Goal: Transaction & Acquisition: Purchase product/service

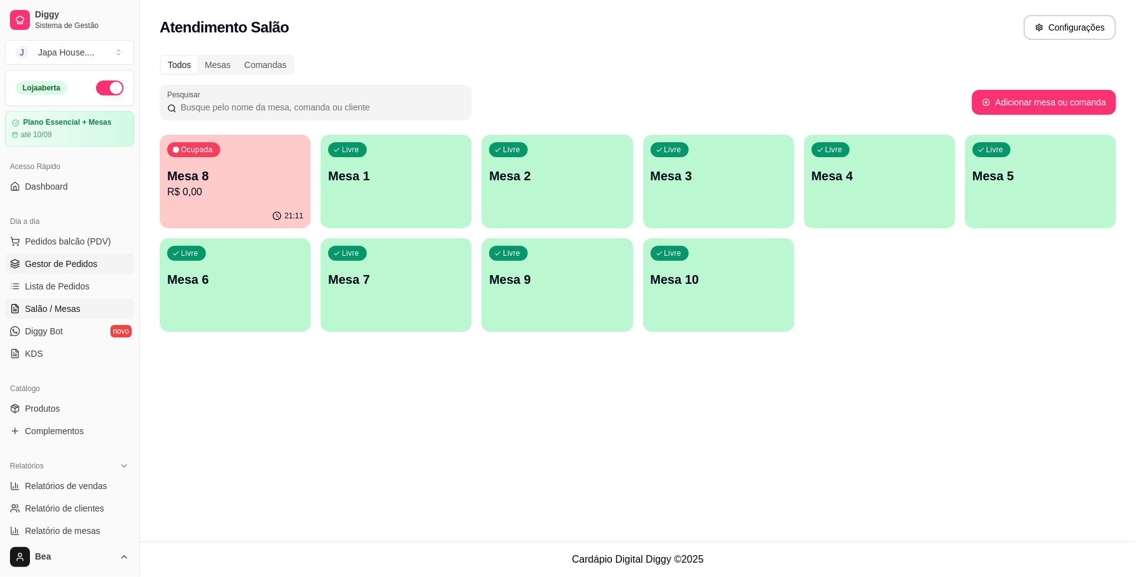
click at [95, 263] on link "Gestor de Pedidos" at bounding box center [69, 264] width 129 height 20
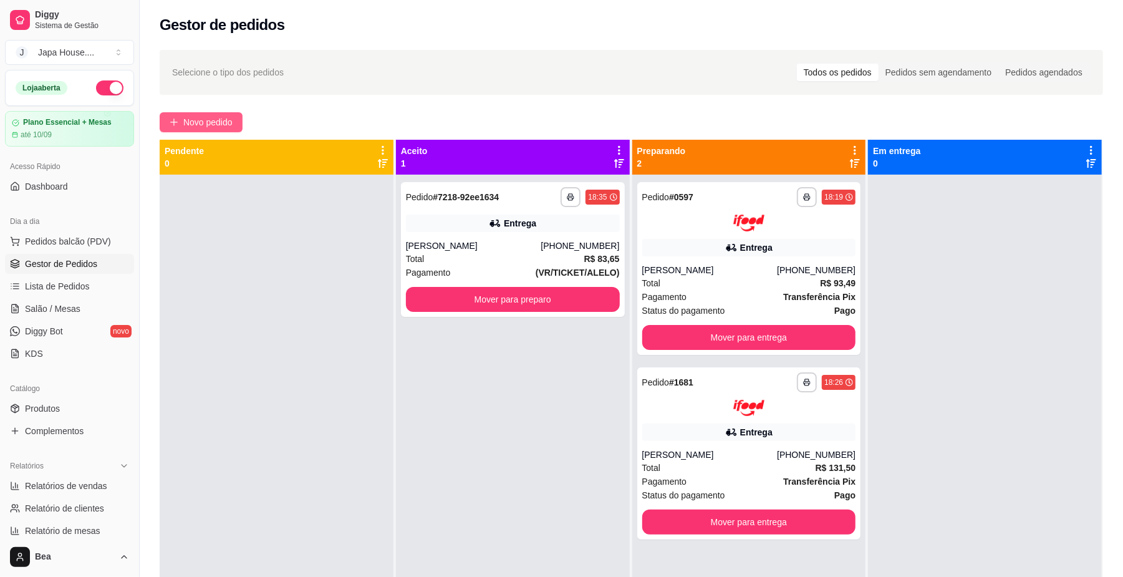
click at [234, 121] on button "Novo pedido" at bounding box center [201, 122] width 83 height 20
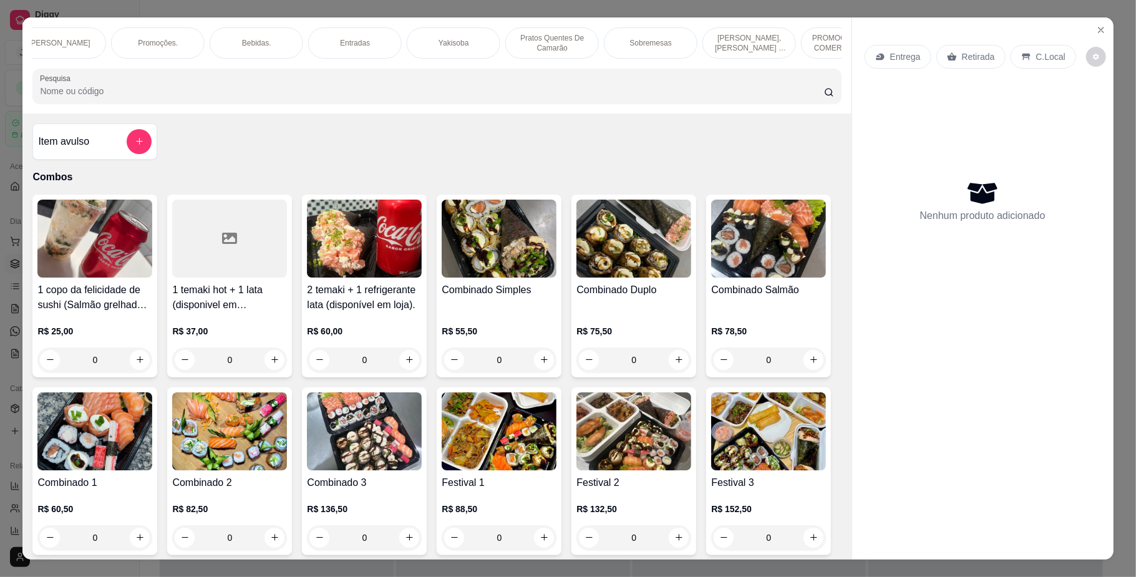
scroll to position [0, 719]
click at [450, 38] on p "Yakisoba" at bounding box center [444, 43] width 30 height 10
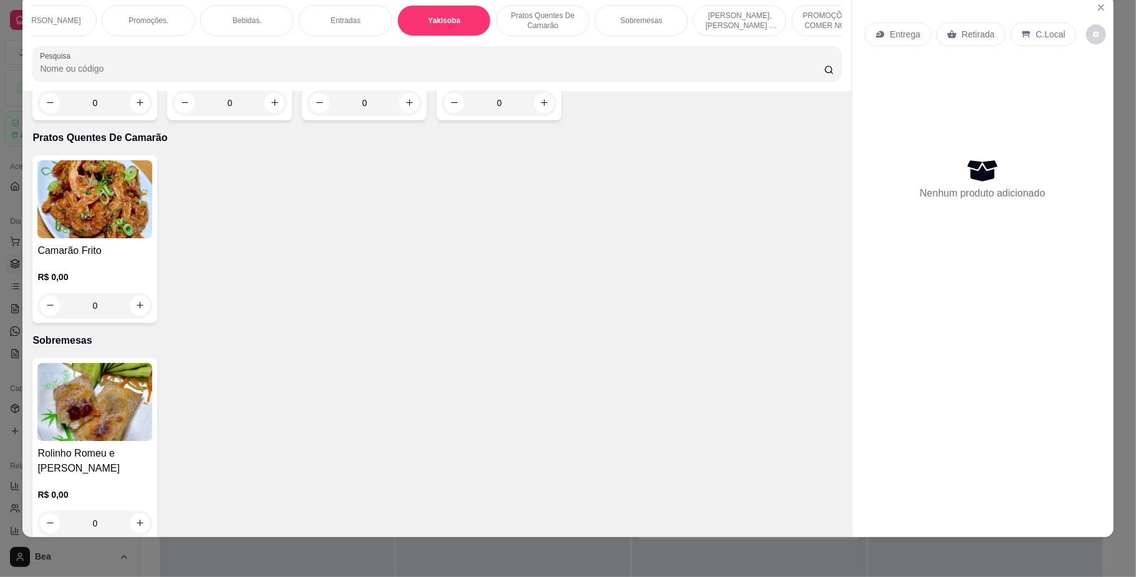
click at [273, 115] on div "0" at bounding box center [229, 102] width 115 height 25
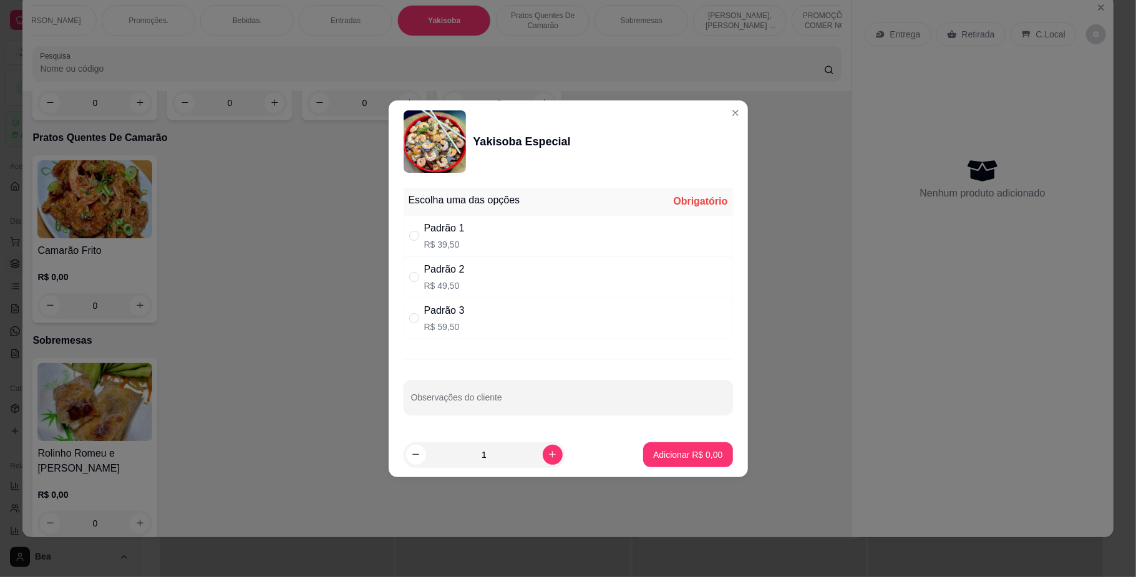
click at [506, 261] on div "Padrão 2 R$ 49,50" at bounding box center [567, 276] width 329 height 41
radio input "true"
click at [654, 456] on p "Adicionar R$ 49,50" at bounding box center [685, 454] width 74 height 12
type input "1"
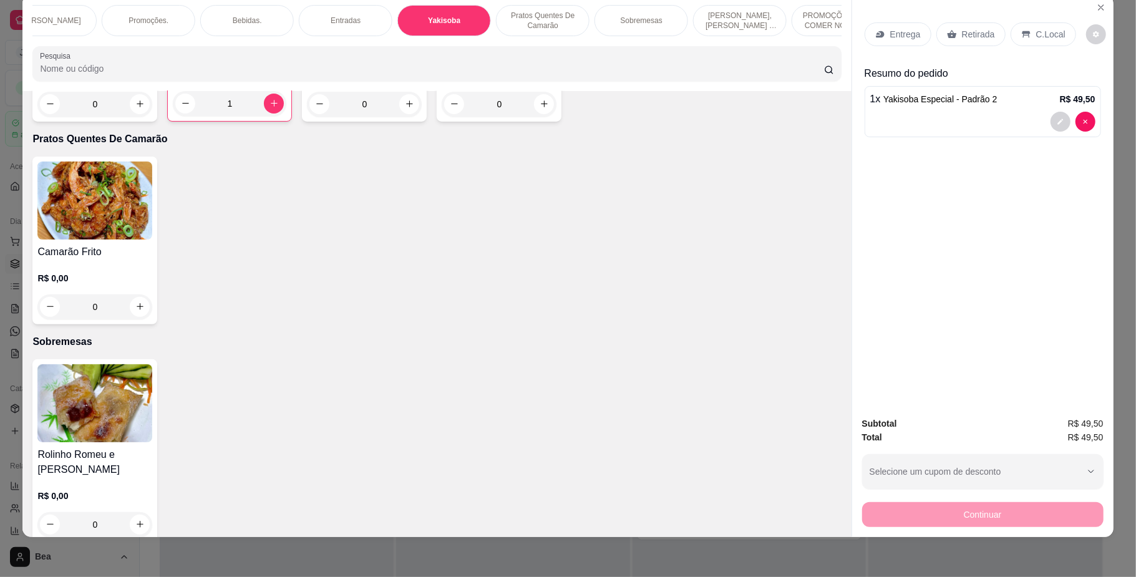
click at [263, 7] on div "Bebidas." at bounding box center [247, 20] width 94 height 31
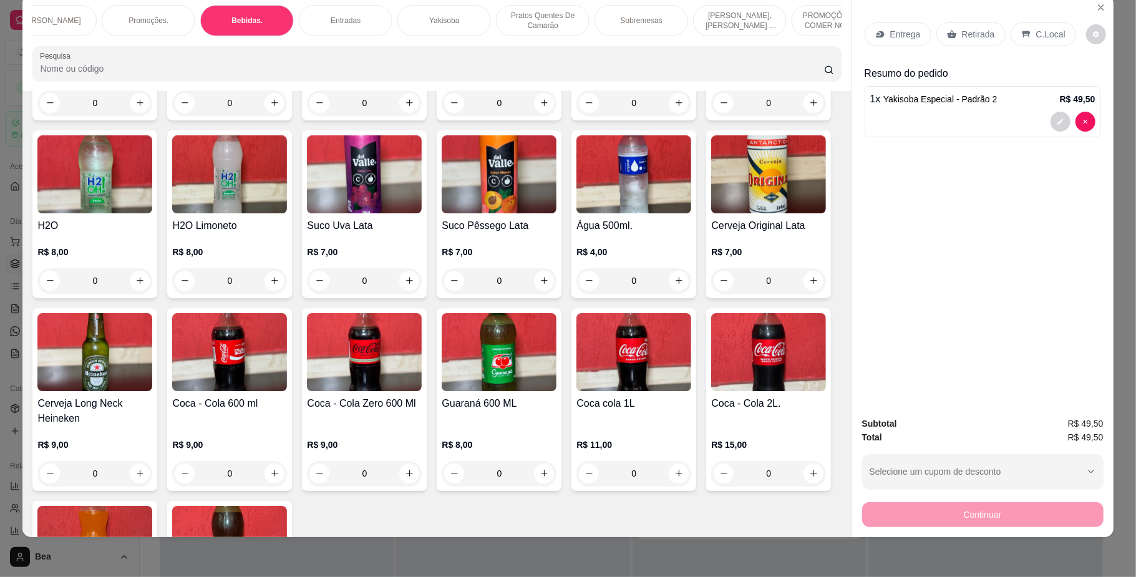
click at [771, 405] on div "Coca - Cola 350ml R$ 7,00 0 Coca - Cola Zero 350ml R$ 7,00 0 Guaraná 350ml R$ 7…" at bounding box center [436, 311] width 808 height 716
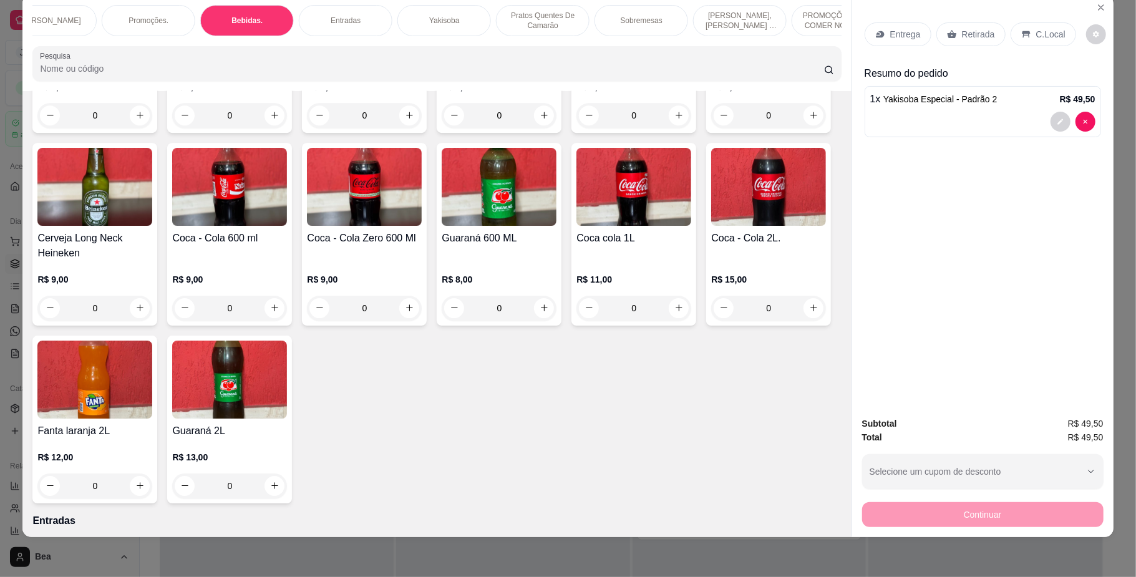
scroll to position [2848, 0]
click at [279, 312] on icon "increase-product-quantity" at bounding box center [274, 306] width 9 height 9
type input "1"
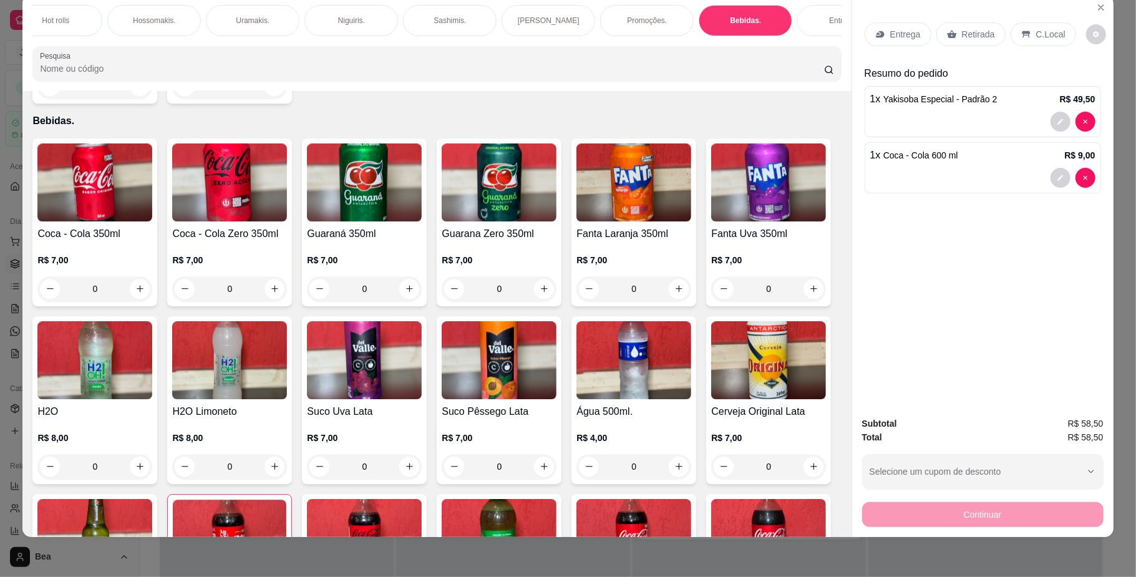
scroll to position [0, 422]
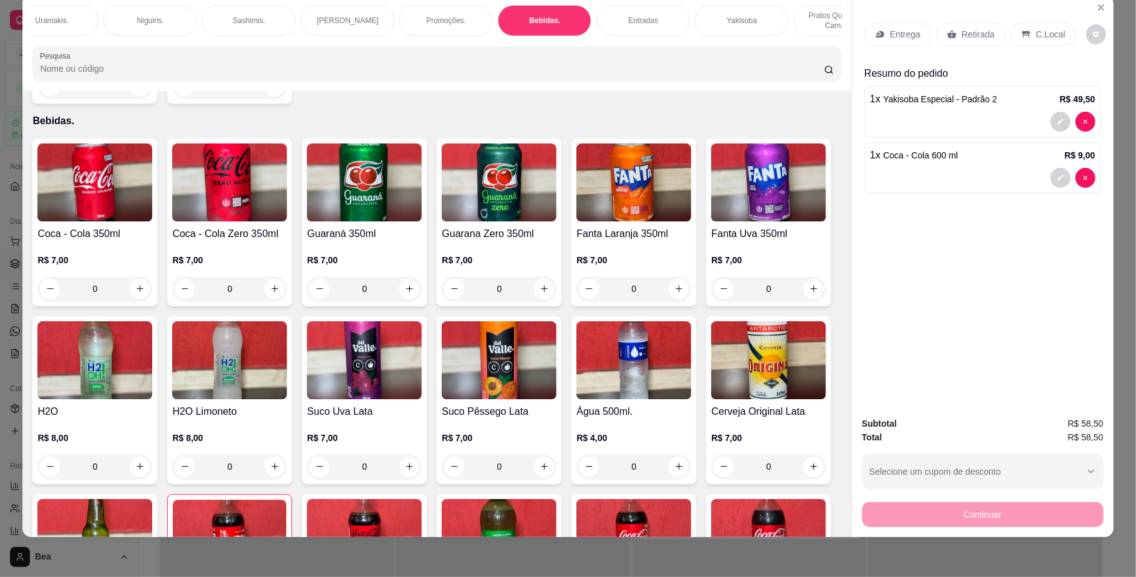
click at [609, 16] on div "Entradas" at bounding box center [643, 20] width 94 height 31
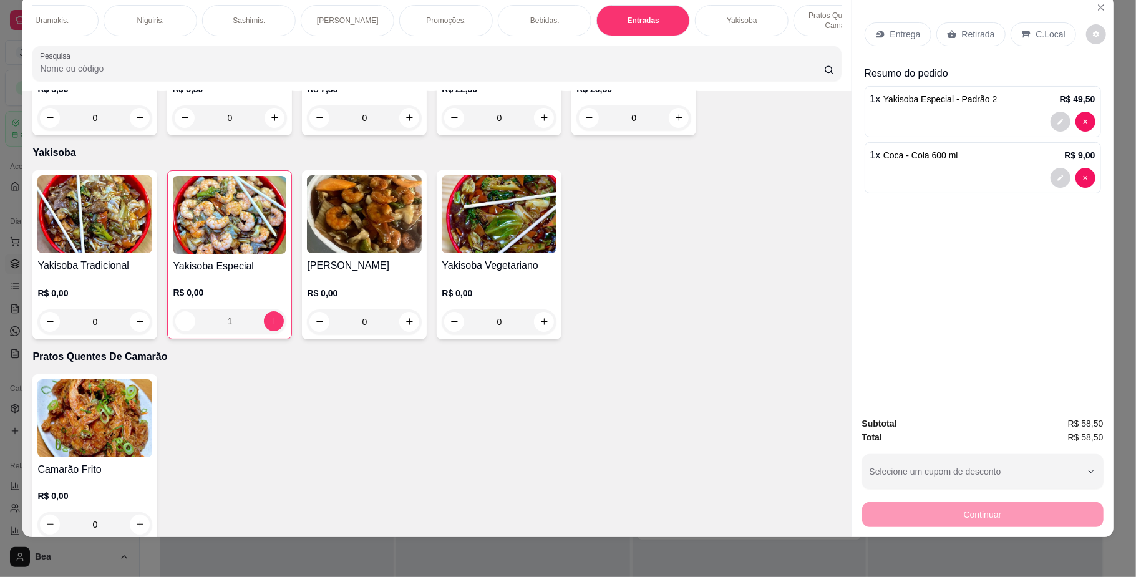
click at [402, 130] on div "0" at bounding box center [364, 117] width 115 height 25
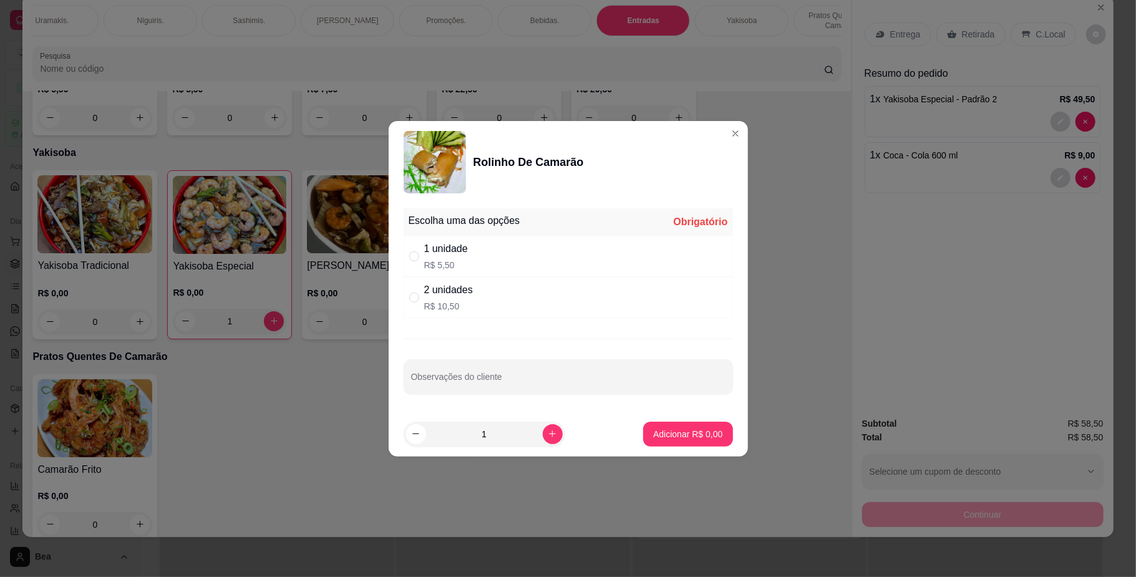
click at [469, 295] on div "2 unidades" at bounding box center [448, 290] width 49 height 15
radio input "true"
click at [691, 430] on p "Adicionar R$ 10,50" at bounding box center [685, 434] width 74 height 12
type input "1"
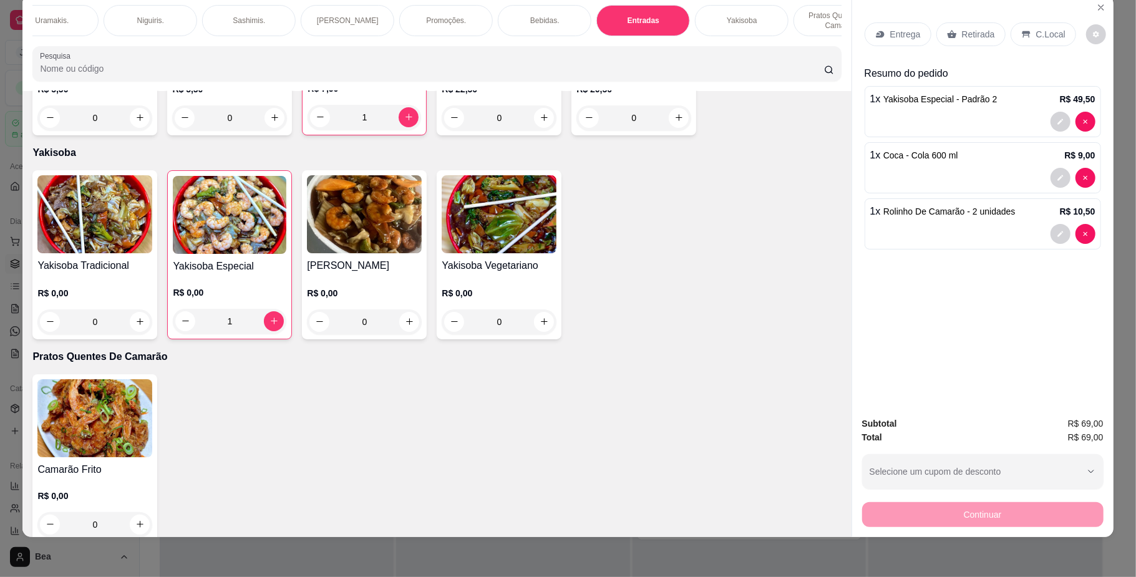
click at [962, 32] on p "Retirada" at bounding box center [978, 34] width 33 height 12
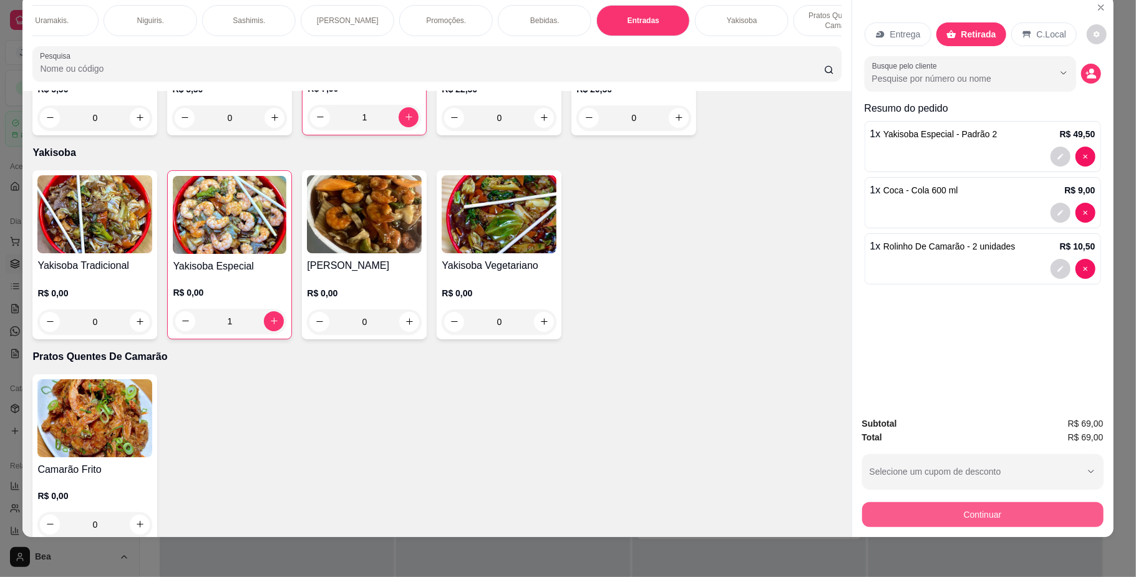
click at [976, 517] on button "Continuar" at bounding box center [982, 514] width 241 height 25
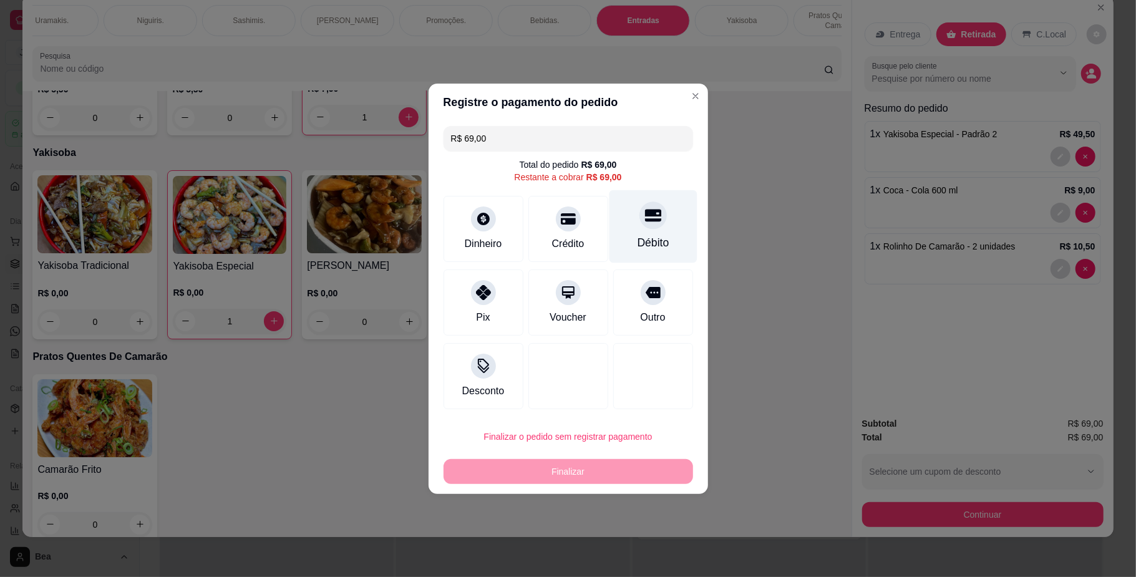
click at [659, 221] on div "Débito" at bounding box center [653, 226] width 88 height 73
type input "R$ 0,00"
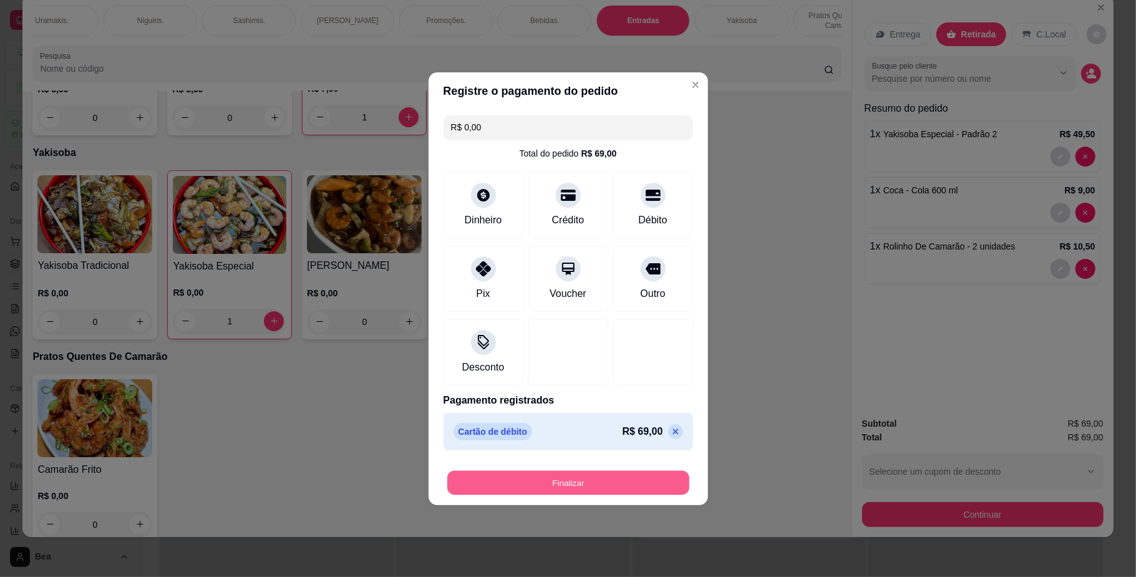
click at [568, 487] on button "Finalizar" at bounding box center [568, 482] width 242 height 24
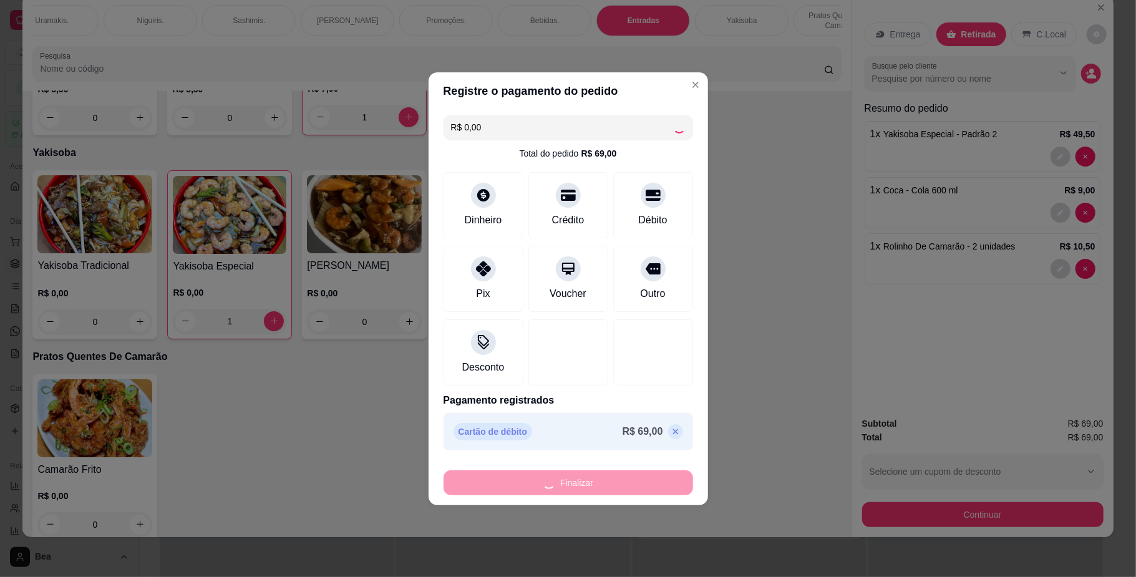
type input "0"
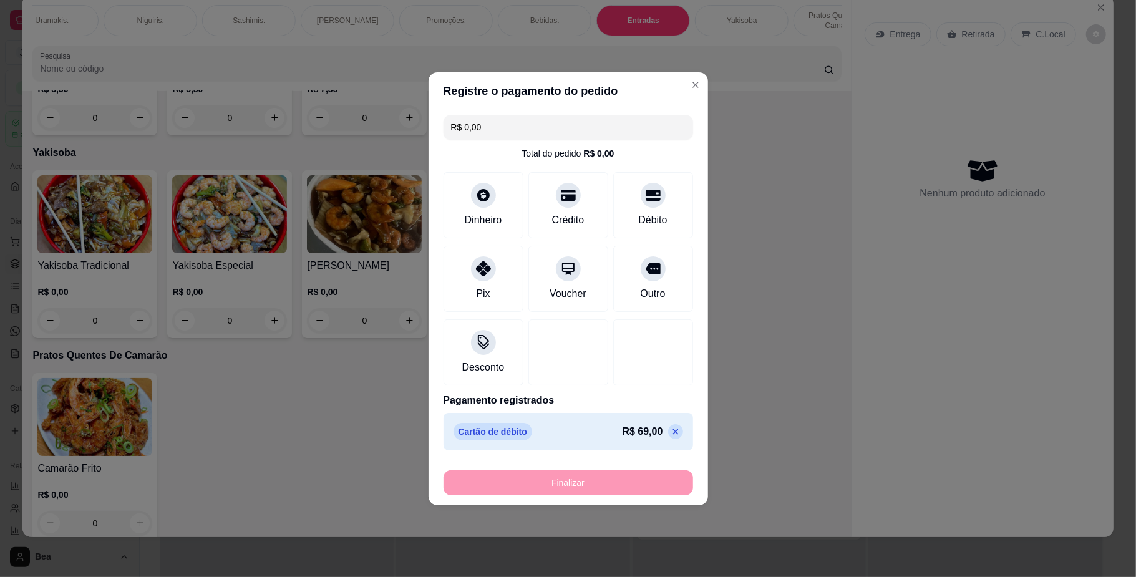
type input "-R$ 69,00"
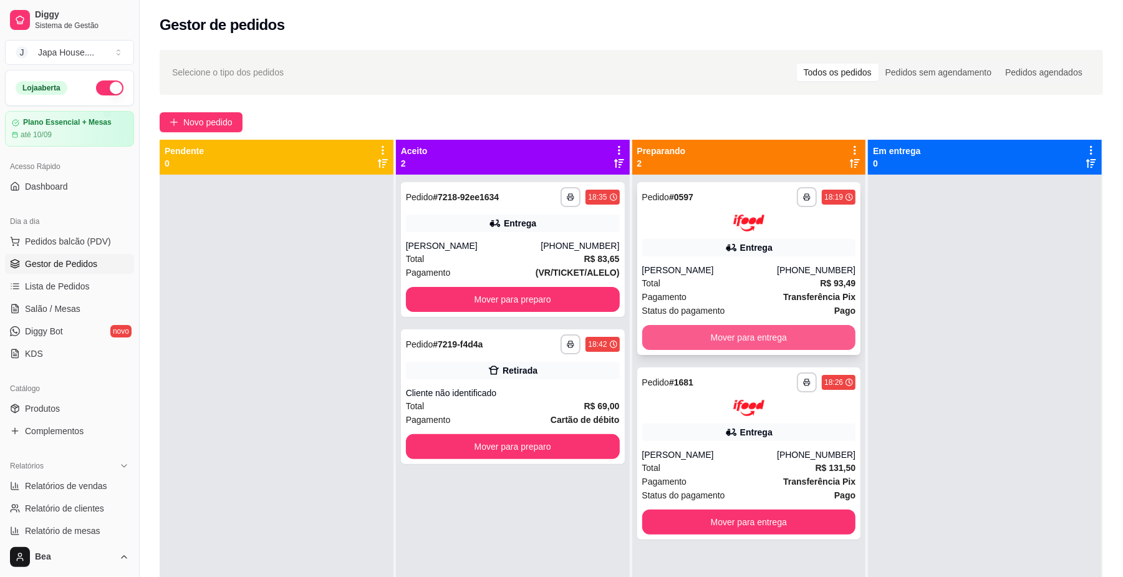
click at [806, 331] on button "Mover para entrega" at bounding box center [749, 337] width 214 height 25
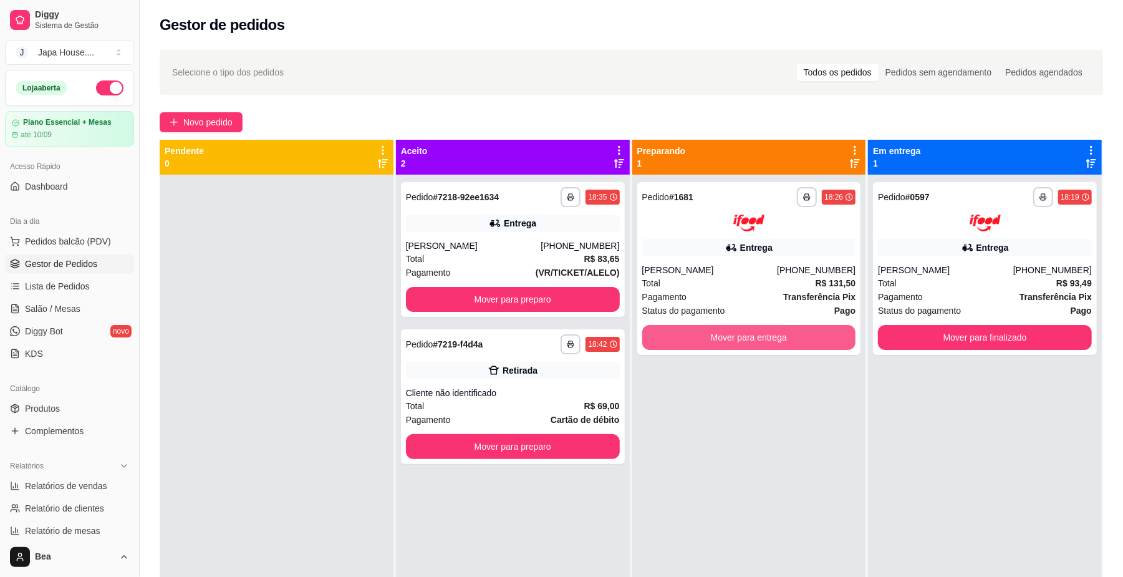
click at [806, 331] on button "Mover para entrega" at bounding box center [749, 337] width 214 height 25
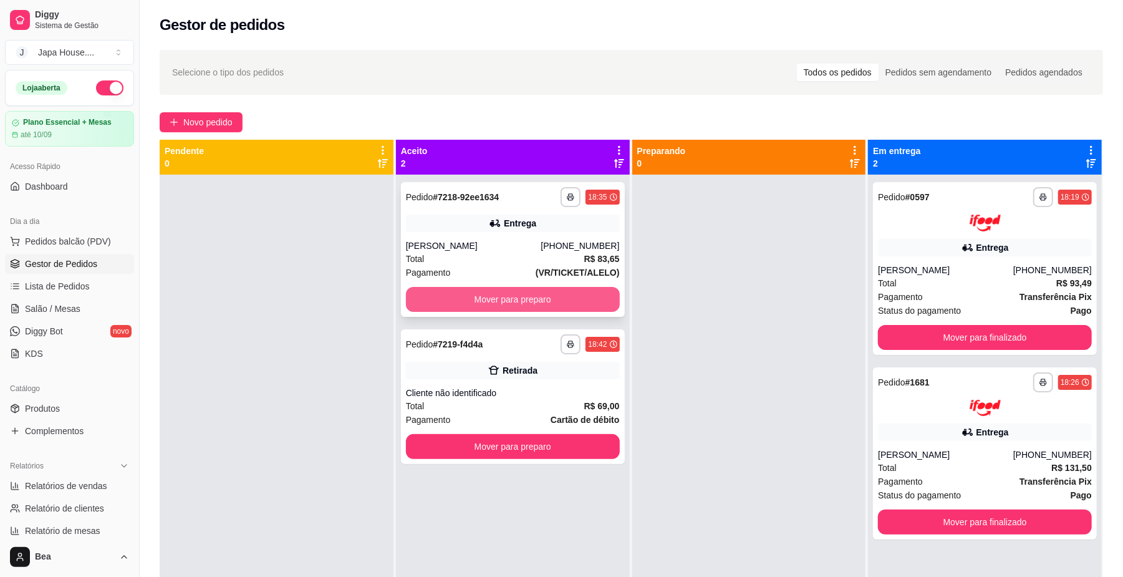
click at [597, 301] on button "Mover para preparo" at bounding box center [513, 299] width 214 height 25
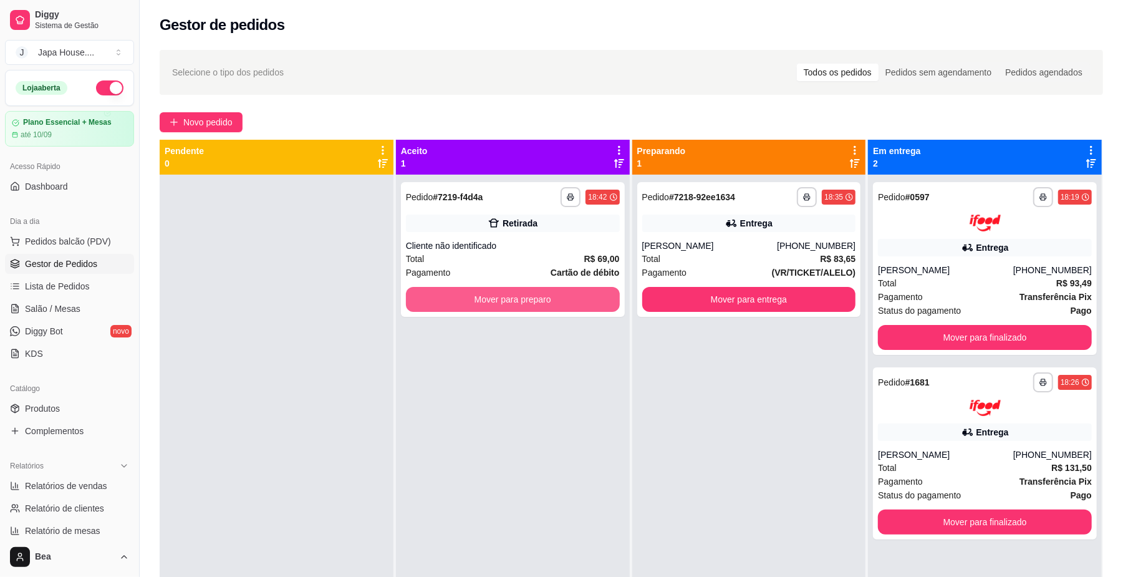
click at [597, 301] on button "Mover para preparo" at bounding box center [513, 299] width 214 height 25
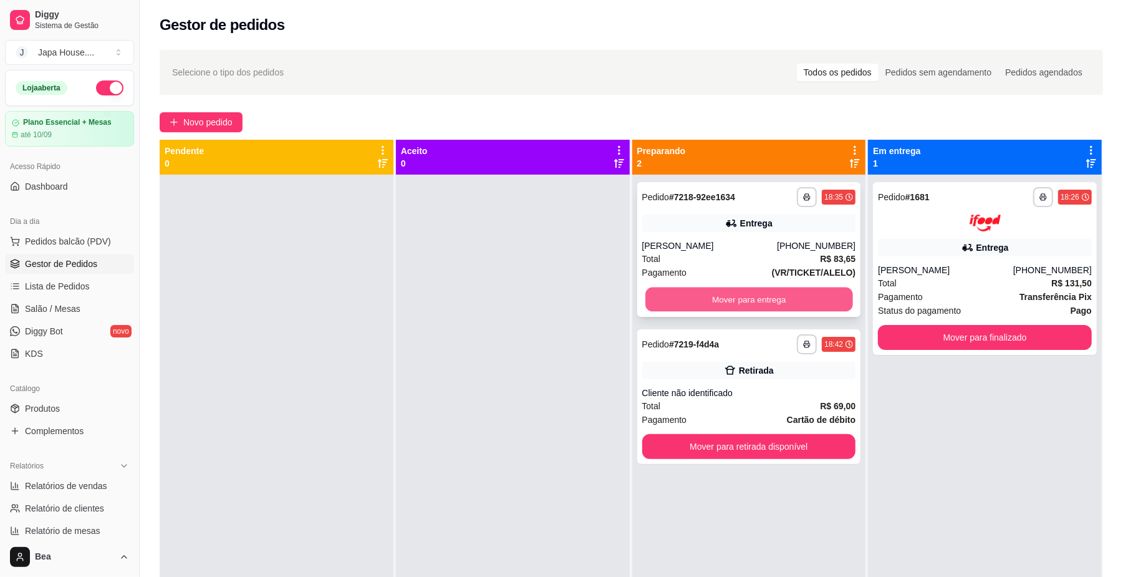
click at [707, 287] on button "Mover para entrega" at bounding box center [748, 299] width 207 height 24
click at [710, 293] on button "Mover para entrega" at bounding box center [748, 299] width 207 height 24
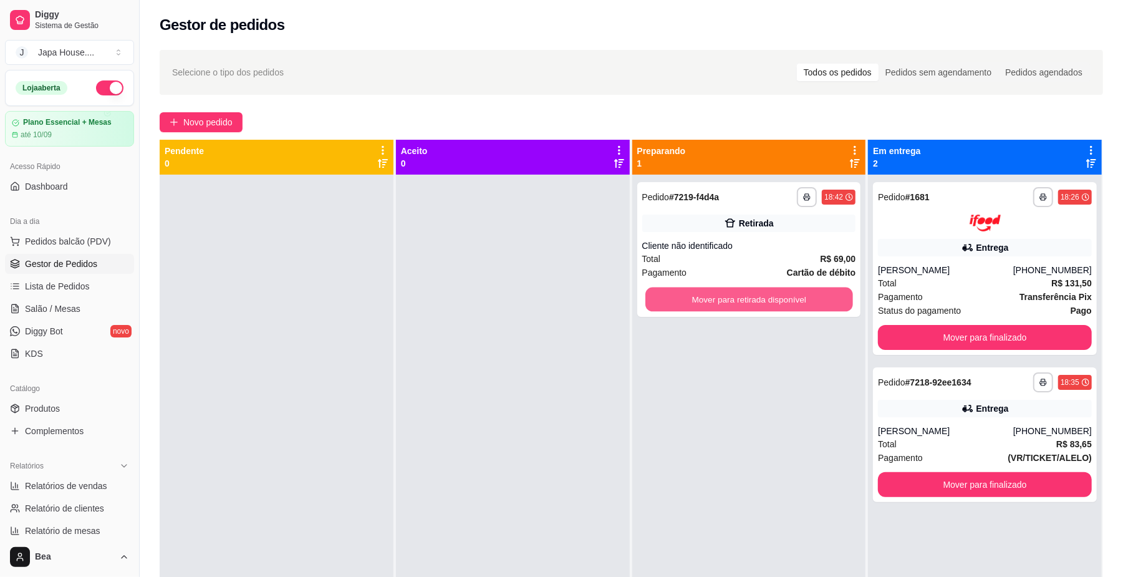
click at [710, 293] on button "Mover para retirada disponível" at bounding box center [748, 299] width 207 height 24
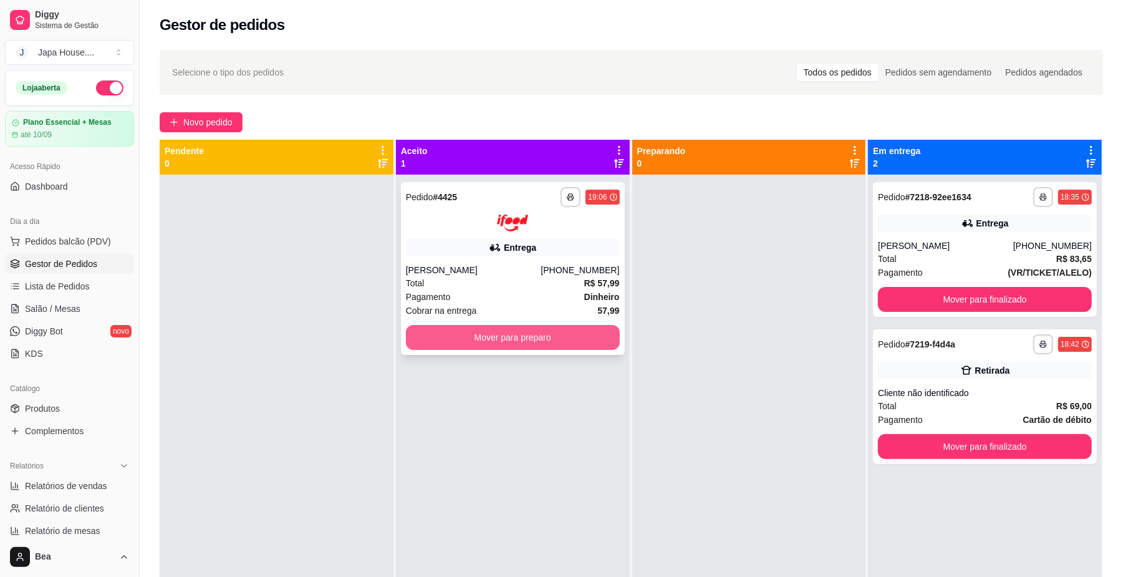
click at [579, 332] on button "Mover para preparo" at bounding box center [513, 337] width 214 height 25
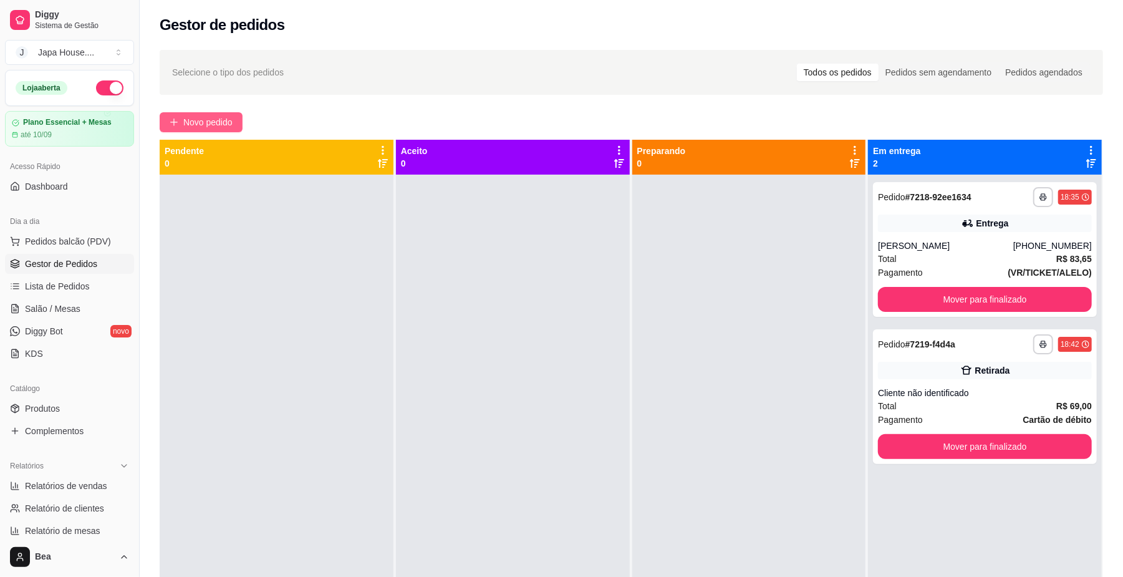
click at [205, 115] on span "Novo pedido" at bounding box center [207, 122] width 49 height 14
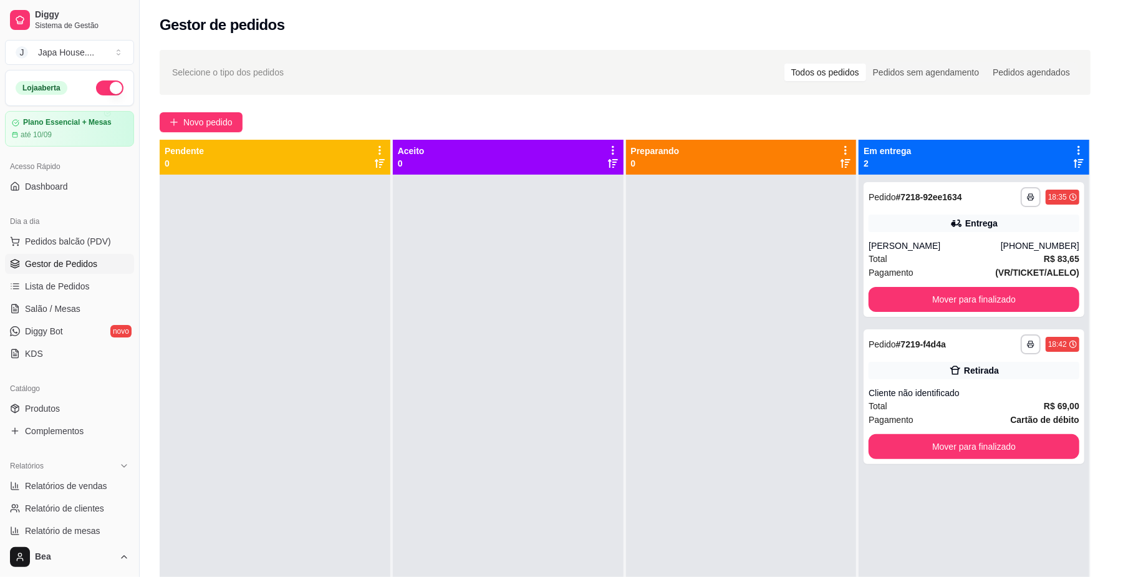
click at [906, 49] on div "Entrega" at bounding box center [885, 57] width 67 height 24
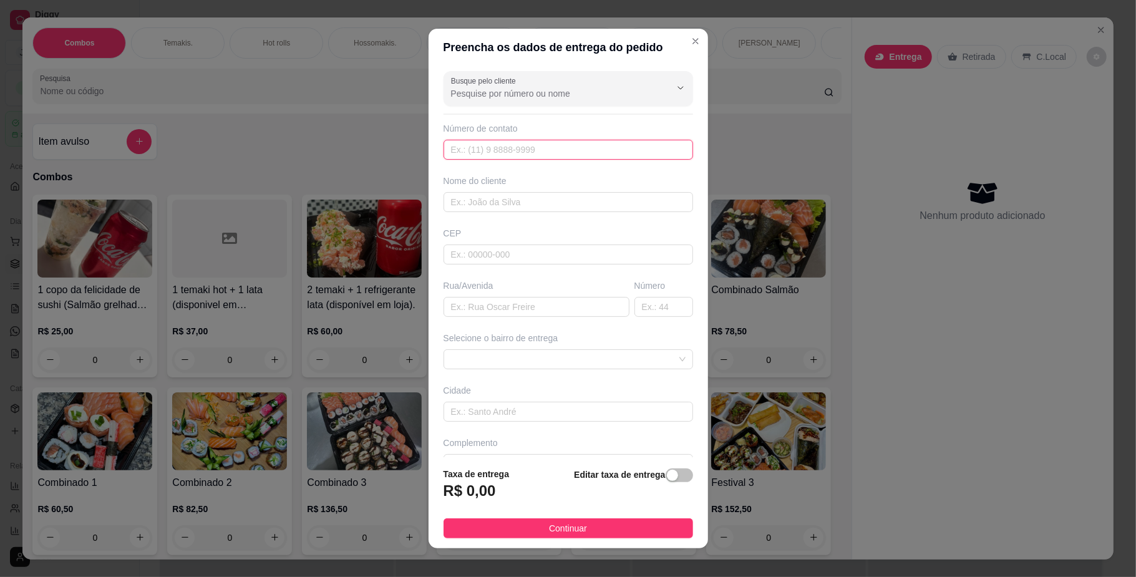
click at [480, 153] on input "text" at bounding box center [567, 150] width 249 height 20
type input "[PHONE_NUMBER]"
click at [498, 205] on input "text" at bounding box center [567, 202] width 249 height 20
type input "cleo"
type input "r"
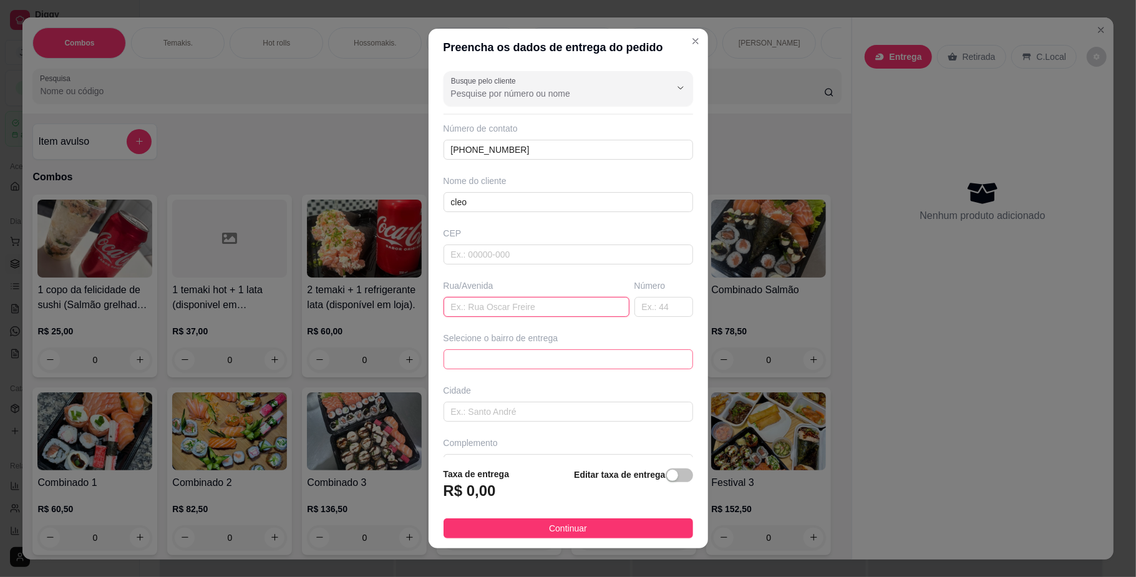
click at [516, 364] on span at bounding box center [568, 359] width 234 height 19
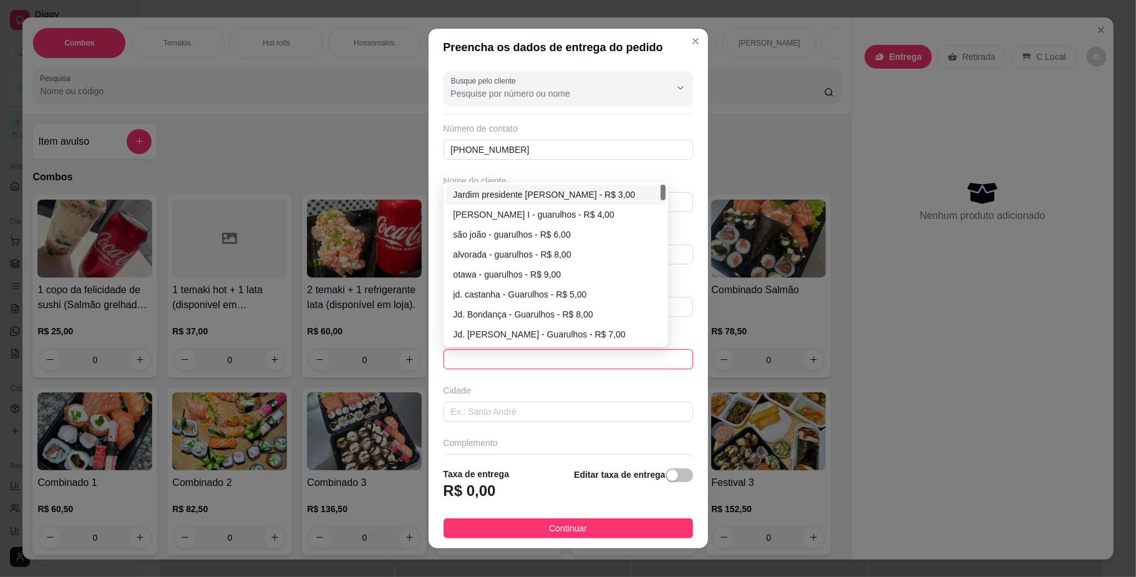
click at [557, 198] on div "Jardim presidente [PERSON_NAME] - R$ 3,00" at bounding box center [555, 195] width 205 height 14
type input "Guarulhos"
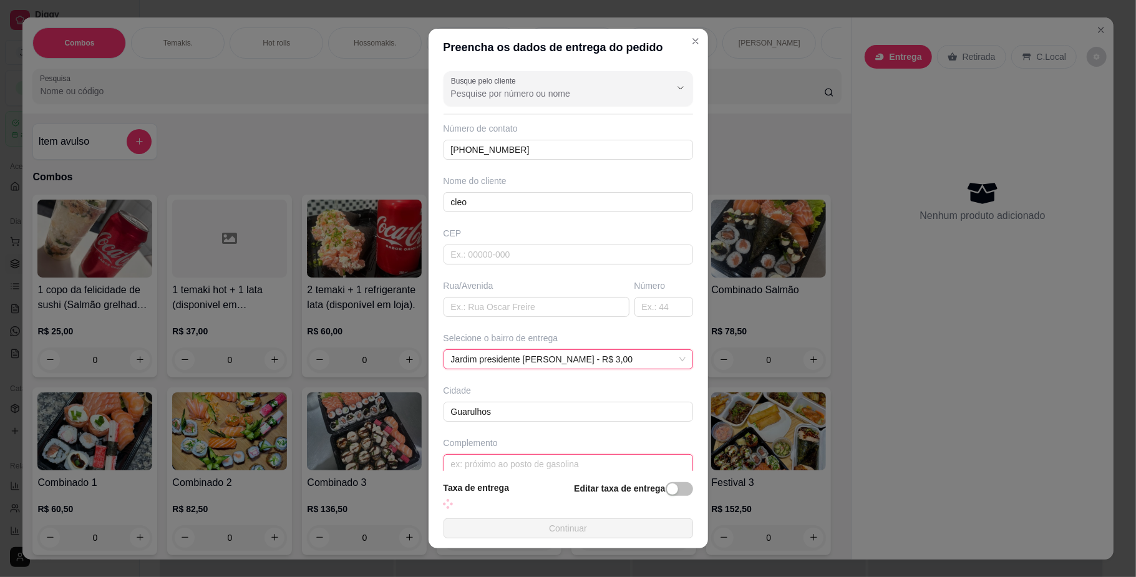
click at [531, 467] on section "Preencha os dados de entrega do pedido Busque pelo cliente Número de contato [P…" at bounding box center [567, 288] width 279 height 519
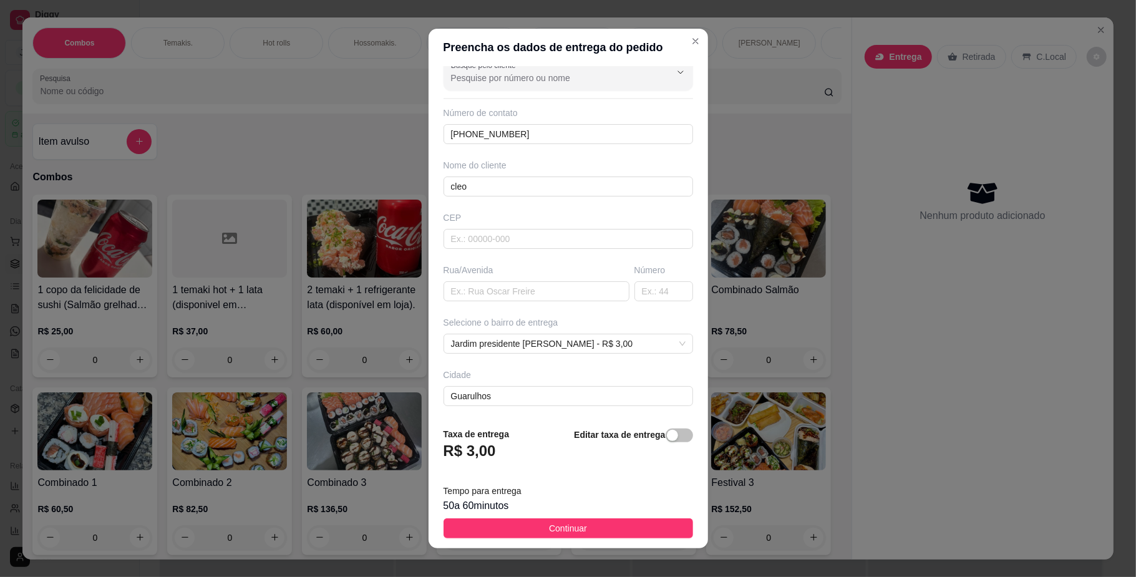
scroll to position [72, 0]
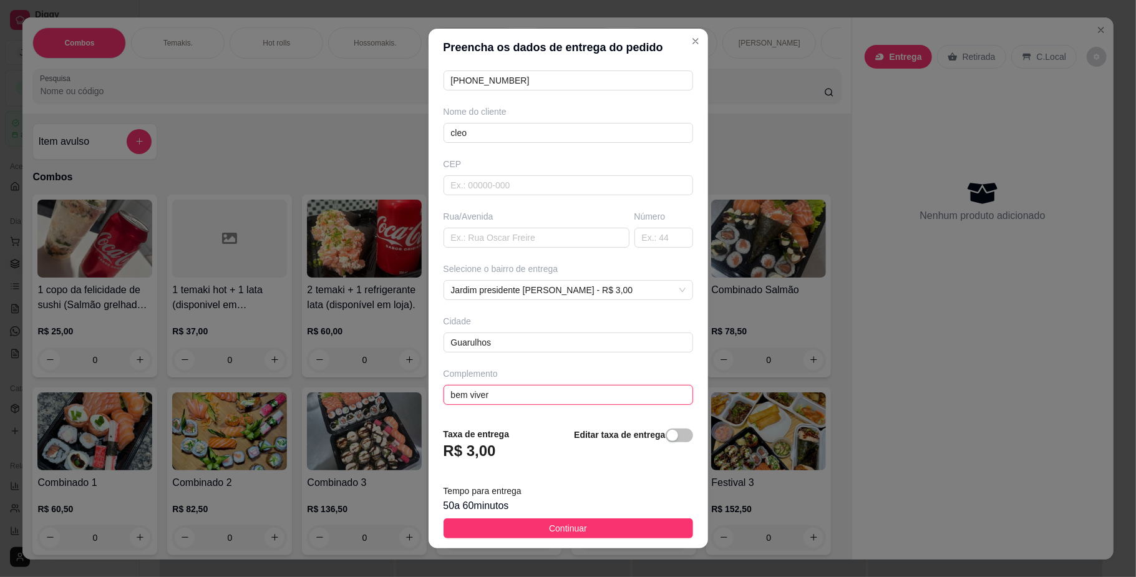
click at [572, 385] on input "bem viver" at bounding box center [567, 395] width 249 height 20
type input "bem viver bloco 4 ap 305"
click at [529, 526] on button "Continuar" at bounding box center [567, 528] width 249 height 20
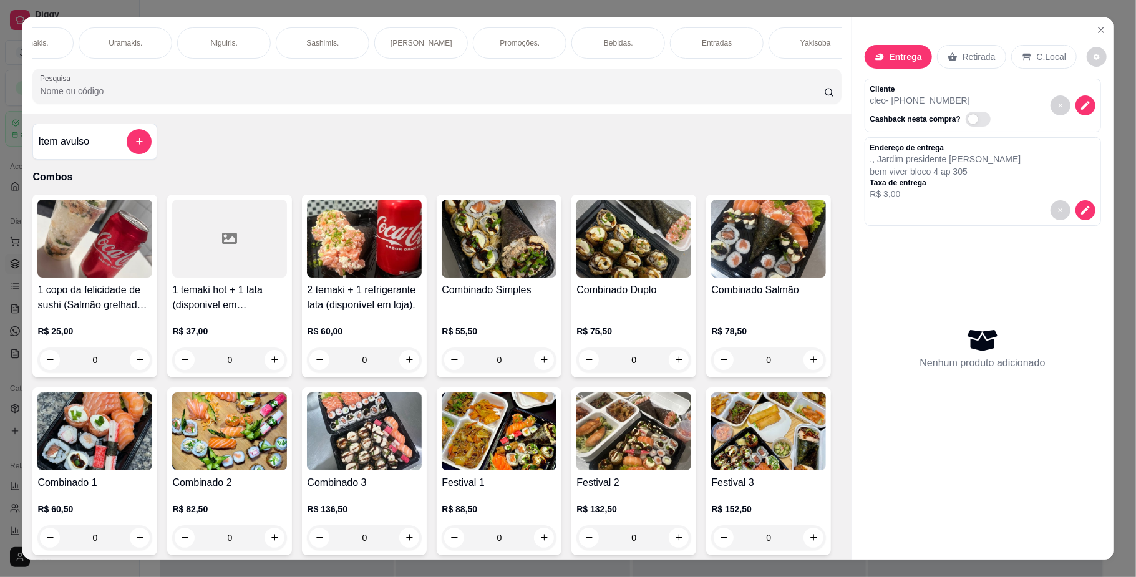
scroll to position [0, 484]
click at [647, 46] on div "Yakisoba" at bounding box center [679, 42] width 94 height 31
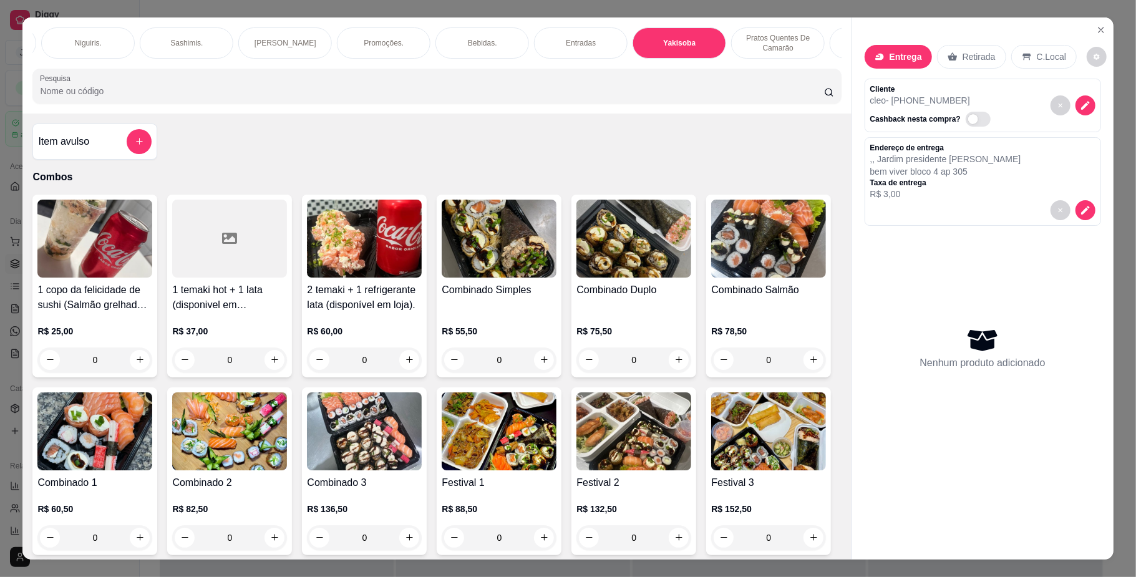
scroll to position [22, 0]
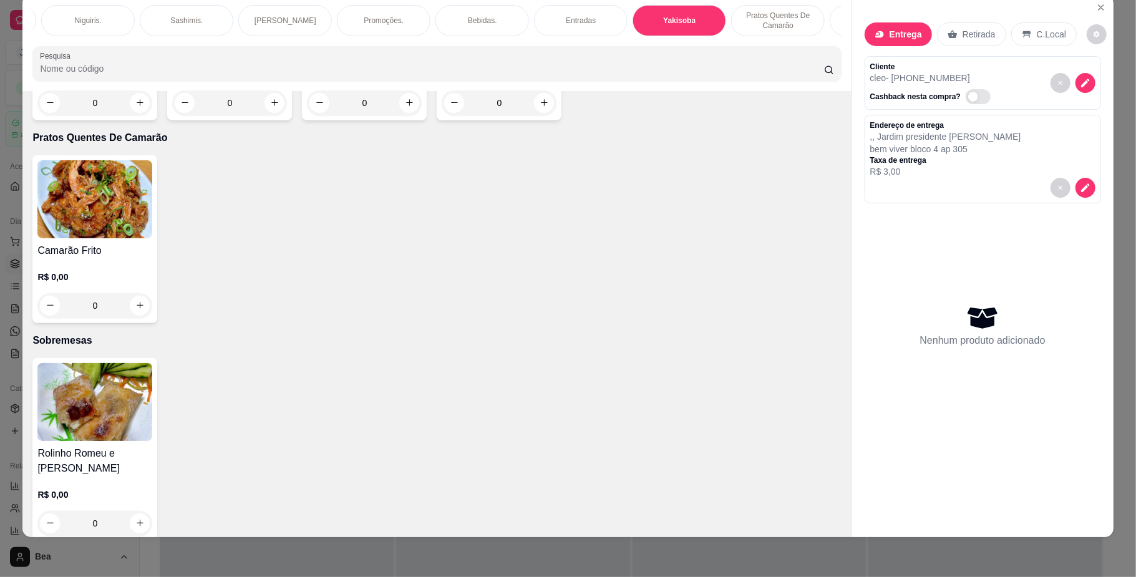
click at [265, 115] on div "0" at bounding box center [229, 102] width 115 height 25
click at [500, 280] on div "Padrão 2 R$ 49,50" at bounding box center [567, 276] width 329 height 41
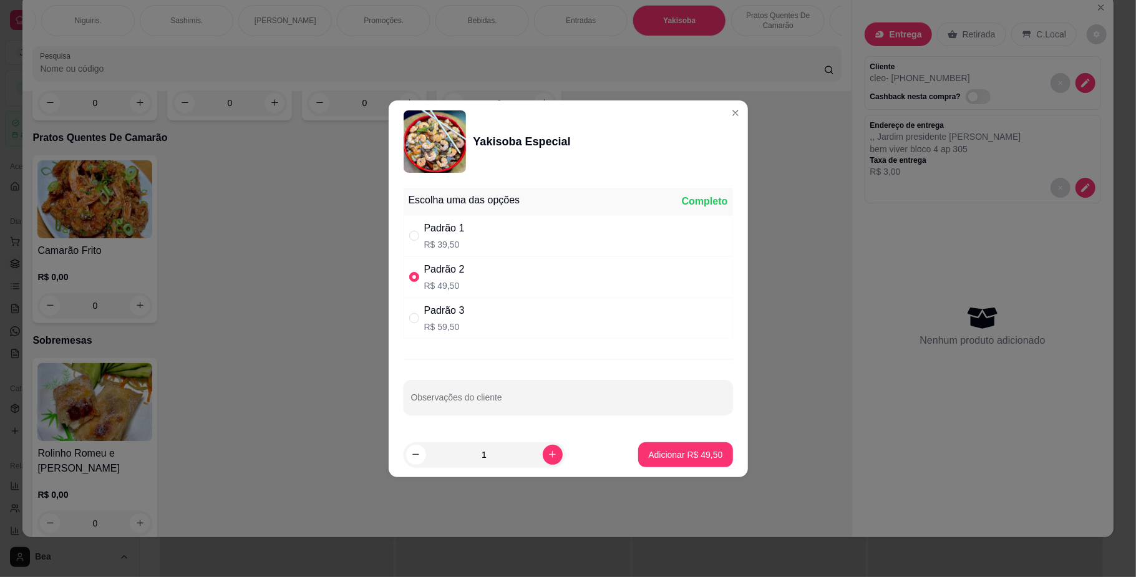
radio input "true"
click at [670, 455] on p "Adicionar R$ 49,50" at bounding box center [685, 454] width 72 height 12
type input "1"
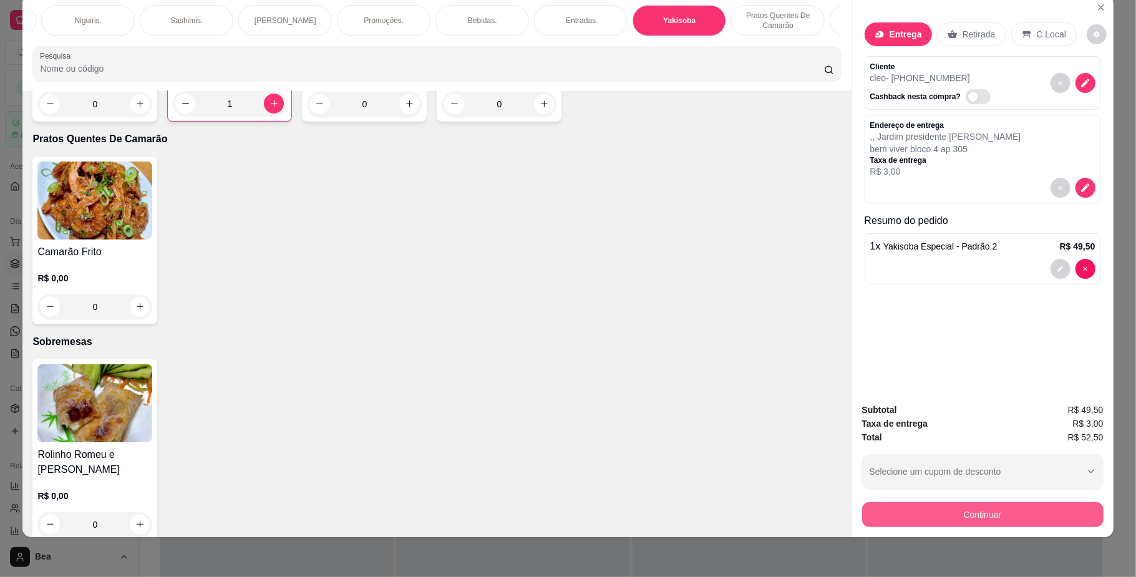
click at [964, 512] on button "Continuar" at bounding box center [982, 514] width 241 height 25
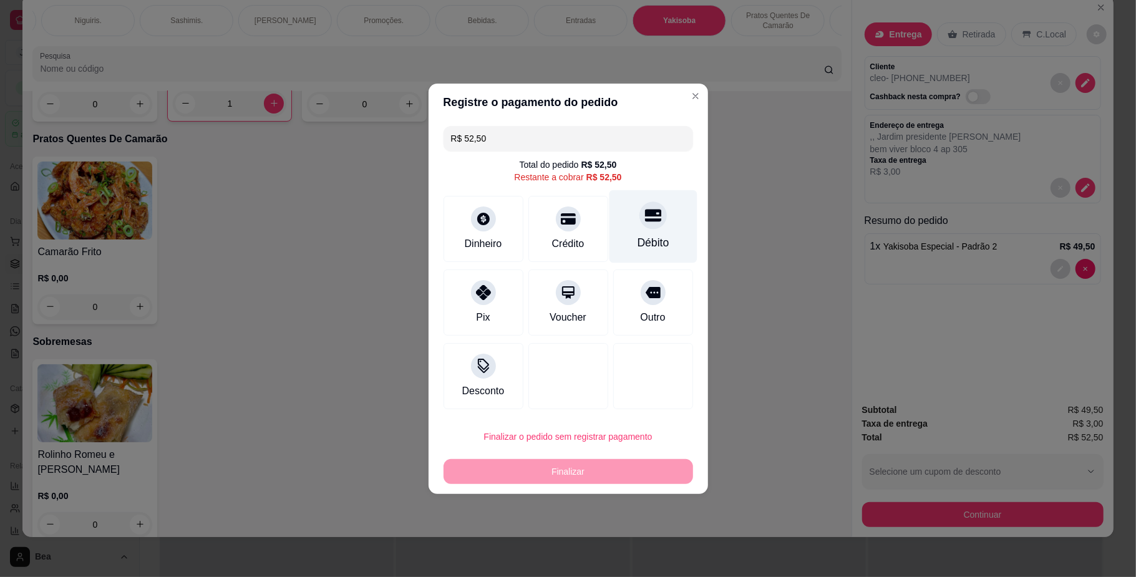
click at [624, 223] on div "Débito" at bounding box center [653, 226] width 88 height 73
type input "R$ 0,00"
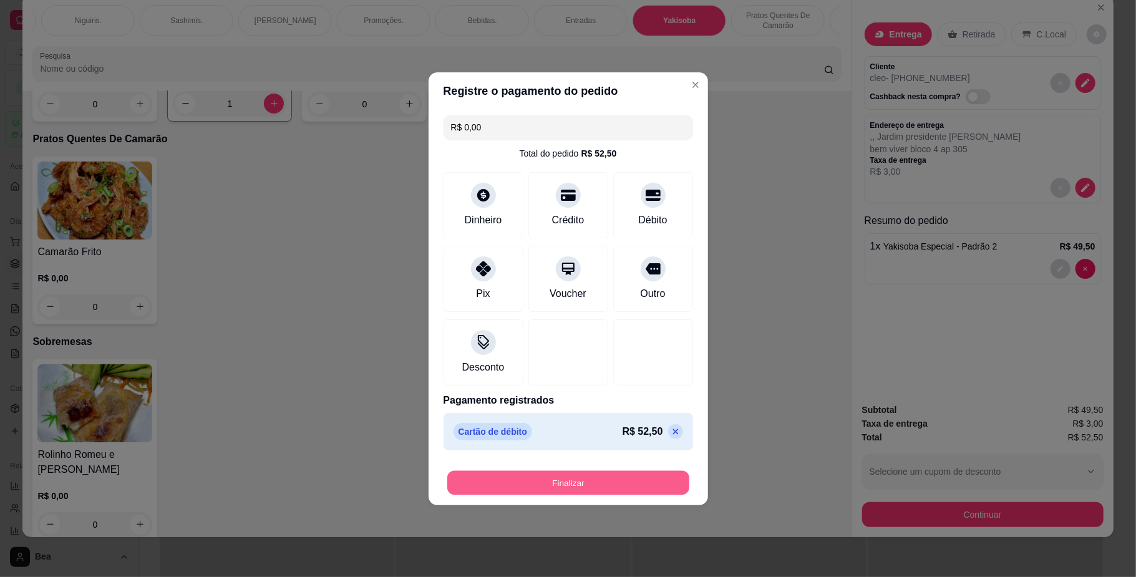
click at [594, 489] on button "Finalizar" at bounding box center [568, 482] width 242 height 24
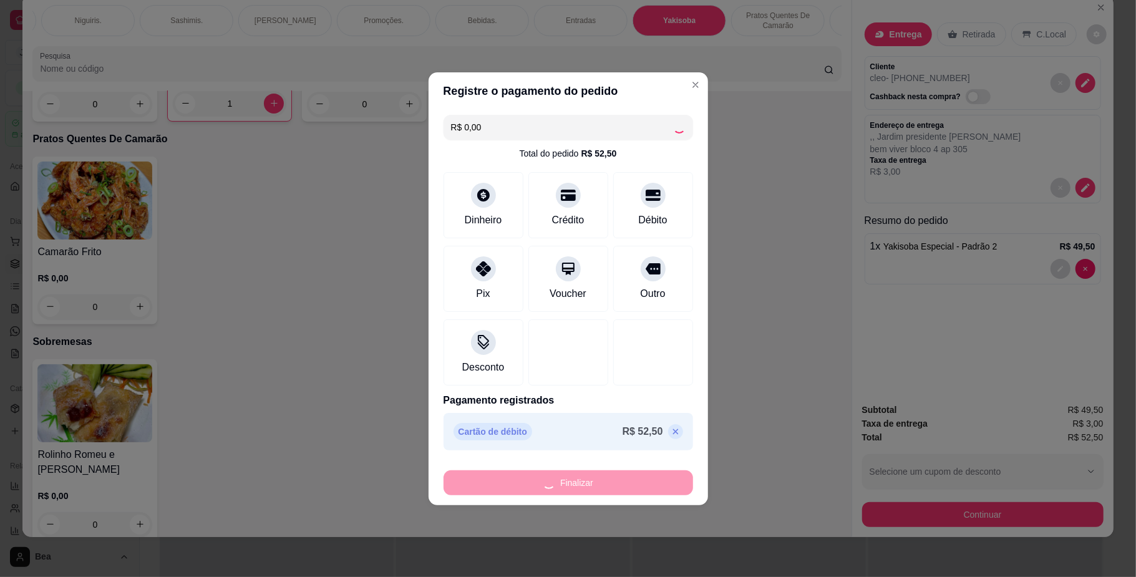
type input "0"
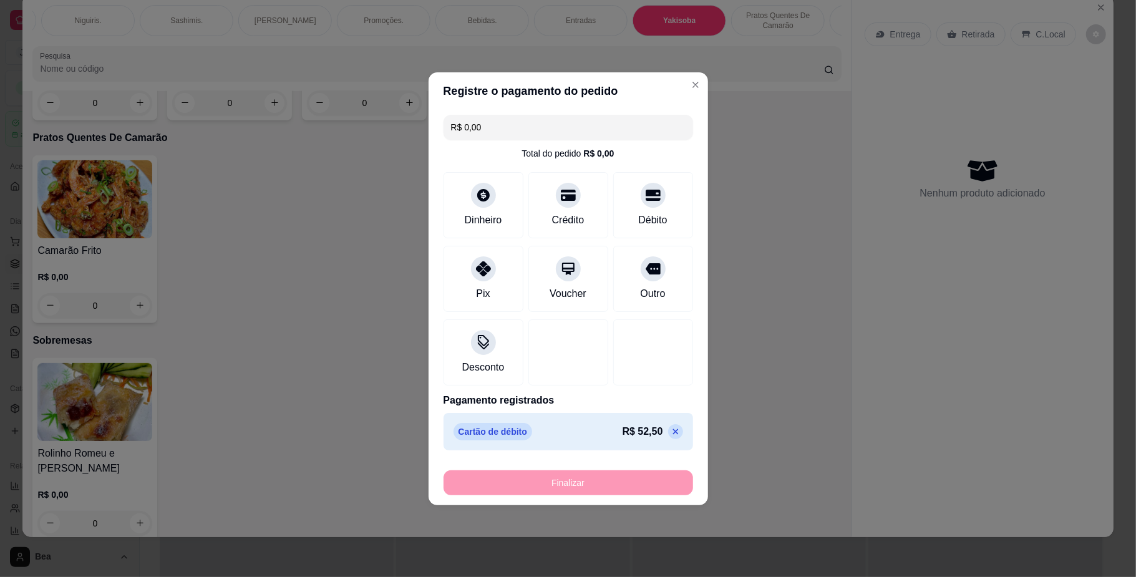
type input "-R$ 52,50"
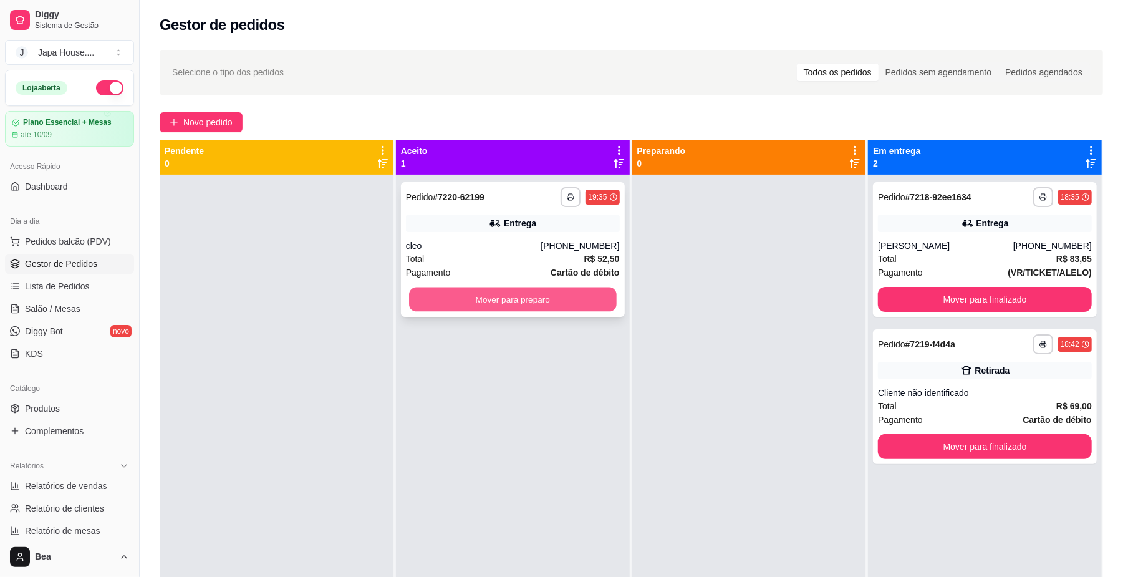
click at [533, 287] on button "Mover para preparo" at bounding box center [512, 299] width 207 height 24
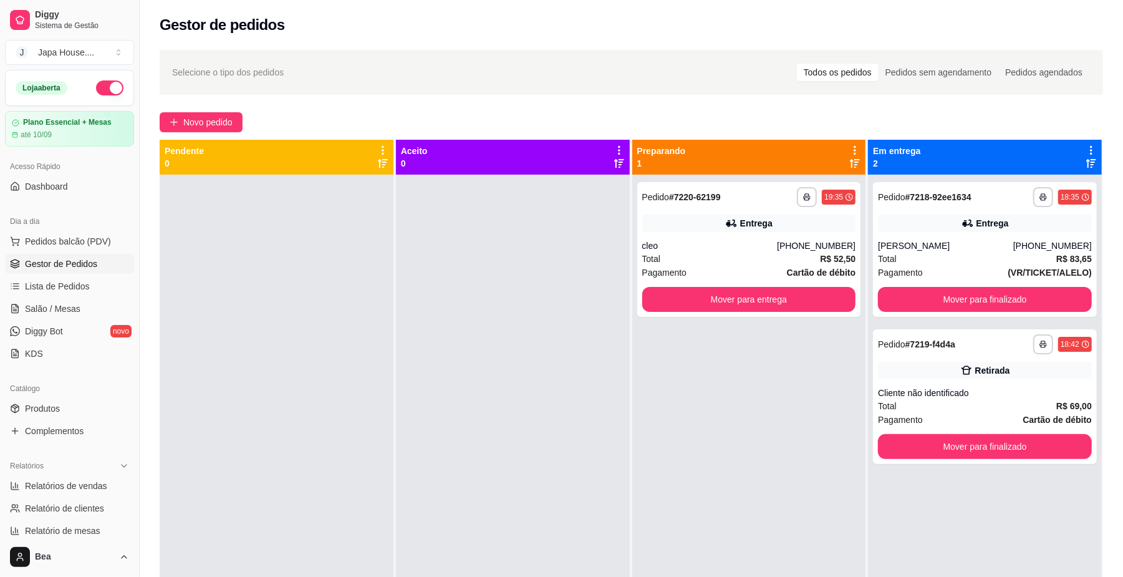
click at [519, 565] on div at bounding box center [513, 463] width 234 height 577
click at [72, 242] on span "Pedidos balcão (PDV)" at bounding box center [68, 241] width 86 height 12
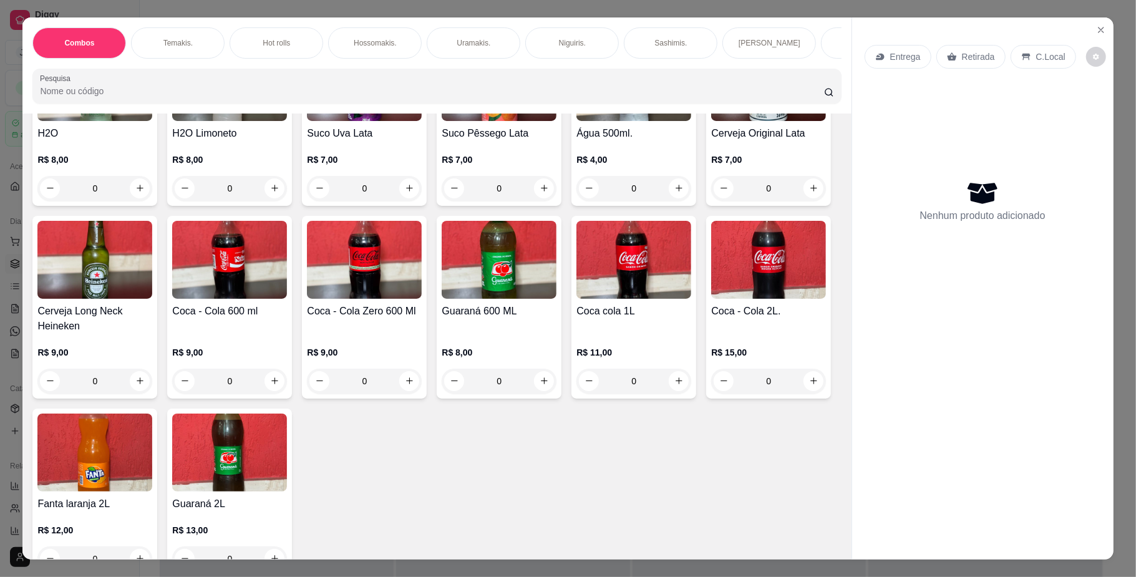
scroll to position [2794, 0]
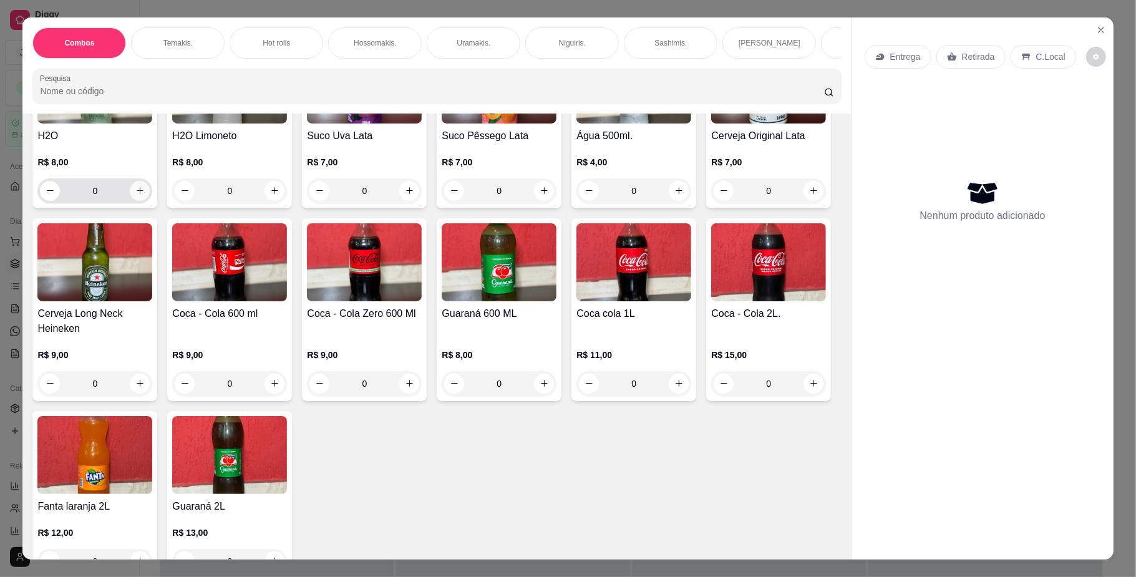
click at [143, 195] on icon "increase-product-quantity" at bounding box center [140, 191] width 7 height 7
type input "1"
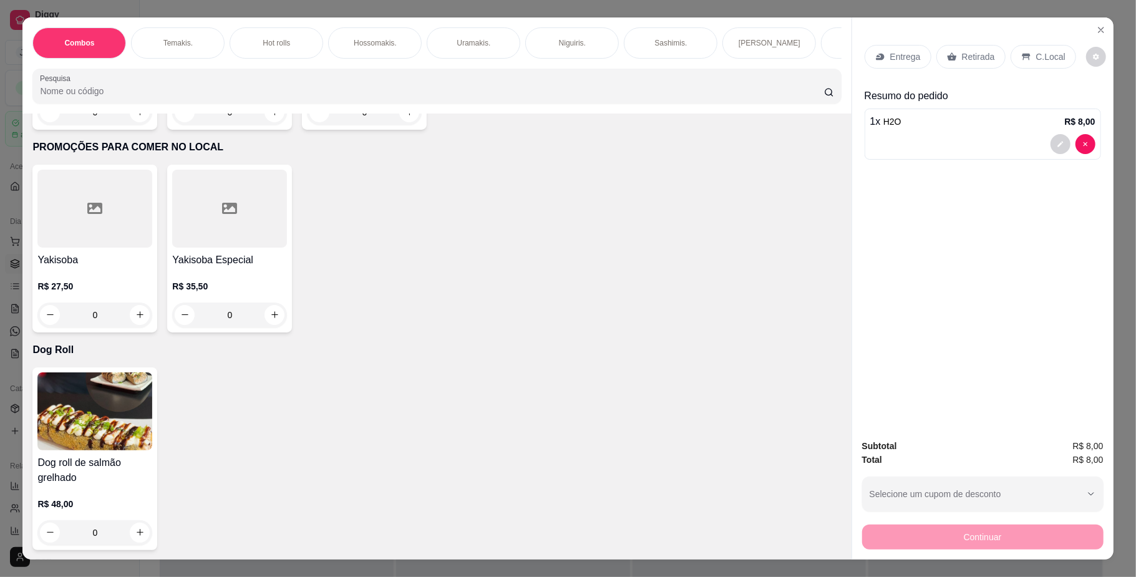
scroll to position [4423, 0]
click at [135, 324] on button "increase-product-quantity" at bounding box center [139, 314] width 19 height 19
type input "1"
click at [1021, 60] on icon at bounding box center [1026, 57] width 10 height 10
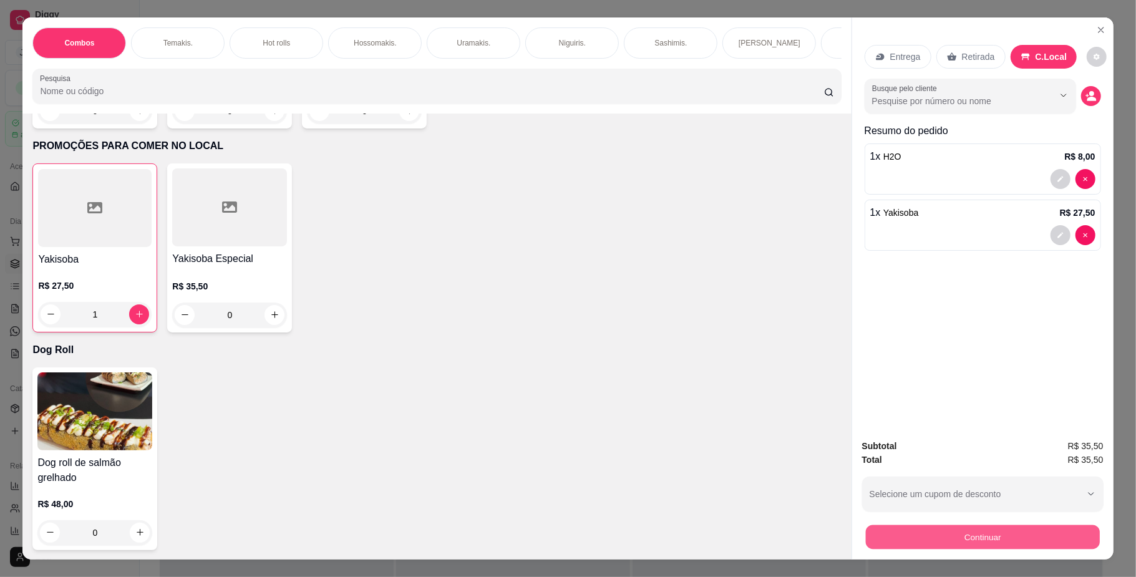
click at [1046, 536] on button "Continuar" at bounding box center [982, 537] width 234 height 24
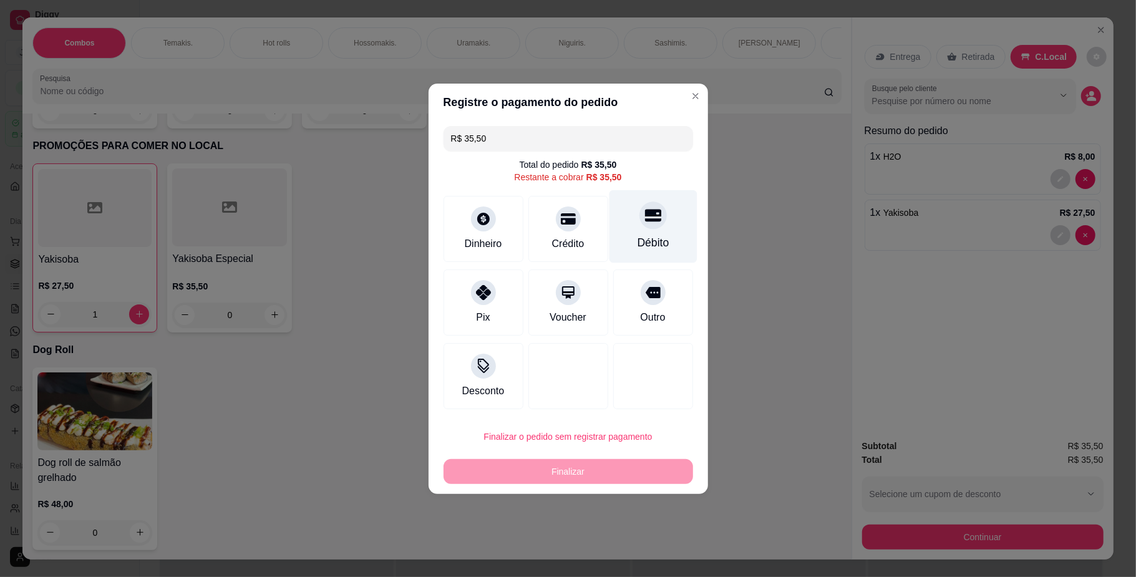
click at [637, 238] on div "Débito" at bounding box center [653, 242] width 32 height 16
type input "R$ 0,00"
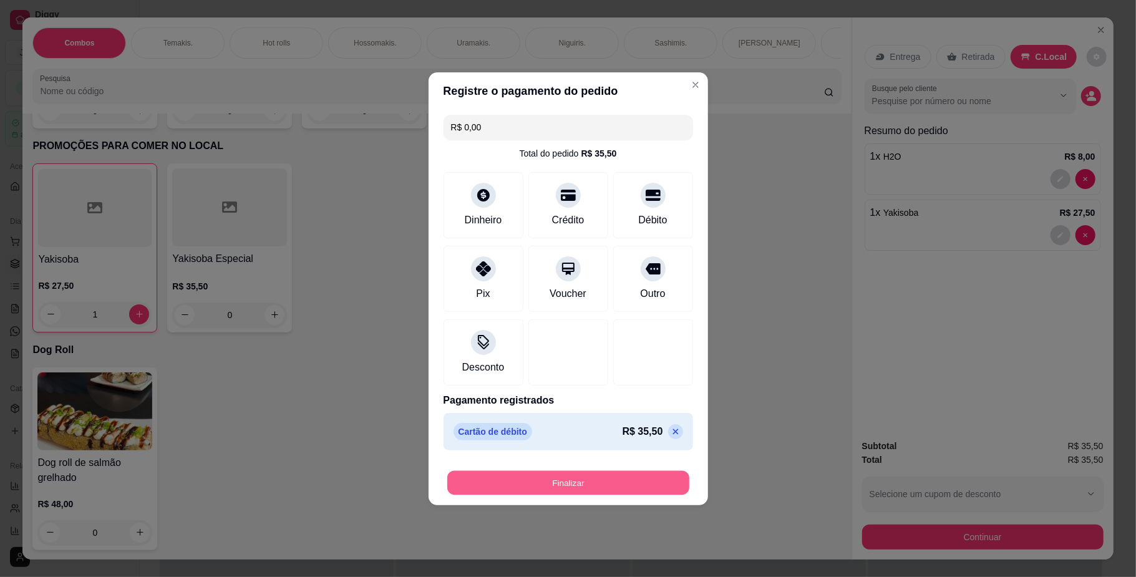
click at [585, 475] on button "Finalizar" at bounding box center [568, 482] width 242 height 24
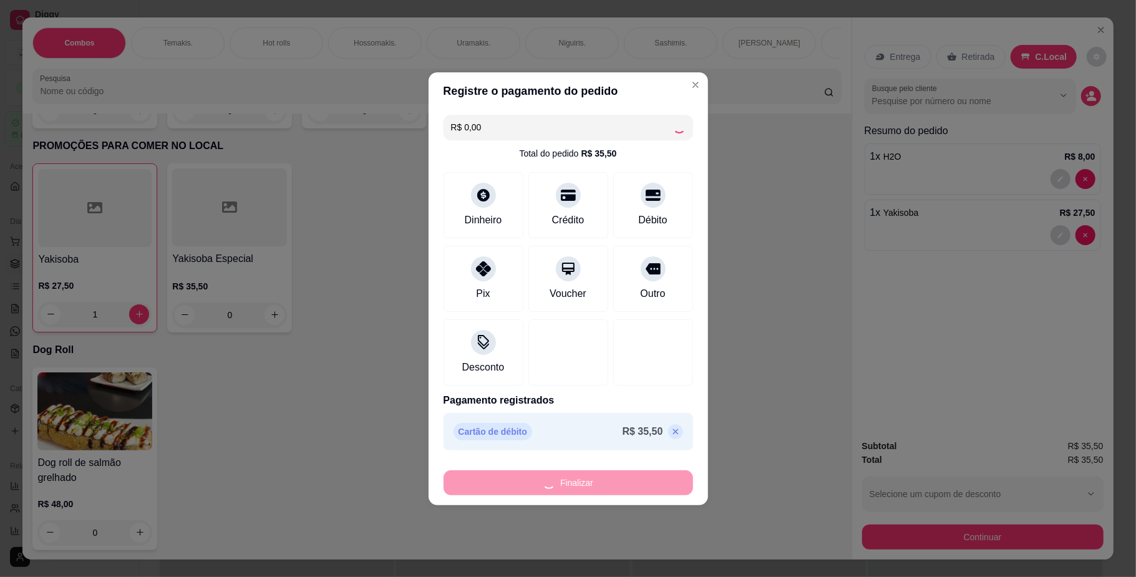
type input "0"
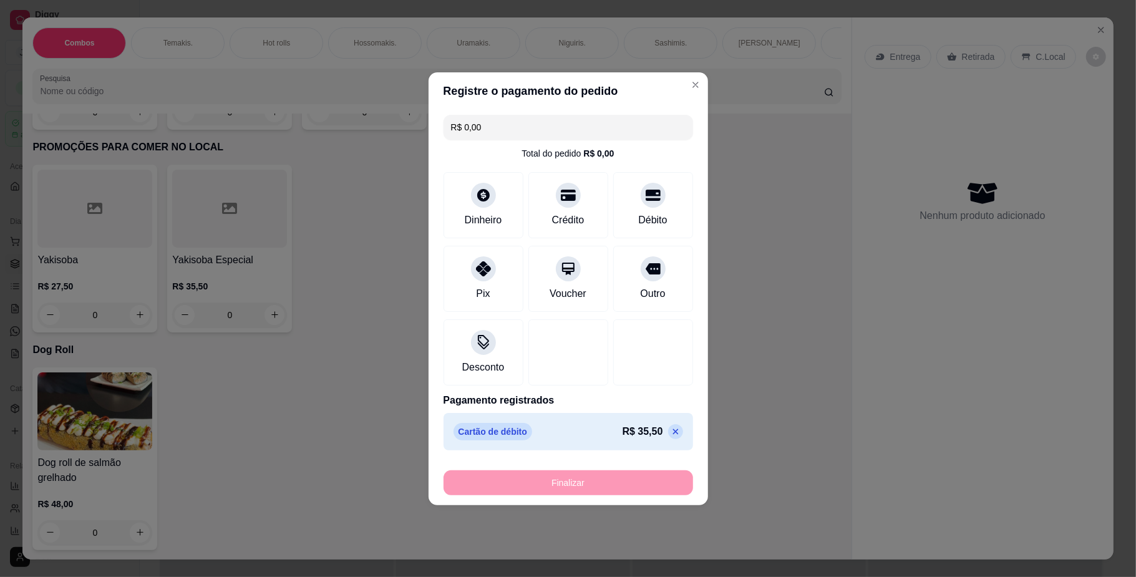
type input "-R$ 35,50"
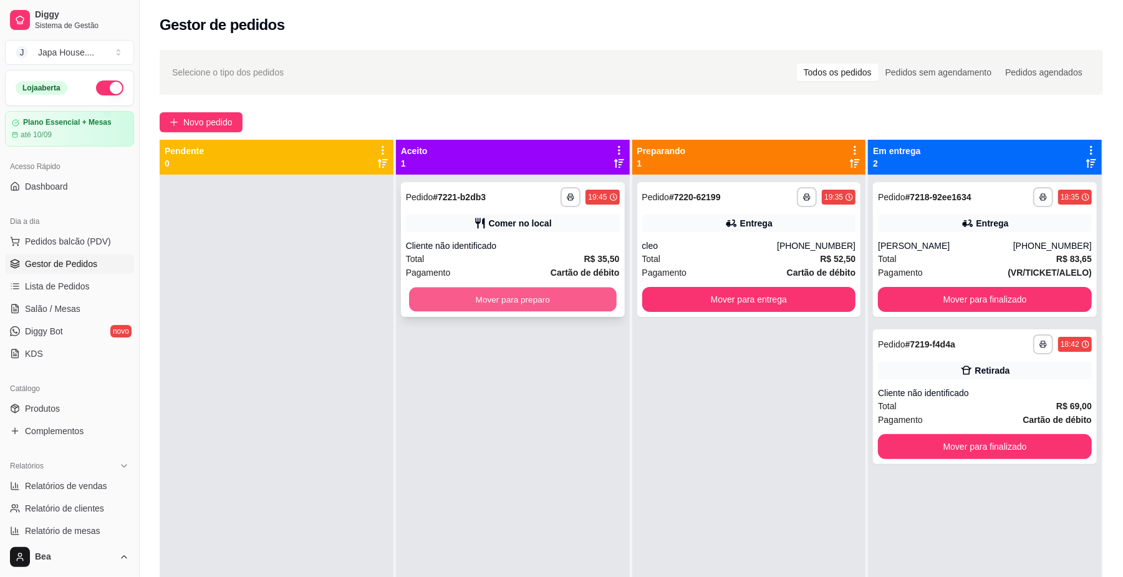
click at [485, 294] on button "Mover para preparo" at bounding box center [512, 299] width 207 height 24
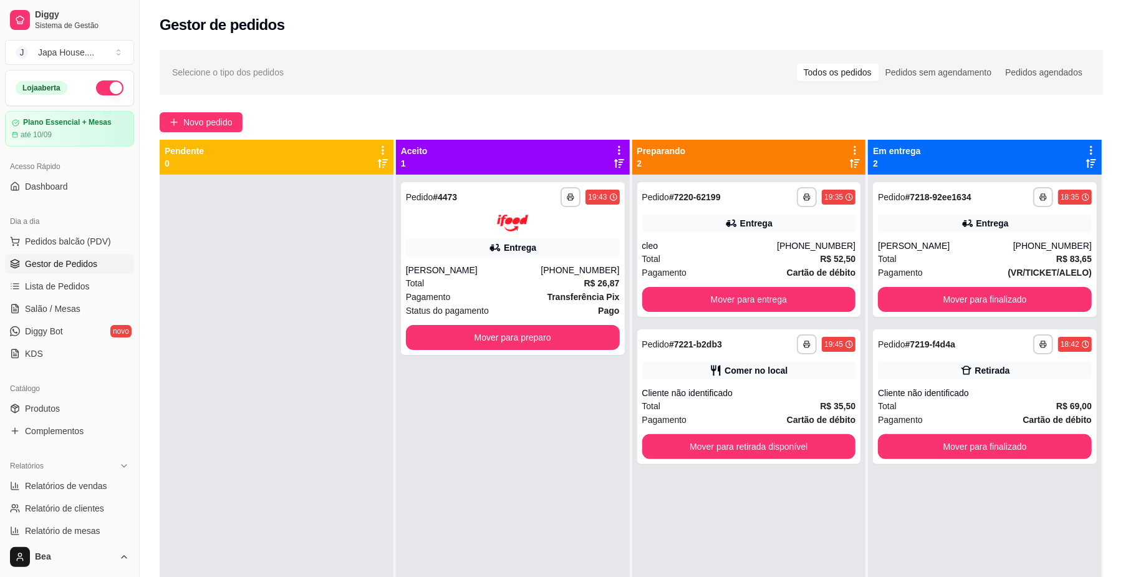
click at [485, 294] on div "Pagamento Transferência Pix" at bounding box center [513, 297] width 214 height 14
click at [60, 243] on span "Pedidos balcão (PDV)" at bounding box center [68, 241] width 86 height 12
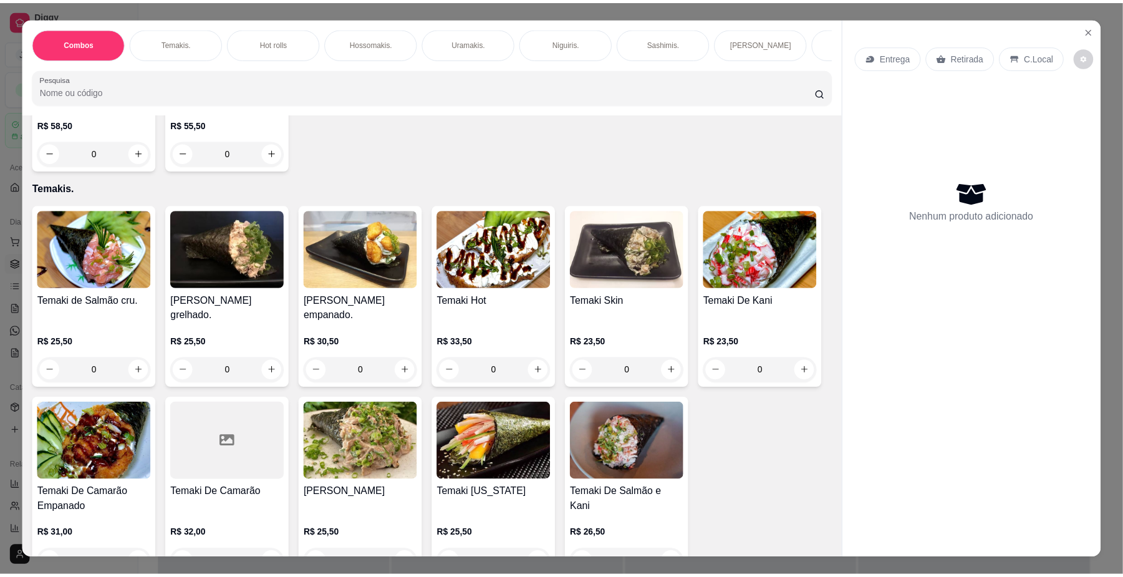
scroll to position [574, 0]
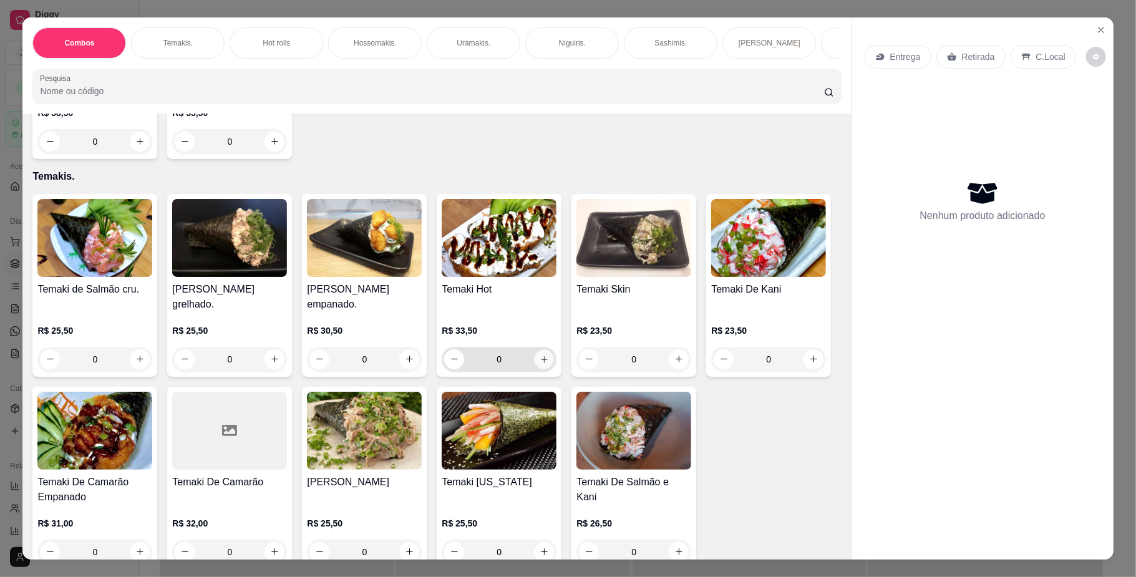
click at [534, 369] on button "increase-product-quantity" at bounding box center [543, 358] width 19 height 19
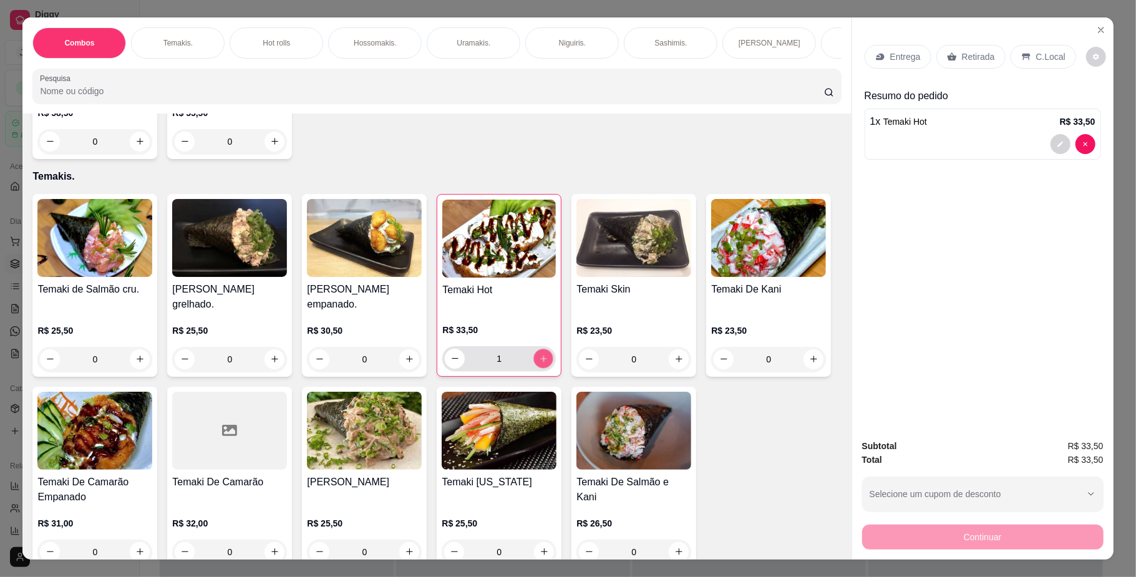
click at [534, 368] on button "increase-product-quantity" at bounding box center [543, 358] width 19 height 19
type input "2"
click at [983, 58] on p "Retirada" at bounding box center [978, 57] width 33 height 12
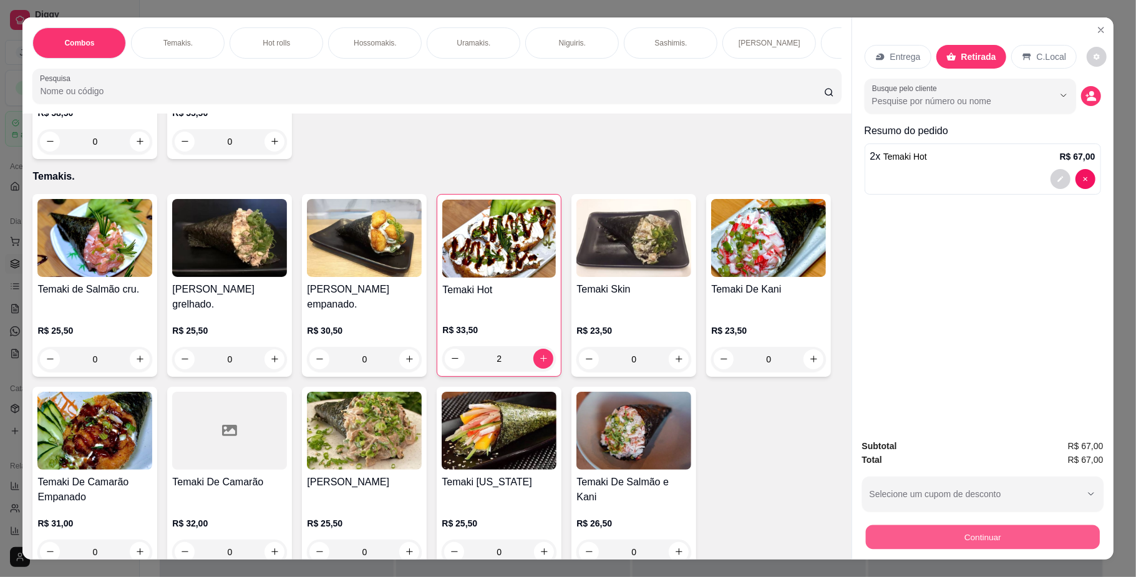
click at [982, 537] on button "Continuar" at bounding box center [982, 537] width 234 height 24
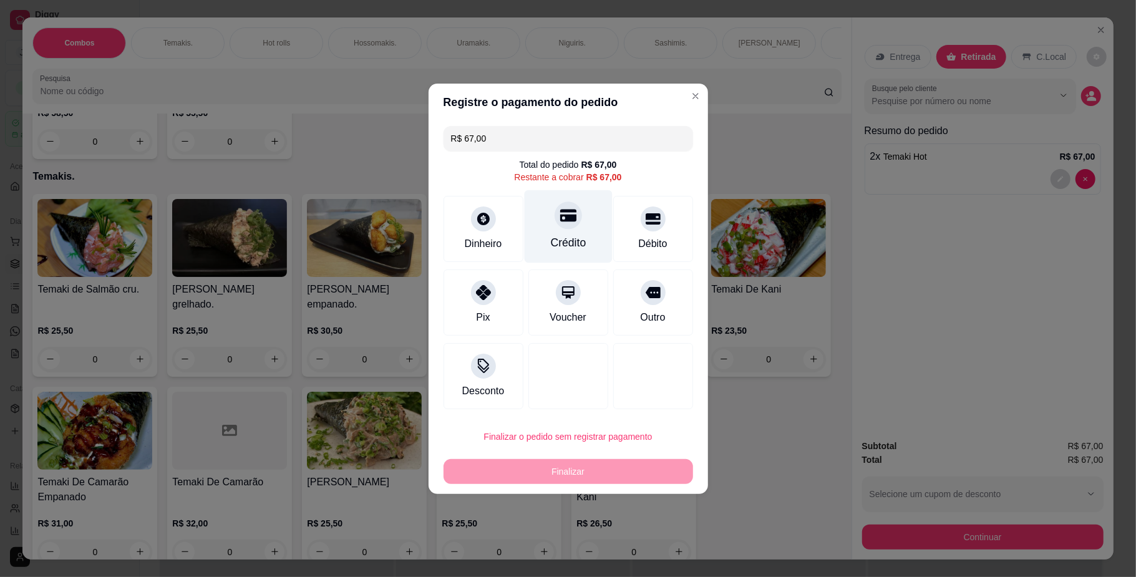
click at [559, 220] on icon at bounding box center [567, 215] width 16 height 12
type input "R$ 0,00"
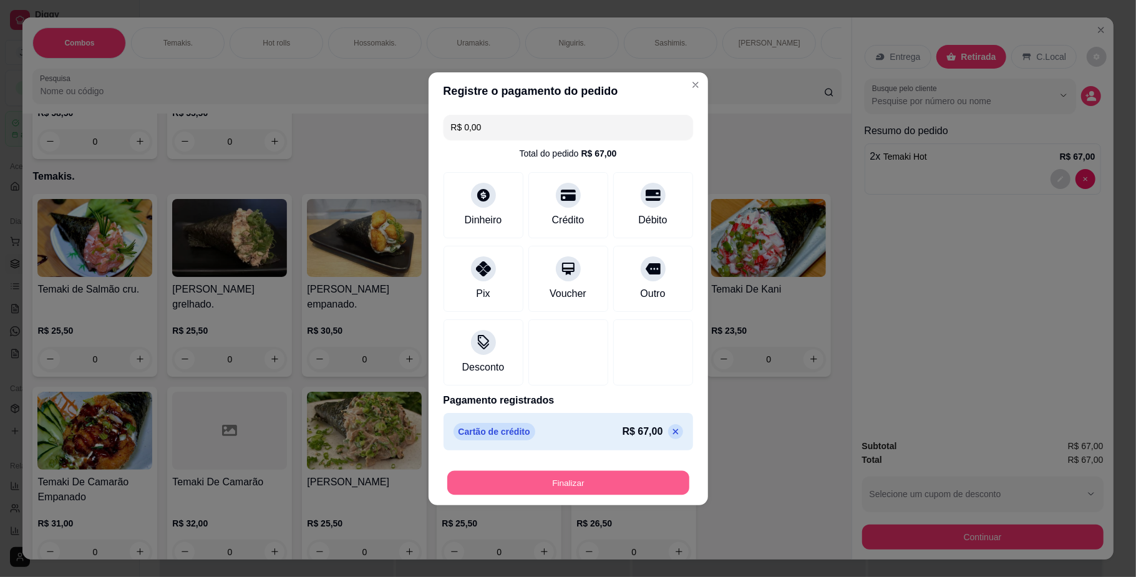
click at [476, 485] on button "Finalizar" at bounding box center [568, 482] width 242 height 24
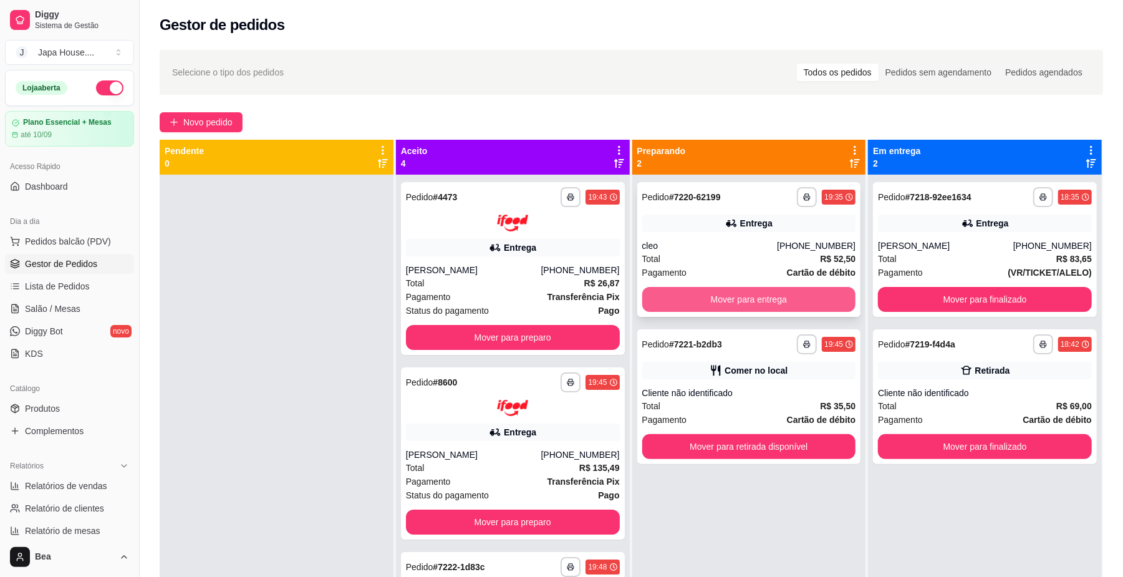
click at [819, 297] on button "Mover para entrega" at bounding box center [749, 299] width 214 height 25
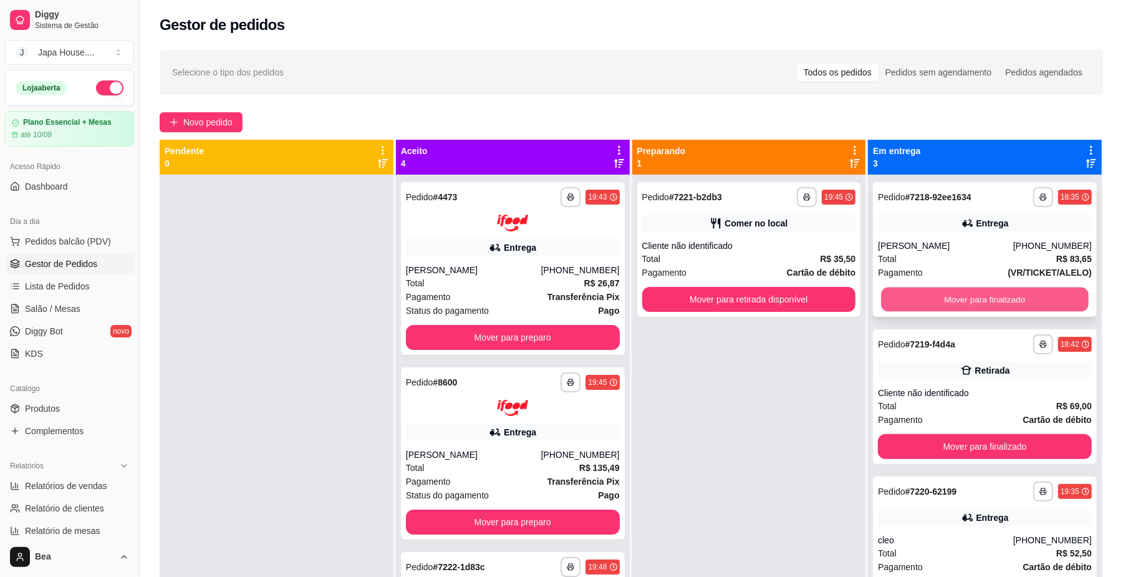
click at [912, 297] on button "Mover para finalizado" at bounding box center [984, 299] width 207 height 24
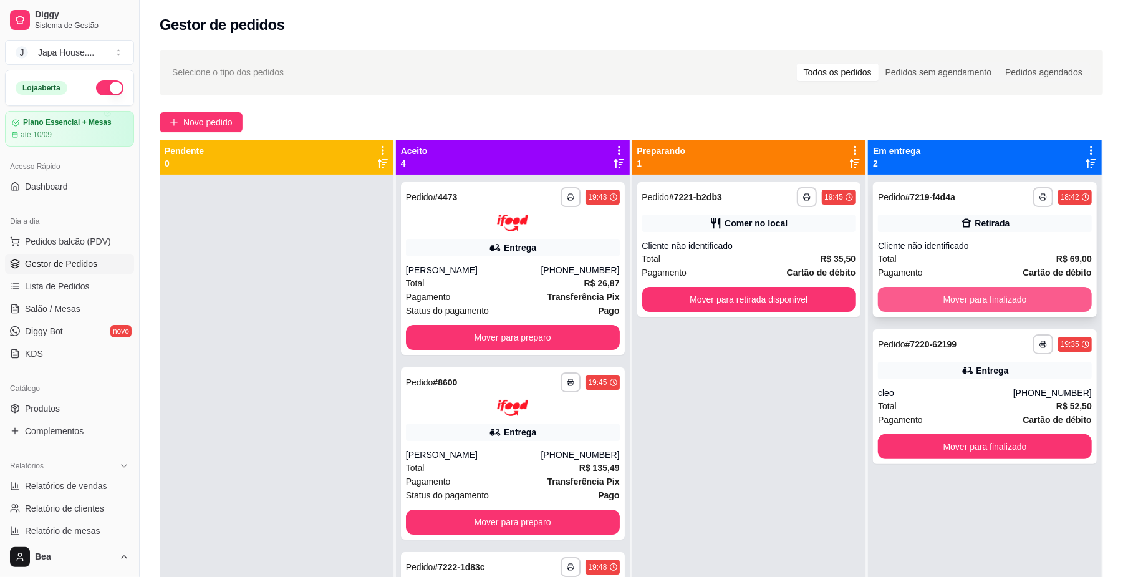
click at [912, 297] on button "Mover para finalizado" at bounding box center [985, 299] width 214 height 25
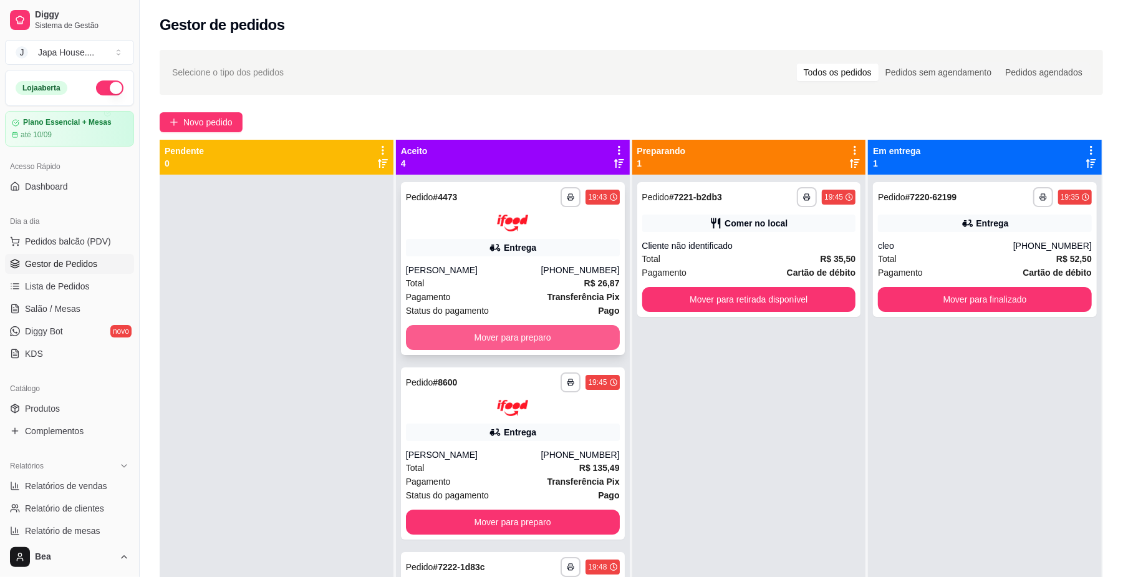
click at [563, 339] on button "Mover para preparo" at bounding box center [513, 337] width 214 height 25
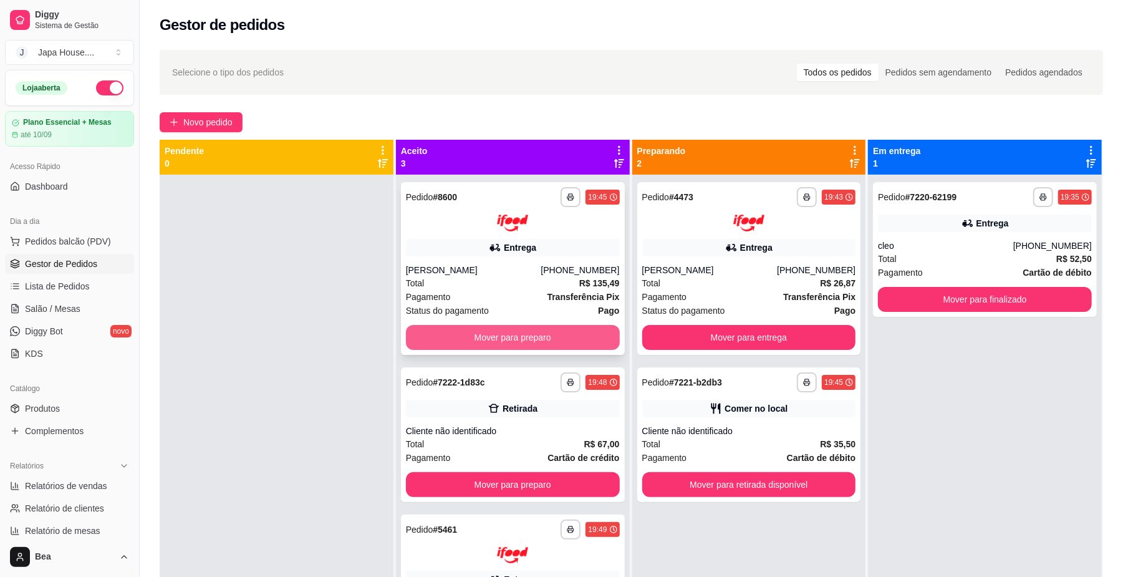
click at [572, 339] on button "Mover para preparo" at bounding box center [513, 337] width 214 height 25
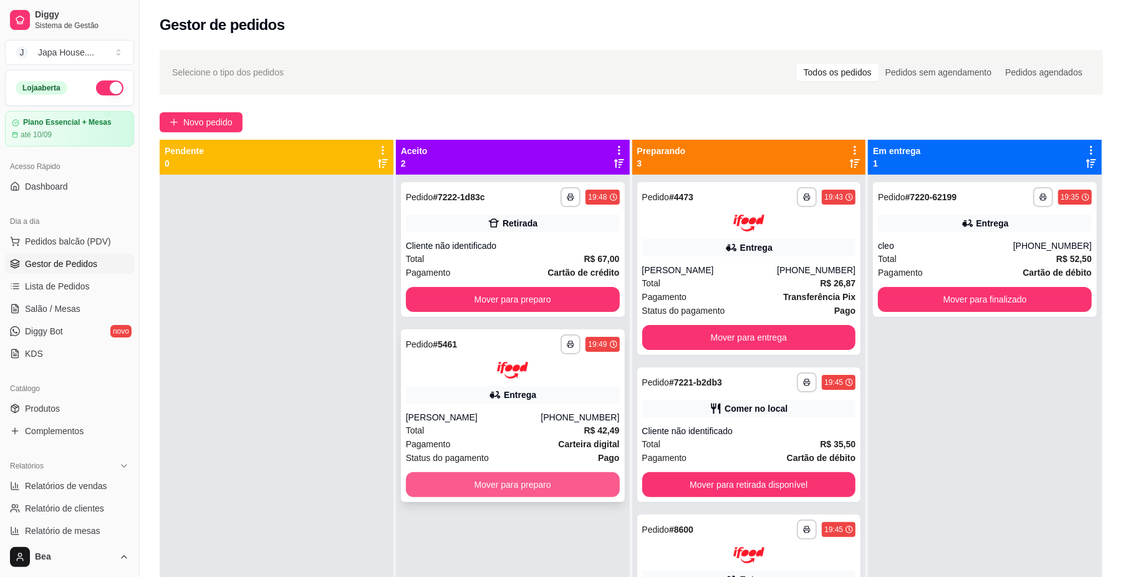
click at [569, 480] on button "Mover para preparo" at bounding box center [513, 484] width 214 height 25
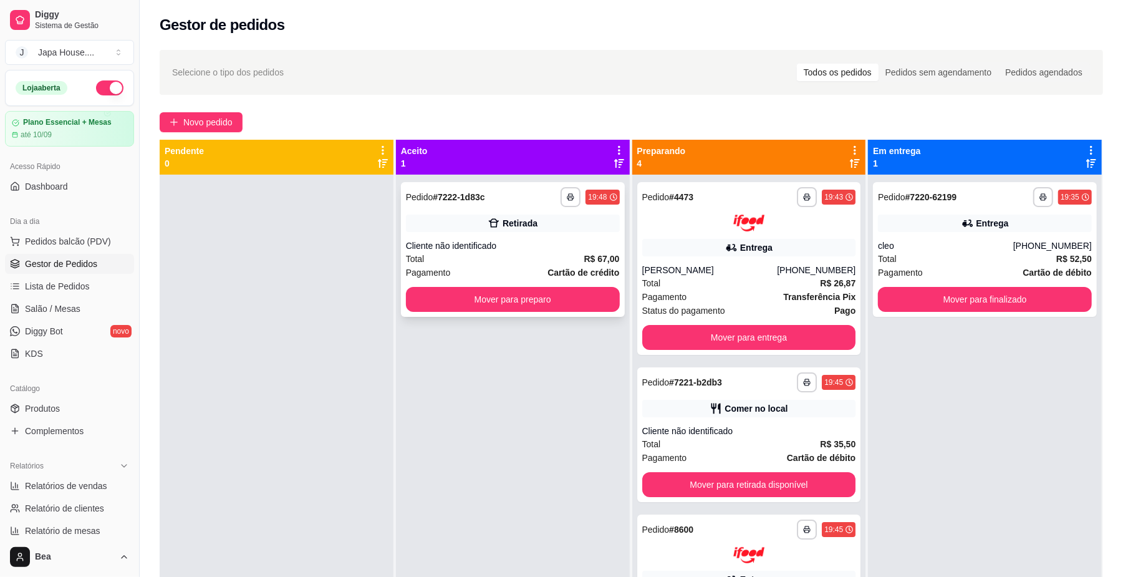
click at [599, 312] on div "**********" at bounding box center [513, 249] width 224 height 135
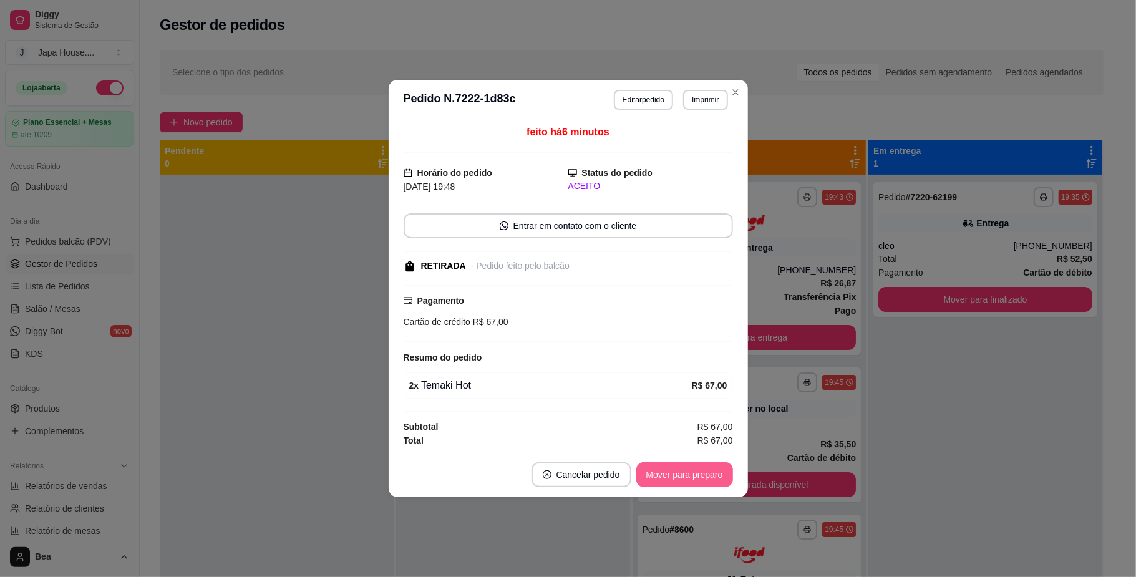
click at [692, 480] on button "Mover para preparo" at bounding box center [684, 474] width 97 height 25
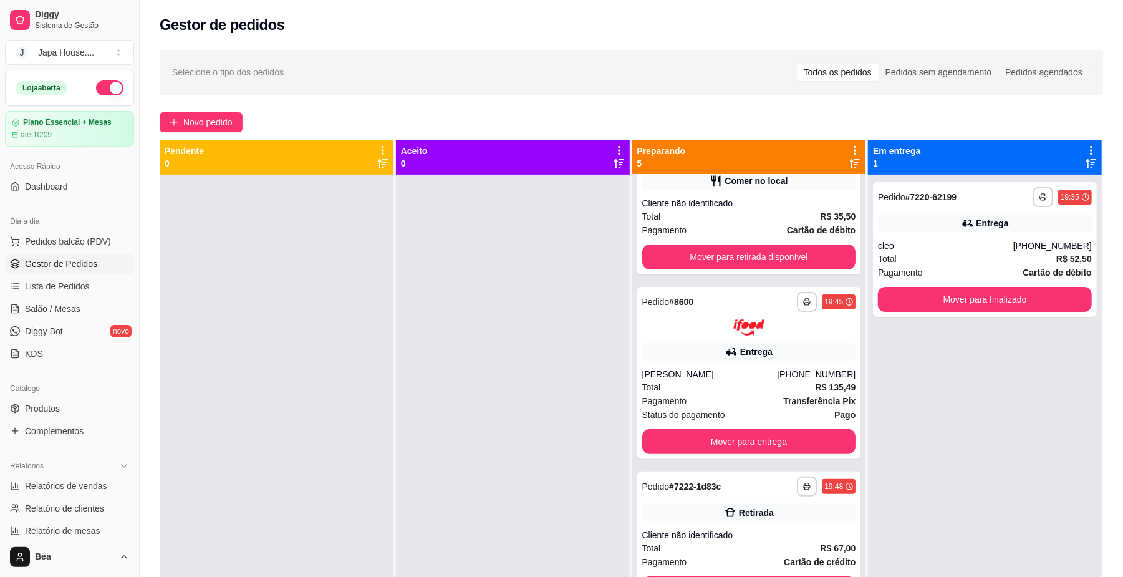
scroll to position [284, 0]
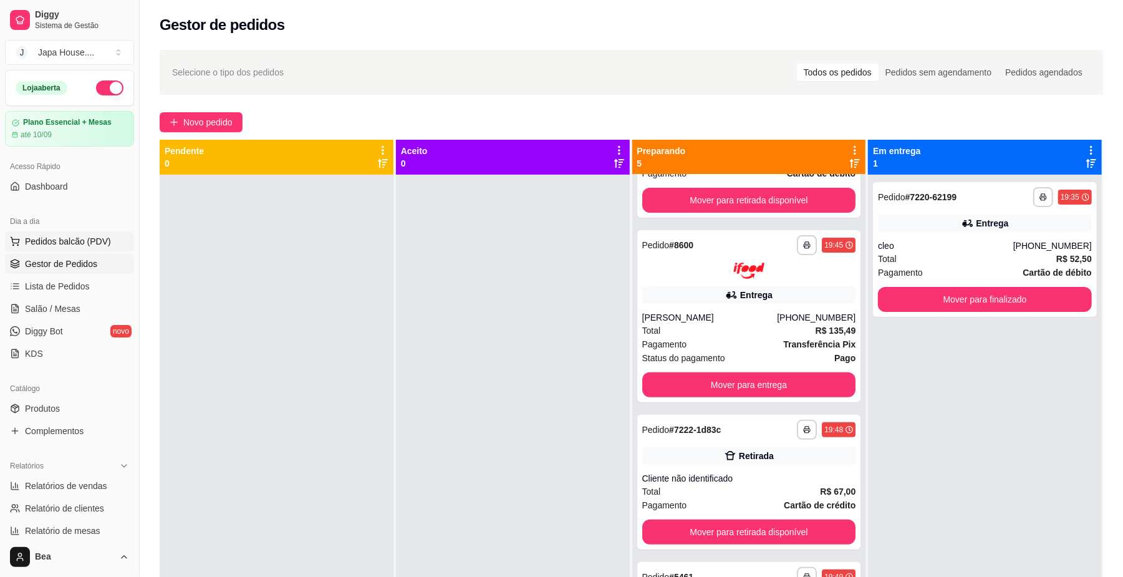
click at [87, 244] on span "Pedidos balcão (PDV)" at bounding box center [68, 241] width 86 height 12
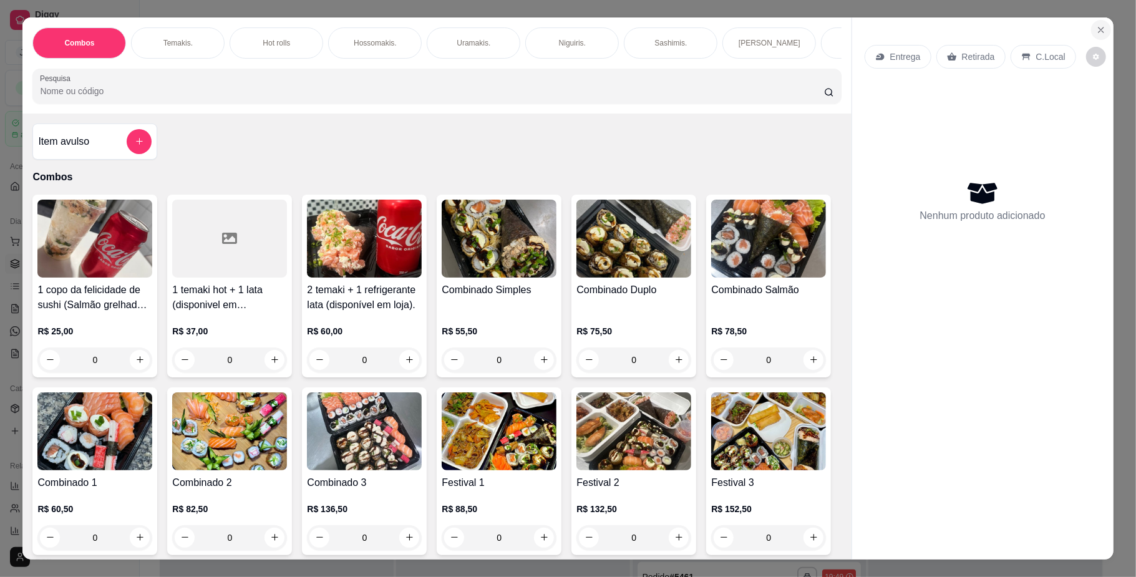
click at [1098, 28] on icon "Close" at bounding box center [1101, 30] width 10 height 10
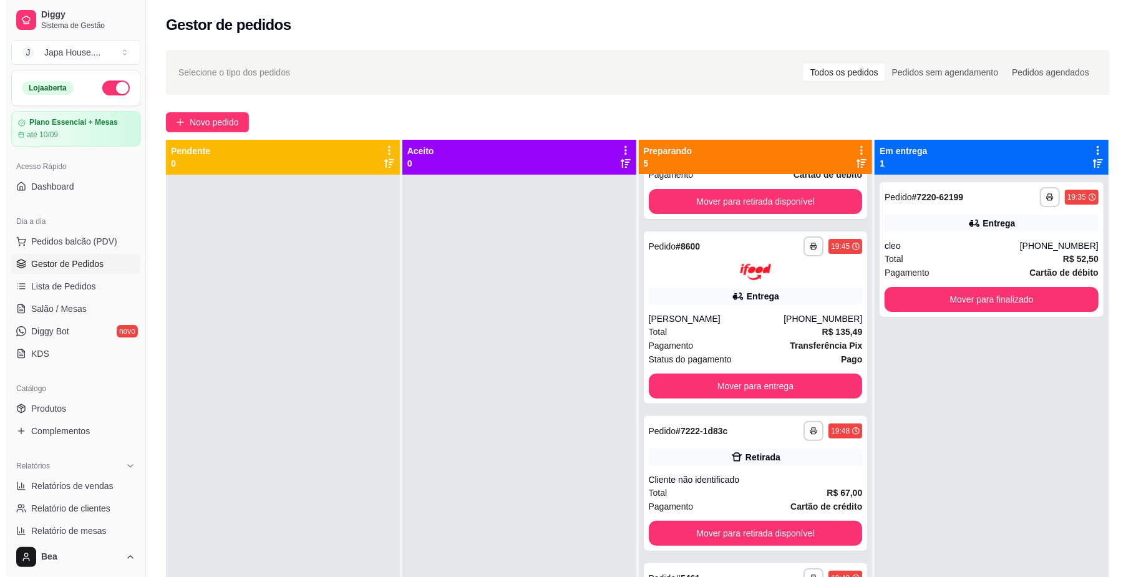
scroll to position [284, 0]
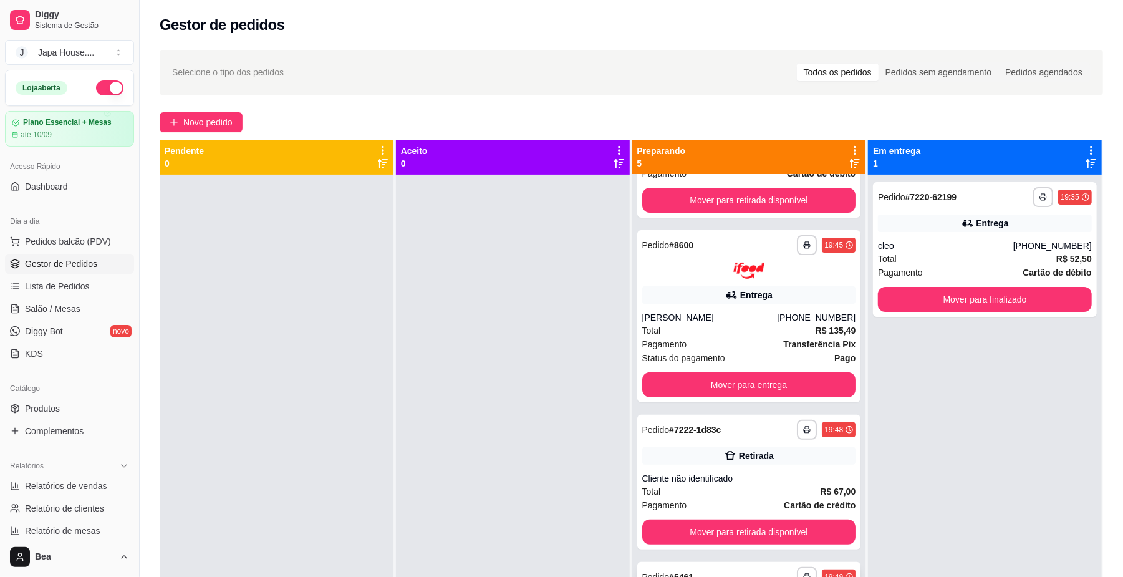
click at [746, 570] on div "**********" at bounding box center [749, 577] width 214 height 20
click at [707, 484] on div "Cliente não identificado" at bounding box center [749, 478] width 214 height 12
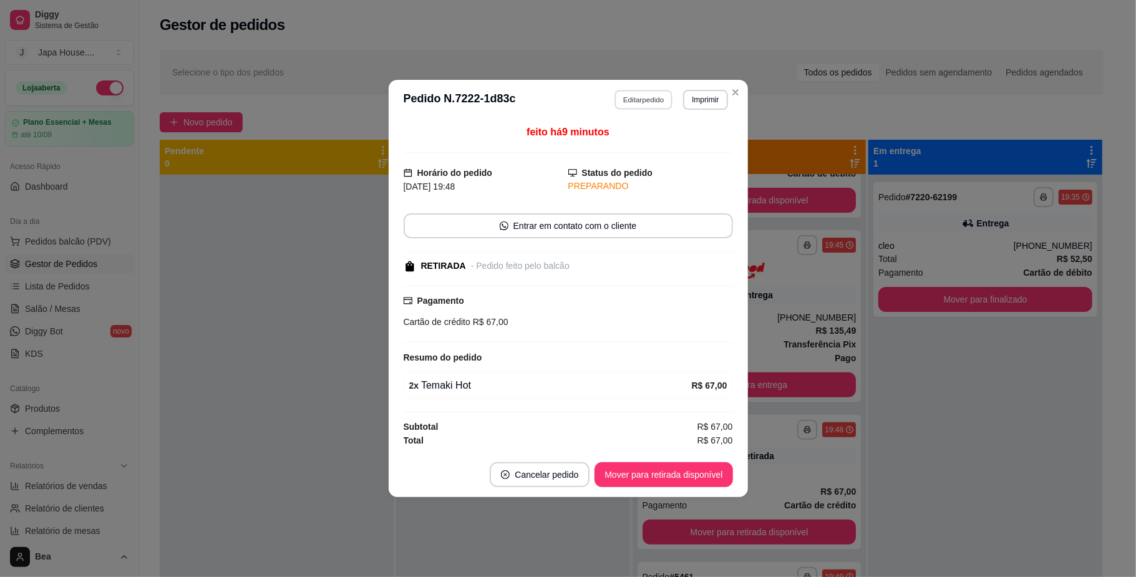
click at [659, 99] on button "Editar pedido" at bounding box center [643, 99] width 58 height 19
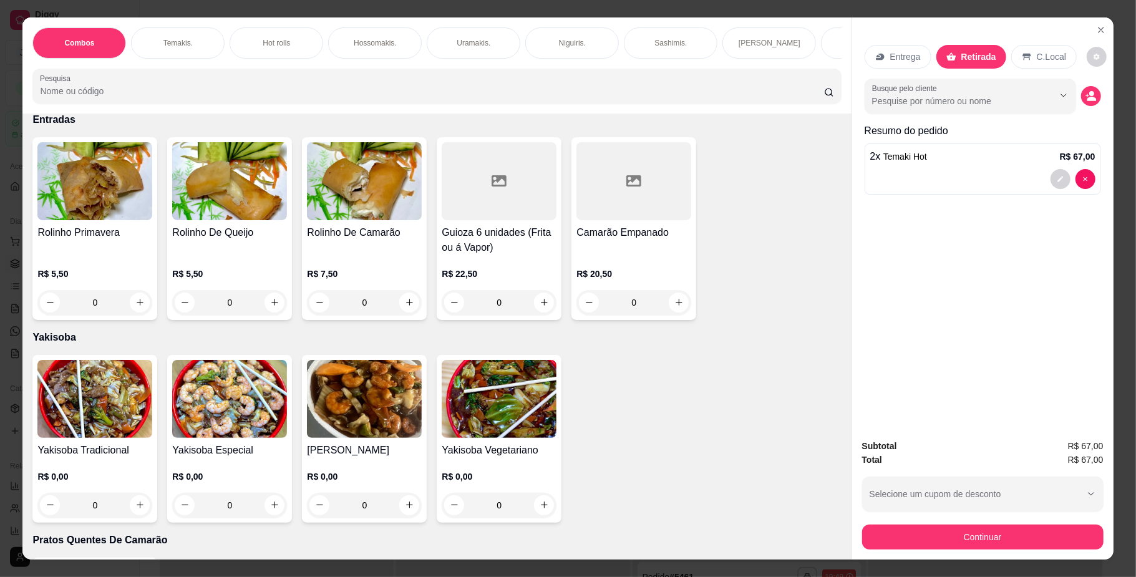
scroll to position [3250, 0]
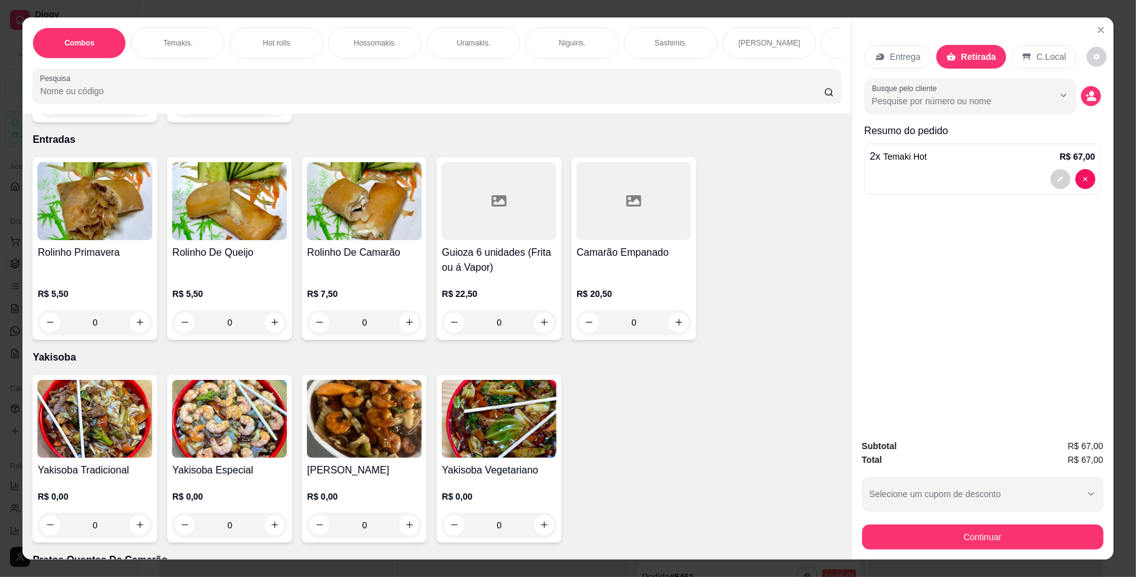
type input "1"
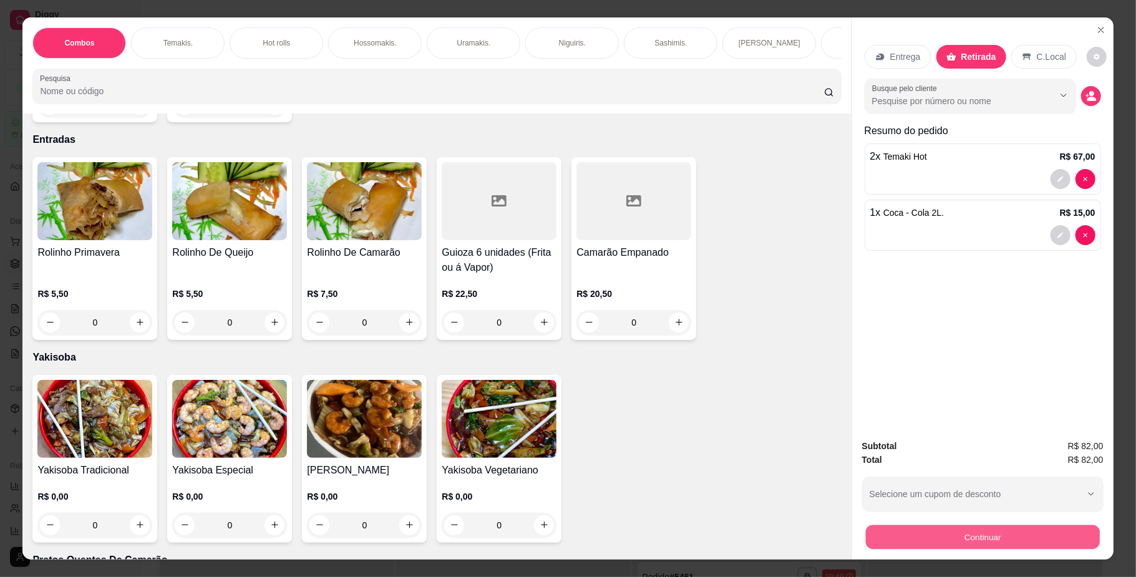
click at [982, 540] on button "Continuar" at bounding box center [982, 537] width 234 height 24
click at [894, 545] on button "Continuar" at bounding box center [982, 537] width 234 height 24
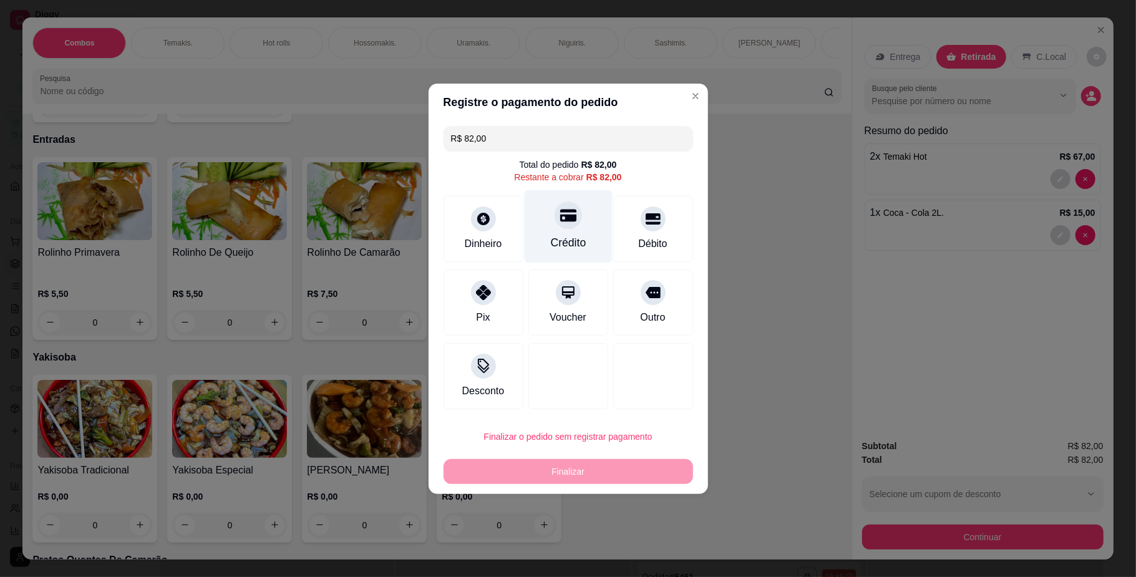
click at [580, 243] on div "Crédito" at bounding box center [568, 226] width 88 height 73
type input "R$ 0,00"
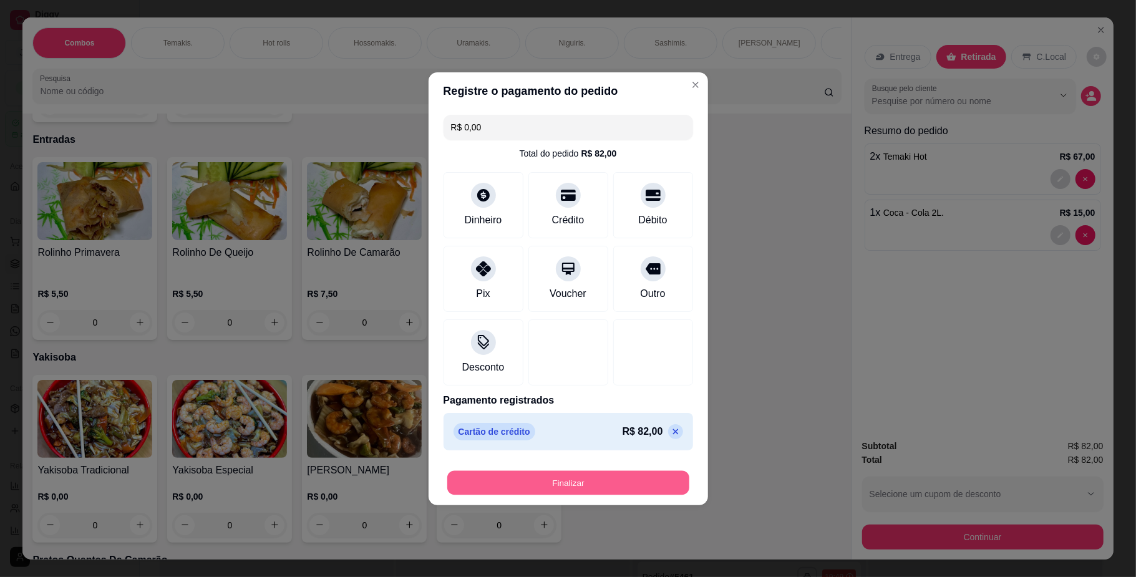
click at [556, 481] on button "Finalizar" at bounding box center [568, 482] width 242 height 24
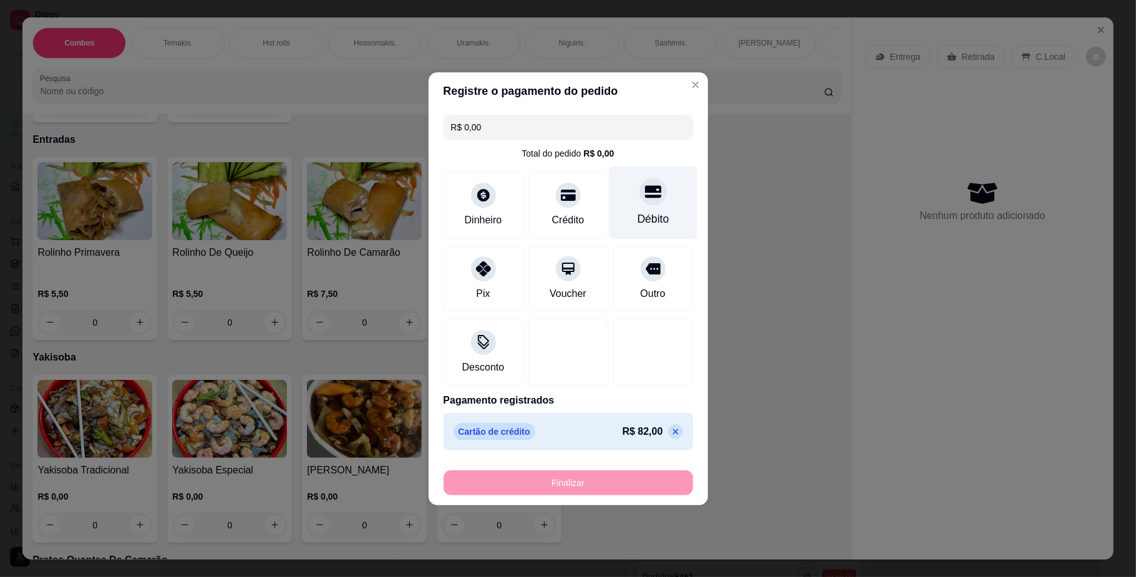
type input "0"
type input "-R$ 82,00"
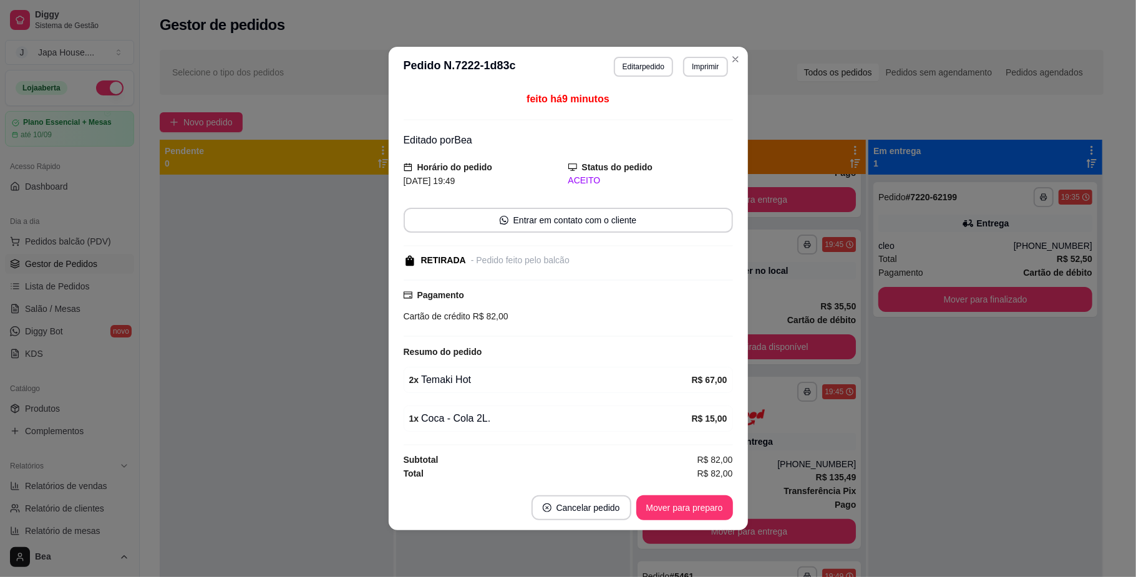
scroll to position [137, 0]
click at [698, 60] on button "Imprimir" at bounding box center [705, 66] width 43 height 19
click at [738, 56] on icon "Close" at bounding box center [735, 59] width 10 height 10
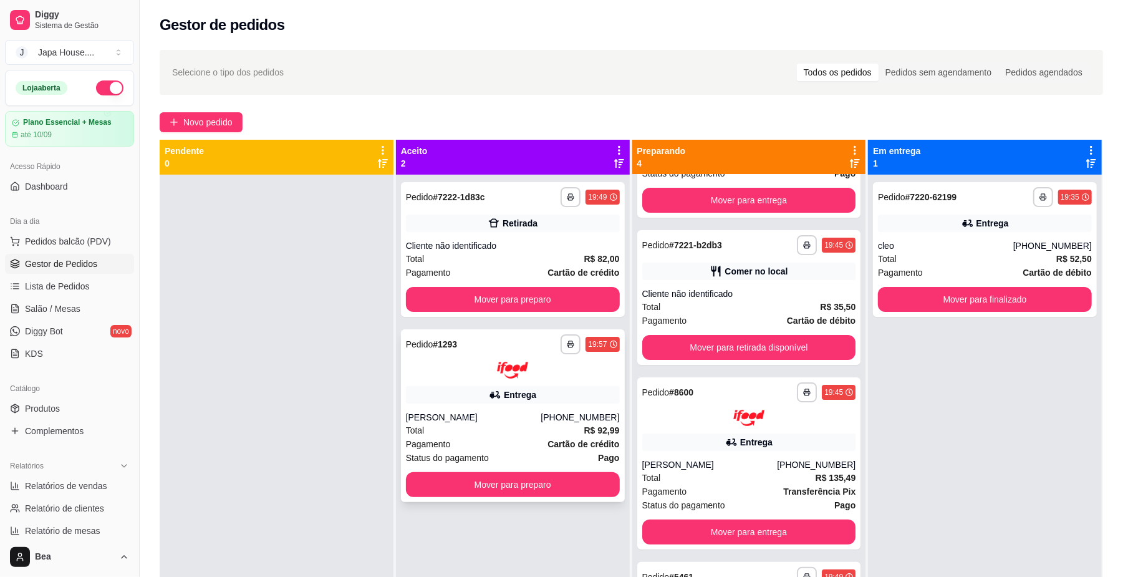
click at [496, 407] on div "**********" at bounding box center [513, 415] width 224 height 173
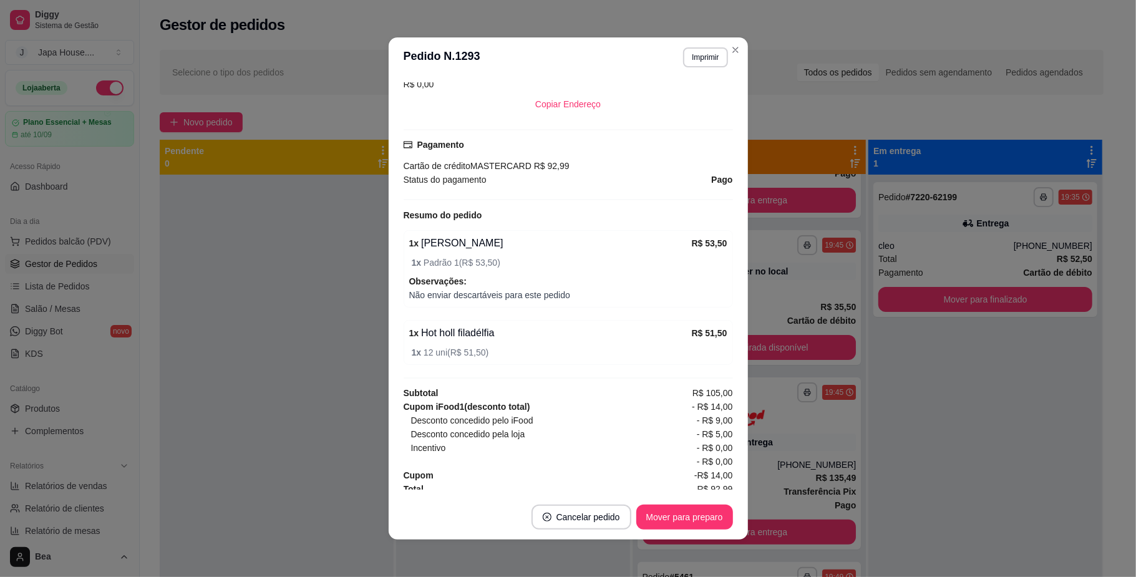
scroll to position [322, 0]
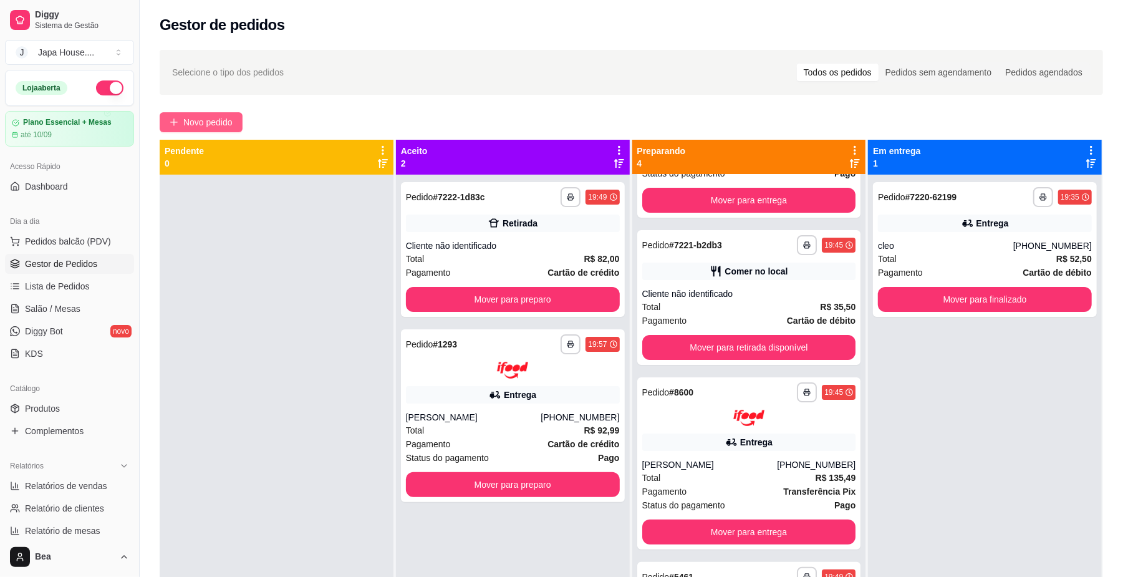
click at [233, 122] on span "Novo pedido" at bounding box center [207, 122] width 49 height 14
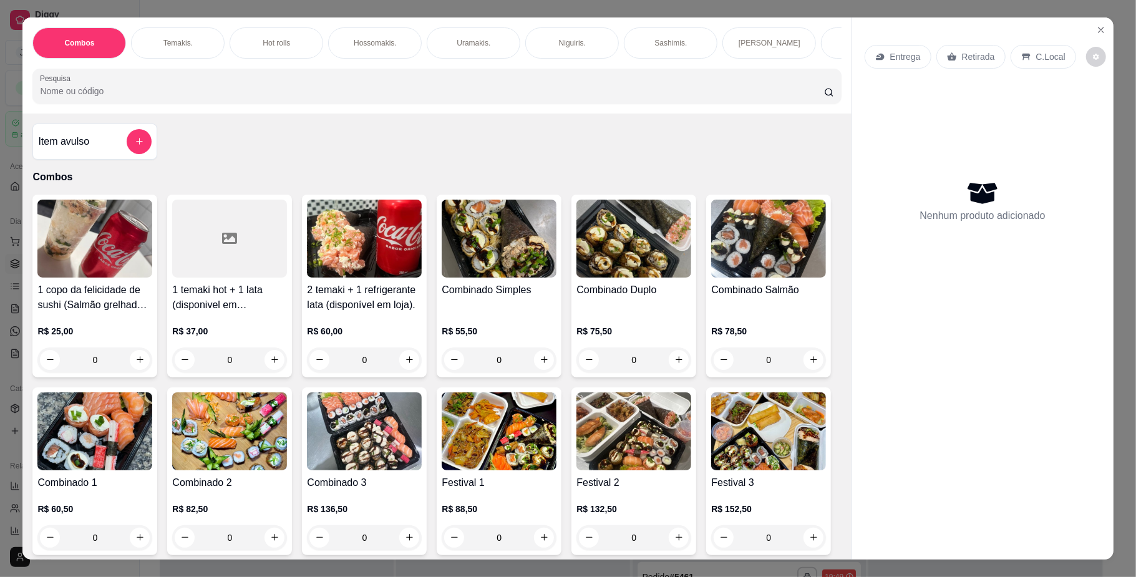
click at [894, 58] on p "Entrega" at bounding box center [905, 57] width 31 height 12
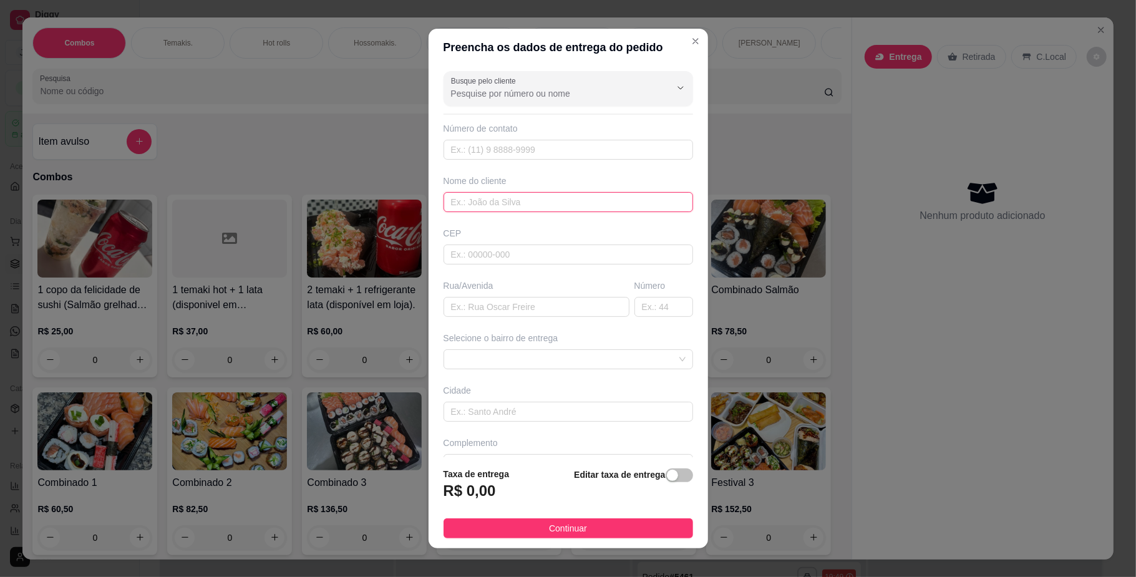
click at [502, 193] on input "text" at bounding box center [567, 202] width 249 height 20
type input "CLEO"
click at [507, 365] on span at bounding box center [568, 359] width 234 height 19
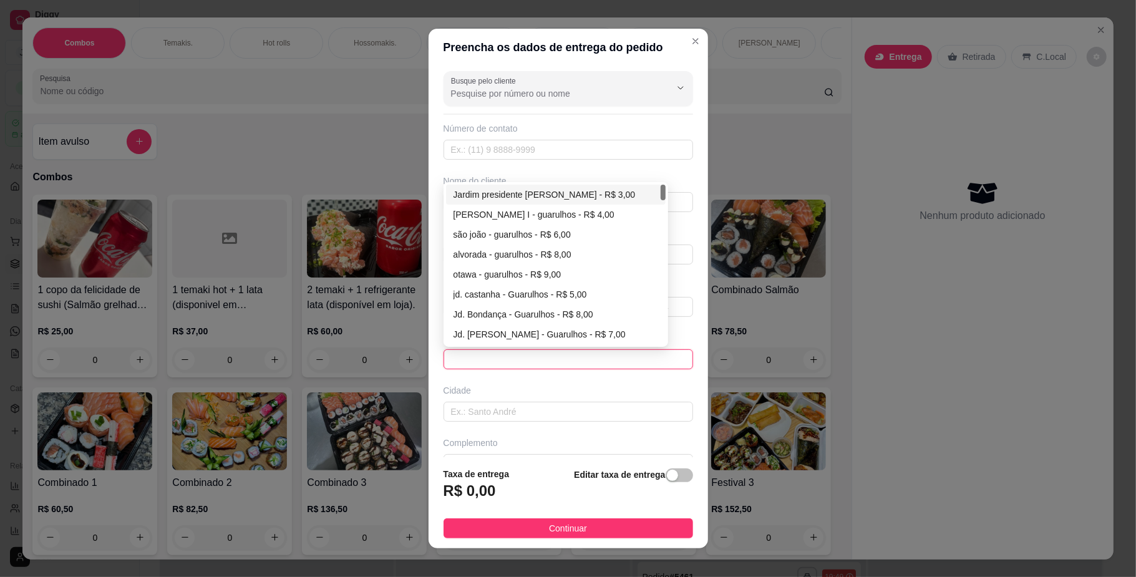
click at [558, 198] on div "Jardim presidente [PERSON_NAME] - R$ 3,00" at bounding box center [555, 195] width 205 height 14
type input "Guarulhos"
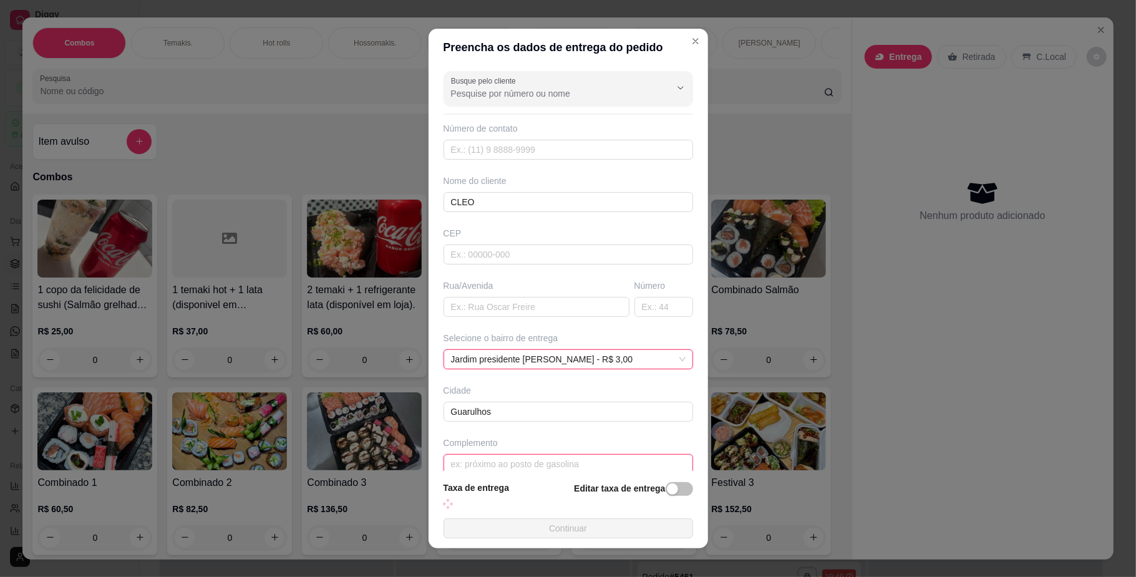
click at [534, 457] on input "text" at bounding box center [567, 464] width 249 height 20
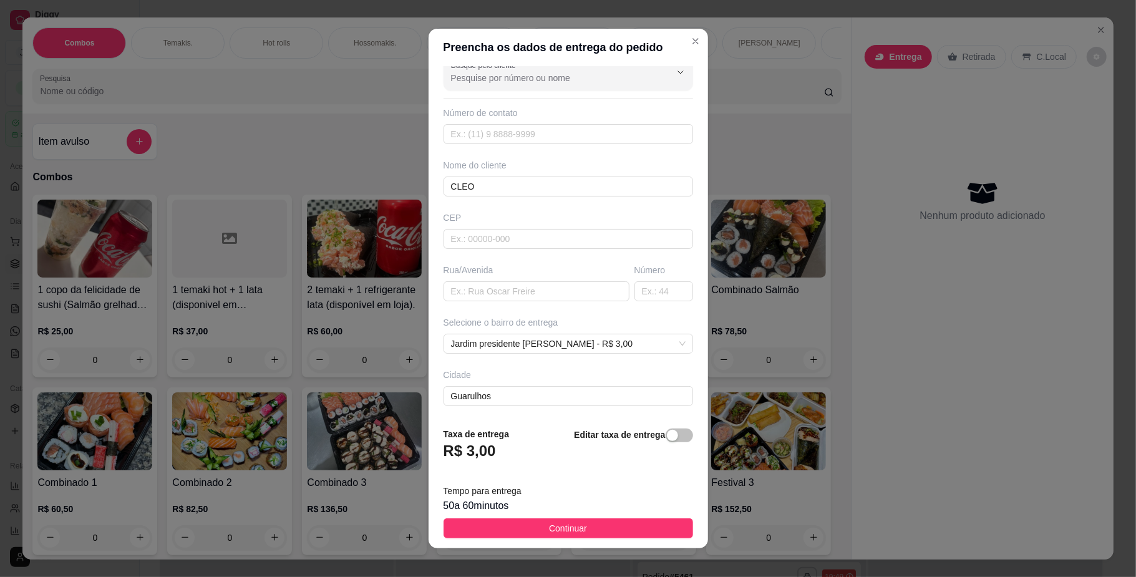
scroll to position [72, 0]
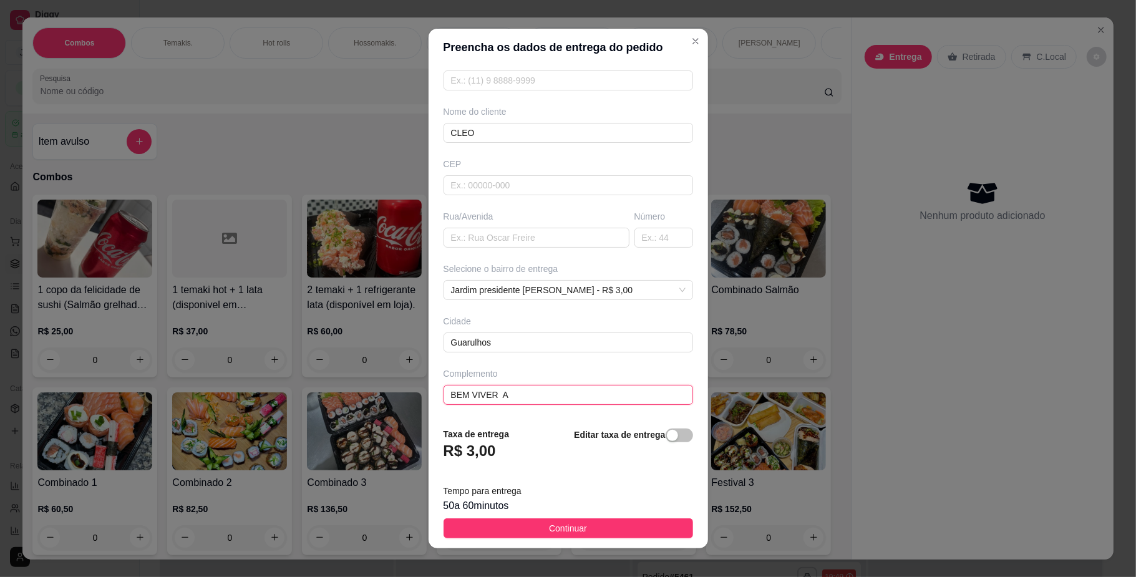
click at [558, 402] on input "BEM VIVER A" at bounding box center [567, 395] width 249 height 20
type input "BEM VIVER BLOCOO 4 AP 305"
click at [641, 520] on button "Continuar" at bounding box center [567, 528] width 249 height 20
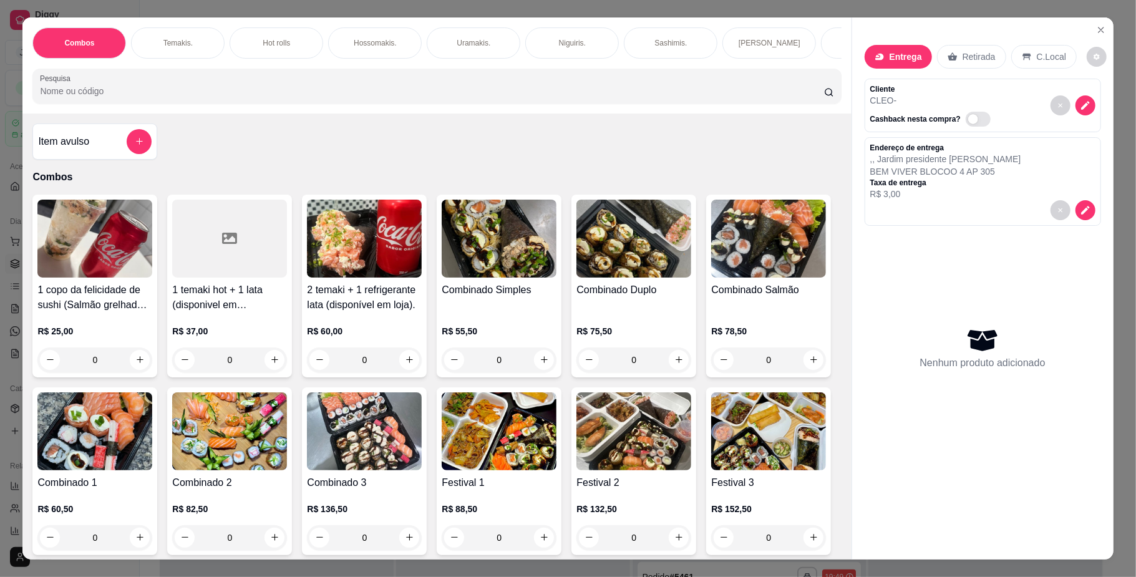
scroll to position [0, 707]
click at [345, 41] on p "Entradas" at bounding box center [357, 43] width 30 height 10
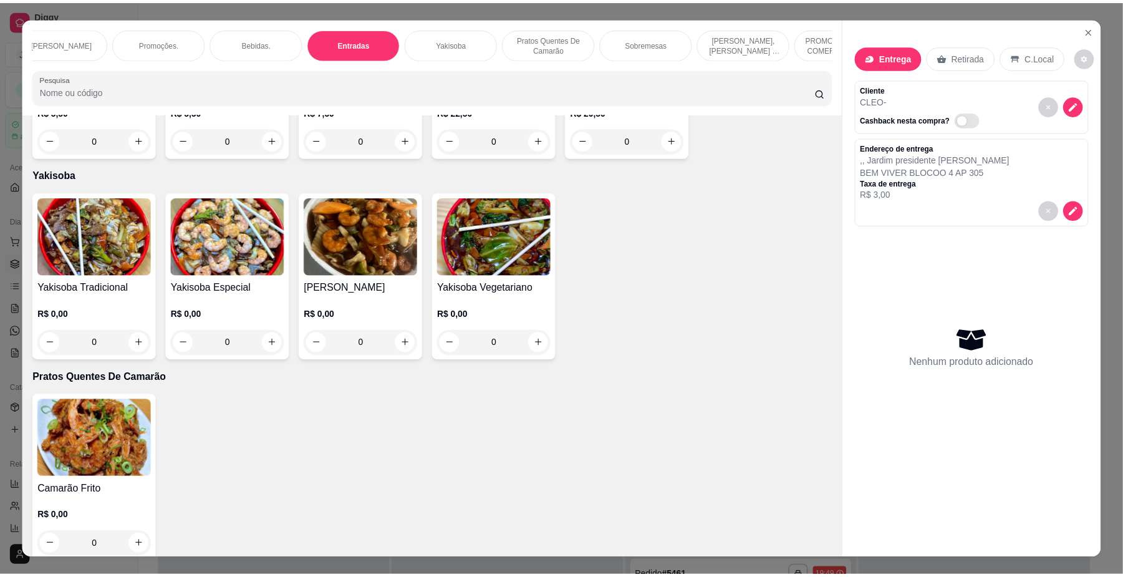
scroll to position [22, 0]
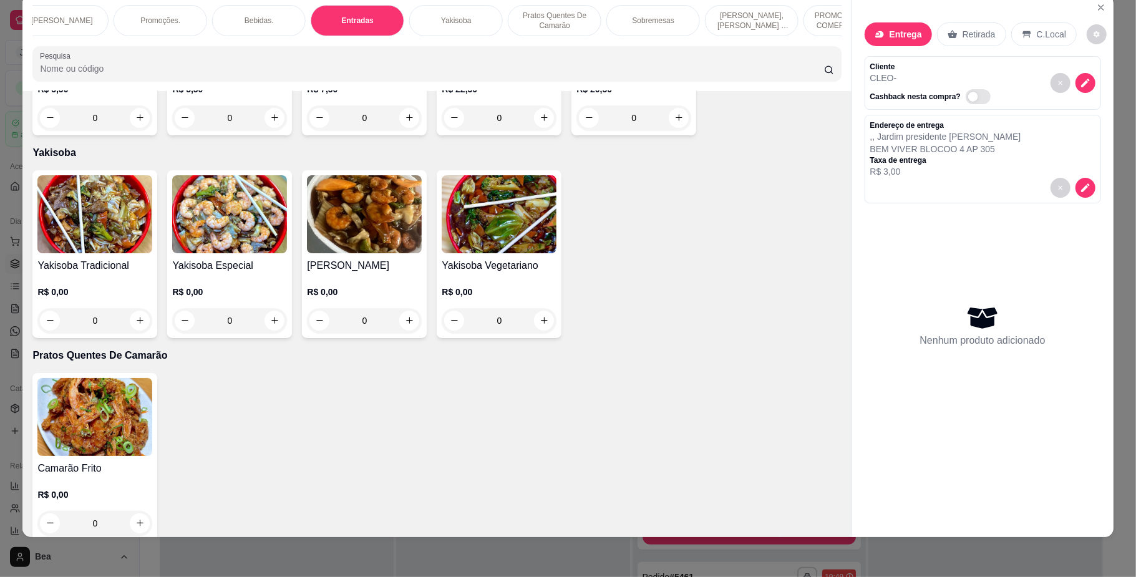
click at [400, 130] on div "0" at bounding box center [364, 117] width 115 height 25
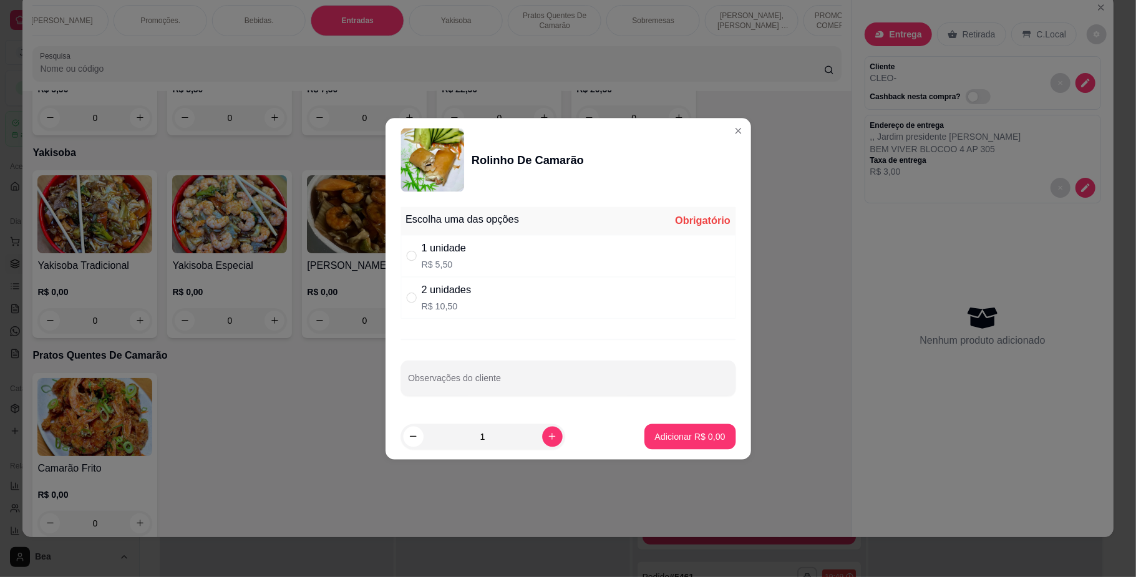
click at [402, 292] on div "2 unidades R$ 10,50" at bounding box center [567, 297] width 335 height 42
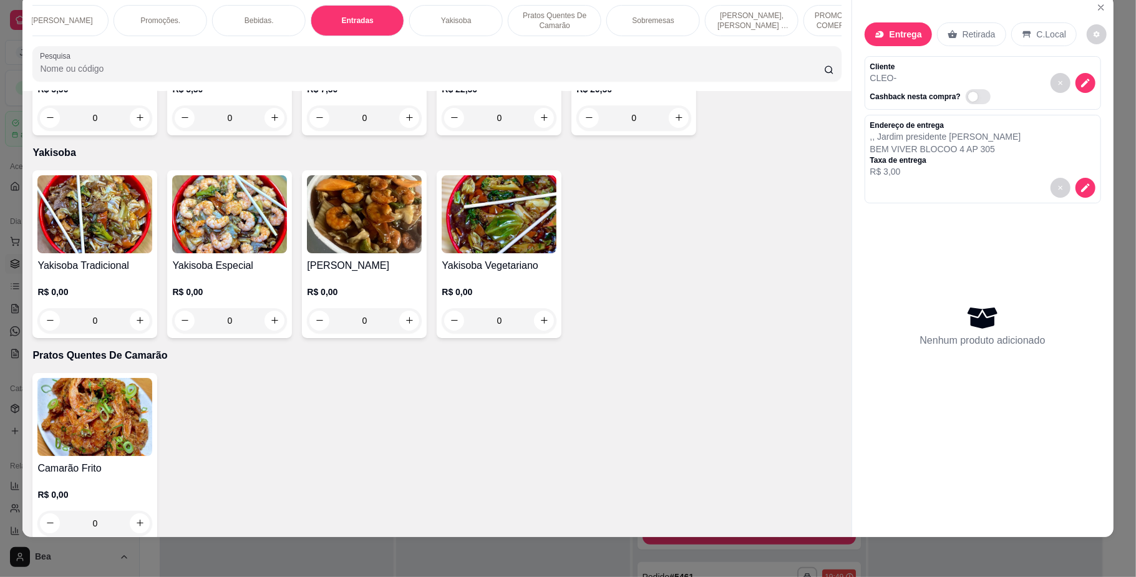
click at [459, 302] on p "R$ 10,50" at bounding box center [447, 306] width 50 height 12
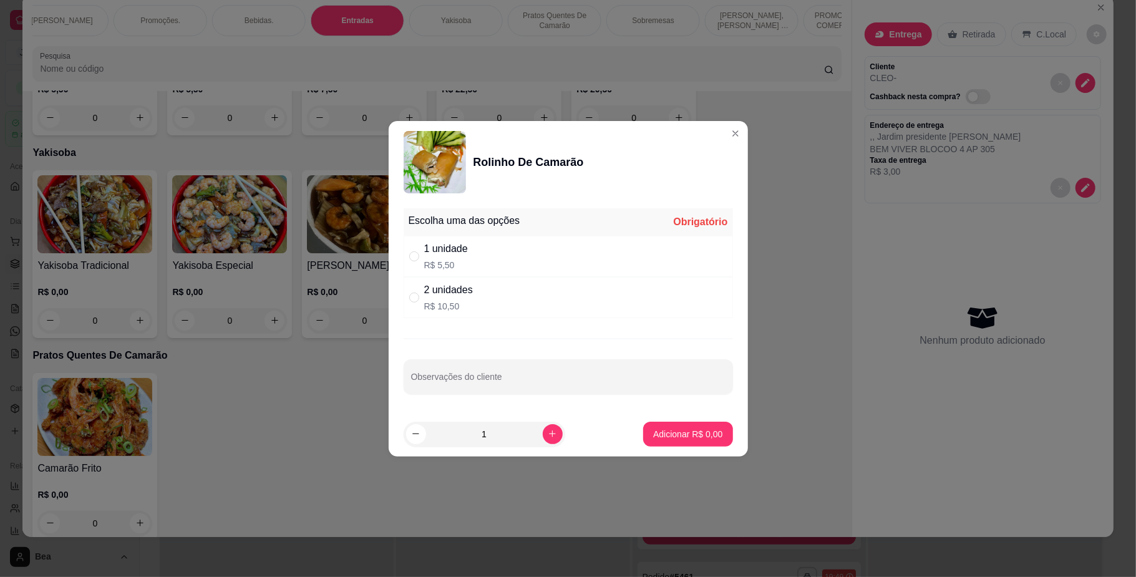
click at [442, 302] on p "R$ 10,50" at bounding box center [448, 306] width 49 height 12
radio input "true"
click at [669, 430] on p "Adicionar R$ 10,50" at bounding box center [685, 434] width 72 height 12
type input "1"
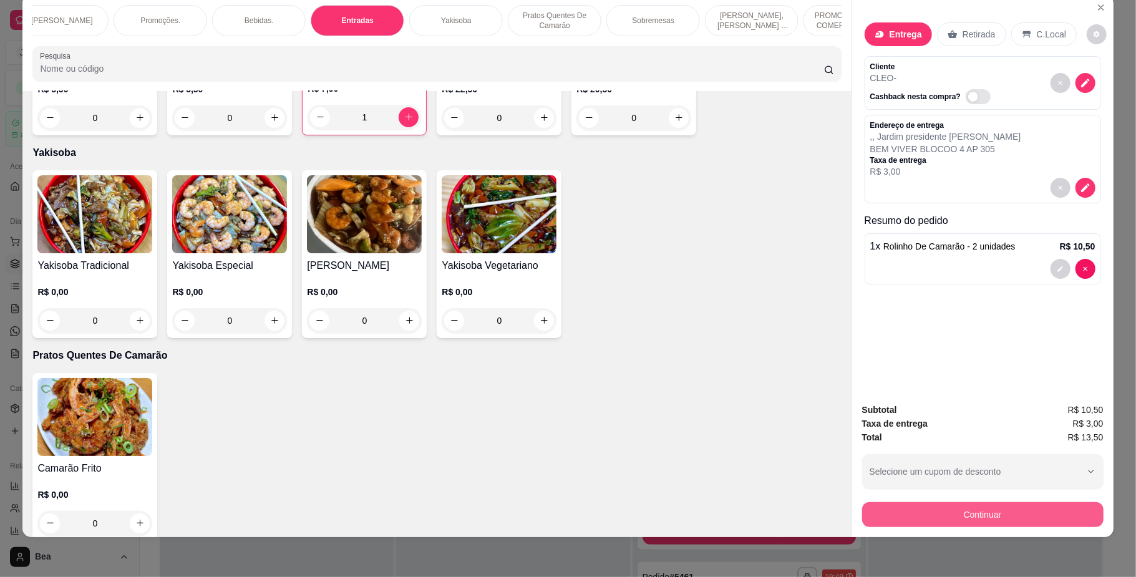
click at [1038, 508] on button "Continuar" at bounding box center [982, 514] width 241 height 25
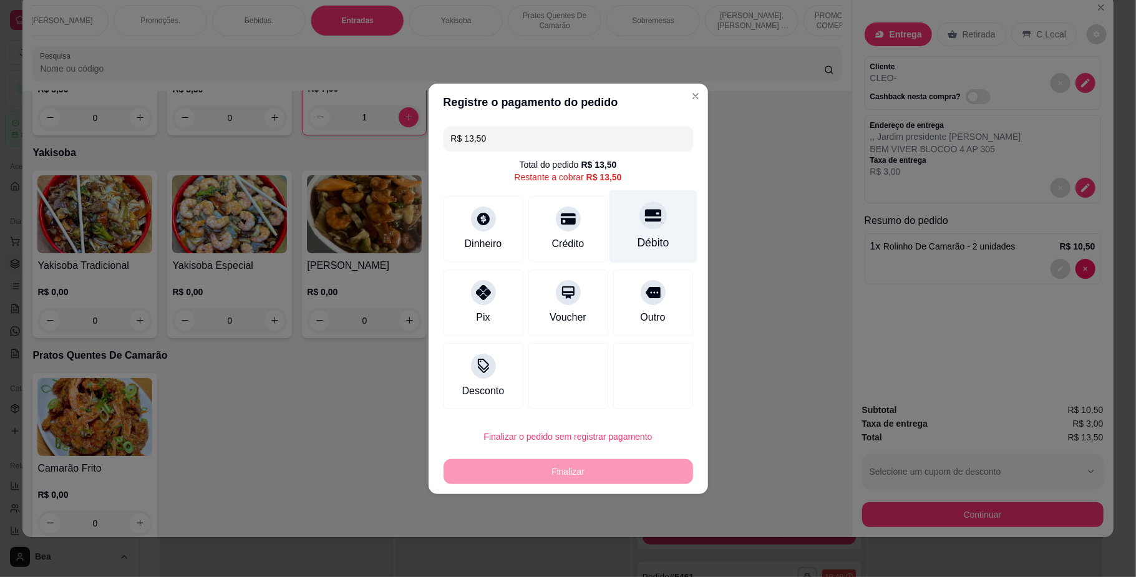
click at [637, 229] on div "Débito" at bounding box center [653, 226] width 88 height 73
type input "R$ 0,00"
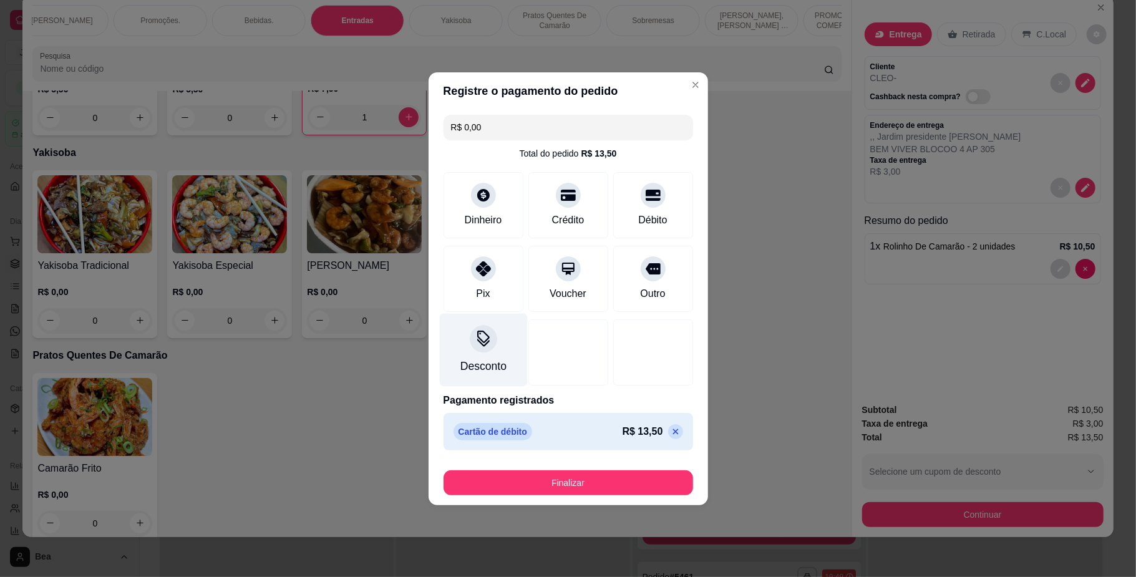
click at [475, 360] on div "Desconto" at bounding box center [483, 366] width 46 height 16
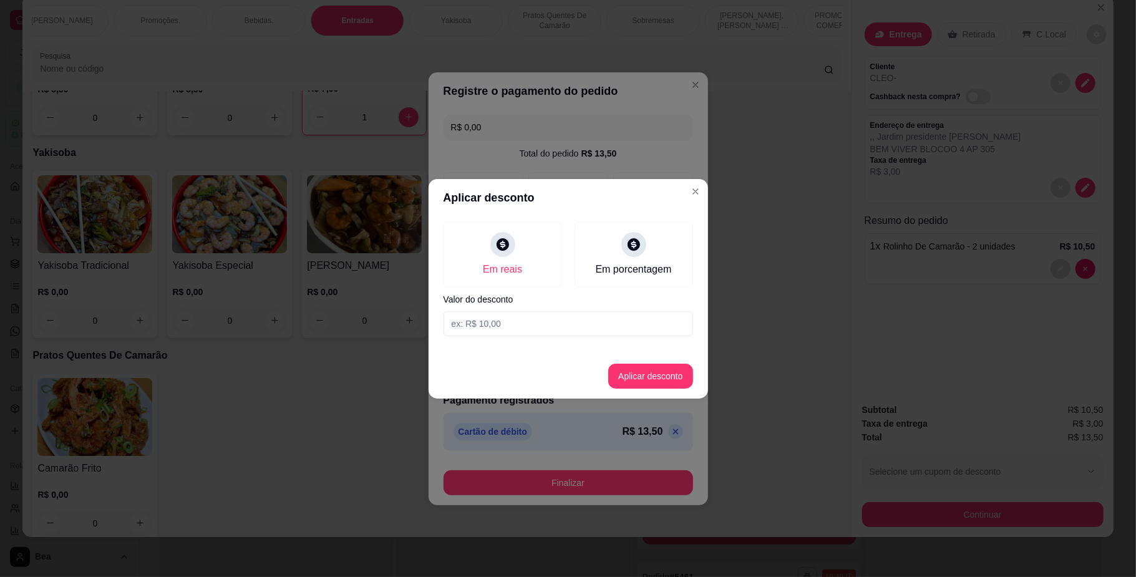
click at [505, 318] on input at bounding box center [567, 323] width 249 height 25
type input "3,00"
click at [634, 377] on button "Aplicar desconto" at bounding box center [650, 376] width 82 height 24
type input "-R$ 3,00"
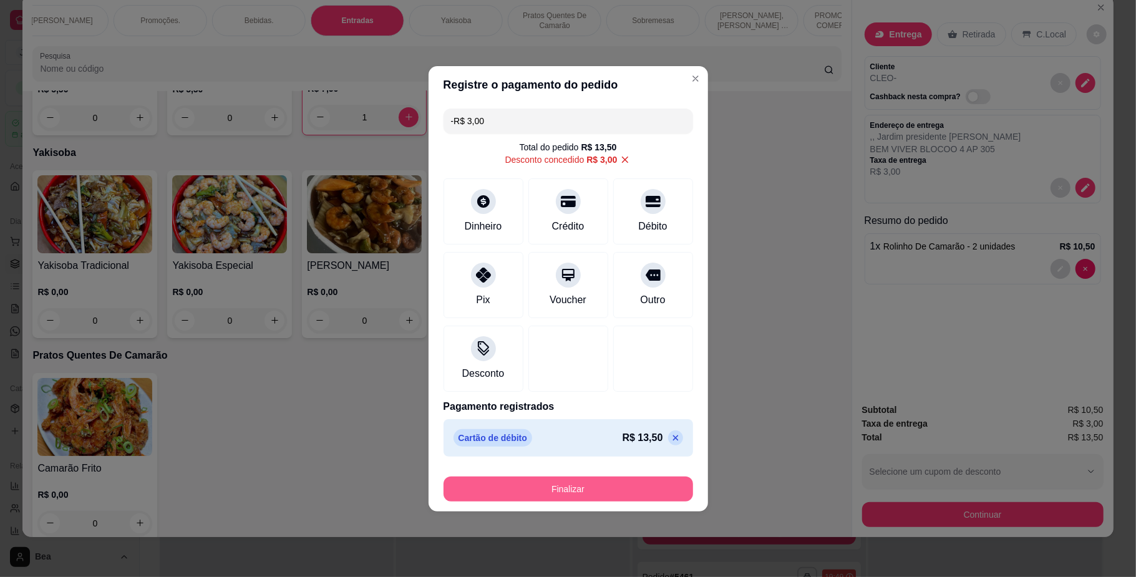
click at [626, 495] on button "Finalizar" at bounding box center [567, 488] width 249 height 25
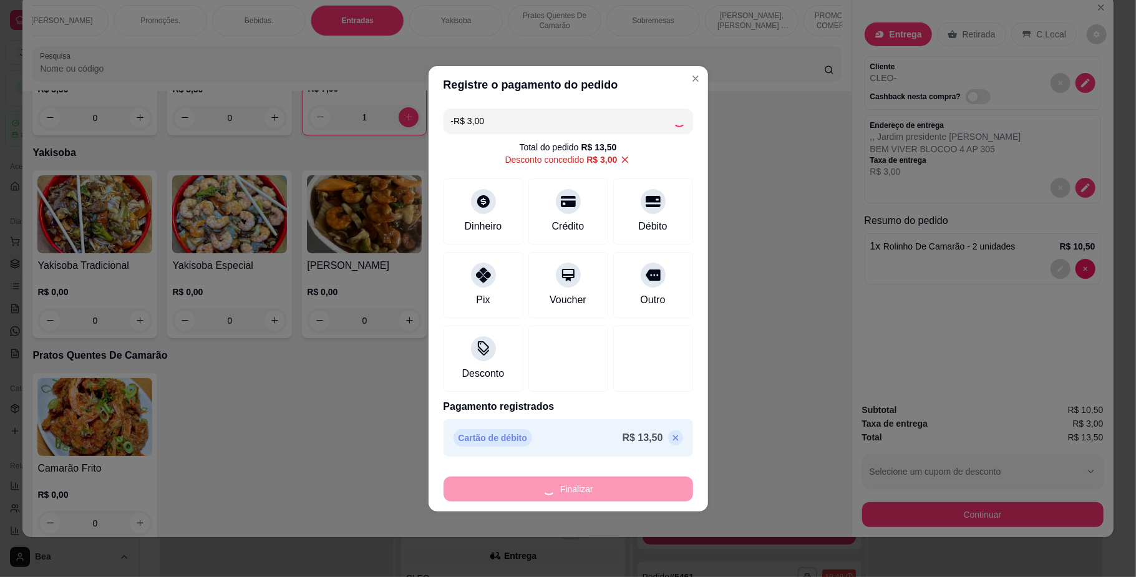
type input "0"
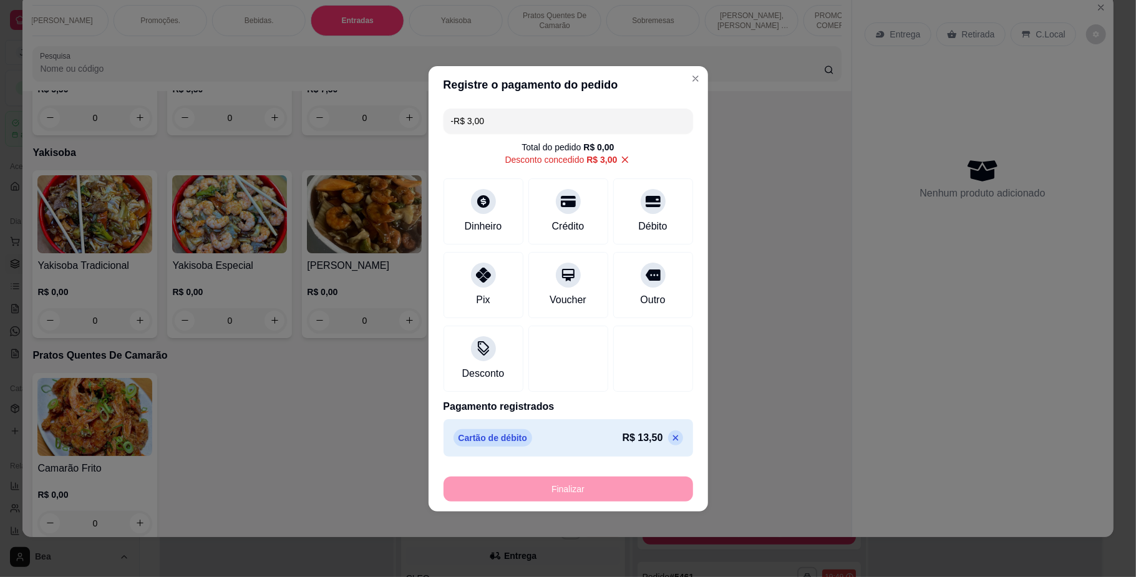
type input "-R$ 16,50"
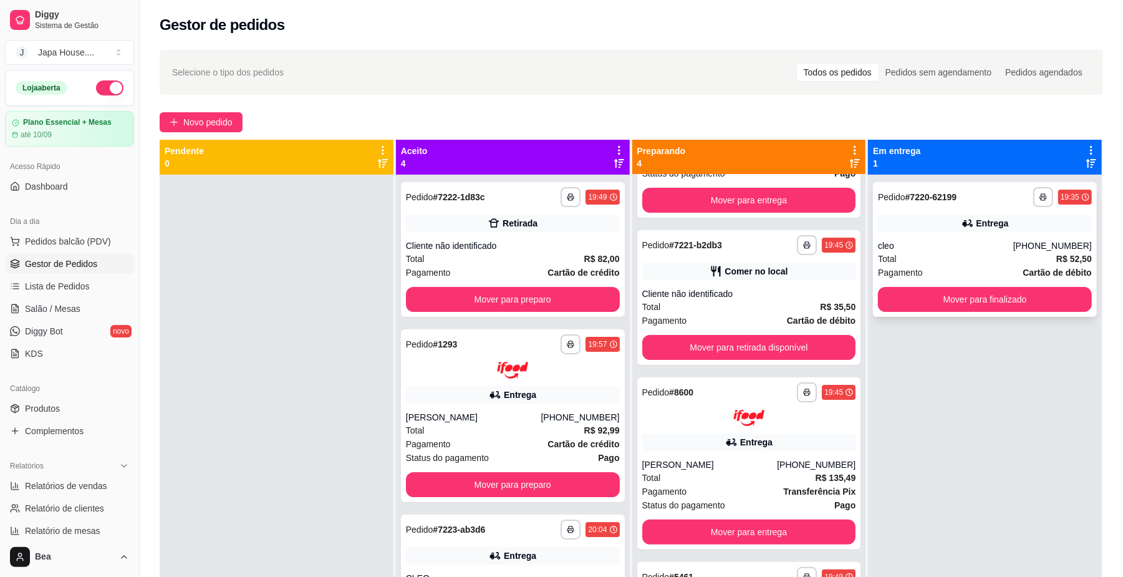
click at [883, 280] on div "**********" at bounding box center [985, 249] width 224 height 135
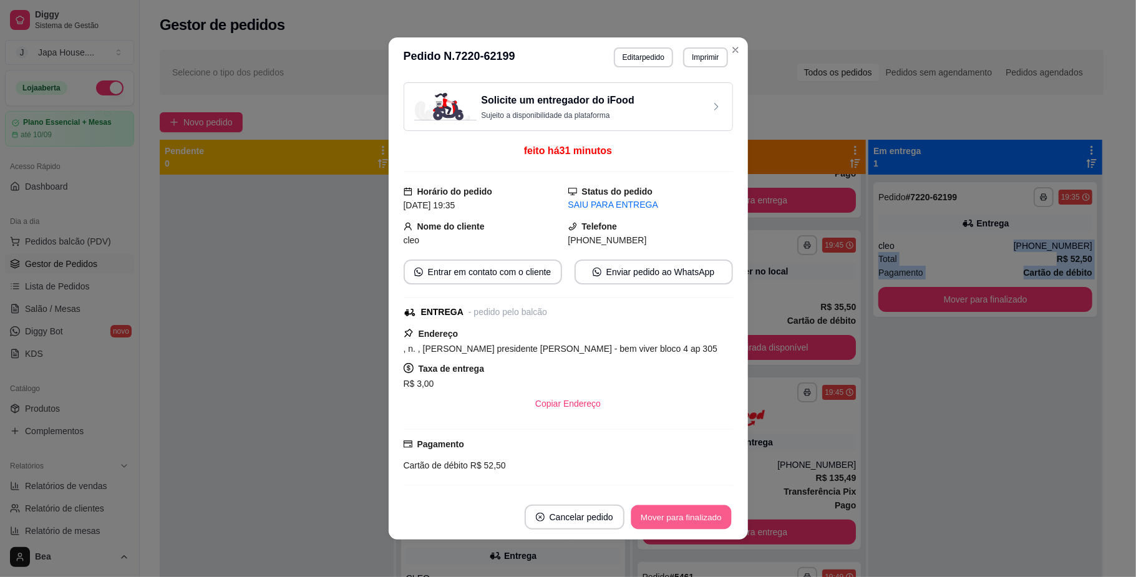
click at [695, 522] on button "Mover para finalizado" at bounding box center [680, 517] width 100 height 24
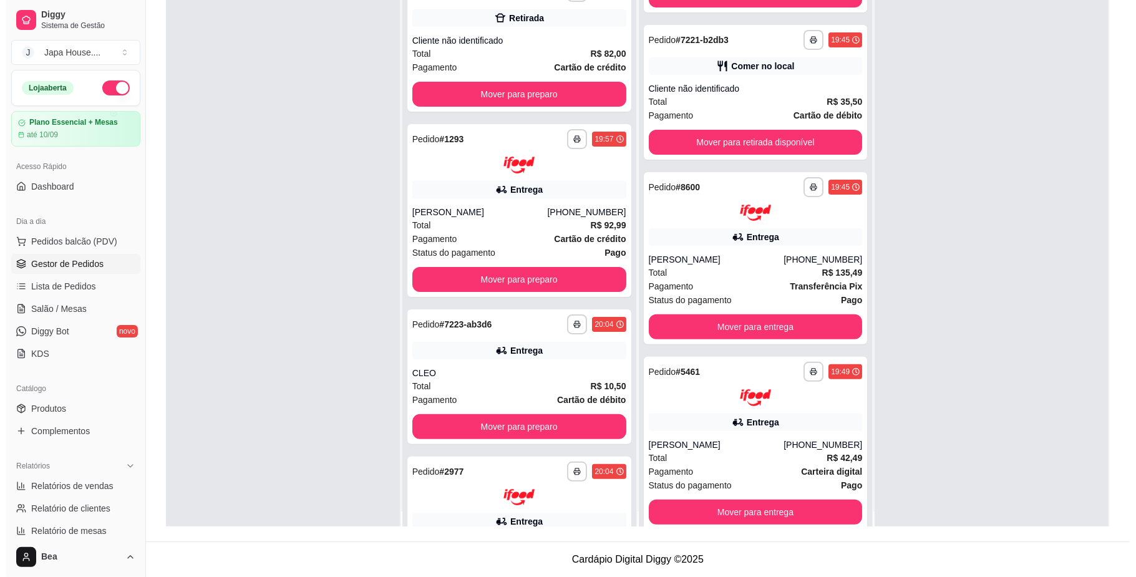
scroll to position [35, 0]
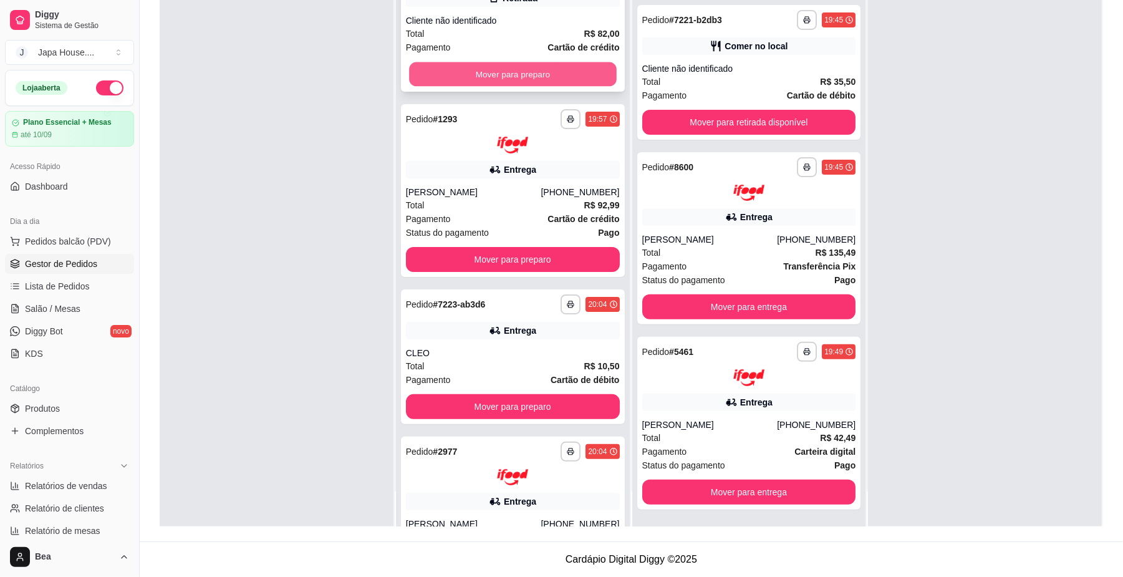
click at [530, 75] on button "Mover para preparo" at bounding box center [512, 74] width 207 height 24
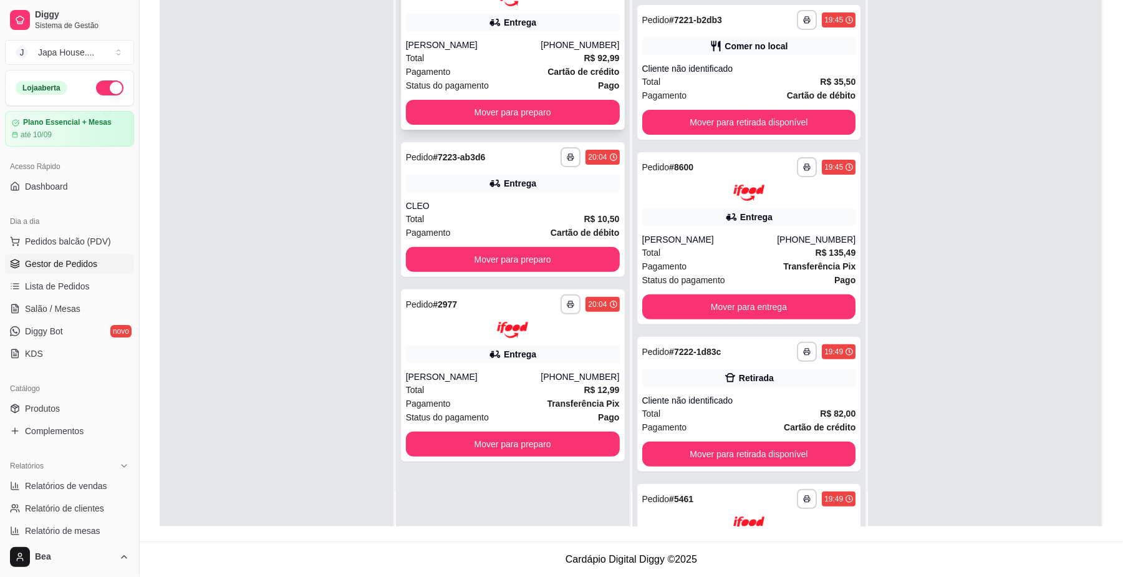
click at [550, 125] on div "**********" at bounding box center [513, 43] width 224 height 173
click at [761, 270] on div "Pagamento Transferência Pix" at bounding box center [749, 266] width 214 height 14
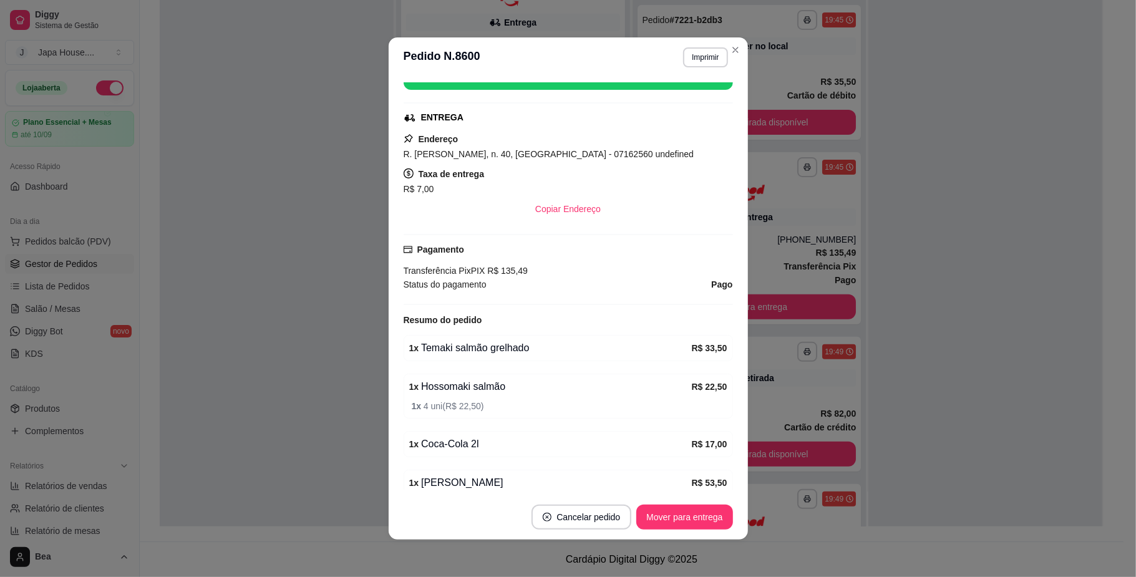
scroll to position [286, 0]
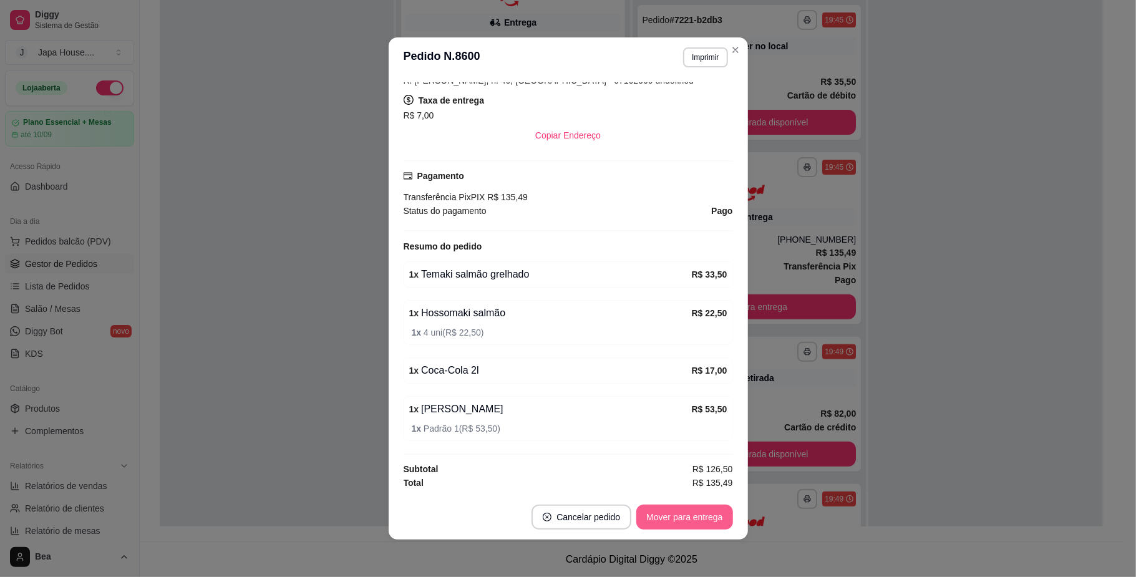
click at [687, 512] on button "Mover para entrega" at bounding box center [684, 517] width 96 height 25
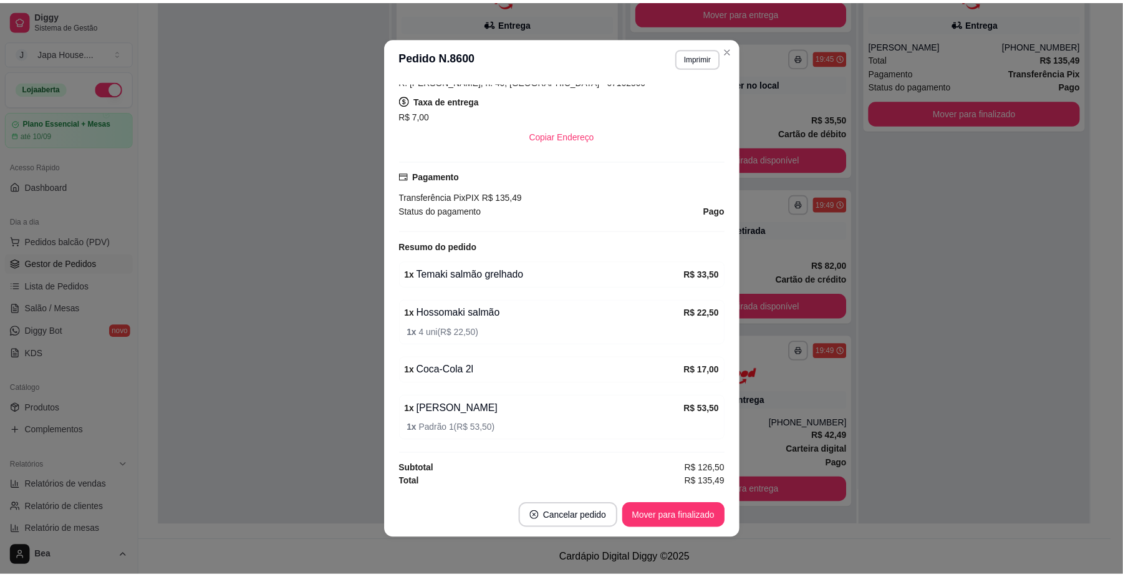
scroll to position [100, 0]
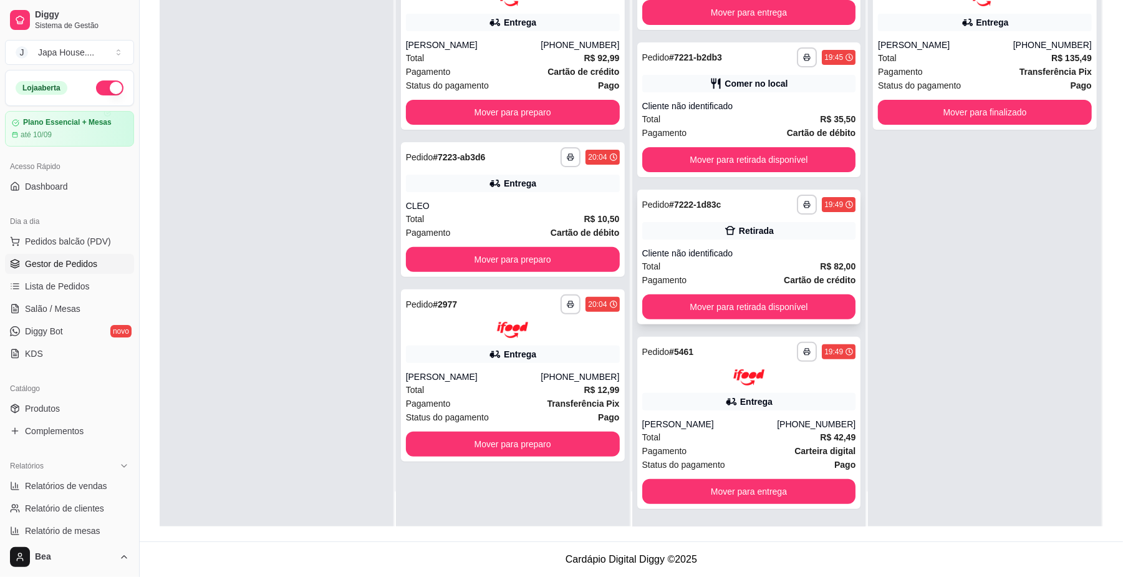
click at [764, 261] on div "Total R$ 82,00" at bounding box center [749, 266] width 214 height 14
click at [726, 301] on button "Mover para retirada disponível" at bounding box center [749, 306] width 214 height 25
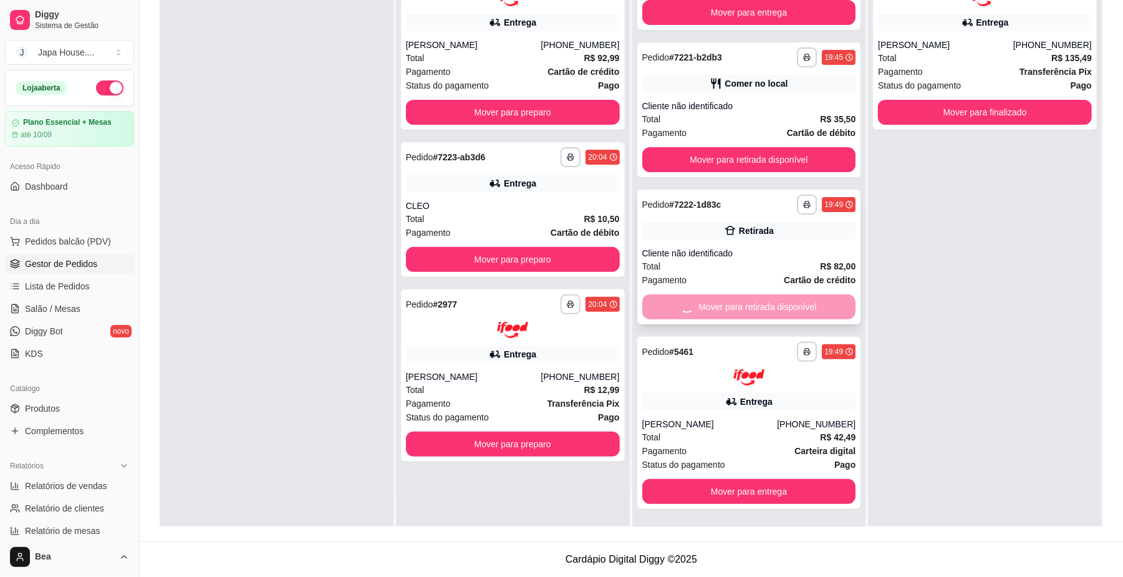
scroll to position [0, 0]
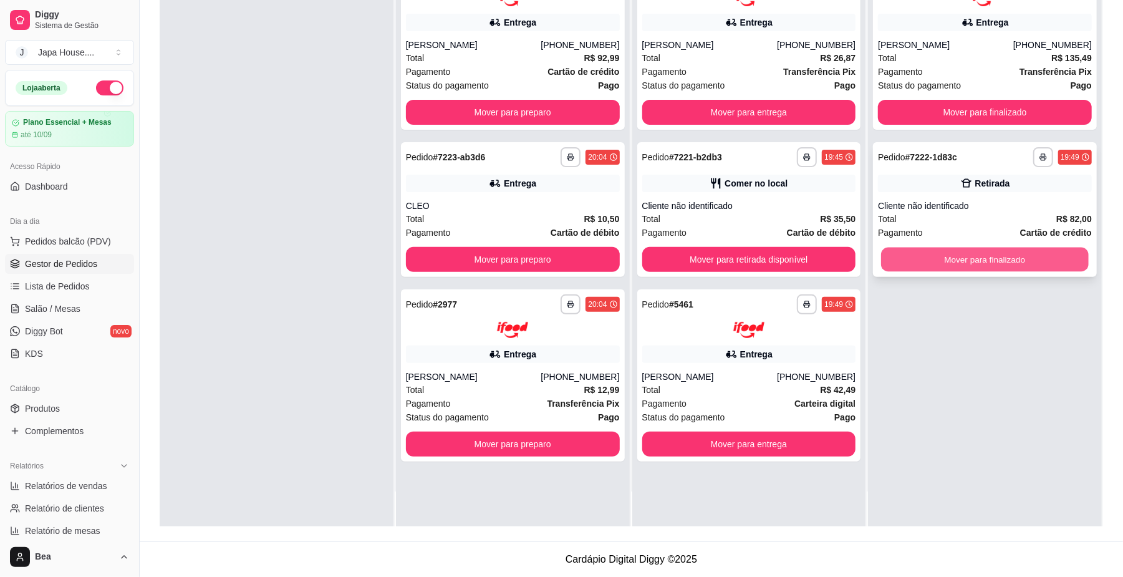
click at [896, 263] on button "Mover para finalizado" at bounding box center [984, 259] width 207 height 24
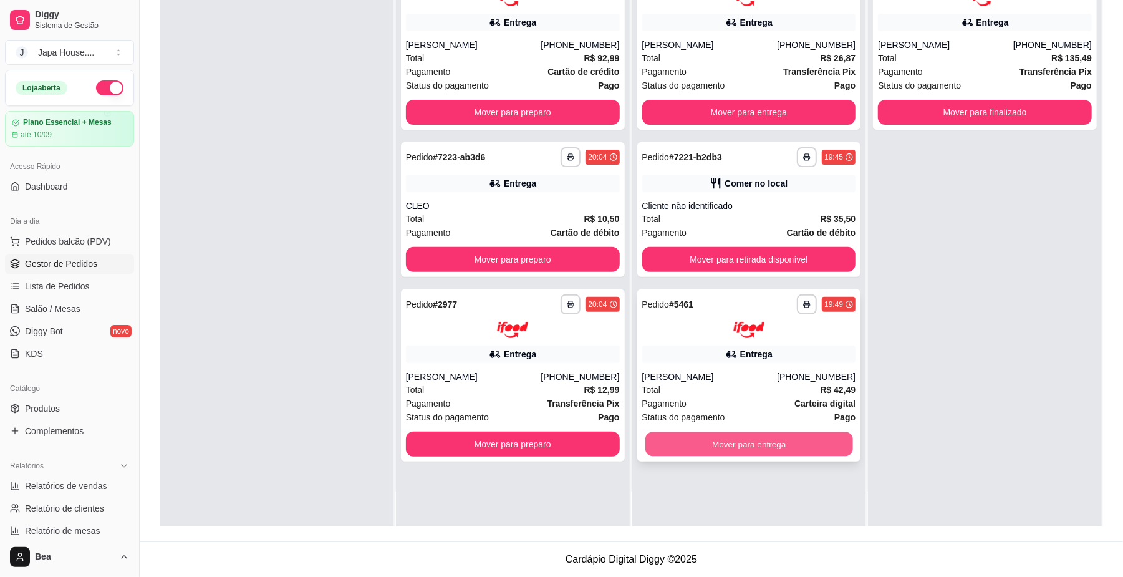
click at [687, 435] on button "Mover para entrega" at bounding box center [748, 444] width 207 height 24
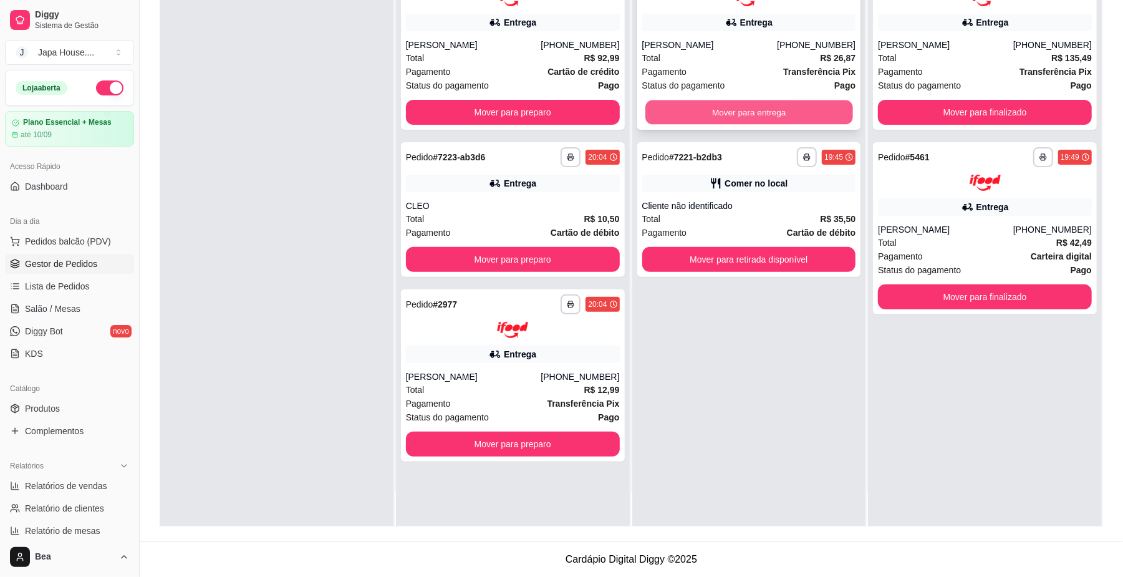
click at [702, 105] on button "Mover para entrega" at bounding box center [748, 112] width 207 height 24
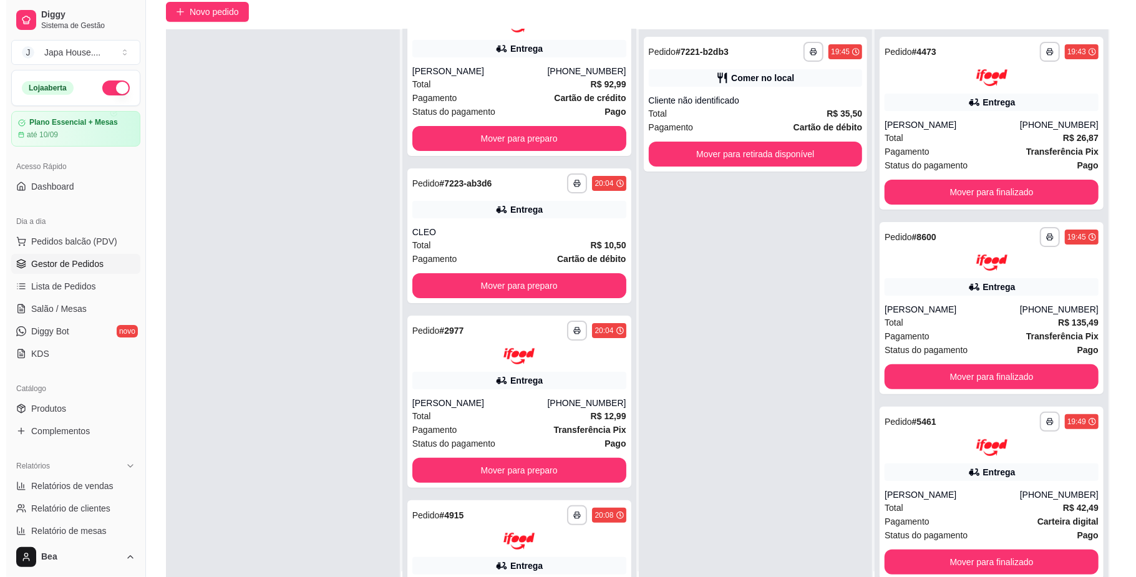
scroll to position [50, 0]
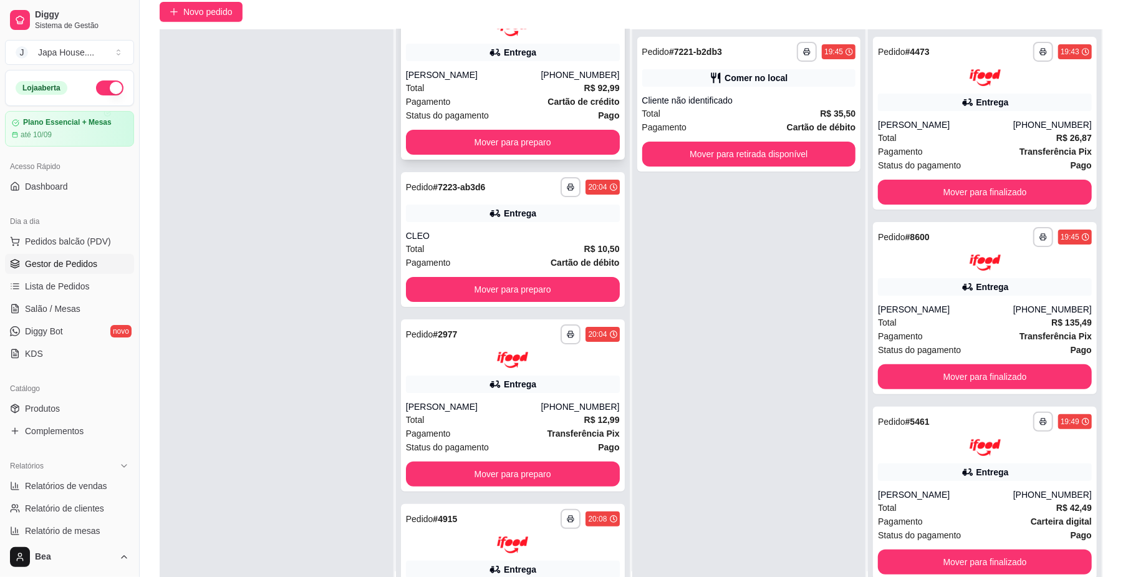
click at [546, 128] on div "**********" at bounding box center [513, 73] width 224 height 173
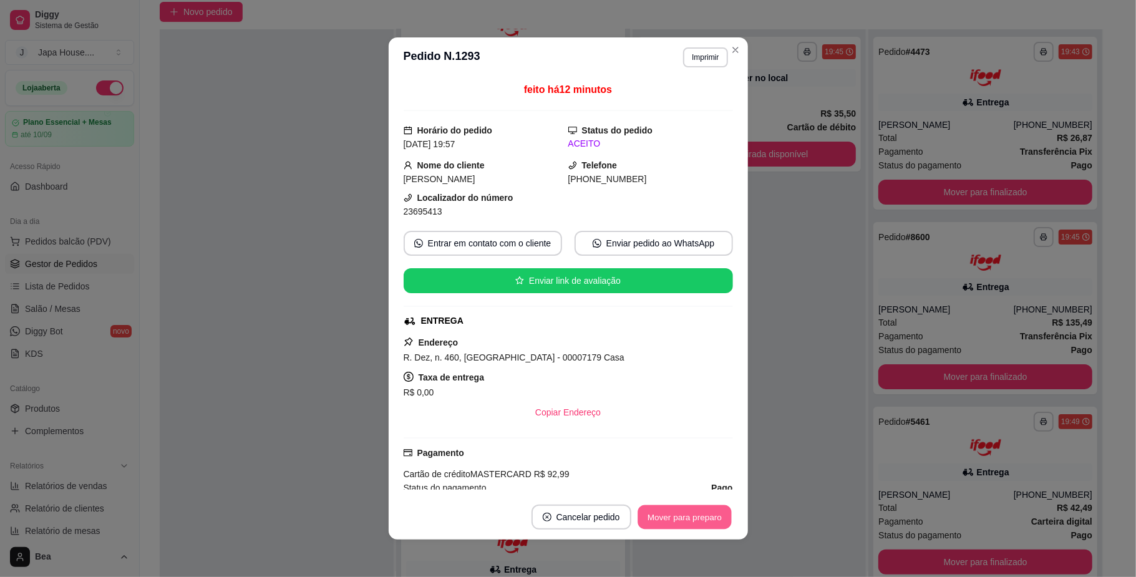
click at [692, 521] on button "Mover para preparo" at bounding box center [684, 517] width 94 height 24
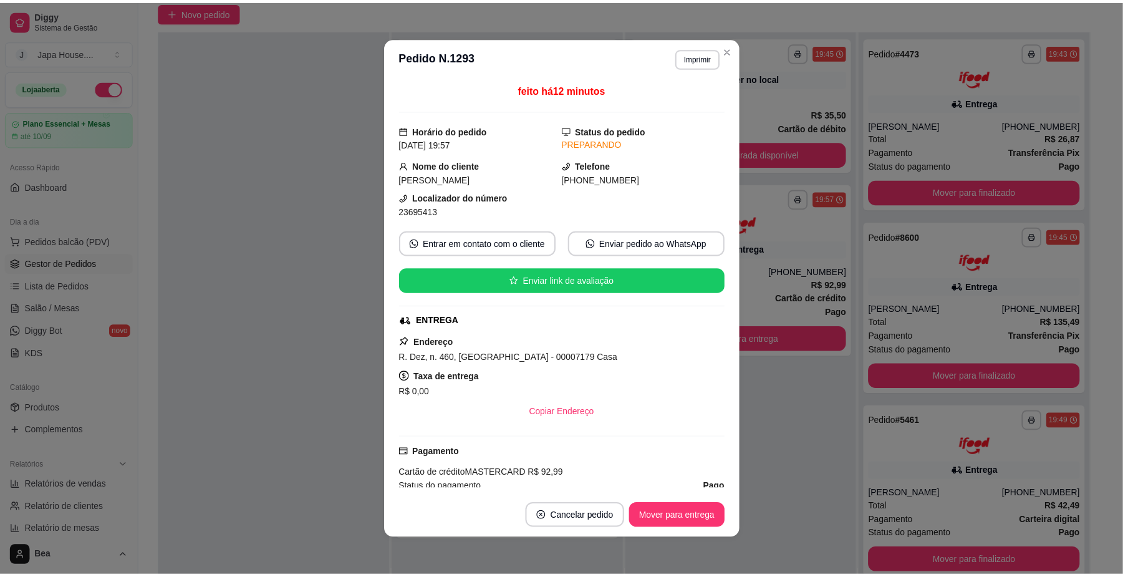
scroll to position [0, 0]
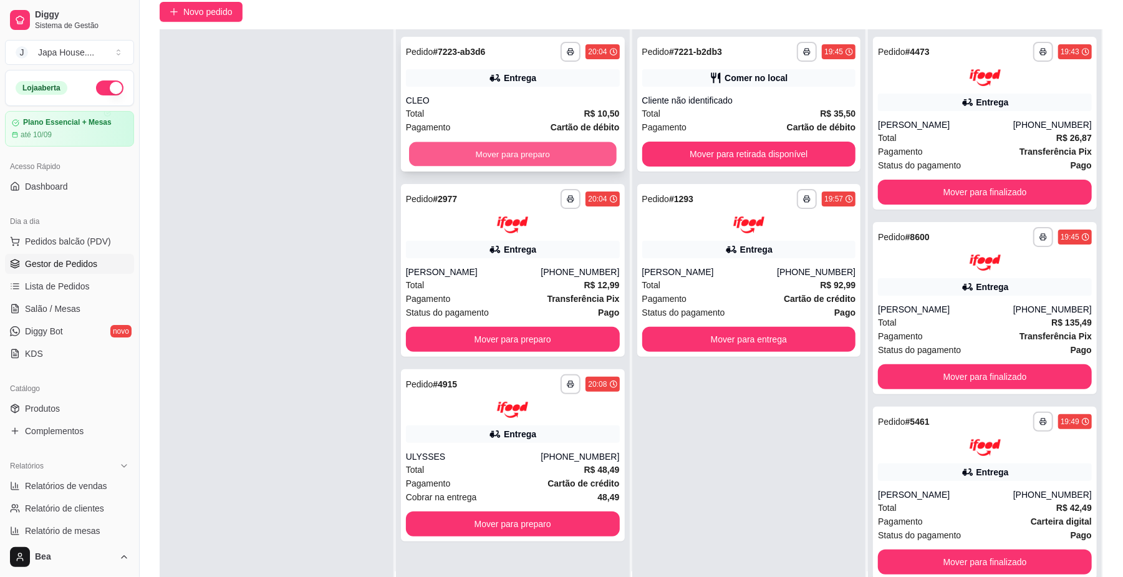
click at [490, 158] on button "Mover para preparo" at bounding box center [512, 154] width 207 height 24
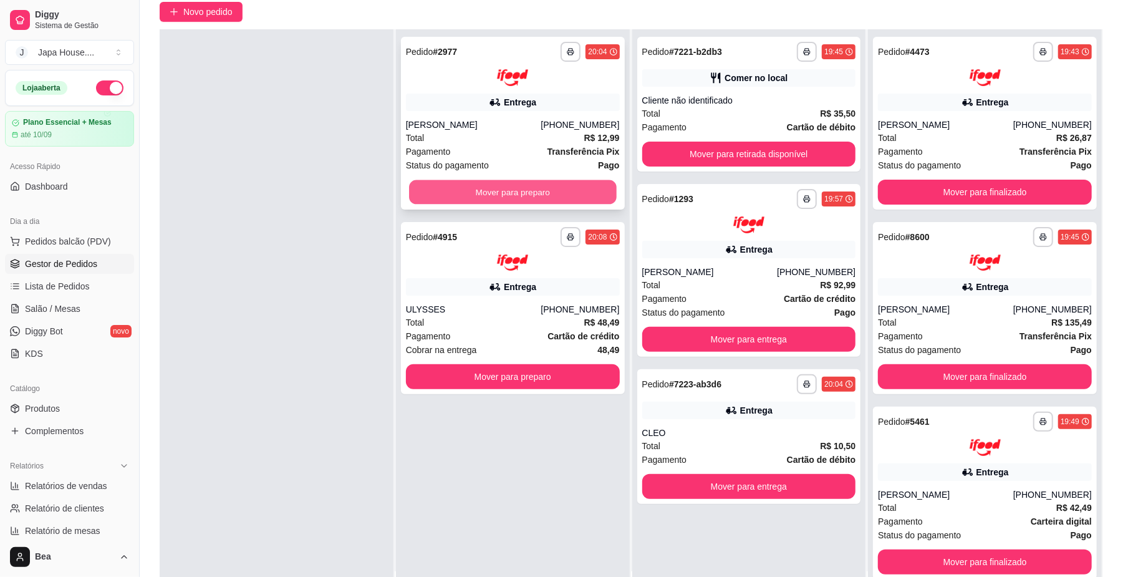
click at [471, 185] on button "Mover para preparo" at bounding box center [512, 192] width 207 height 24
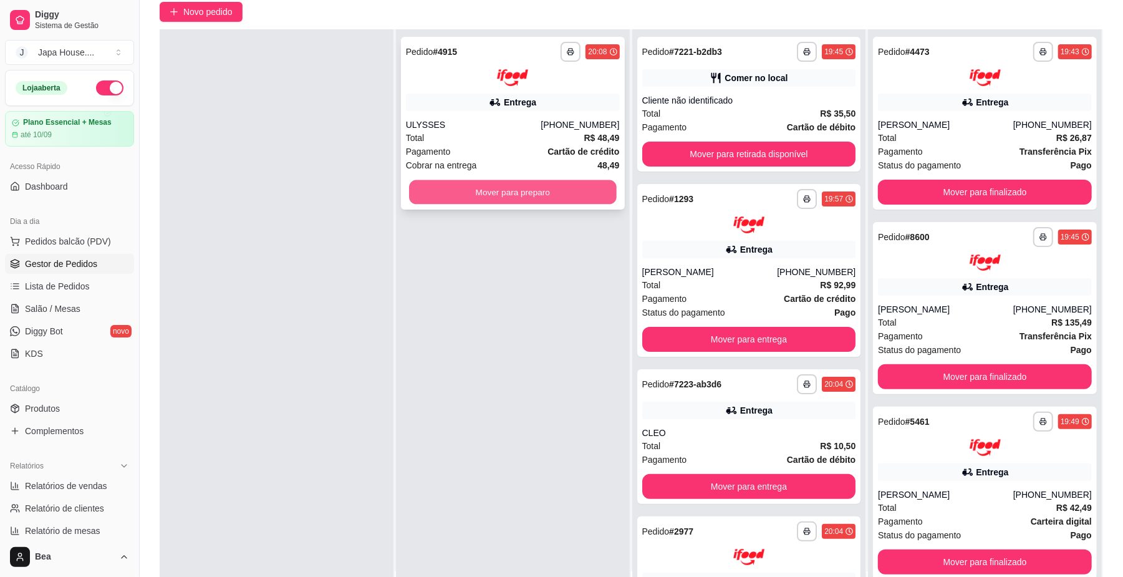
click at [471, 192] on button "Mover para preparo" at bounding box center [512, 192] width 207 height 24
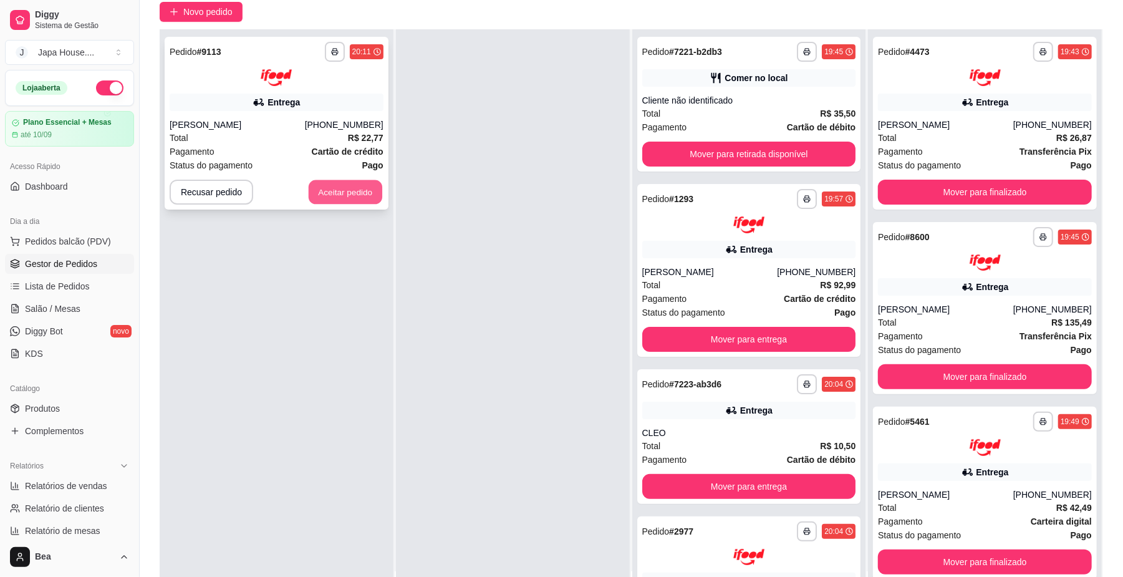
click at [360, 183] on button "Aceitar pedido" at bounding box center [346, 192] width 74 height 24
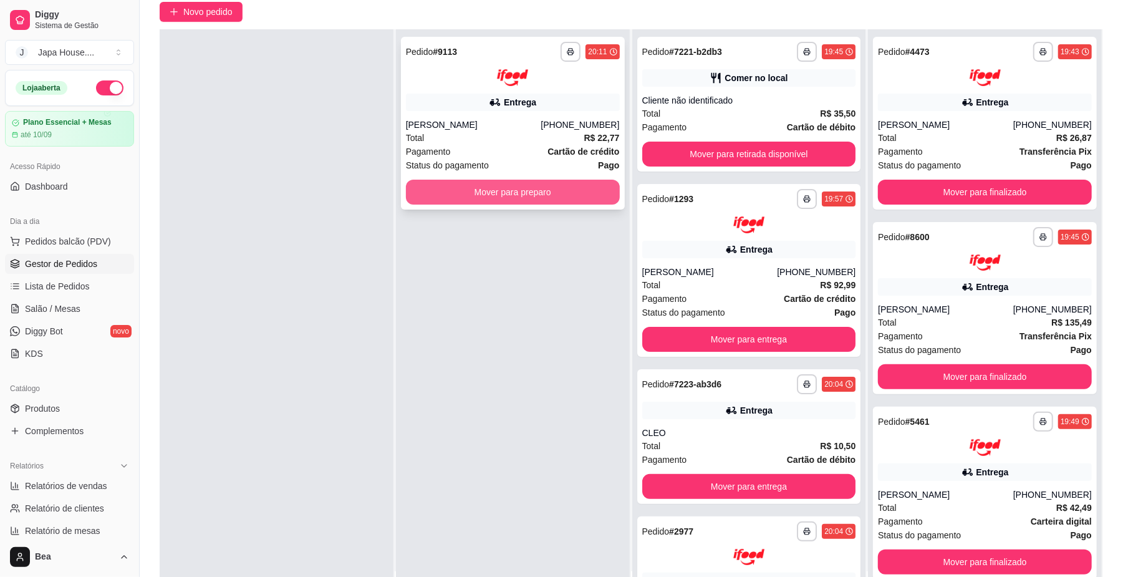
click at [494, 198] on button "Mover para preparo" at bounding box center [513, 192] width 214 height 25
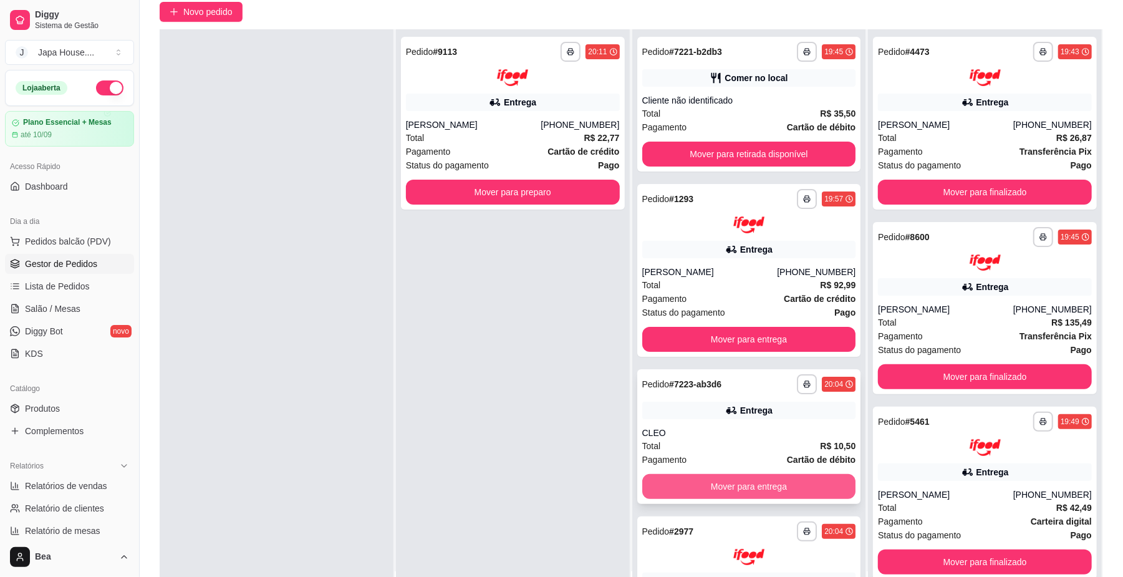
click at [784, 479] on button "Mover para entrega" at bounding box center [749, 486] width 214 height 25
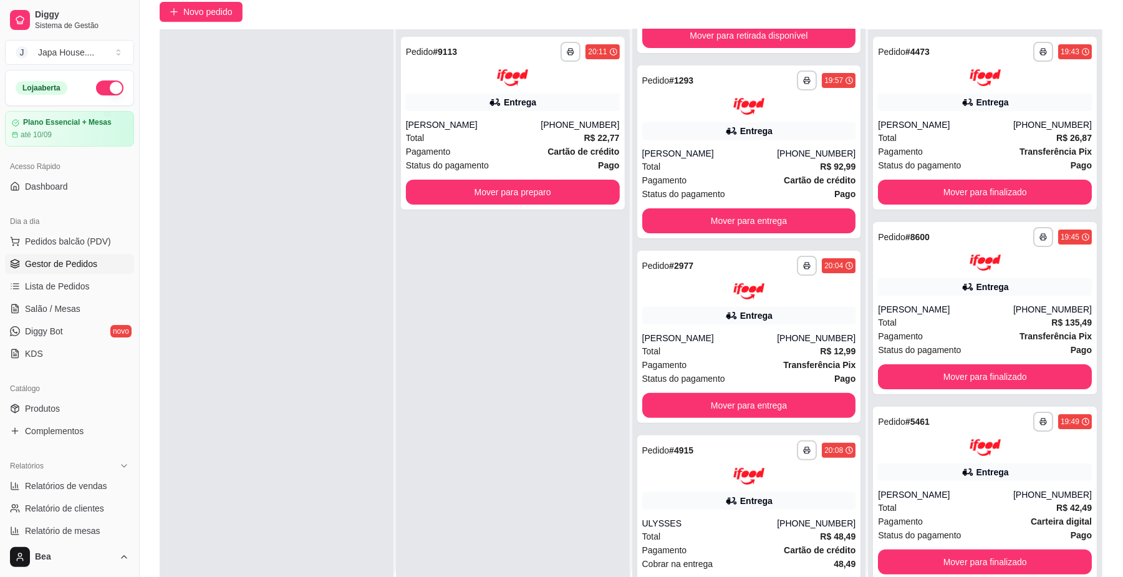
scroll to position [137, 0]
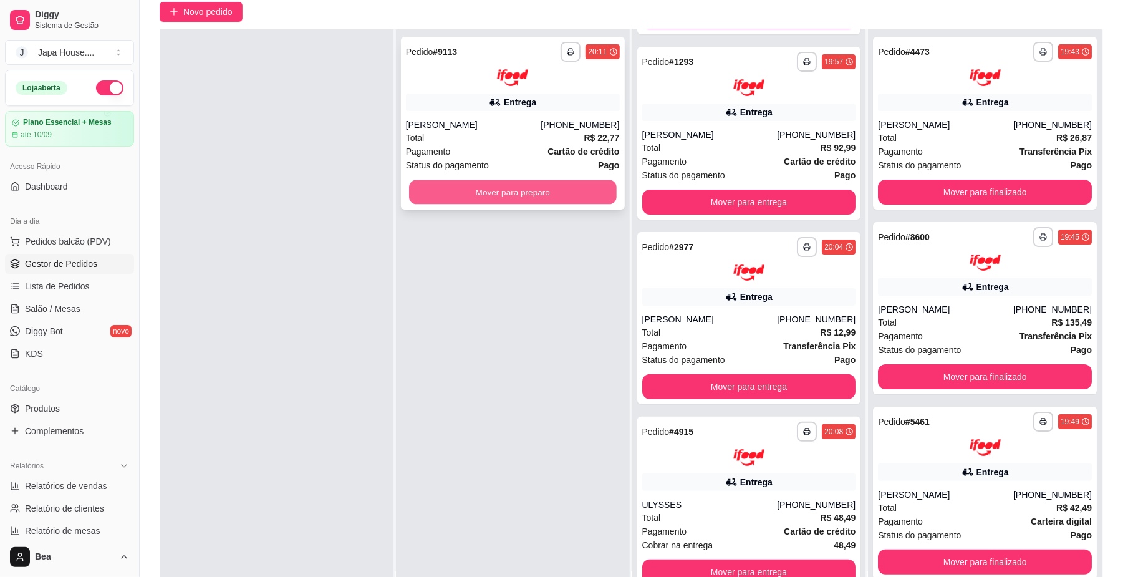
click at [564, 187] on button "Mover para preparo" at bounding box center [512, 192] width 207 height 24
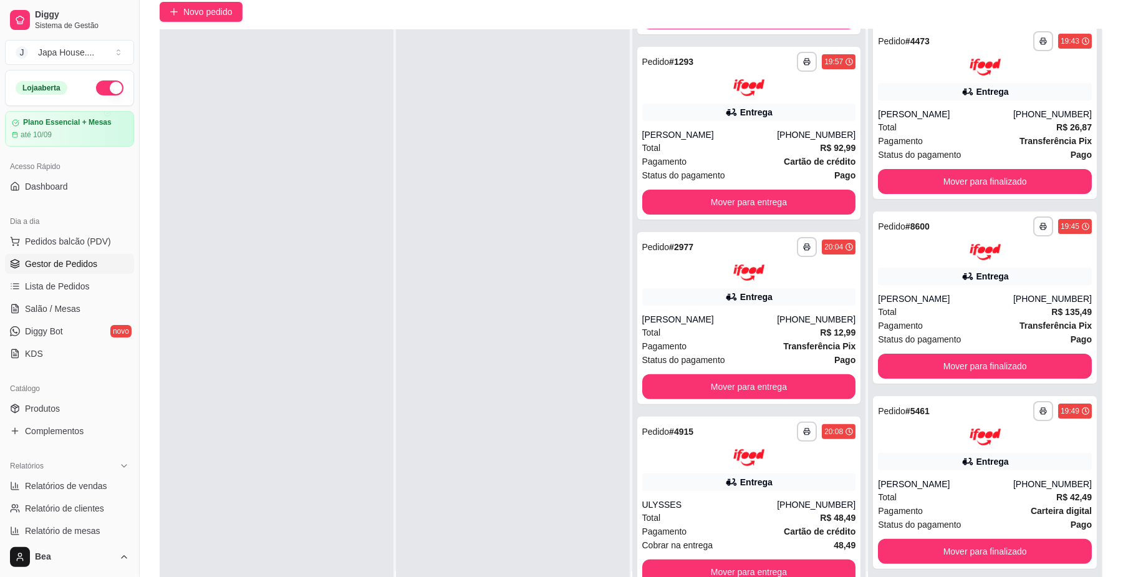
scroll to position [0, 0]
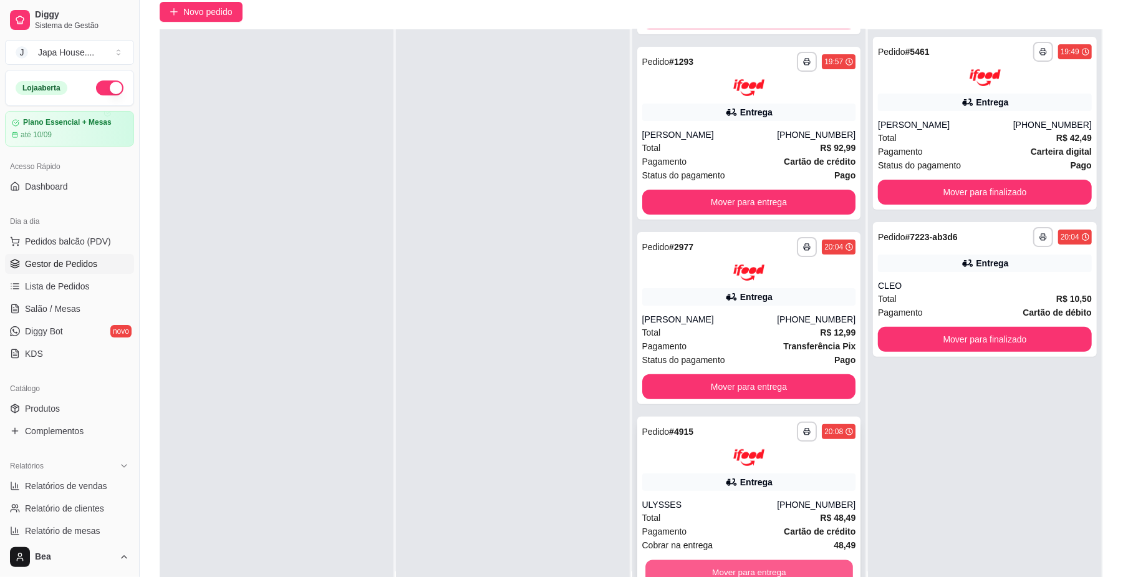
click at [688, 565] on button "Mover para entrega" at bounding box center [748, 571] width 207 height 24
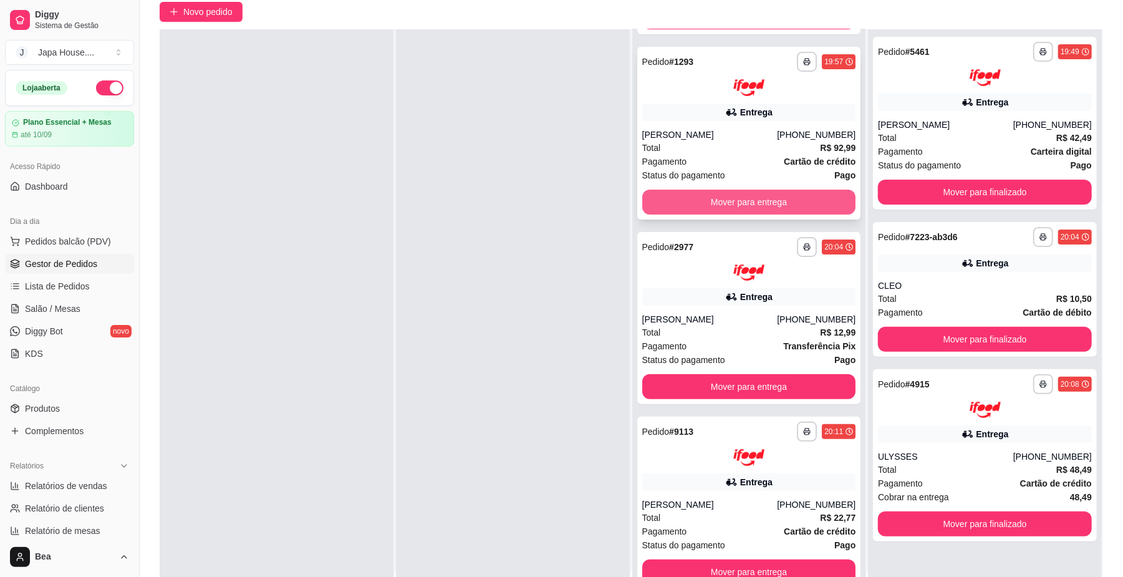
click at [719, 193] on button "Mover para entrega" at bounding box center [749, 202] width 214 height 25
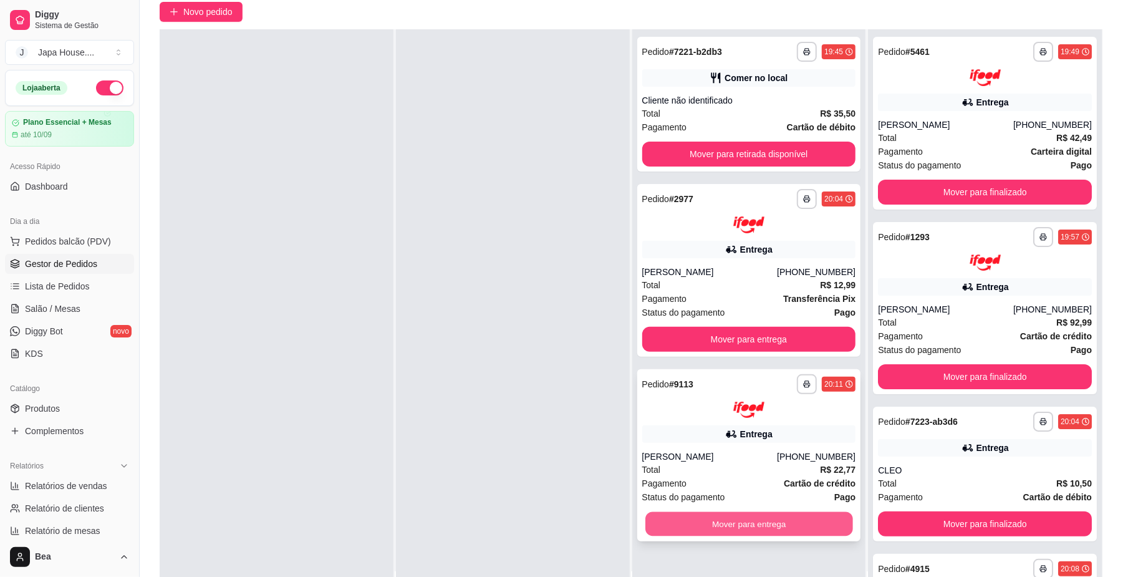
click at [712, 517] on button "Mover para entrega" at bounding box center [748, 524] width 207 height 24
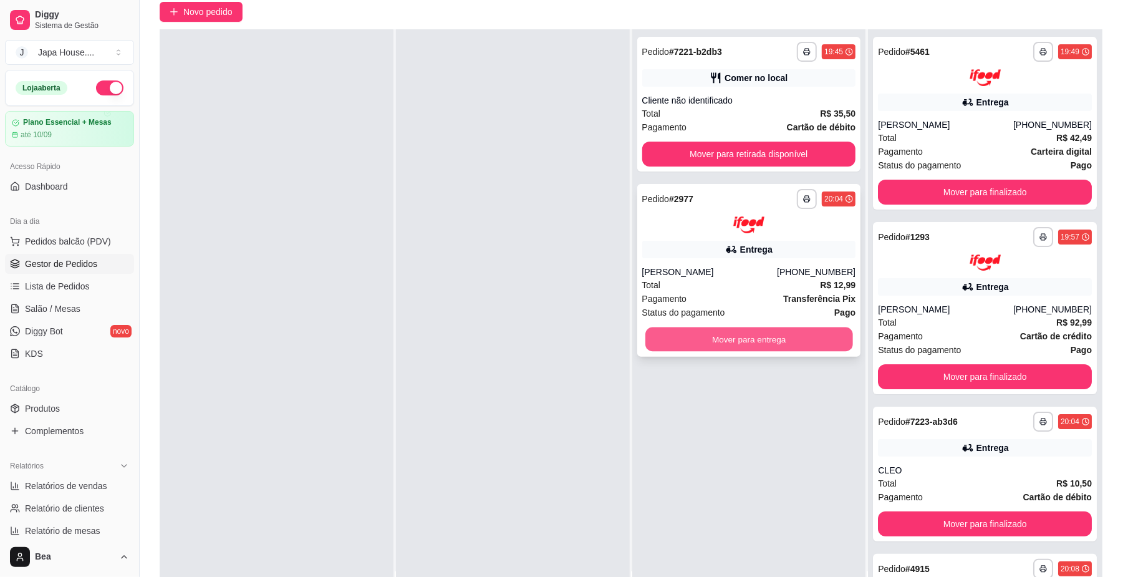
click at [722, 332] on button "Mover para entrega" at bounding box center [748, 339] width 207 height 24
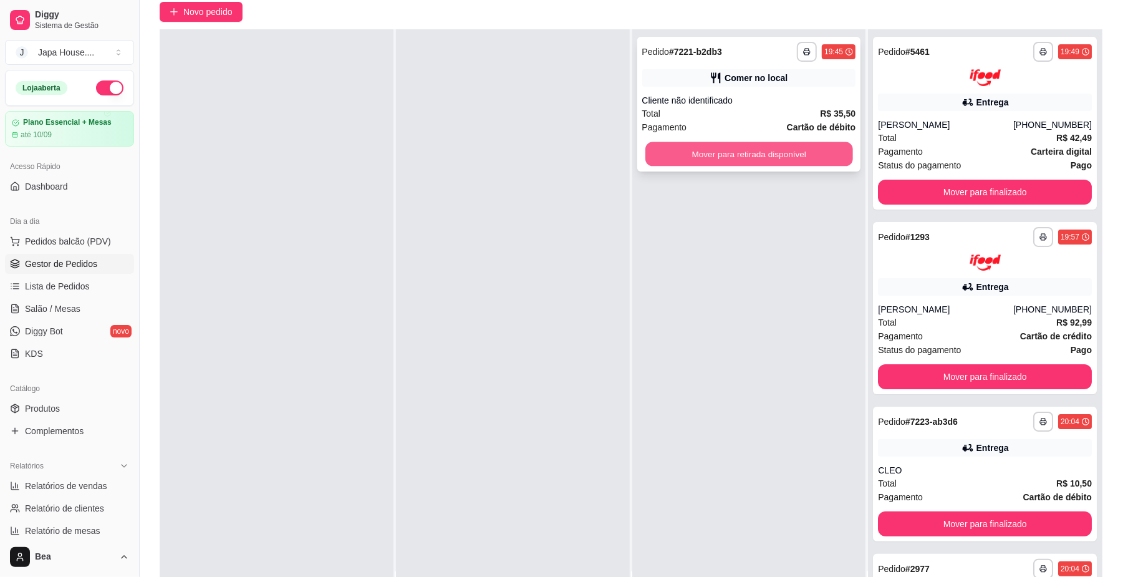
click at [689, 142] on button "Mover para retirada disponível" at bounding box center [748, 154] width 207 height 24
click at [687, 163] on button "Mover para retirada disponível" at bounding box center [748, 154] width 207 height 24
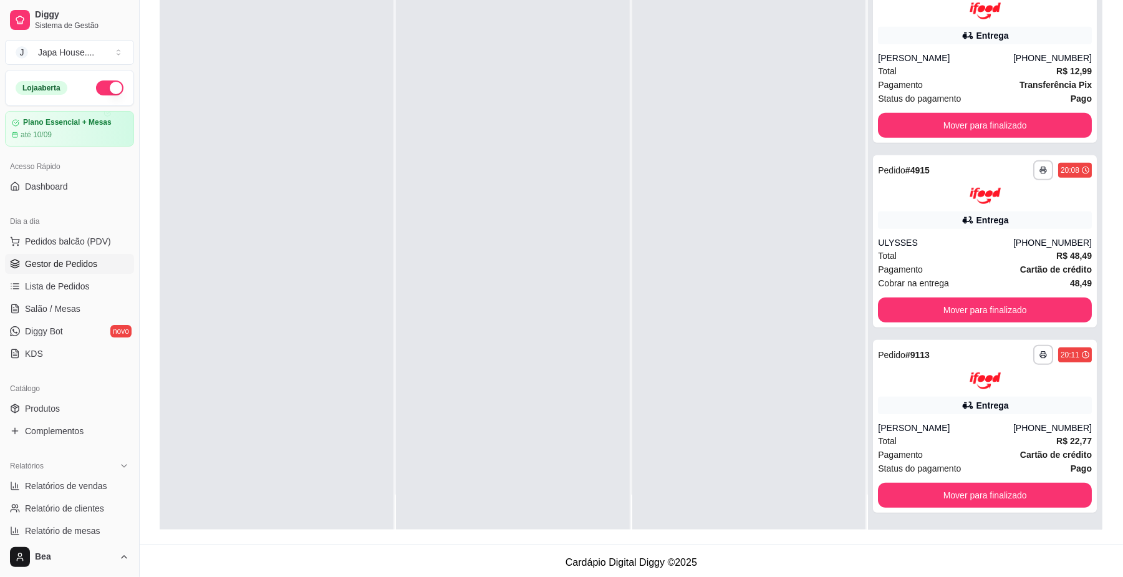
scroll to position [190, 0]
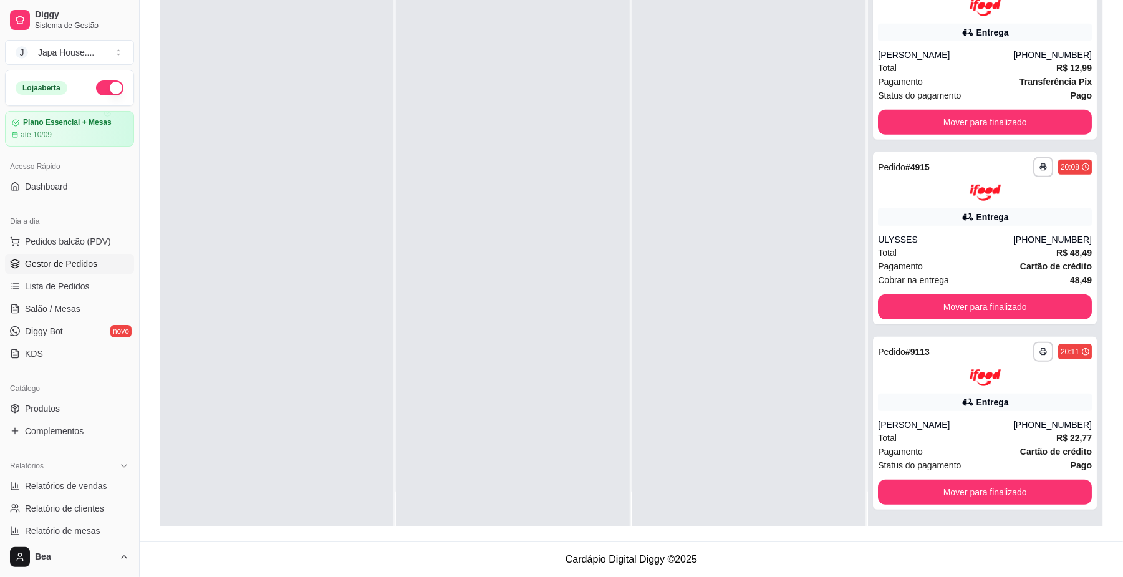
click at [889, 517] on div "**********" at bounding box center [985, 237] width 234 height 577
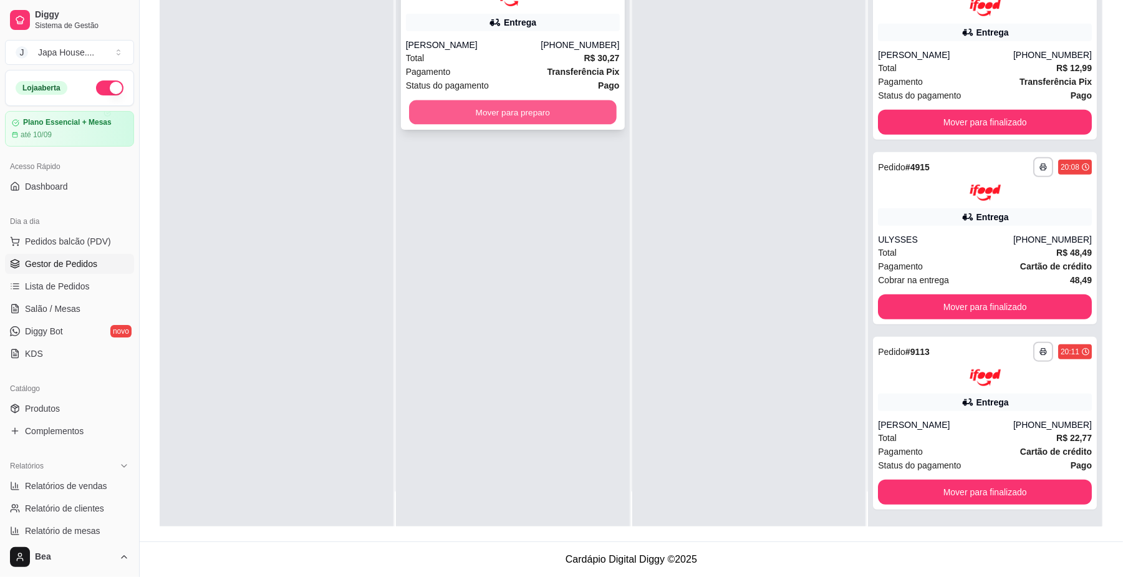
click at [518, 101] on button "Mover para preparo" at bounding box center [512, 112] width 207 height 24
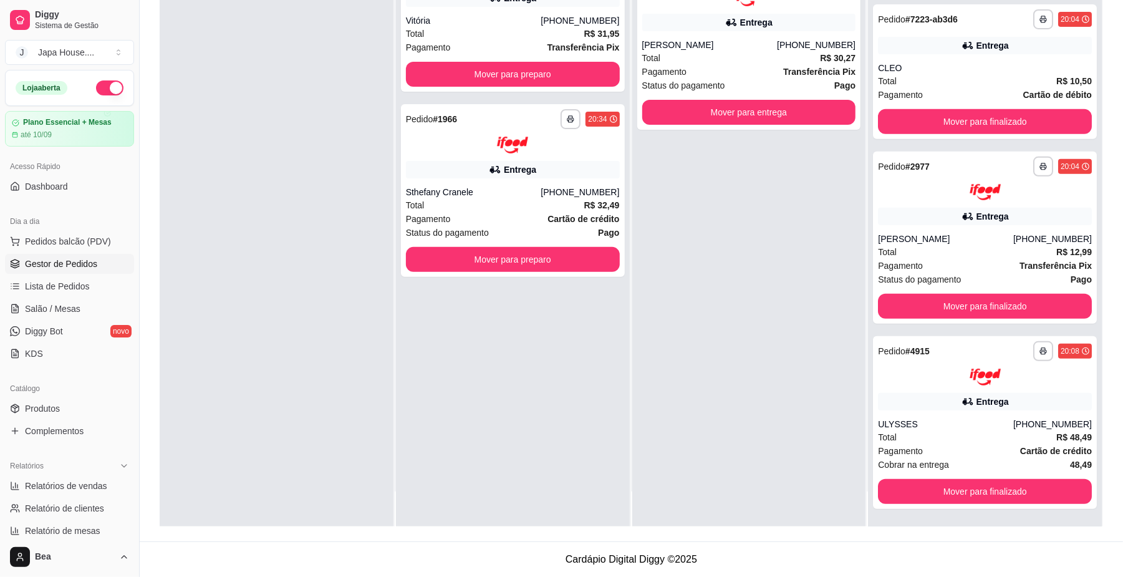
scroll to position [284, 0]
click at [450, 72] on button "Mover para preparo" at bounding box center [513, 74] width 214 height 25
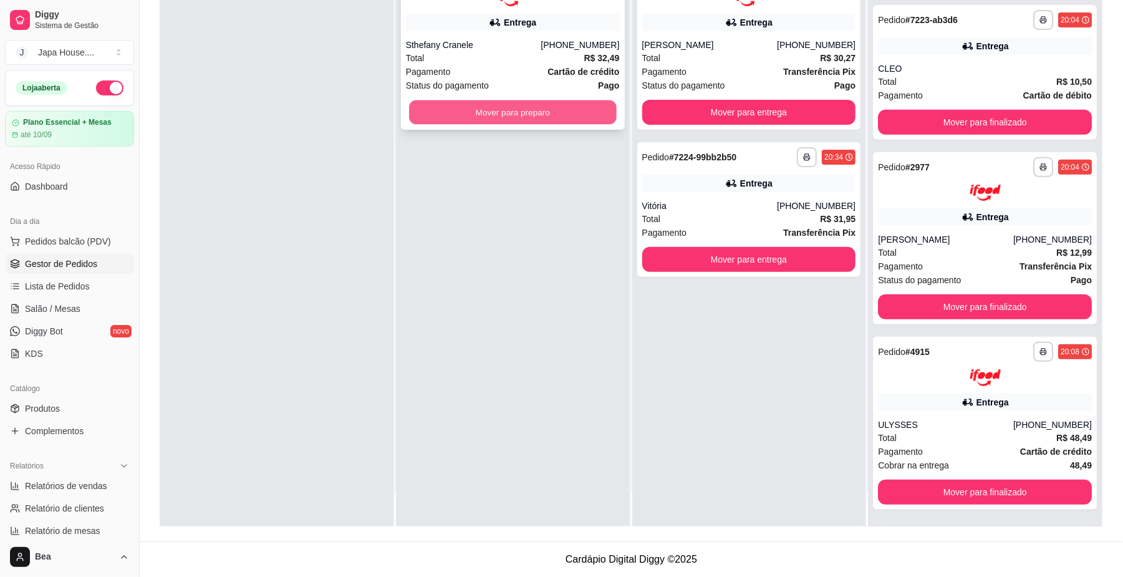
click at [474, 121] on button "Mover para preparo" at bounding box center [512, 112] width 207 height 24
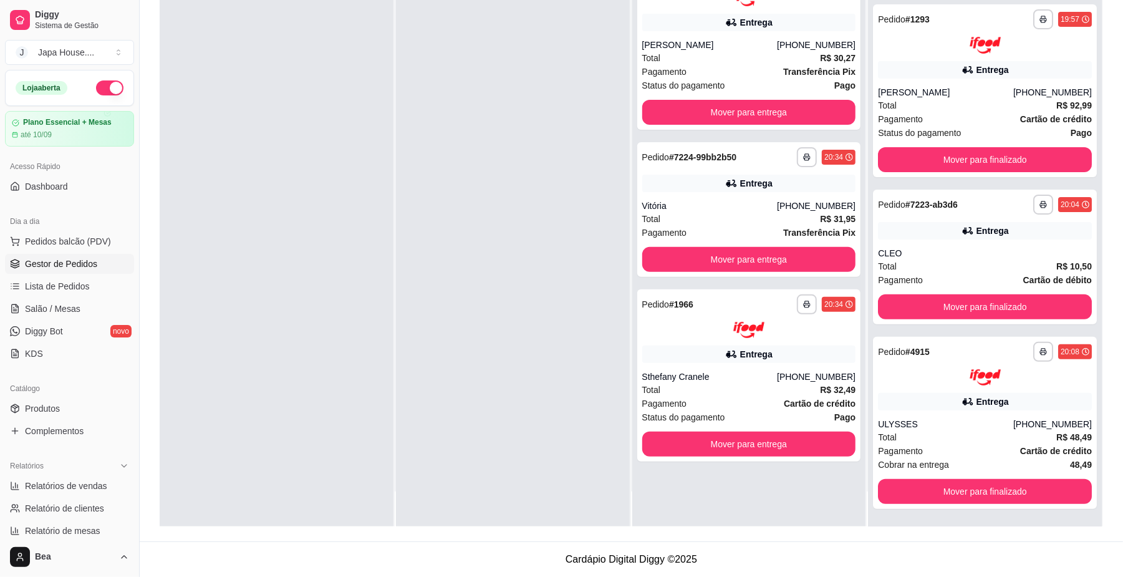
scroll to position [100, 0]
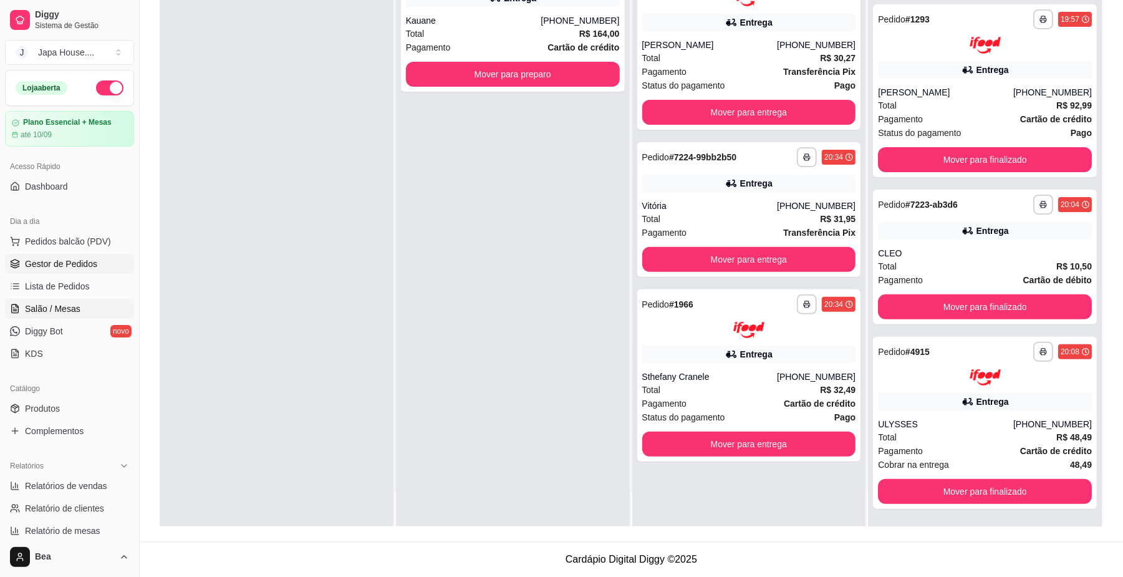
click at [106, 305] on link "Salão / Mesas" at bounding box center [69, 309] width 129 height 20
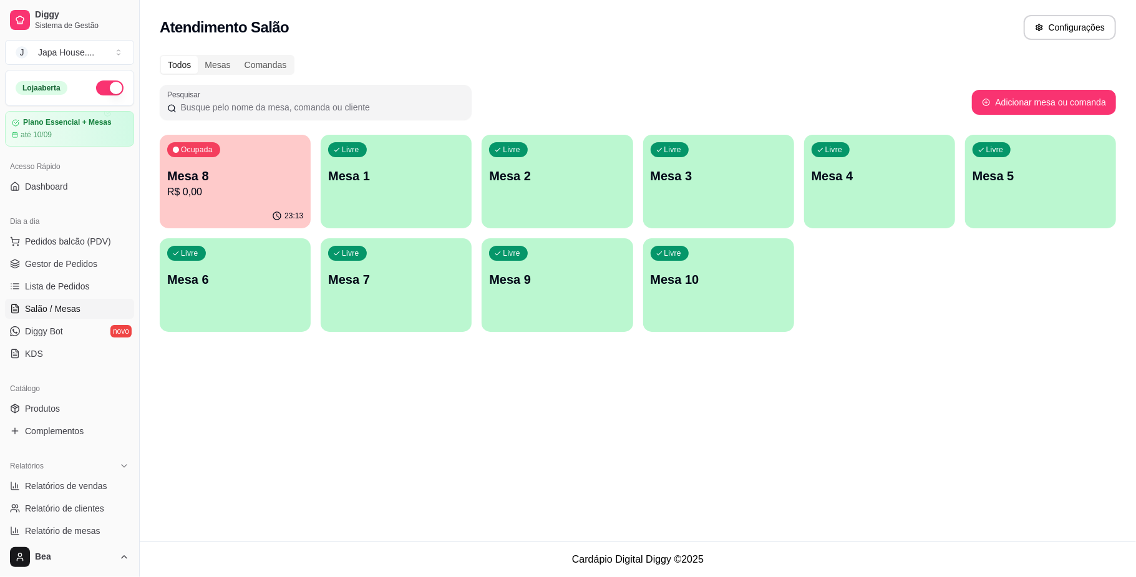
click at [221, 170] on p "Mesa 8" at bounding box center [235, 175] width 136 height 17
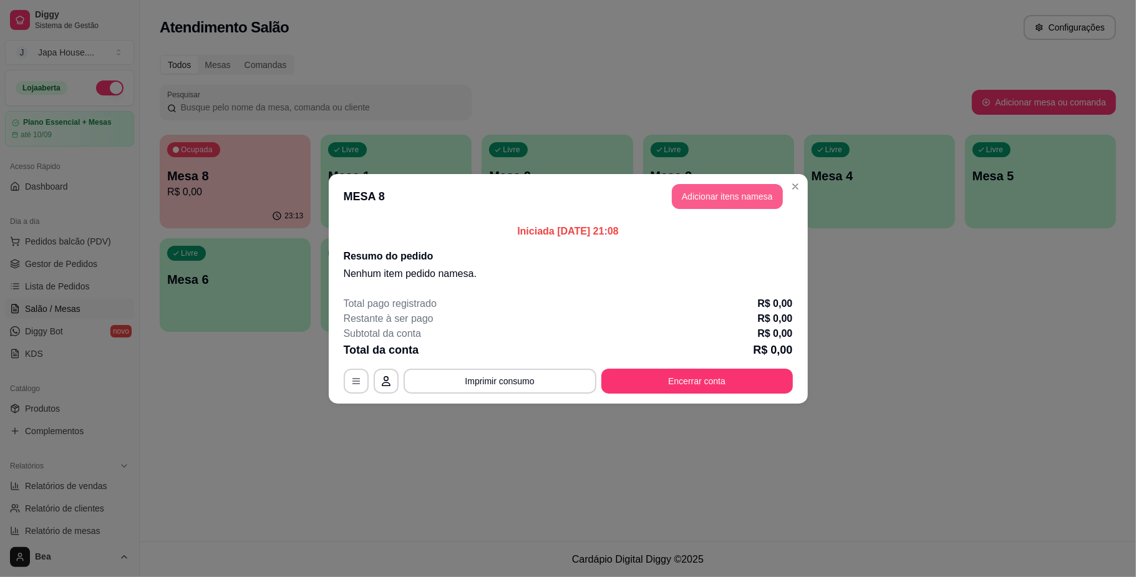
click at [731, 198] on button "Adicionar itens na mesa" at bounding box center [727, 196] width 111 height 25
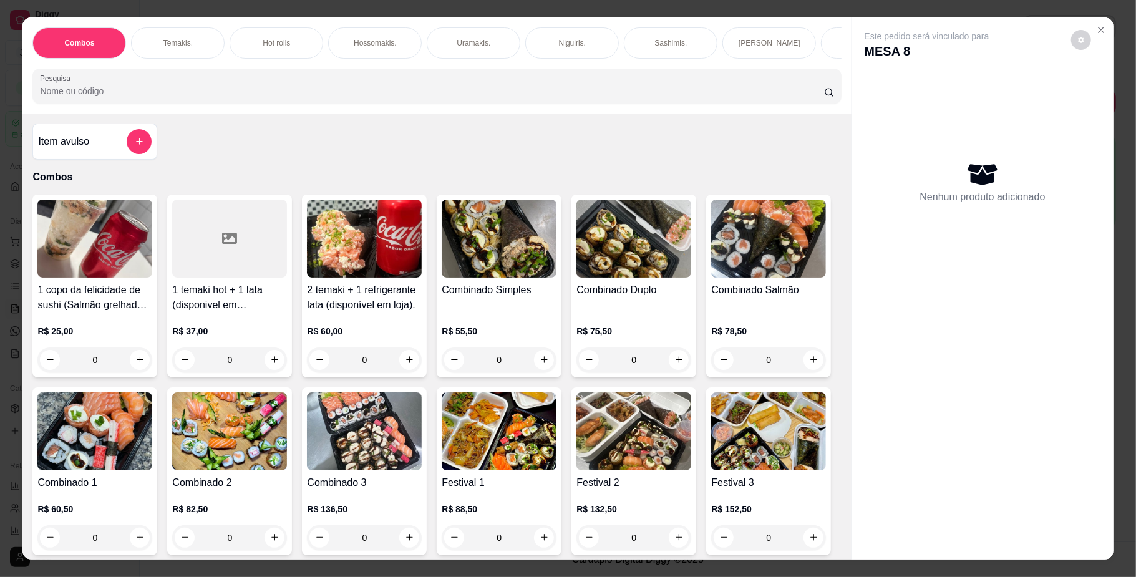
scroll to position [0, 707]
click at [460, 47] on p "Yakisoba" at bounding box center [456, 43] width 30 height 10
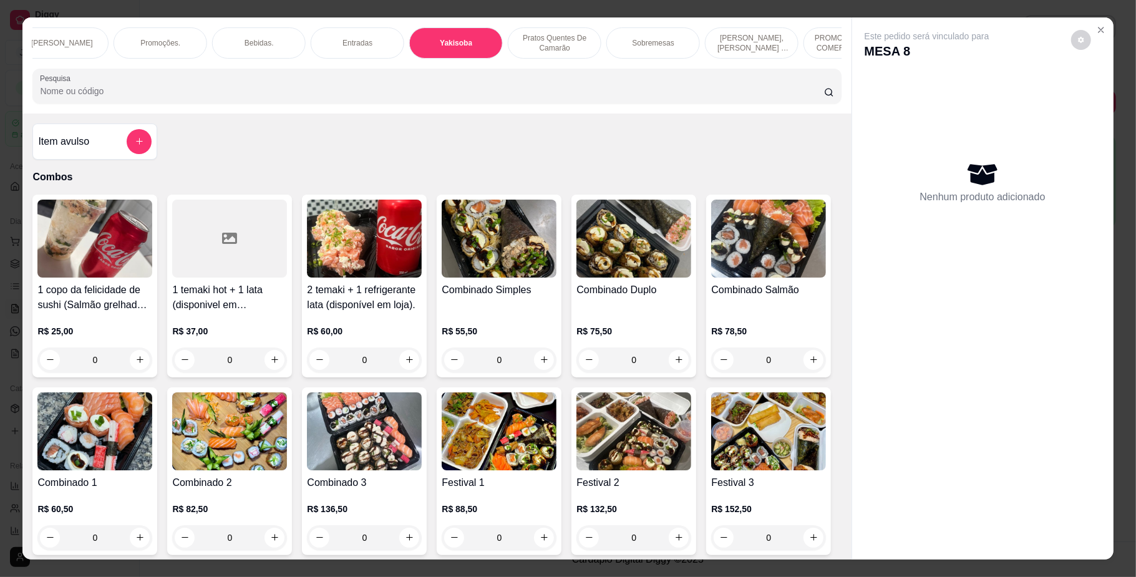
scroll to position [22, 0]
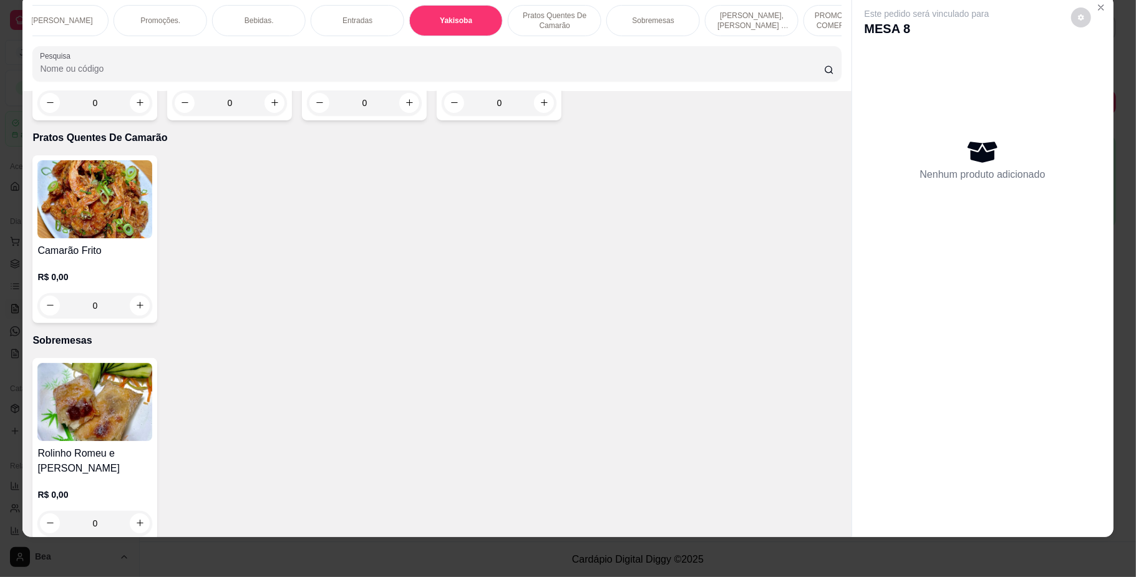
click at [278, 115] on div "0" at bounding box center [229, 102] width 115 height 25
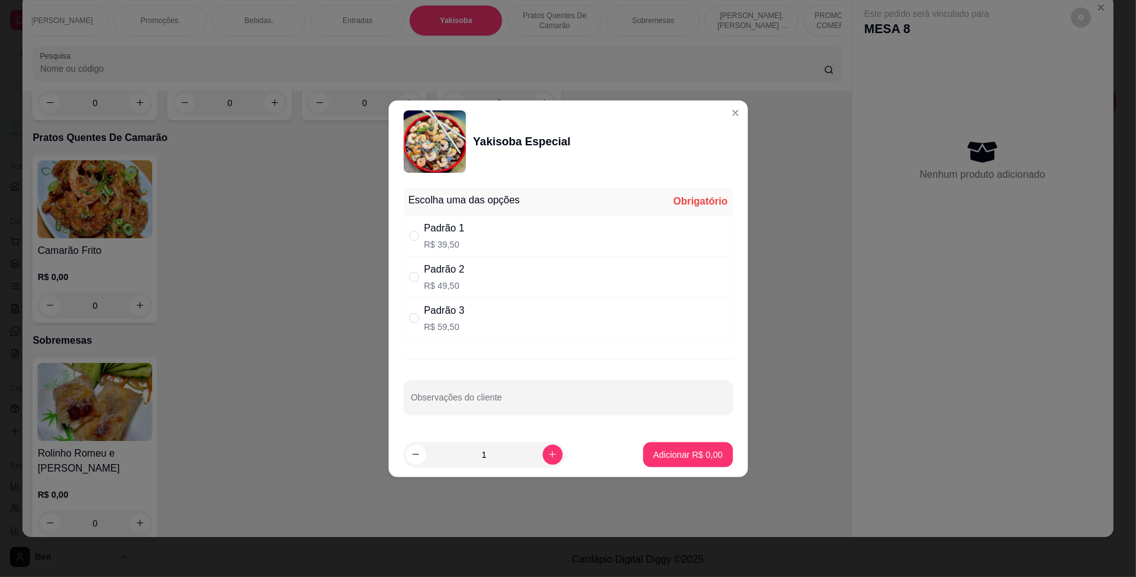
click at [582, 270] on div "Padrão 2 R$ 49,50" at bounding box center [567, 276] width 329 height 41
click at [547, 324] on div "Padrão 3 R$ 59,50" at bounding box center [567, 317] width 329 height 41
radio input "false"
radio input "true"
click at [549, 458] on icon "increase-product-quantity" at bounding box center [552, 454] width 7 height 7
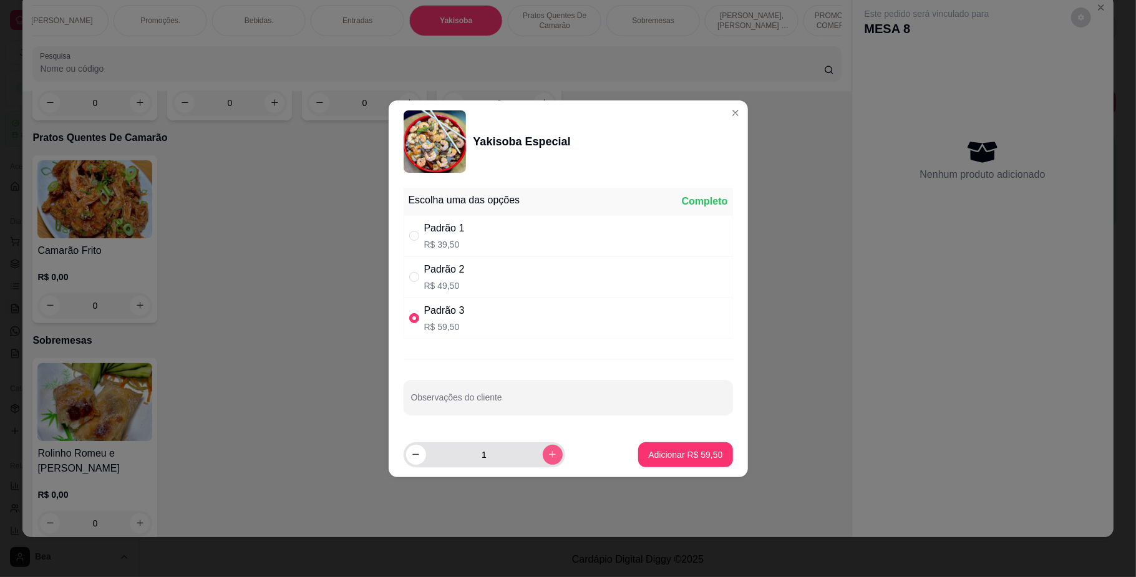
type input "2"
click at [679, 459] on p "Adicionar R$ 119,00" at bounding box center [683, 454] width 77 height 12
type input "2"
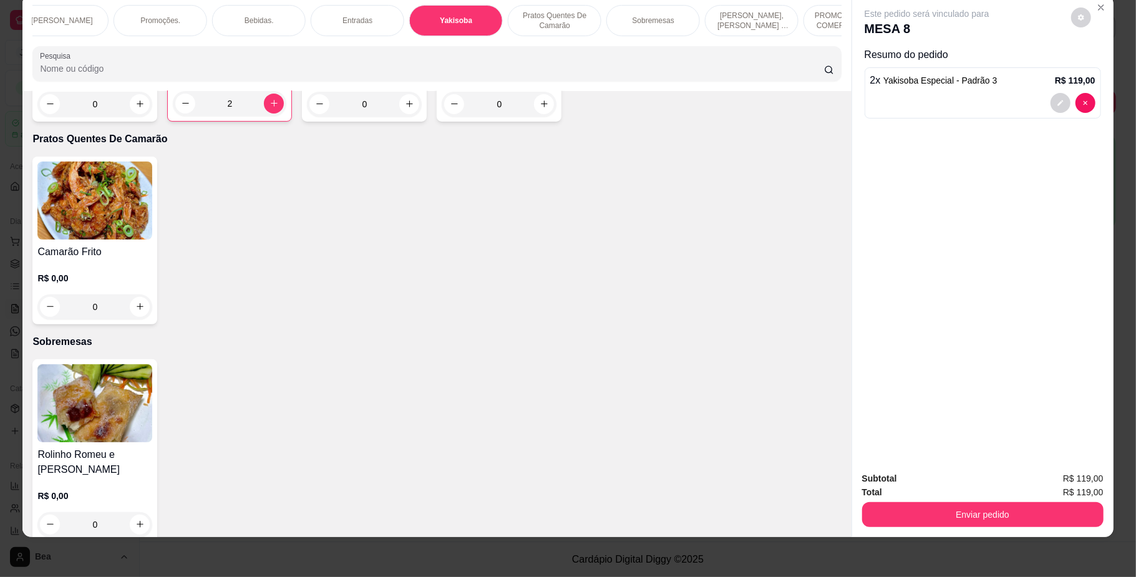
scroll to position [0, 0]
click at [94, 18] on div "Combos" at bounding box center [79, 20] width 94 height 31
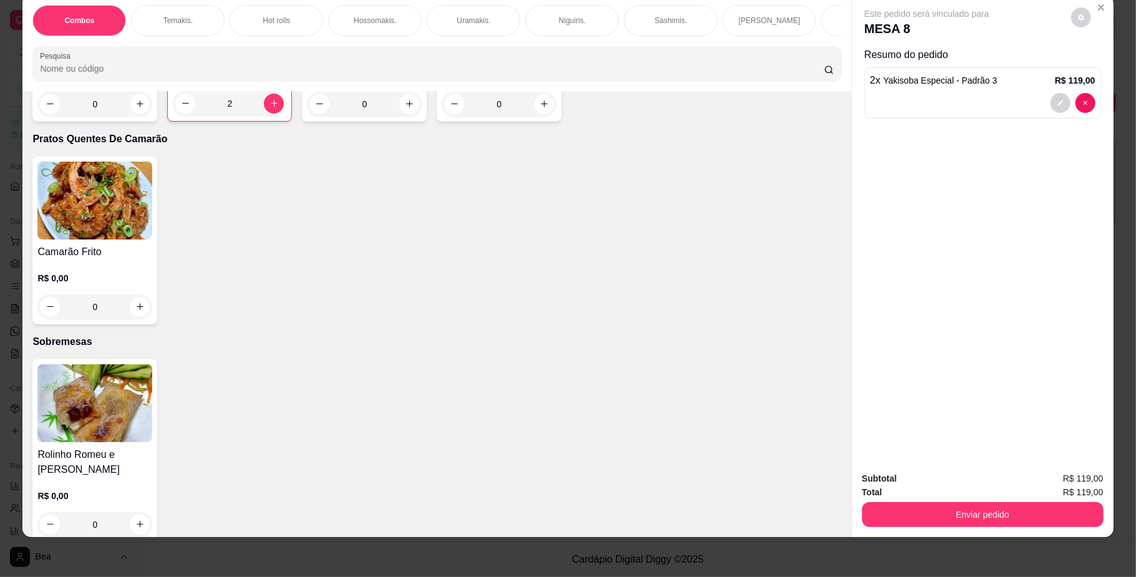
scroll to position [56, 0]
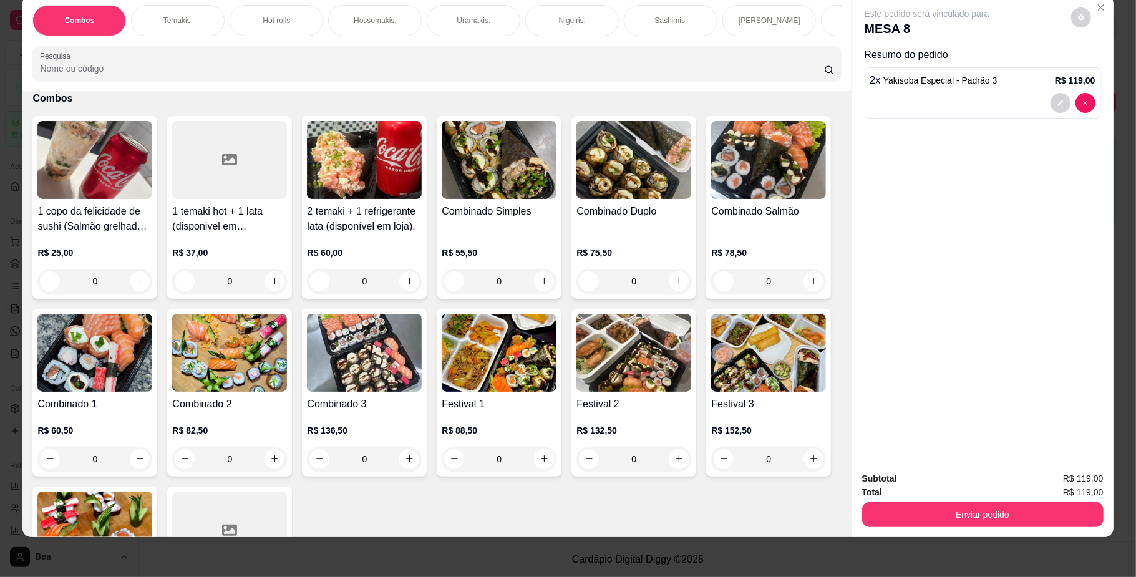
click at [540, 294] on div "0" at bounding box center [499, 281] width 115 height 25
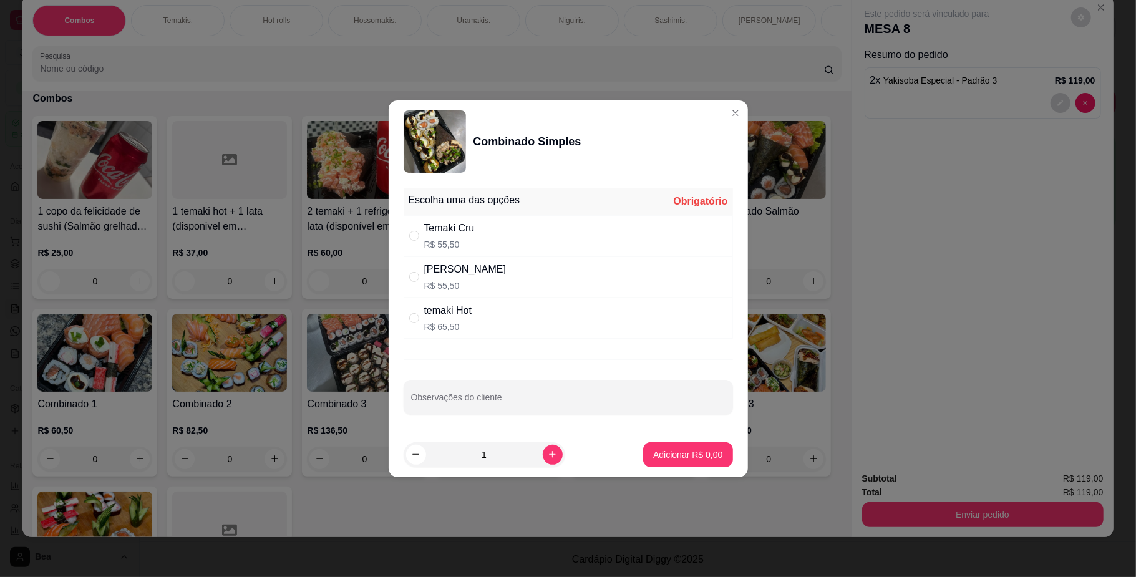
click at [439, 290] on p "R$ 55,50" at bounding box center [465, 285] width 82 height 12
radio input "true"
click at [704, 452] on p "Adicionar R$ 55,50" at bounding box center [685, 454] width 72 height 12
type input "1"
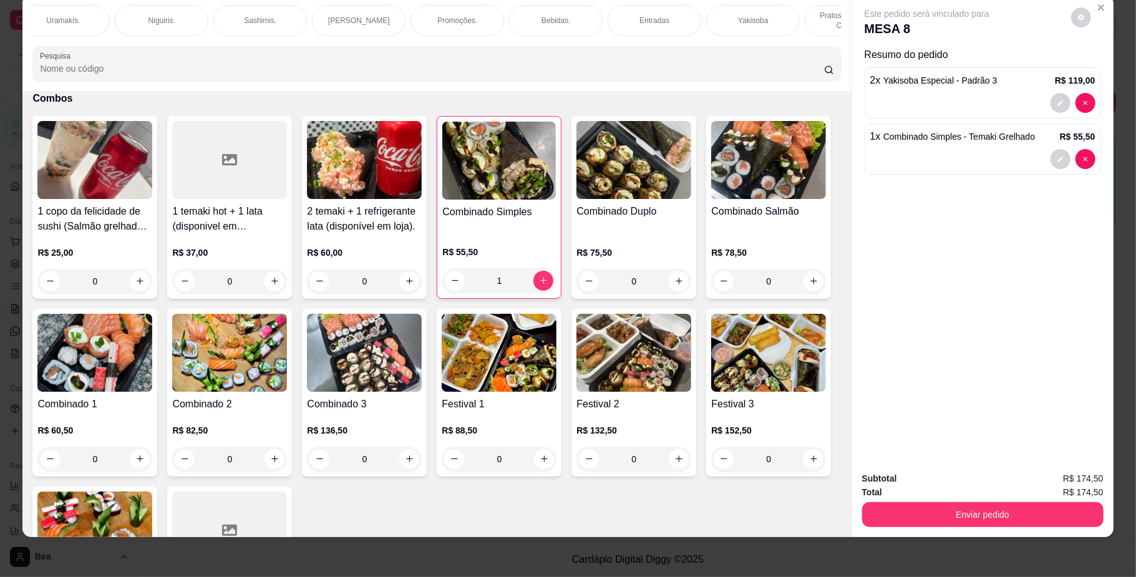
scroll to position [0, 399]
click at [675, 17] on div "Entradas" at bounding box center [666, 20] width 94 height 31
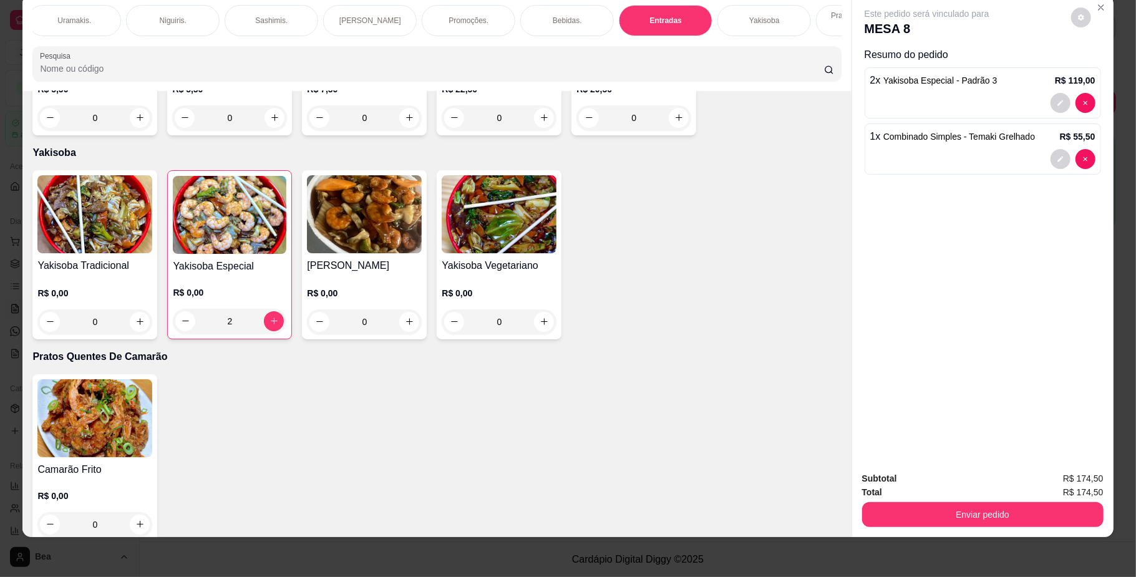
click at [569, 20] on p "Bebidas." at bounding box center [567, 21] width 29 height 10
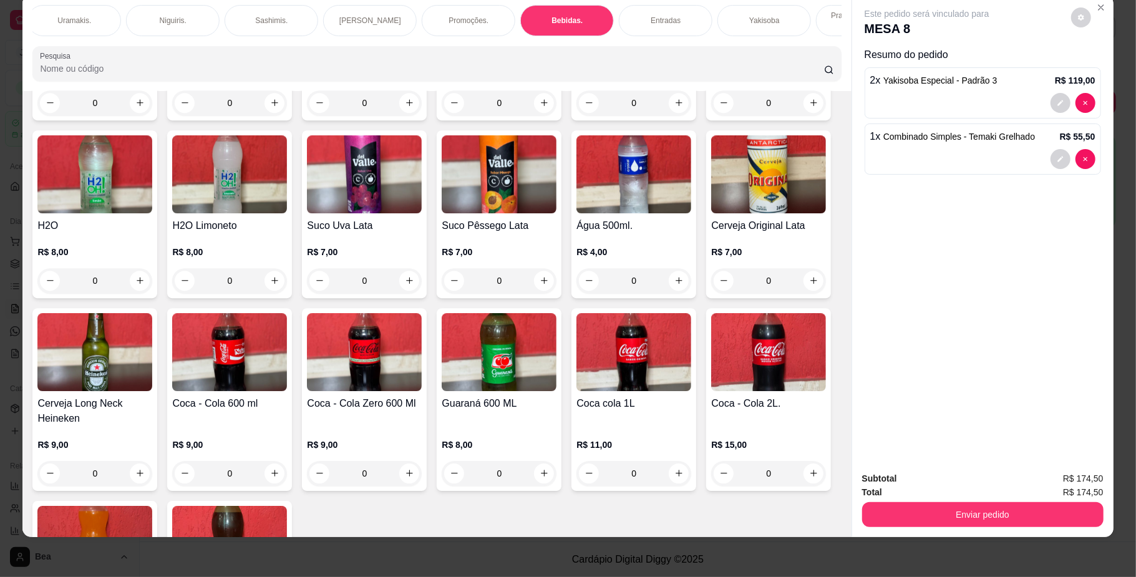
click at [752, 417] on div "Coca - Cola 350ml R$ 7,00 0 Coca - Cola Zero 350ml R$ 7,00 0 Guaraná 350ml R$ 7…" at bounding box center [436, 311] width 808 height 716
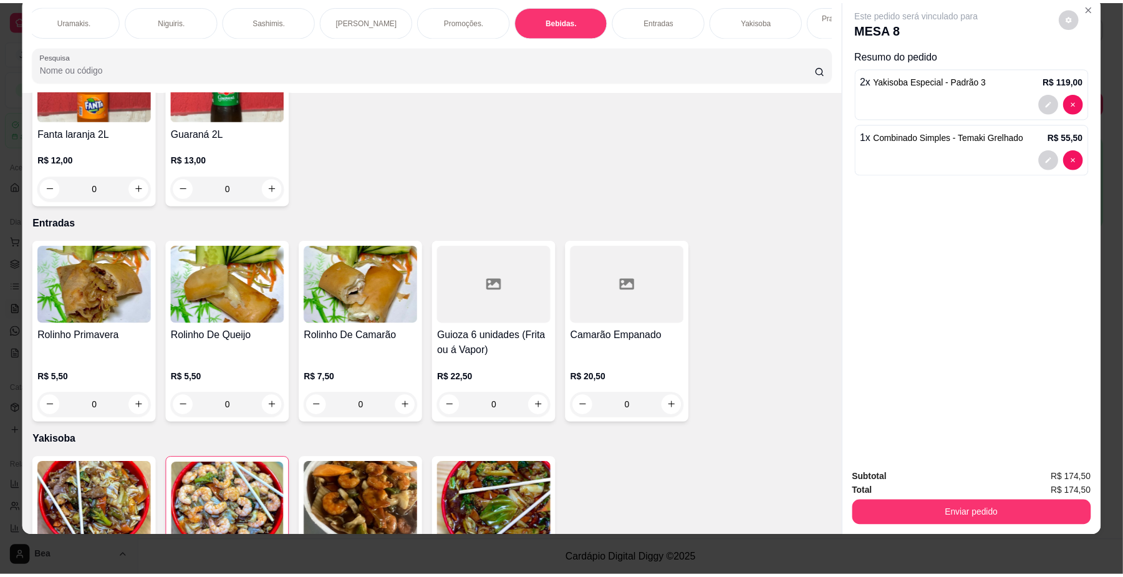
scroll to position [3181, 0]
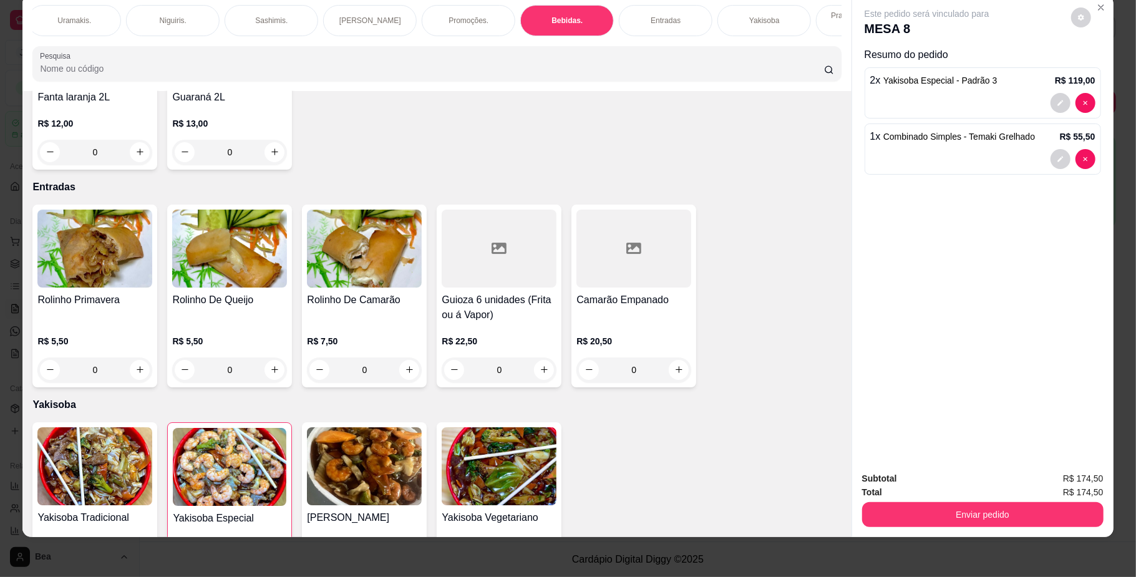
type input "1"
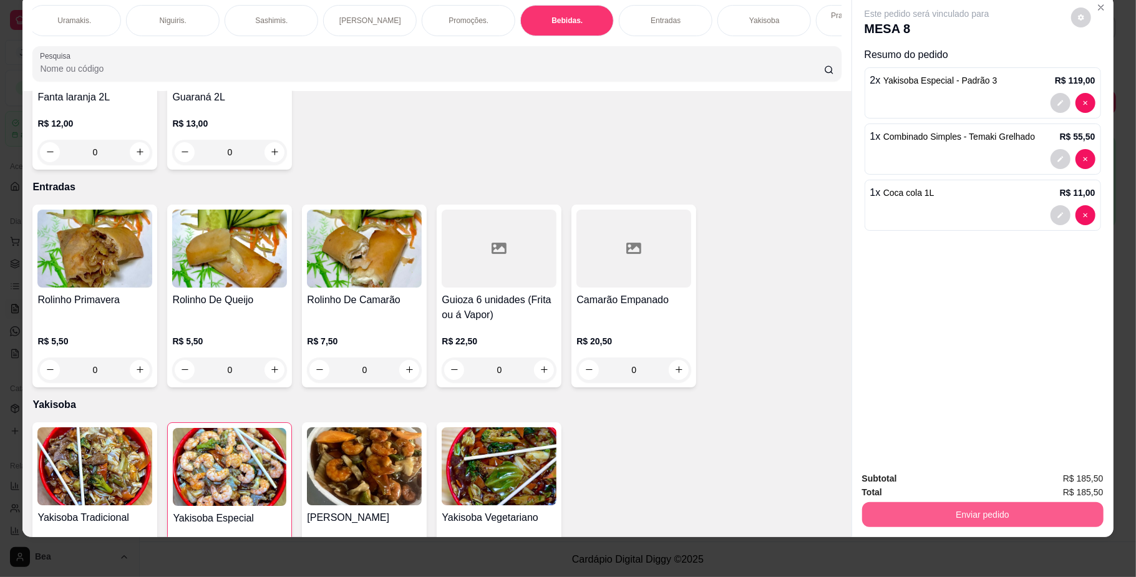
click at [1058, 513] on button "Enviar pedido" at bounding box center [982, 514] width 241 height 25
click at [983, 482] on button "Não registrar e enviar pedido" at bounding box center [940, 484] width 130 height 24
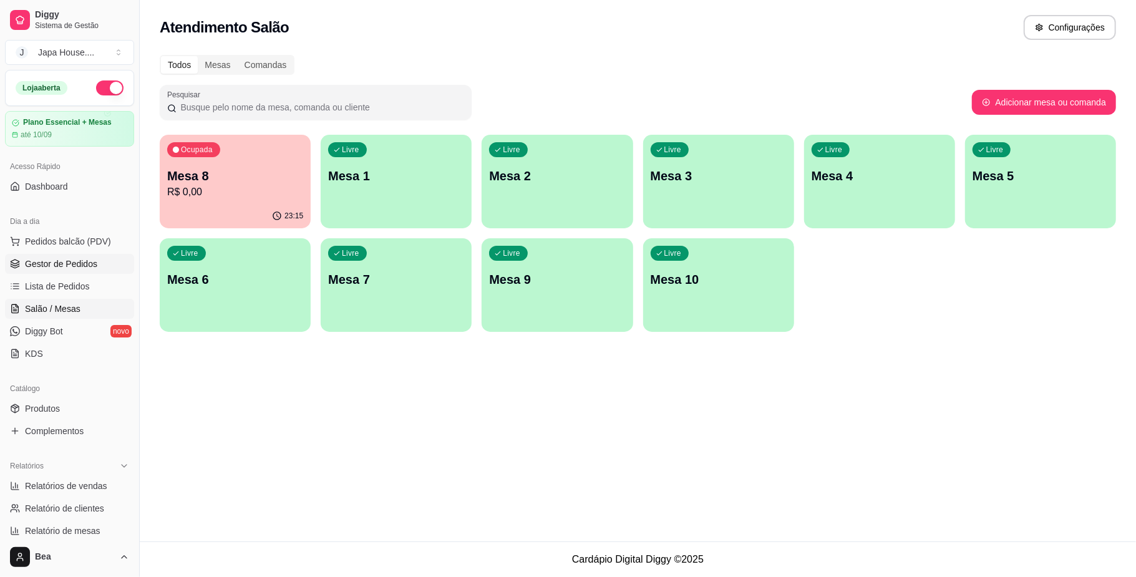
click at [45, 271] on link "Gestor de Pedidos" at bounding box center [69, 264] width 129 height 20
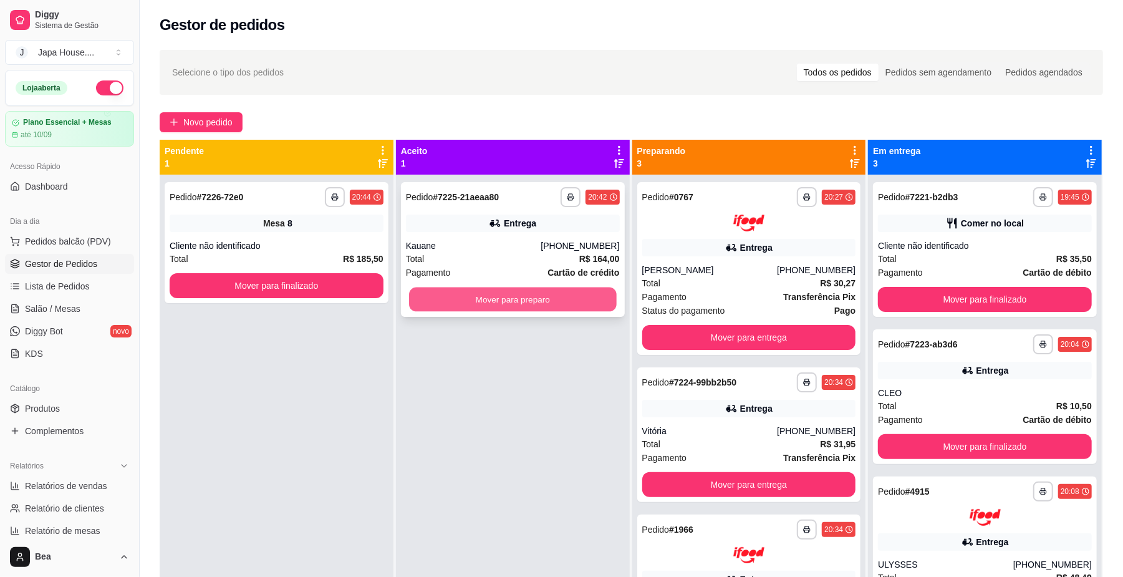
click at [577, 290] on button "Mover para preparo" at bounding box center [512, 299] width 207 height 24
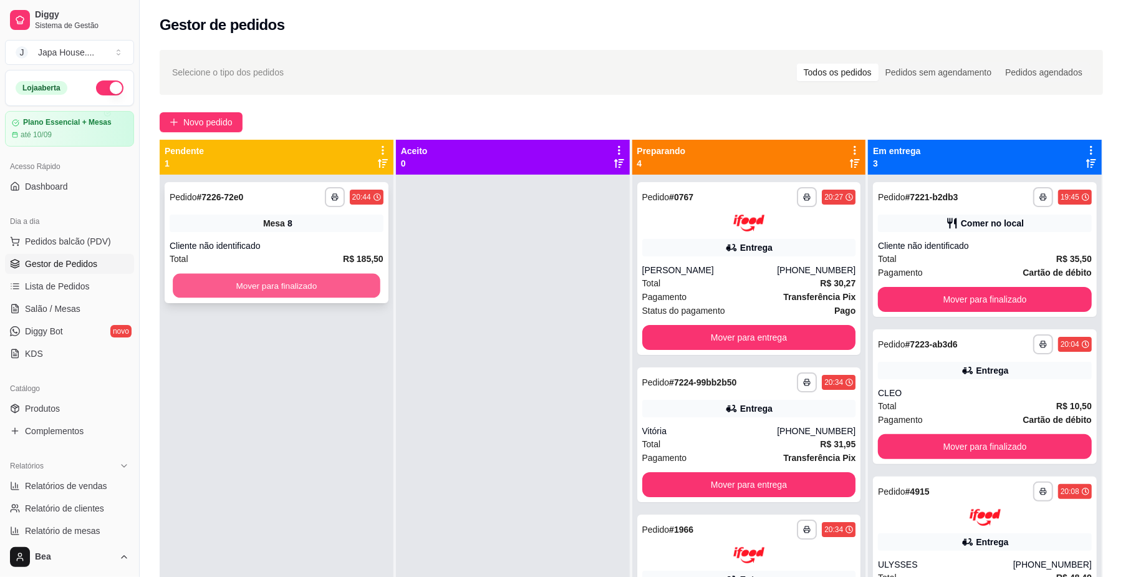
click at [365, 291] on button "Mover para finalizado" at bounding box center [276, 286] width 207 height 24
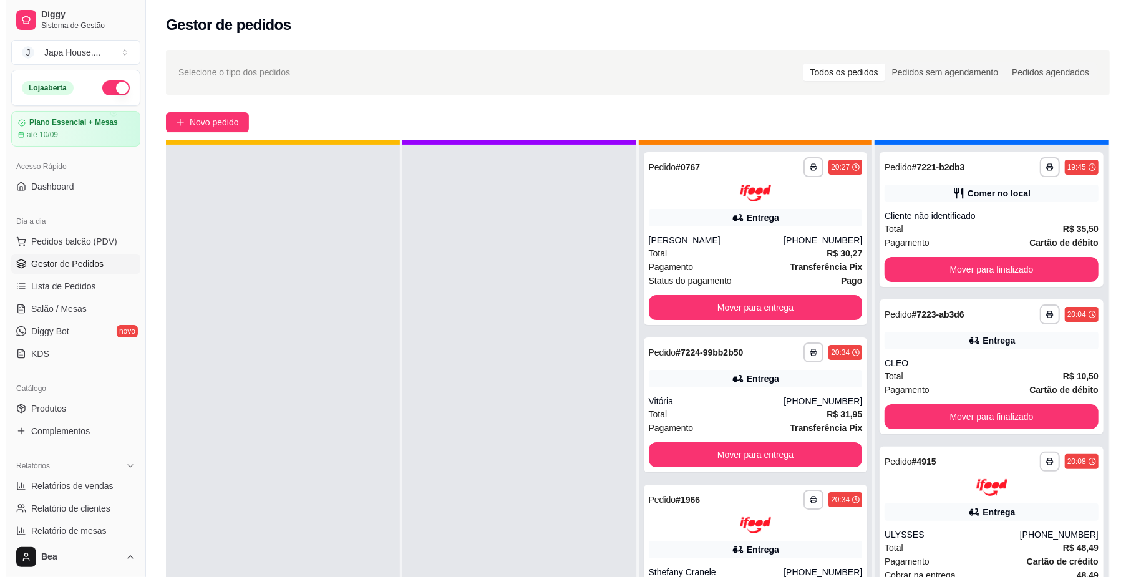
scroll to position [35, 0]
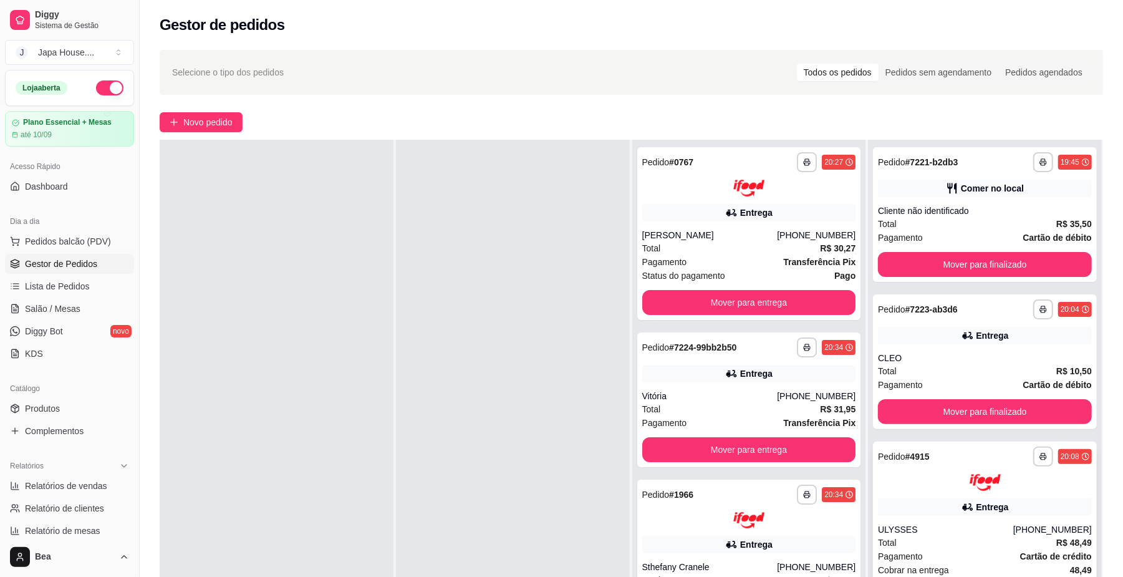
click at [985, 518] on div "**********" at bounding box center [985, 528] width 224 height 173
click at [914, 367] on div "Total R$ 10,50" at bounding box center [985, 371] width 214 height 14
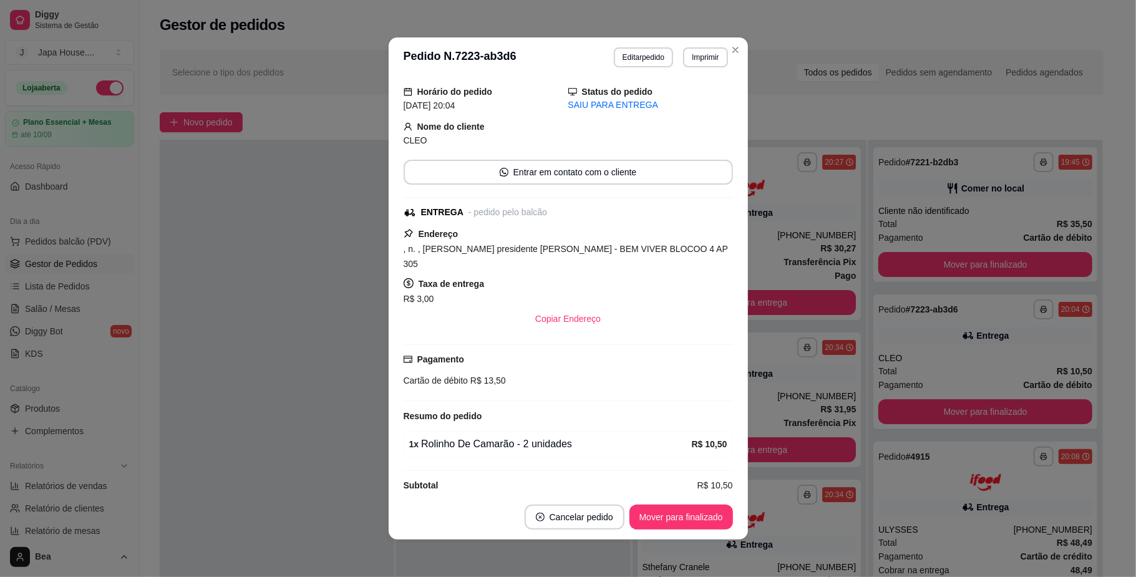
scroll to position [121, 0]
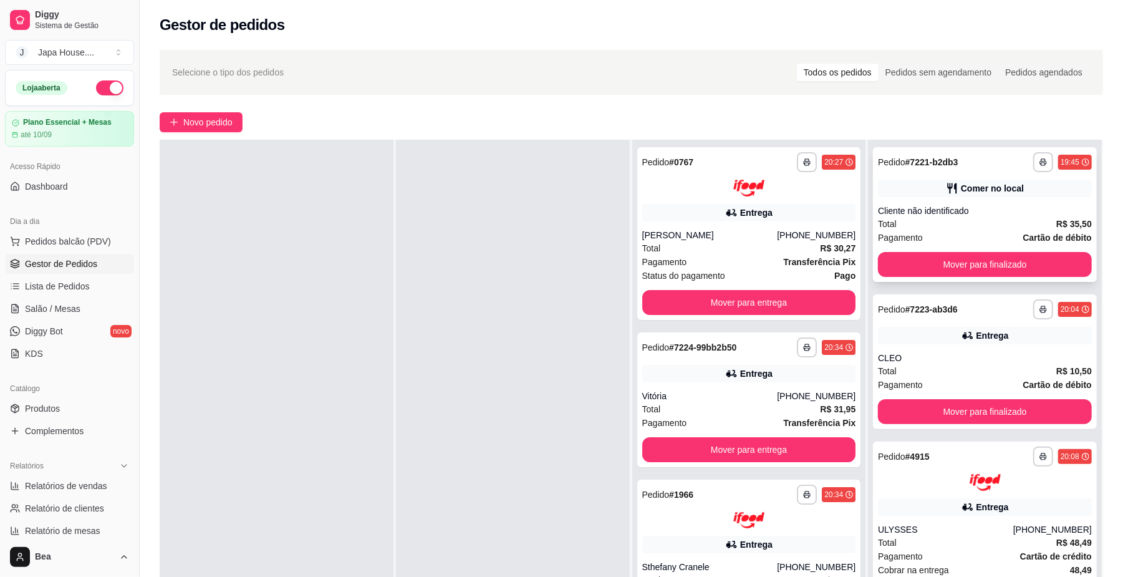
click at [937, 218] on div "Total R$ 35,50" at bounding box center [985, 224] width 214 height 14
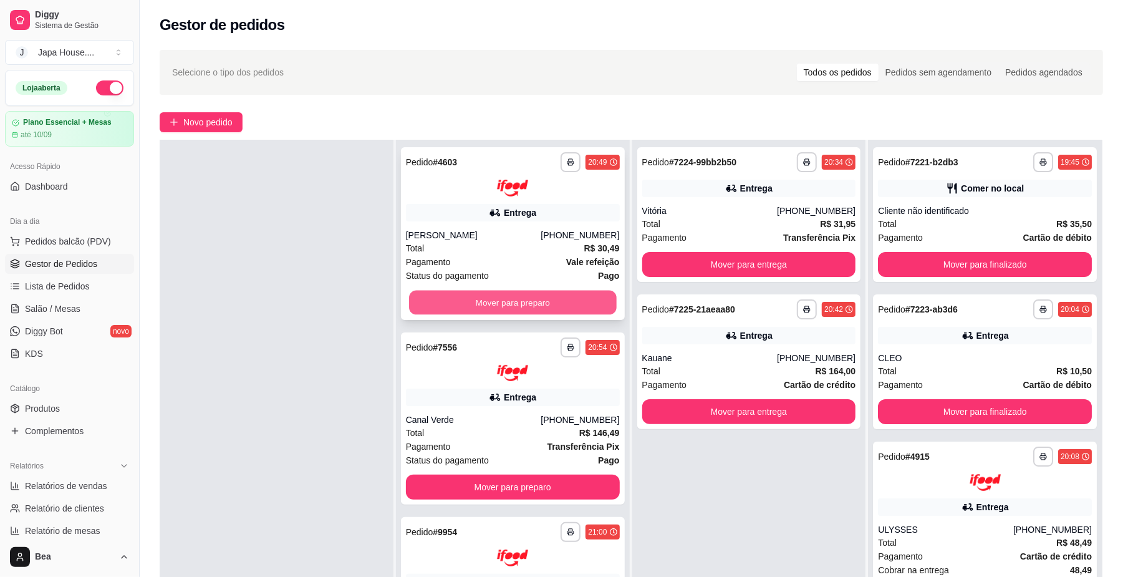
click at [532, 300] on button "Mover para preparo" at bounding box center [512, 302] width 207 height 24
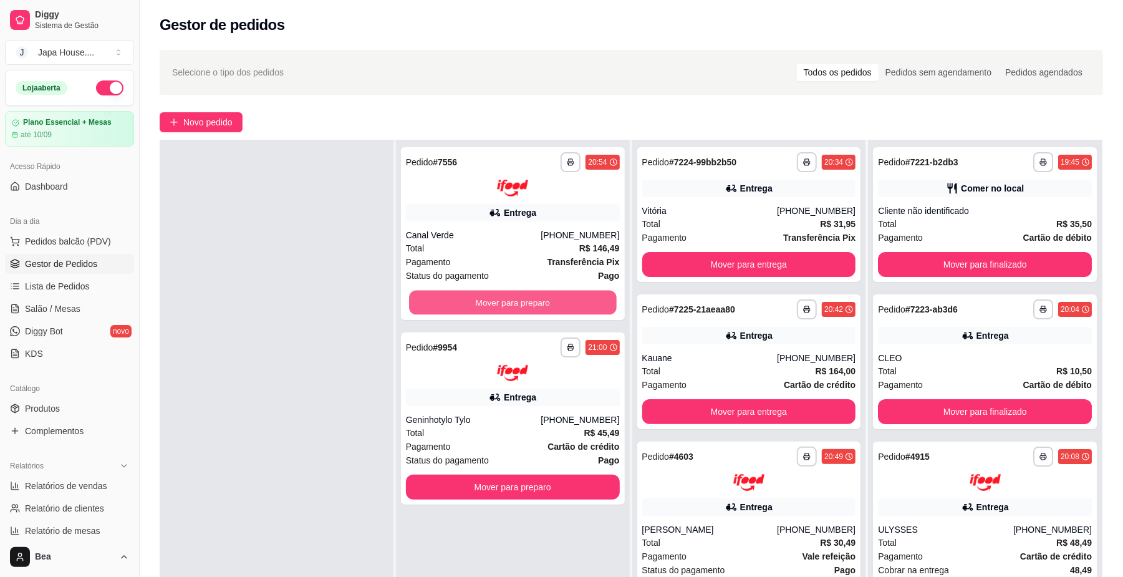
click at [533, 300] on button "Mover para preparo" at bounding box center [512, 302] width 207 height 24
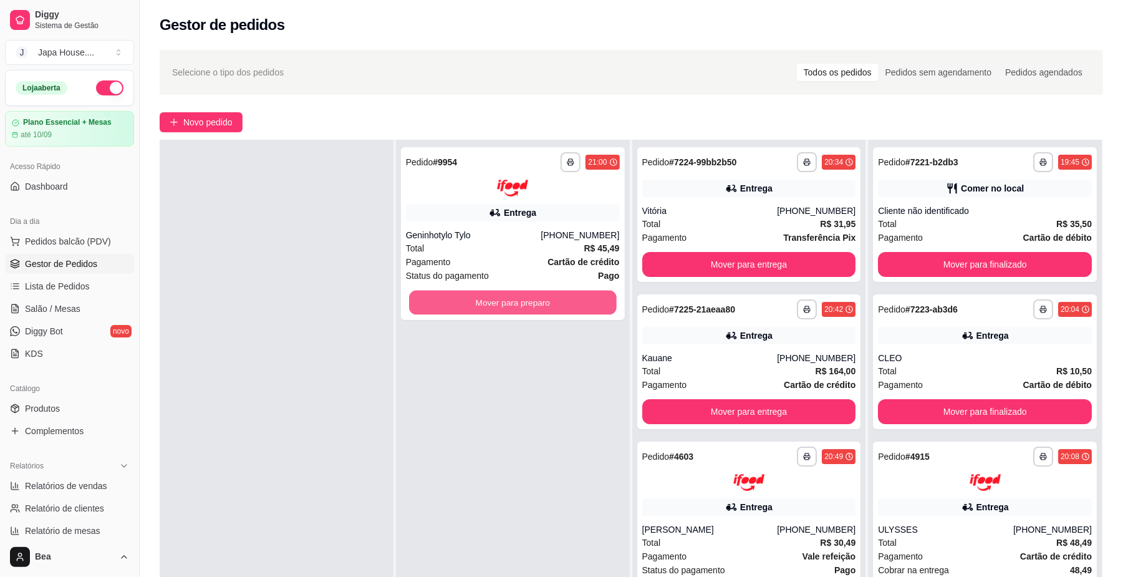
click at [533, 300] on button "Mover para preparo" at bounding box center [512, 302] width 207 height 24
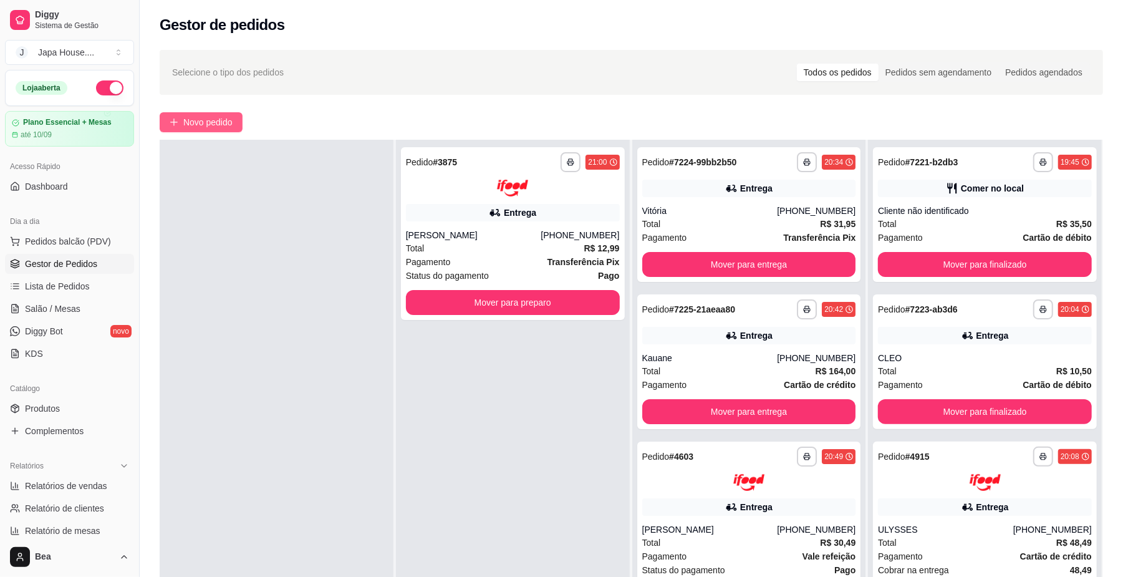
click at [201, 123] on span "Novo pedido" at bounding box center [207, 122] width 49 height 14
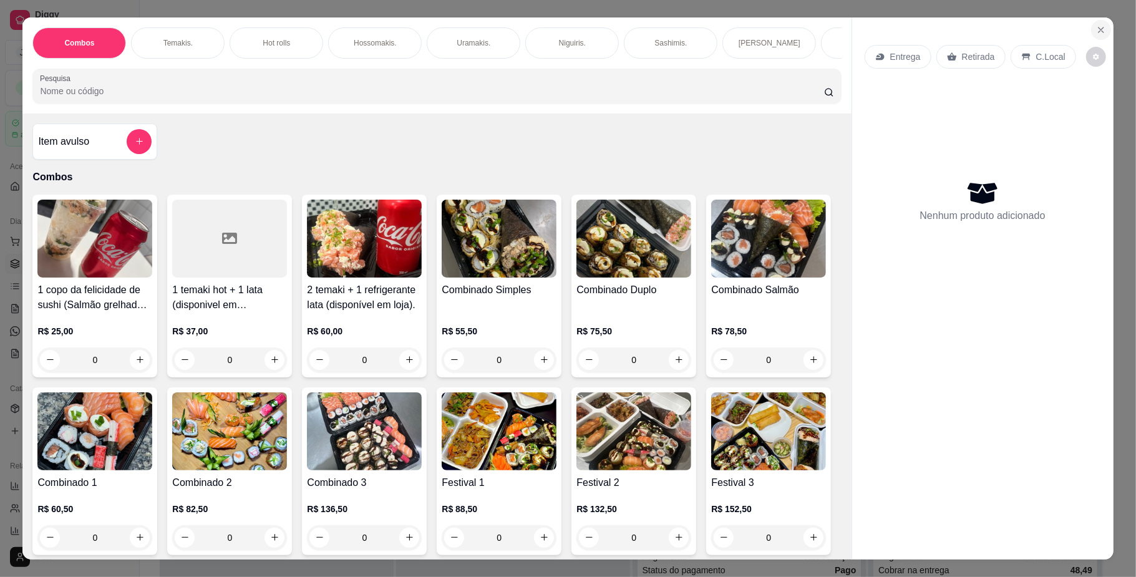
click at [1100, 31] on button "Close" at bounding box center [1101, 30] width 20 height 20
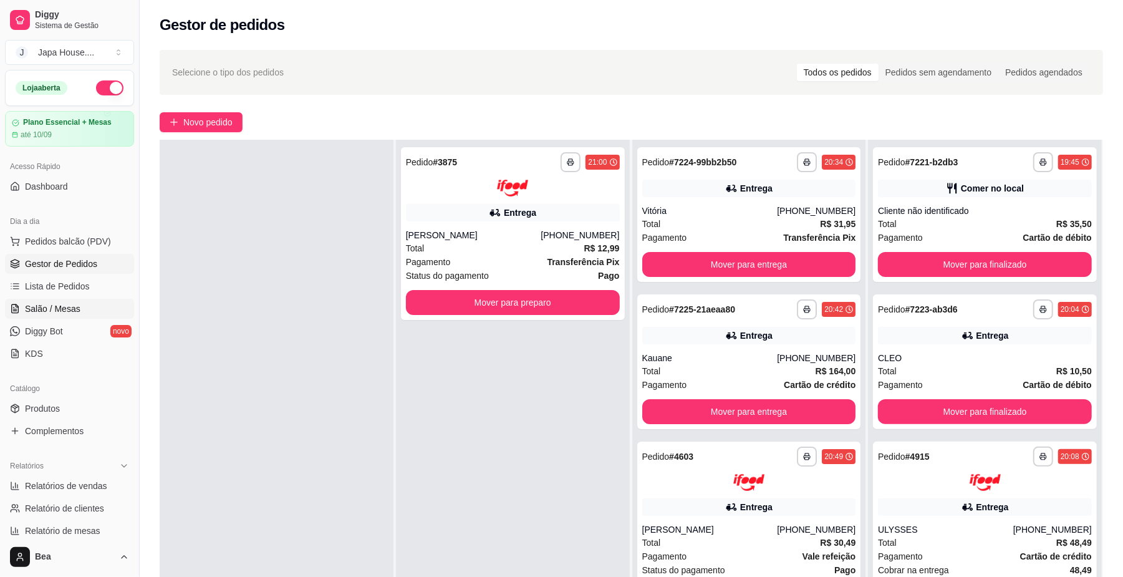
click at [73, 312] on span "Salão / Mesas" at bounding box center [53, 308] width 56 height 12
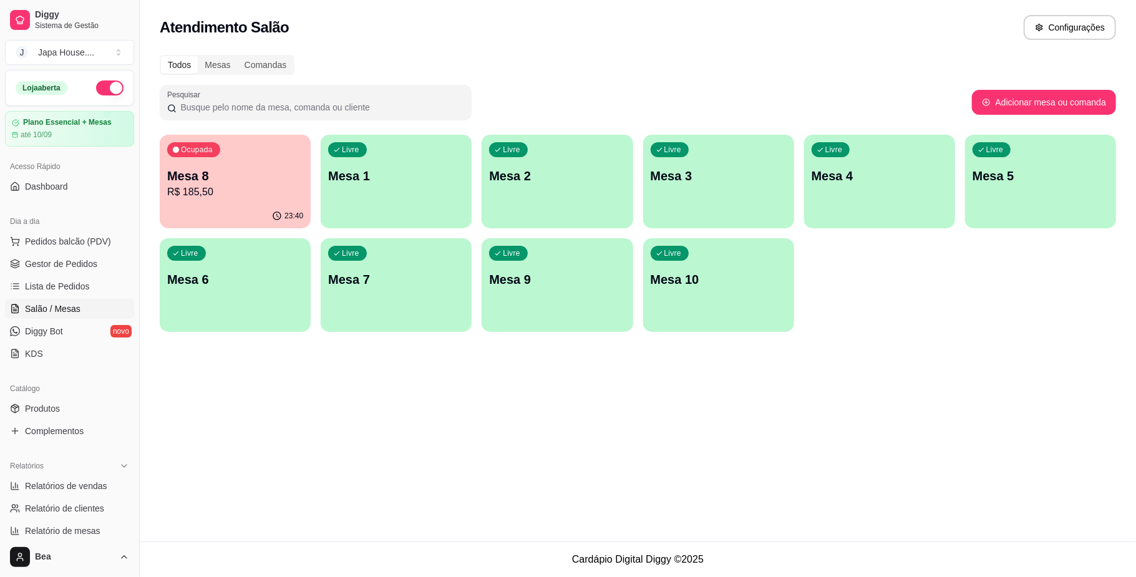
click at [716, 281] on p "Mesa 10" at bounding box center [718, 279] width 136 height 17
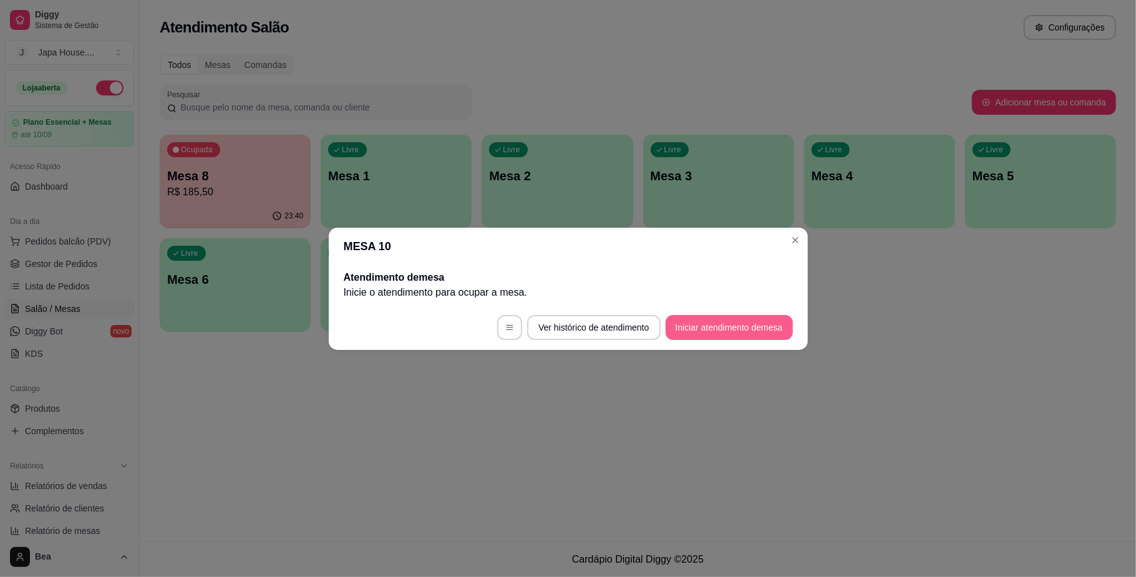
click at [717, 327] on button "Iniciar atendimento de mesa" at bounding box center [728, 327] width 127 height 25
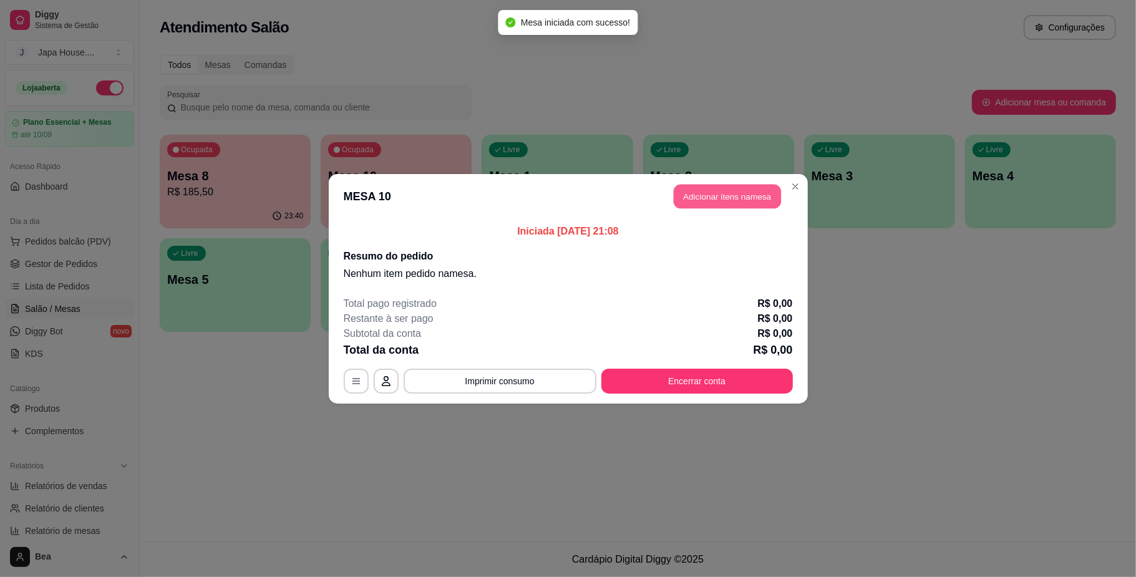
click at [745, 198] on button "Adicionar itens na mesa" at bounding box center [727, 196] width 107 height 24
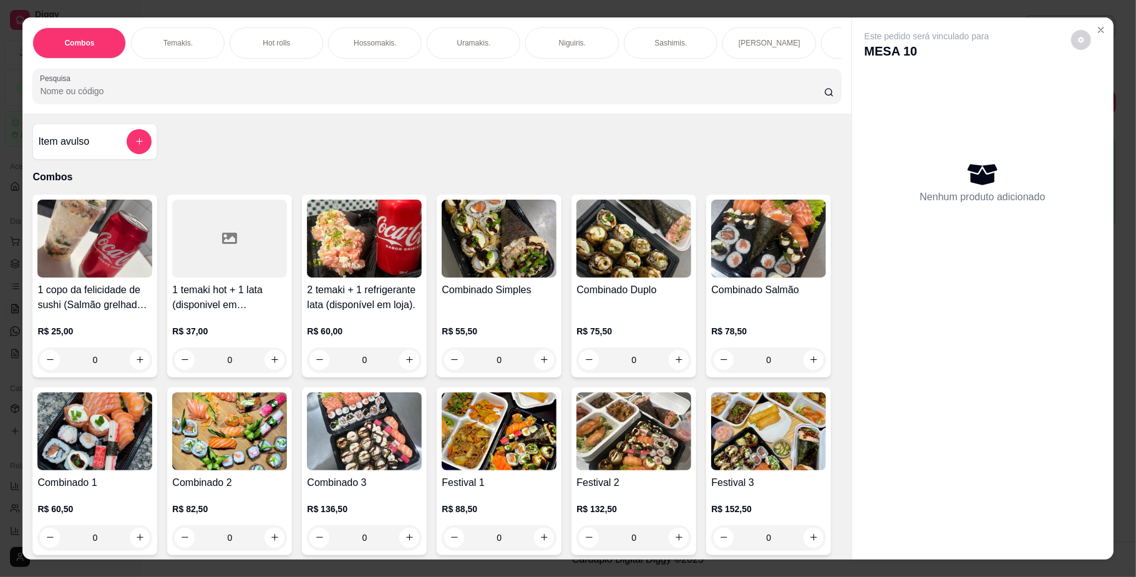
click at [168, 48] on div "Temakis." at bounding box center [178, 42] width 94 height 31
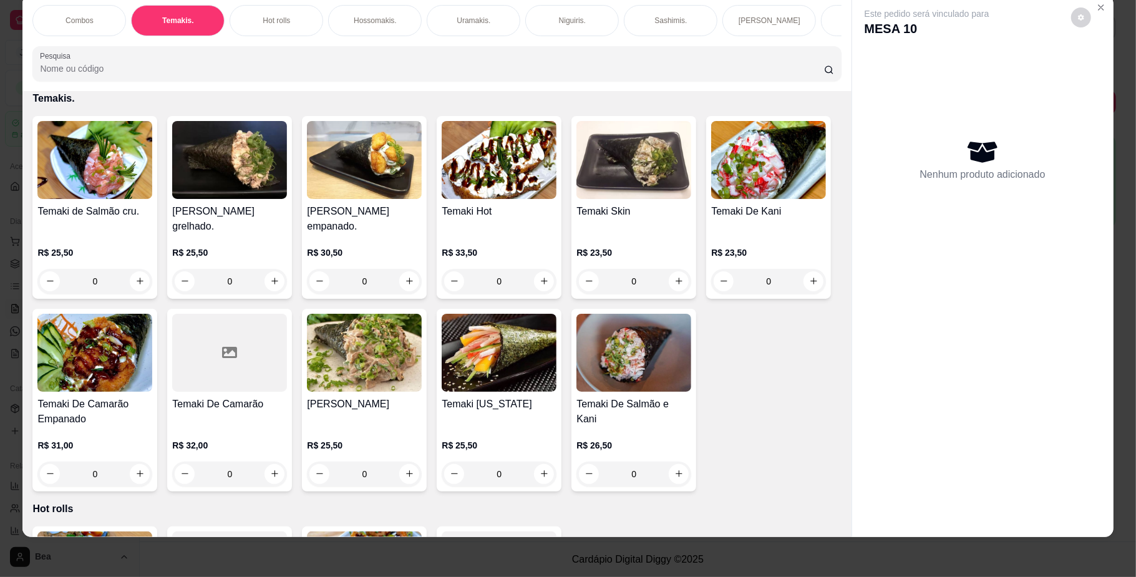
click at [91, 31] on div "Combos" at bounding box center [79, 20] width 94 height 31
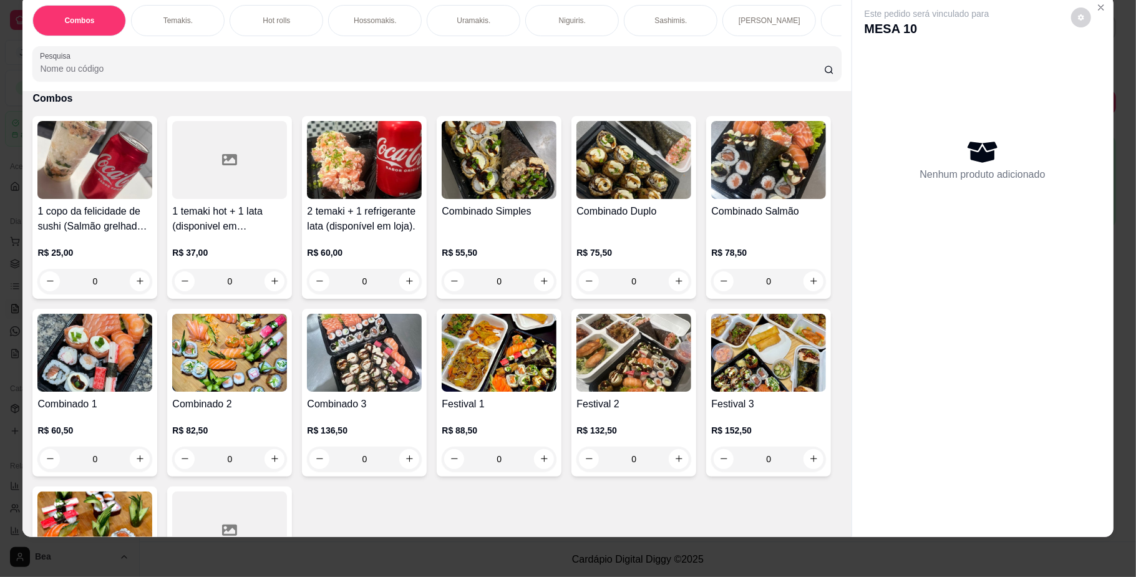
click at [769, 444] on div "1 copo da felicidade de sushi (Salmão grelhado) 200ml + 1 lata (disponivel em […" at bounding box center [436, 385] width 808 height 538
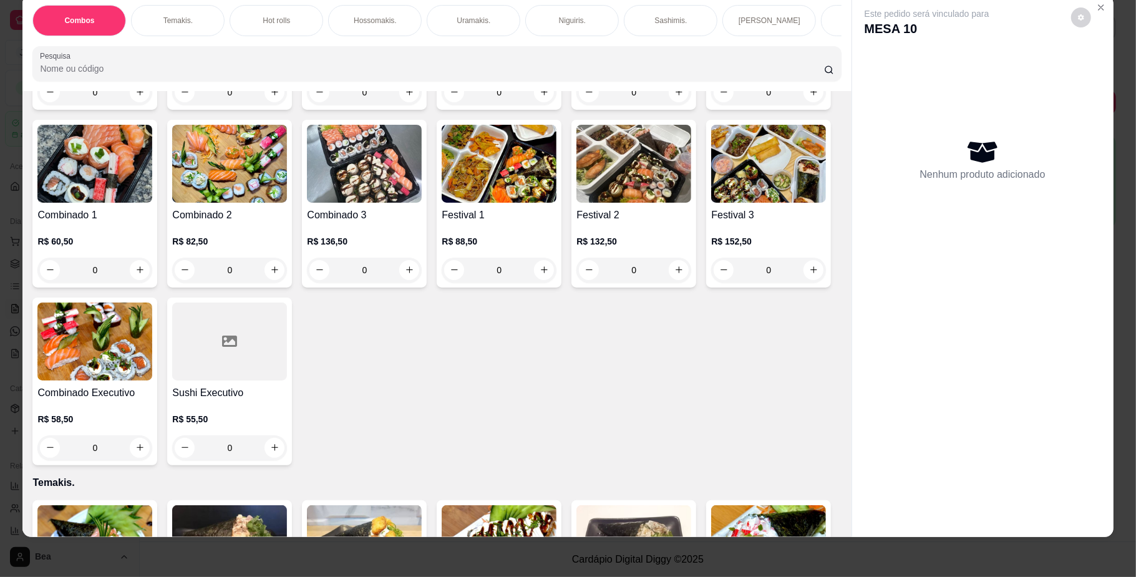
scroll to position [256, 0]
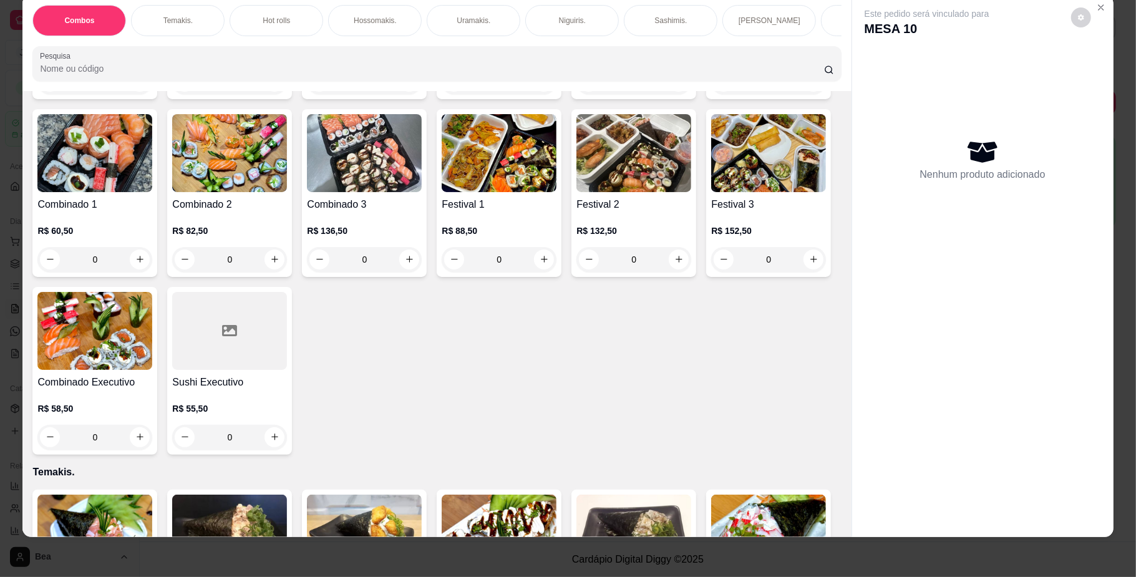
click at [711, 272] on div "0" at bounding box center [768, 259] width 115 height 25
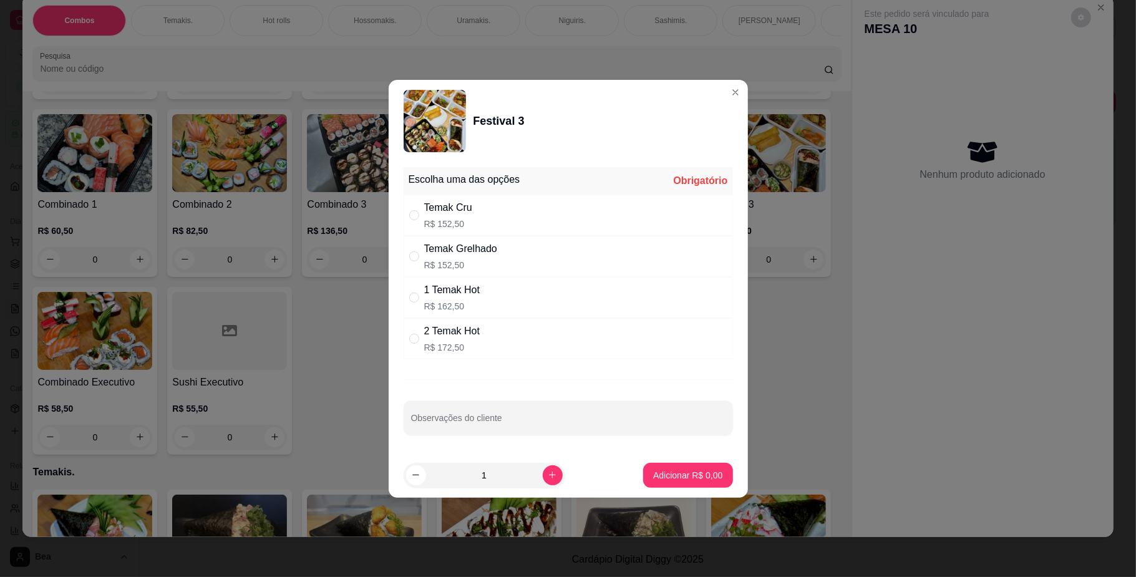
click at [570, 210] on div "Temak Cru R$ 152,50" at bounding box center [567, 215] width 329 height 41
click at [506, 302] on div "1 Temak Hot R$ 162,50" at bounding box center [567, 297] width 329 height 41
radio input "false"
radio input "true"
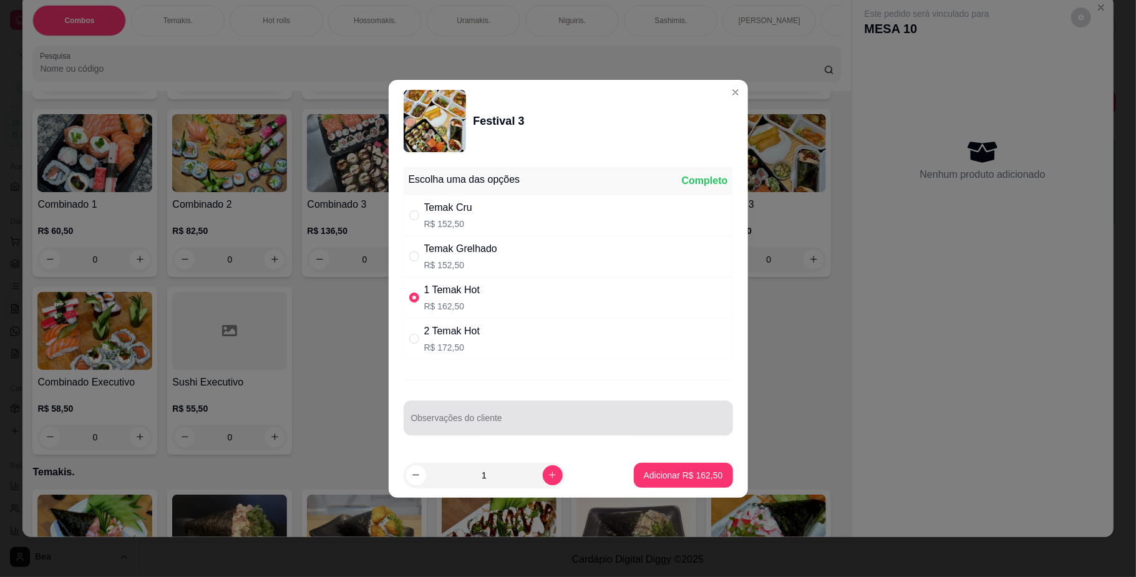
click at [520, 422] on input "Observações do cliente" at bounding box center [568, 423] width 314 height 12
type input "1 temak cru - 1 temak hot"
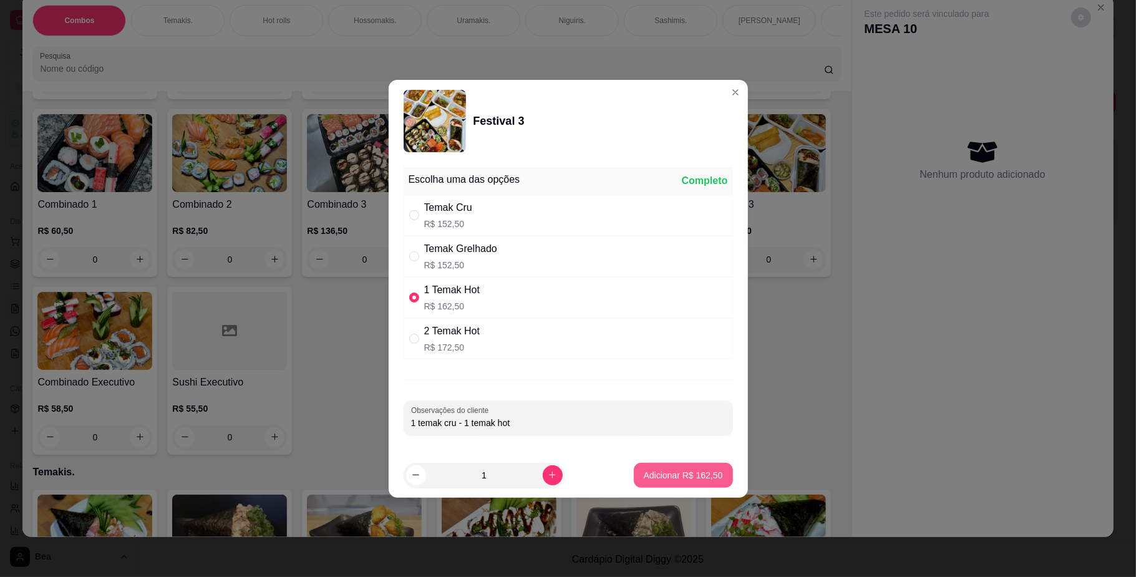
click at [664, 487] on button "Adicionar R$ 162,50" at bounding box center [683, 475] width 99 height 25
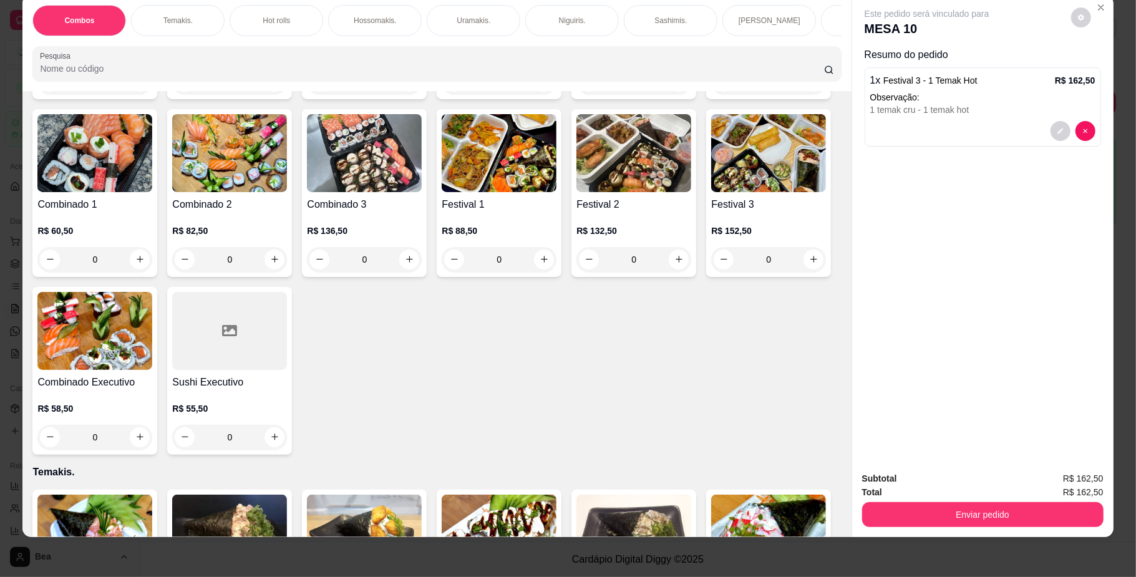
click at [1063, 128] on button "decrease-product-quantity" at bounding box center [1060, 131] width 20 height 20
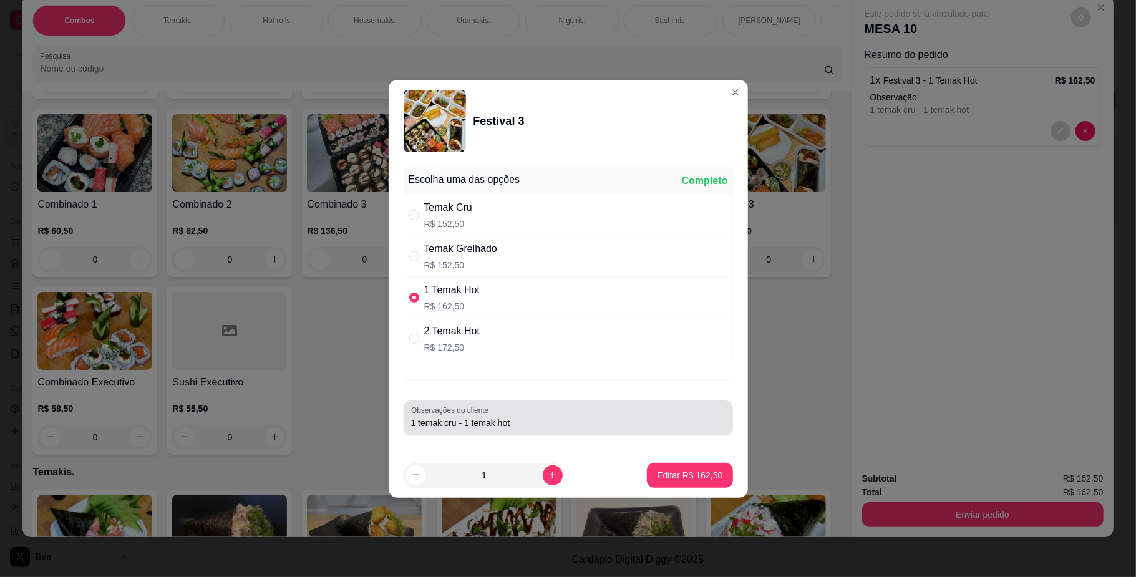
click at [582, 415] on div "1 temak cru - 1 temak hot" at bounding box center [568, 417] width 314 height 25
click at [514, 422] on input "1 temak cru - 1 temak hot rolinho de [PERSON_NAME]" at bounding box center [568, 423] width 314 height 12
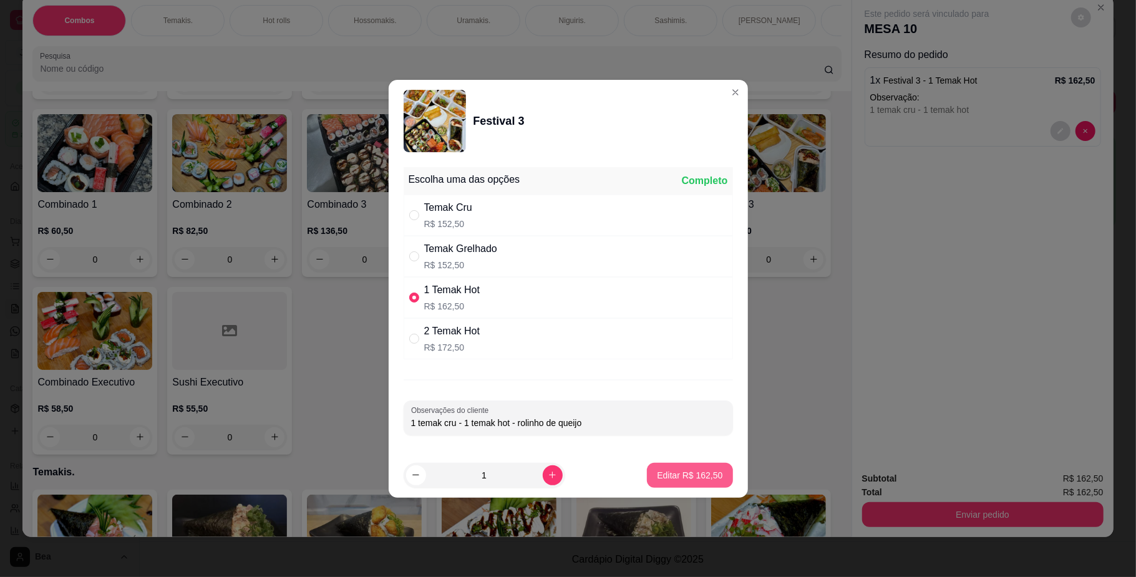
type input "1 temak cru - 1 temak hot - rolinho de queijo"
click at [677, 486] on button "Editar R$ 162,50" at bounding box center [689, 475] width 85 height 25
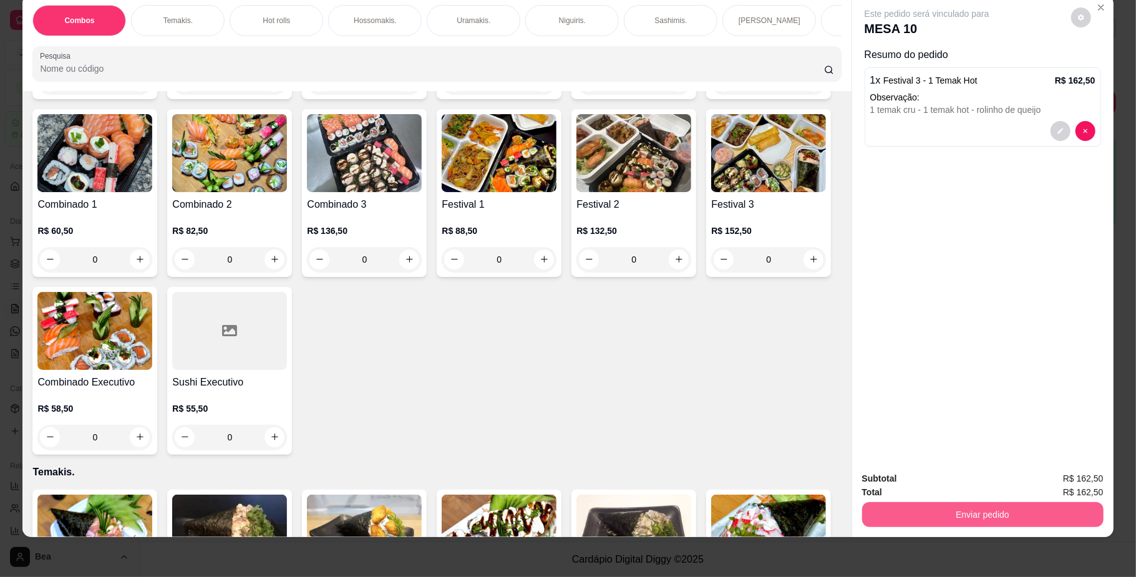
click at [979, 511] on button "Enviar pedido" at bounding box center [982, 514] width 241 height 25
click at [942, 489] on button "Não registrar e enviar pedido" at bounding box center [940, 485] width 130 height 24
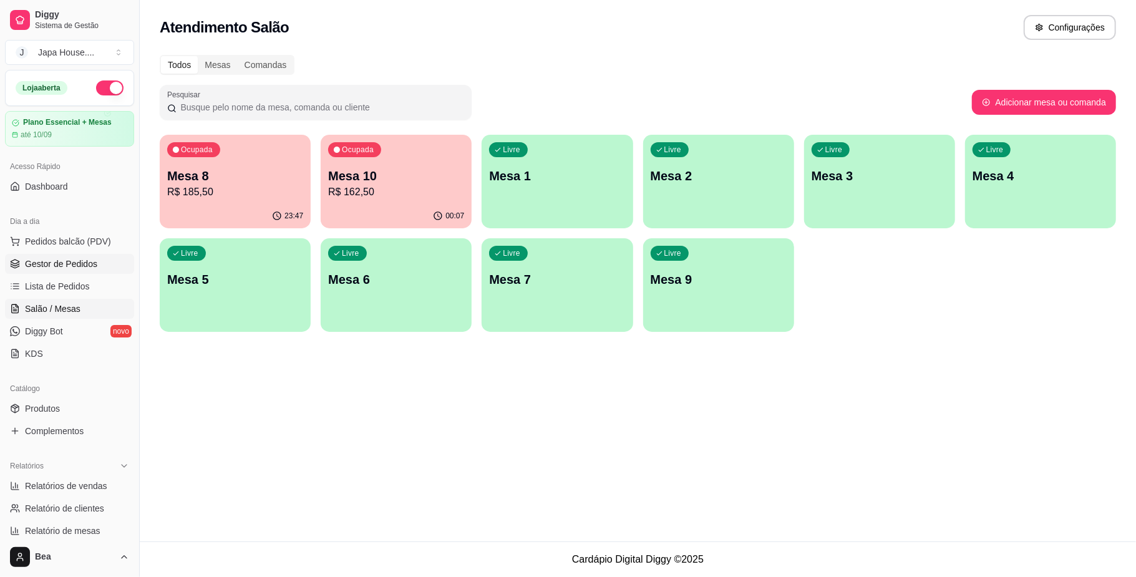
click at [83, 266] on span "Gestor de Pedidos" at bounding box center [61, 264] width 72 height 12
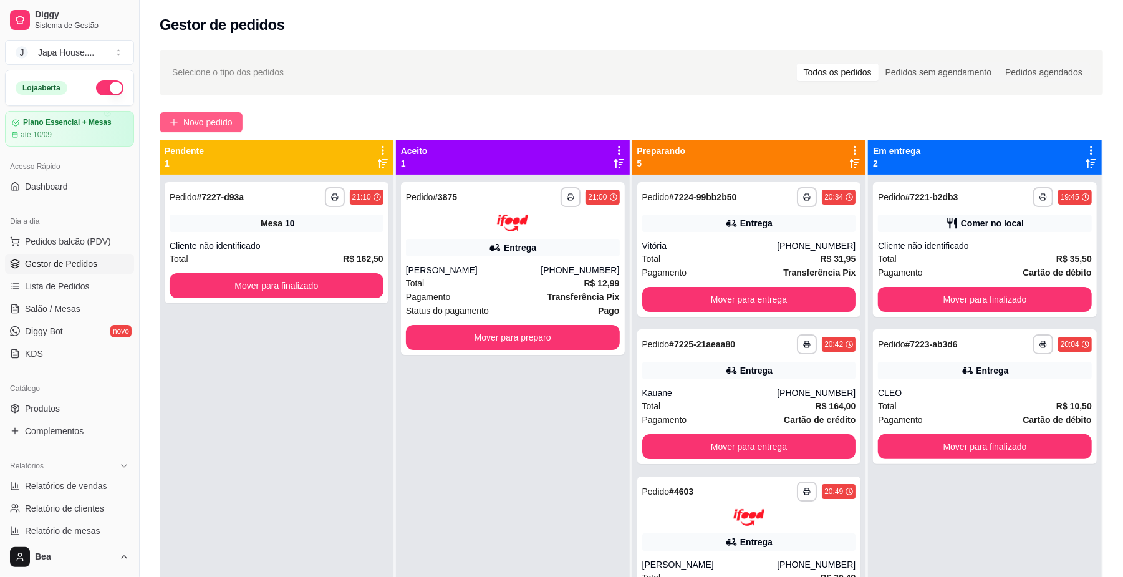
click at [196, 123] on span "Novo pedido" at bounding box center [207, 122] width 49 height 14
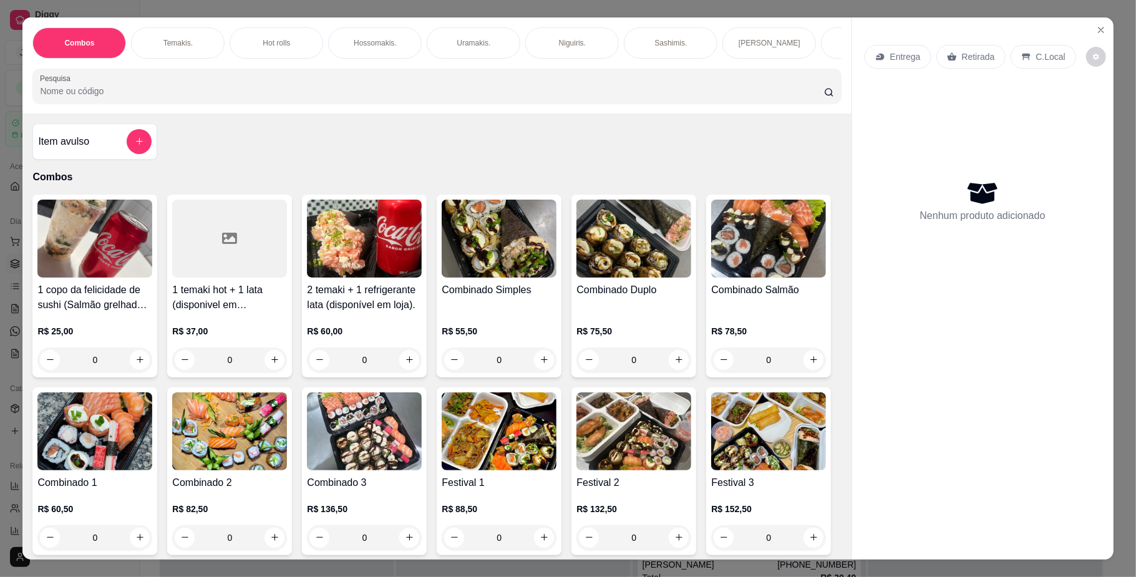
click at [893, 45] on div "Entrega" at bounding box center [897, 57] width 67 height 24
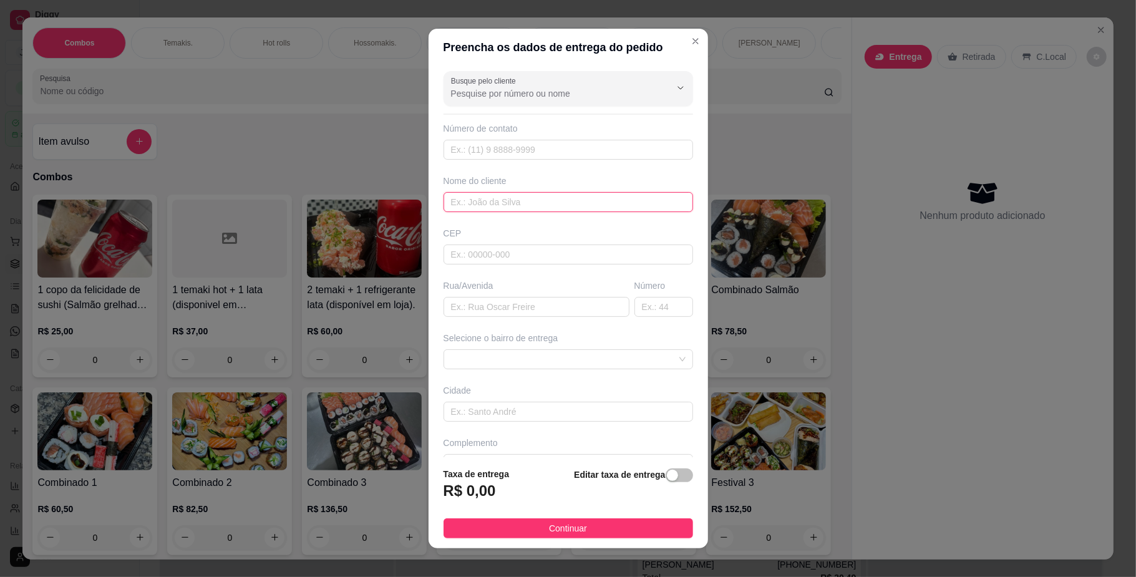
click at [584, 203] on input "text" at bounding box center [567, 202] width 249 height 20
type input "Adeilde"
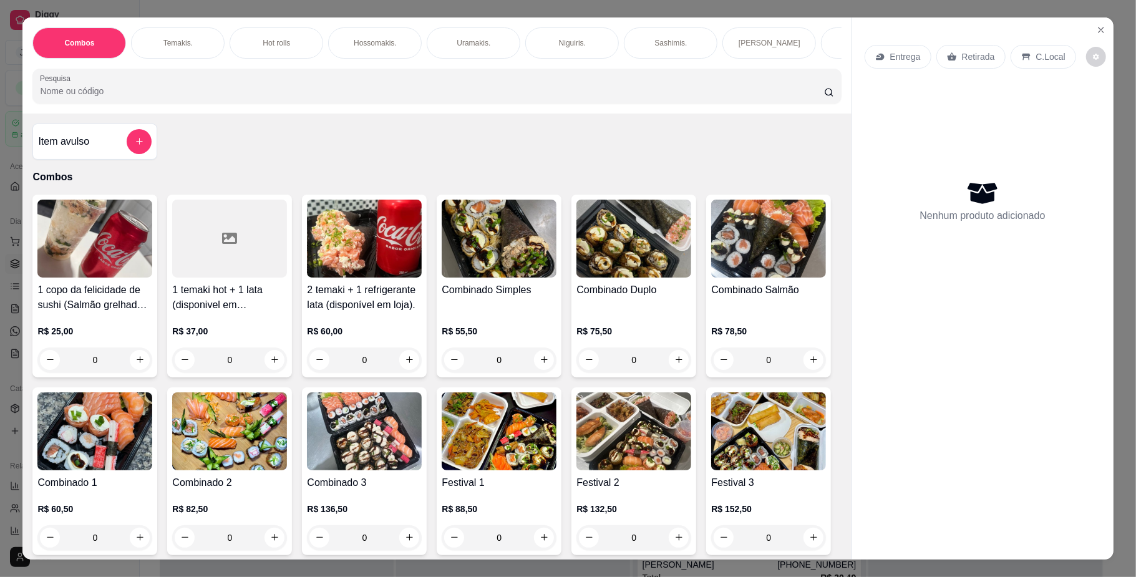
click at [277, 55] on div "Hot rolls" at bounding box center [276, 42] width 94 height 31
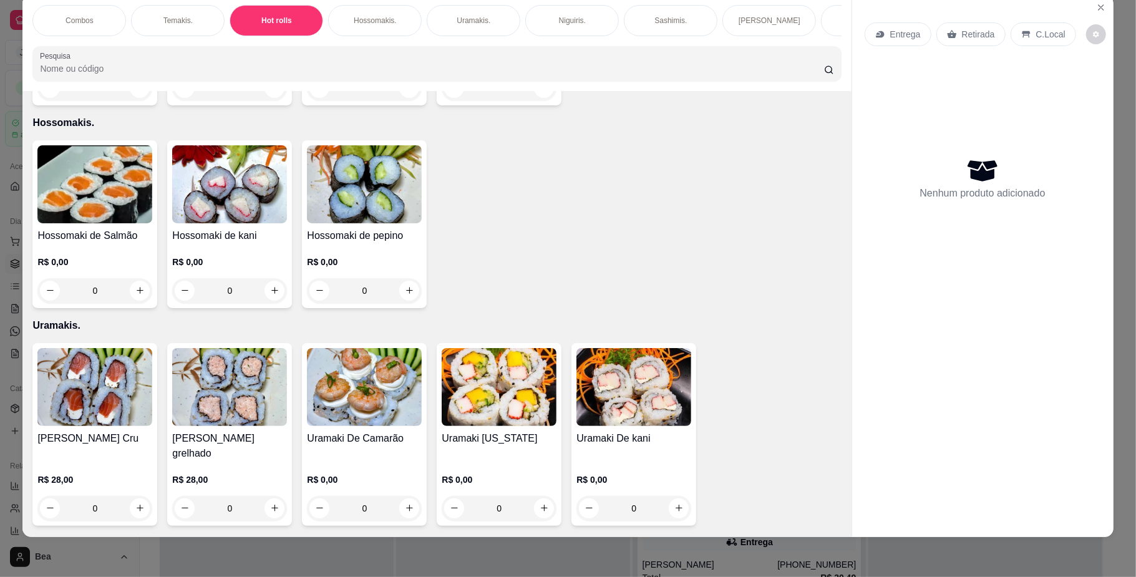
click at [138, 100] on div "0" at bounding box center [94, 87] width 115 height 25
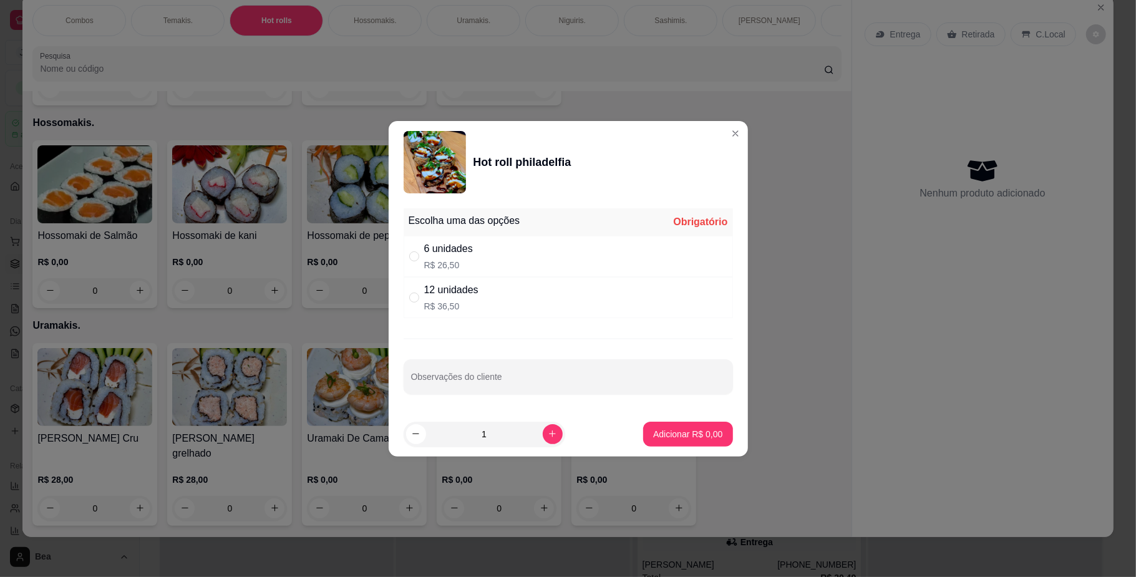
click at [465, 294] on div "12 unidades" at bounding box center [451, 290] width 54 height 15
radio input "true"
click at [714, 427] on button "Adicionar R$ 36,50" at bounding box center [686, 434] width 92 height 24
type input "1"
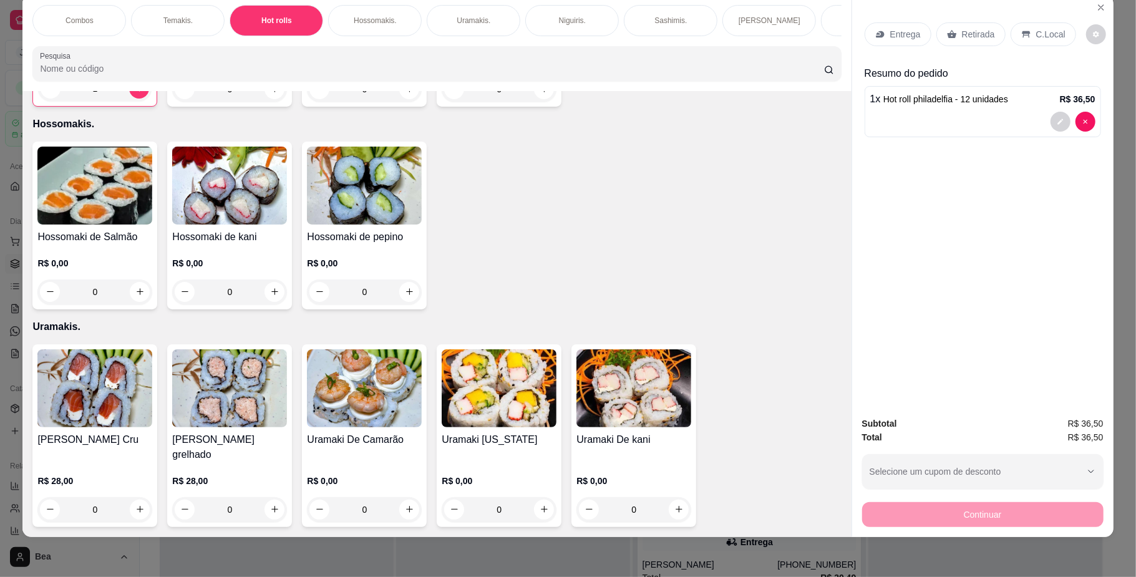
scroll to position [0, 707]
click at [457, 20] on p "Yakisoba" at bounding box center [456, 21] width 30 height 10
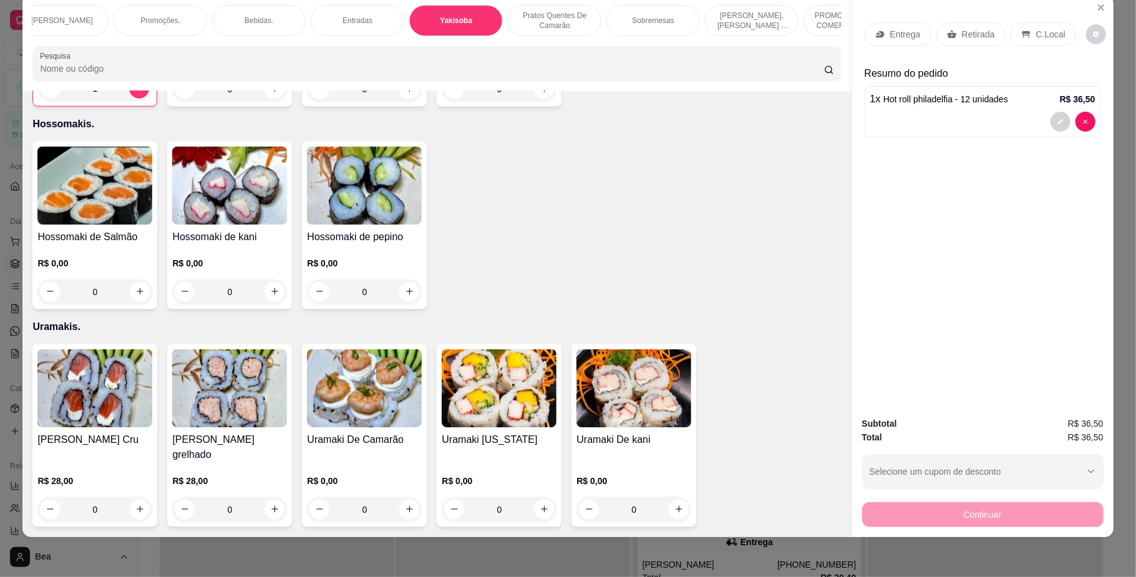
scroll to position [3652, 0]
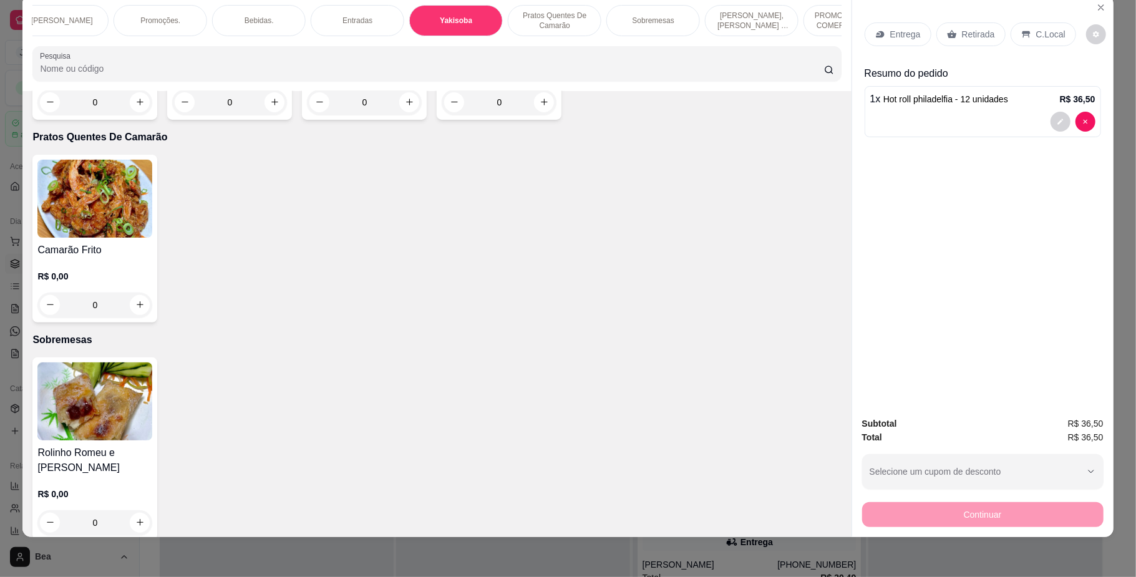
click at [135, 115] on div "0" at bounding box center [94, 102] width 115 height 25
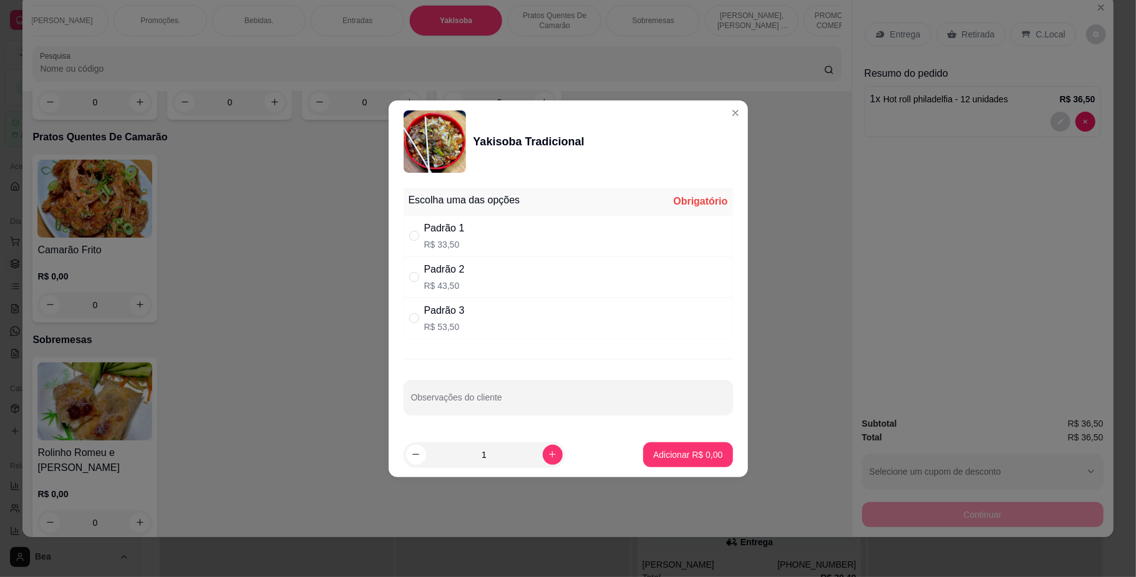
click at [427, 312] on div "Padrão 3" at bounding box center [444, 310] width 41 height 15
radio input "true"
click at [699, 457] on p "Adicionar R$ 53,50" at bounding box center [685, 454] width 74 height 12
type input "1"
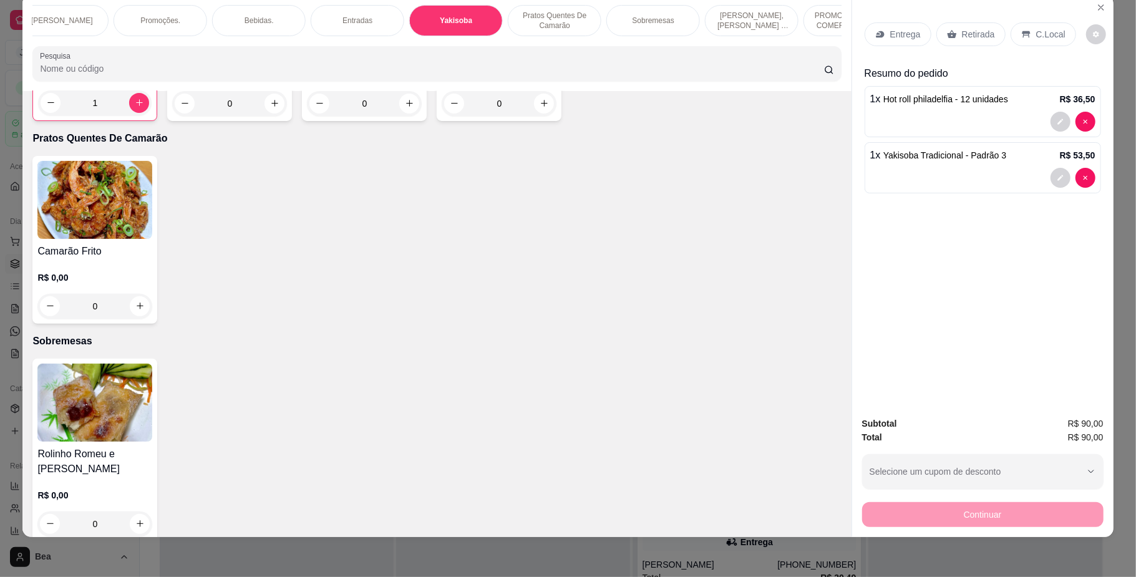
click at [907, 29] on p "Entrega" at bounding box center [905, 34] width 31 height 12
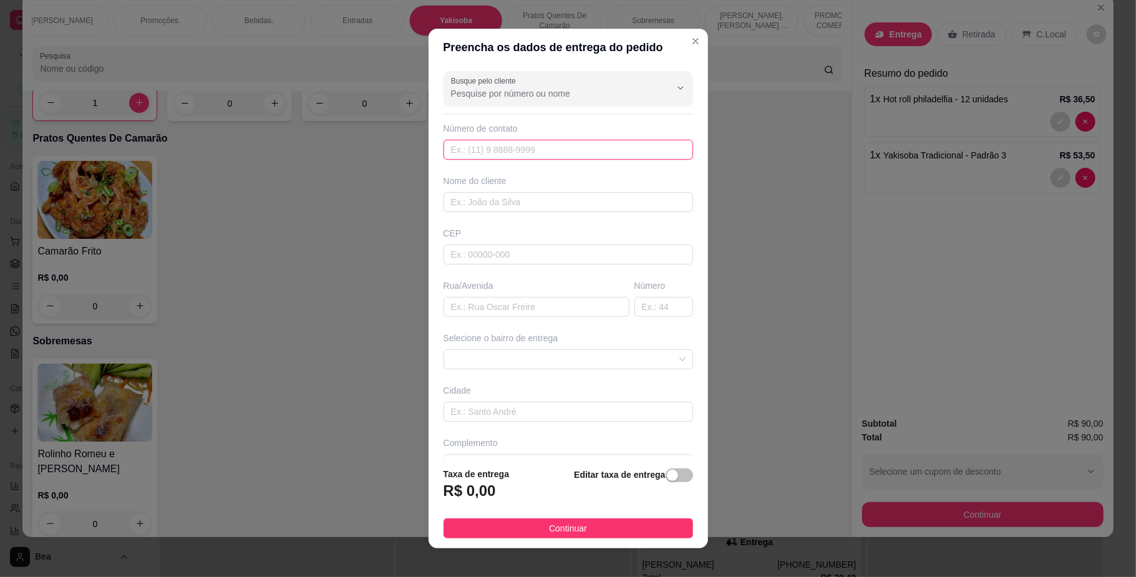
click at [544, 155] on input "text" at bounding box center [567, 150] width 249 height 20
type input "[PHONE_NUMBER]"
click at [563, 207] on input "text" at bounding box center [567, 202] width 249 height 20
type input "Adeilde"
type input "Rua [PERSON_NAME]"
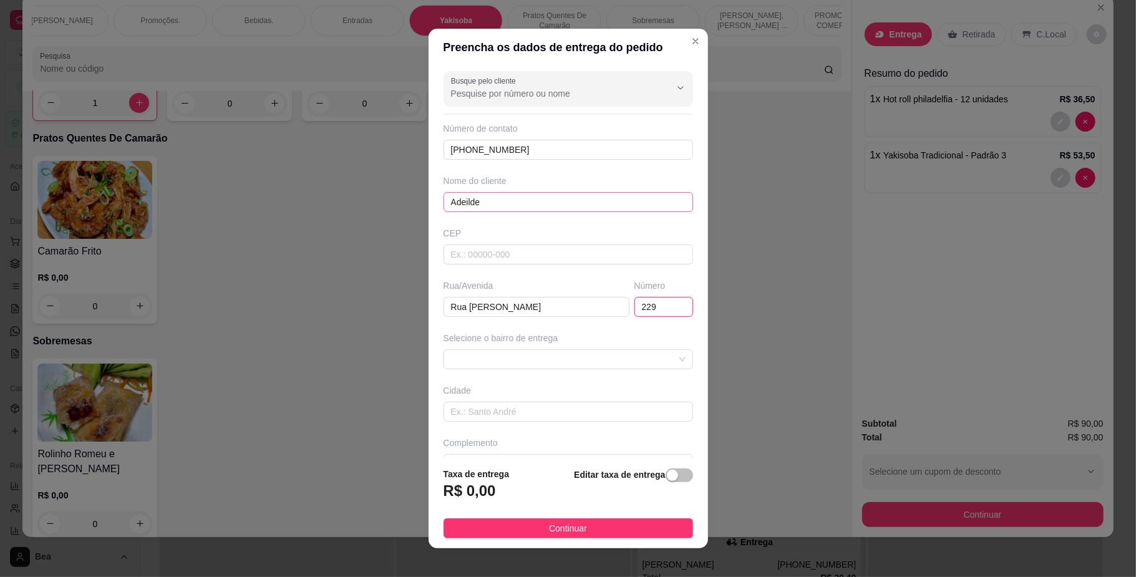
type input "229"
click at [517, 365] on span at bounding box center [568, 359] width 234 height 19
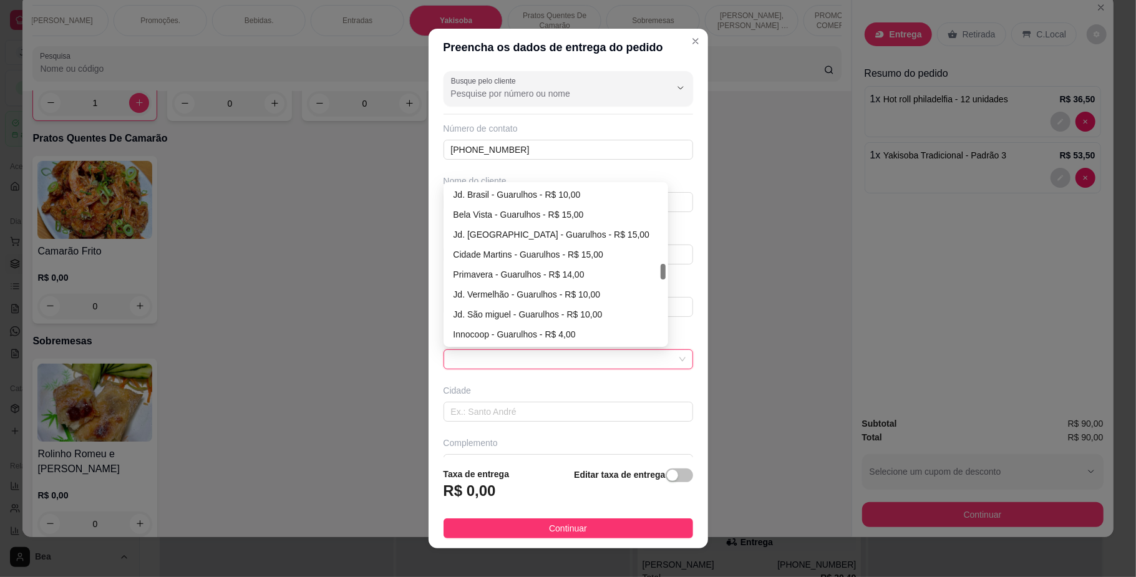
scroll to position [778, 0]
type input "Guarulhos"
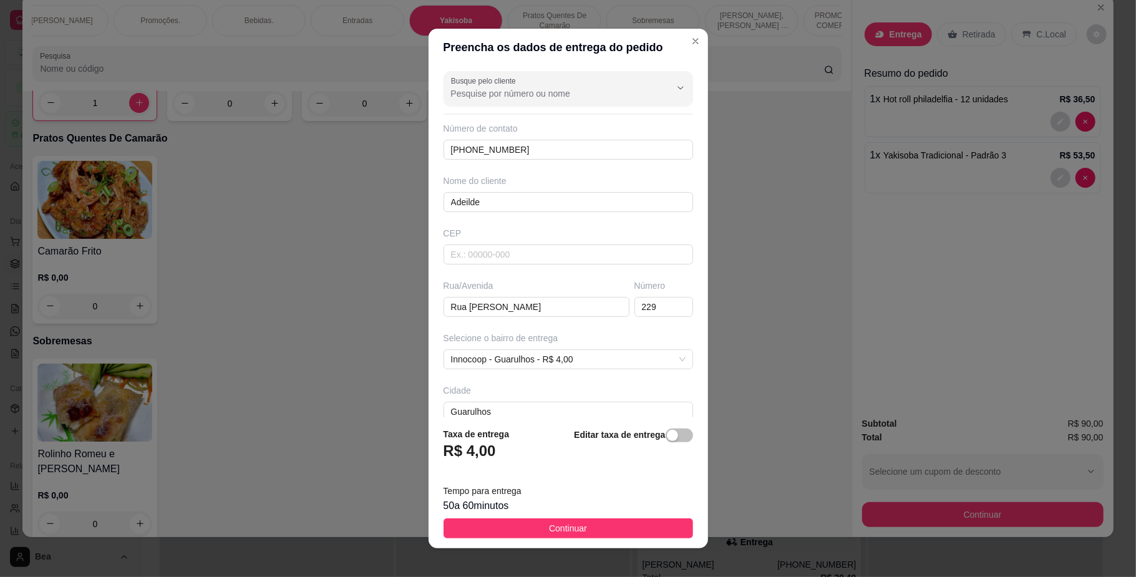
scroll to position [72, 0]
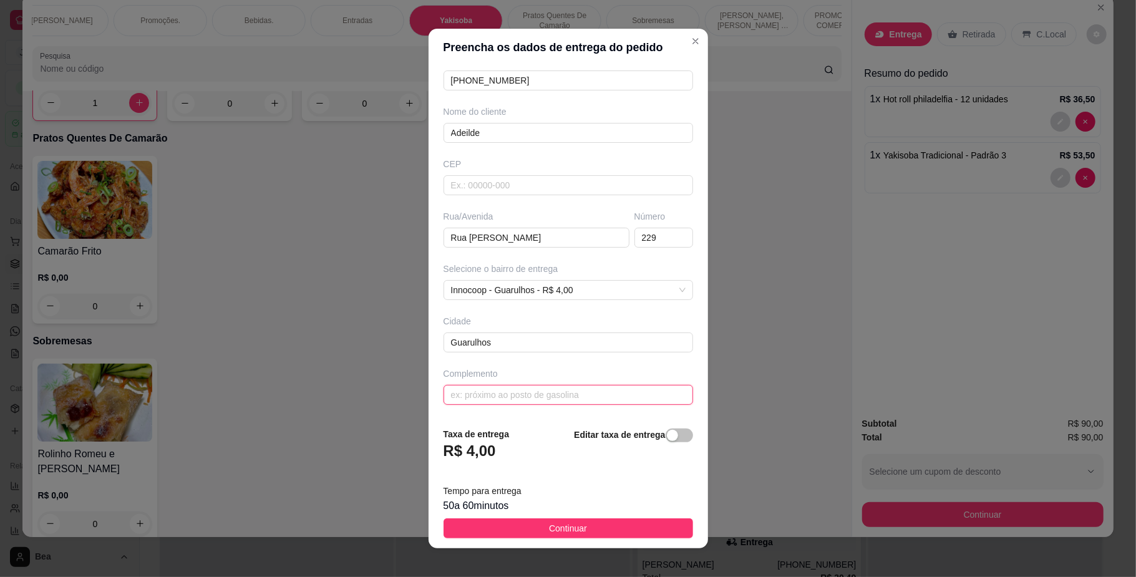
click at [620, 397] on input "text" at bounding box center [567, 395] width 249 height 20
type input "na [GEOGRAPHIC_DATA]"
click at [574, 517] on footer "Taxa de entrega R$ 4,00 Editar taxa de entrega Tempo para entrega 50 a 60 minut…" at bounding box center [567, 482] width 279 height 131
click at [577, 523] on button "Continuar" at bounding box center [567, 528] width 249 height 20
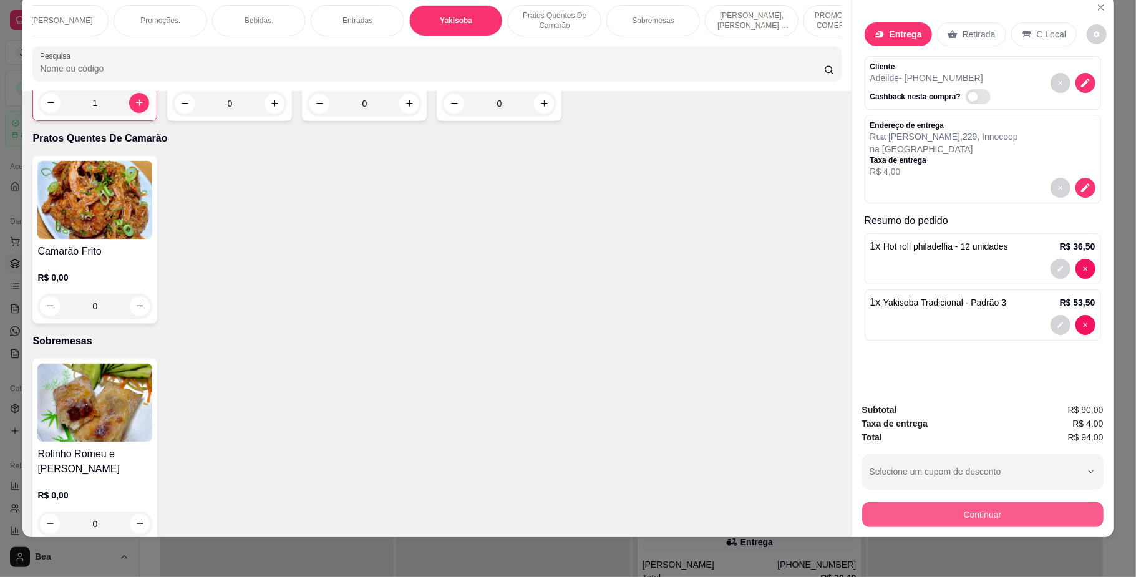
click at [956, 509] on button "Continuar" at bounding box center [982, 514] width 241 height 25
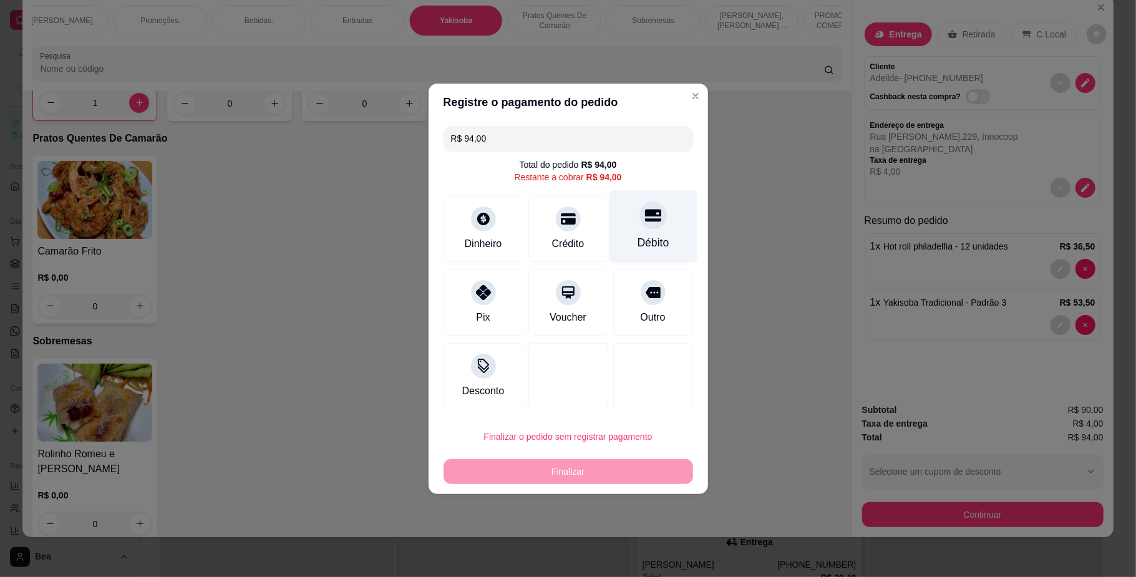
click at [665, 244] on div "Débito" at bounding box center [653, 226] width 88 height 73
type input "R$ 0,00"
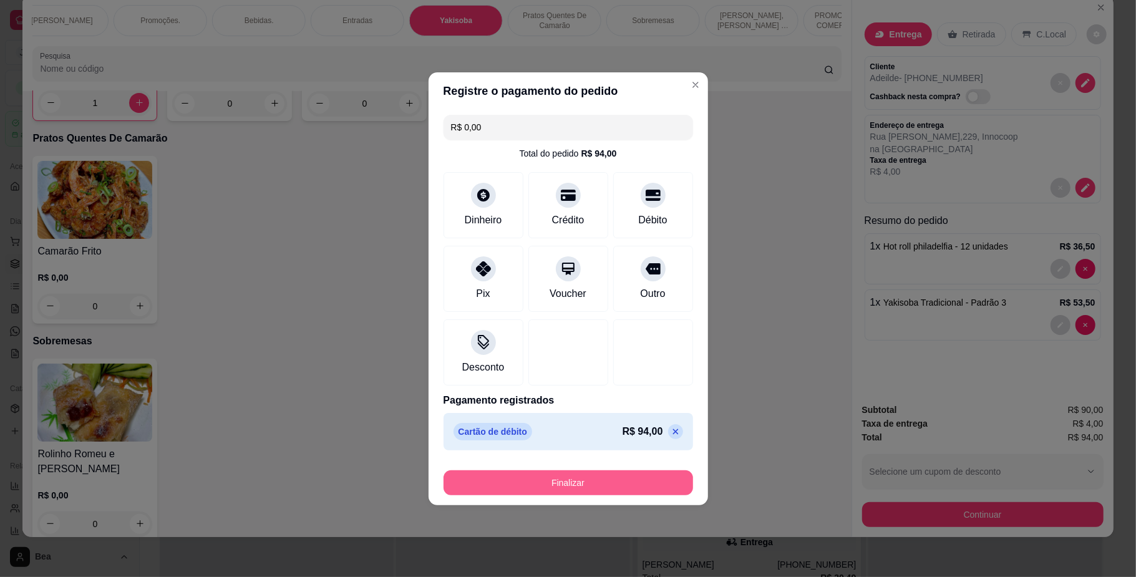
click at [563, 472] on button "Finalizar" at bounding box center [567, 482] width 249 height 25
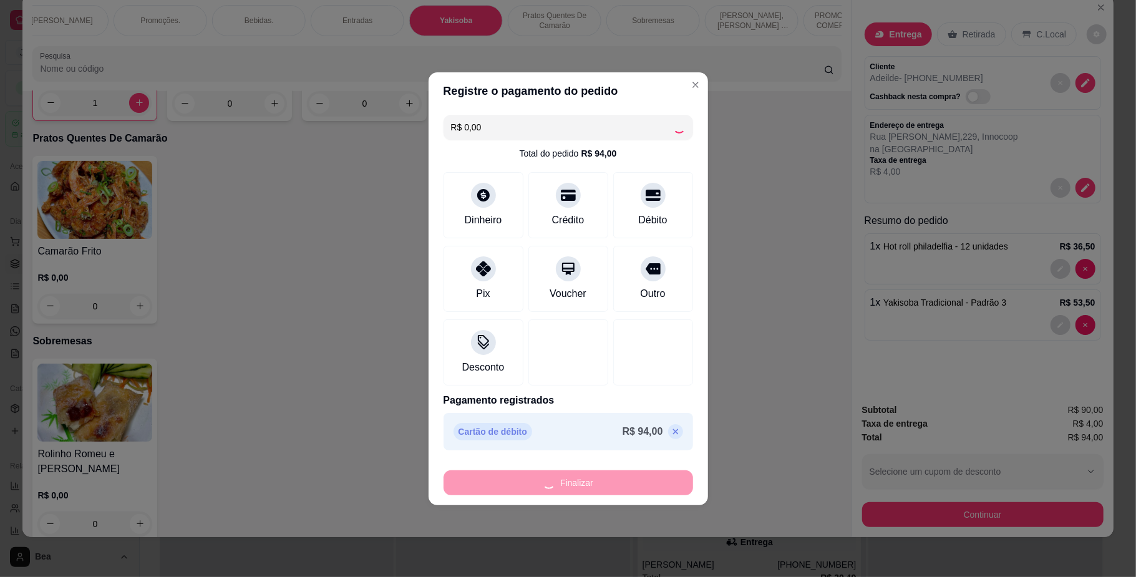
type input "0"
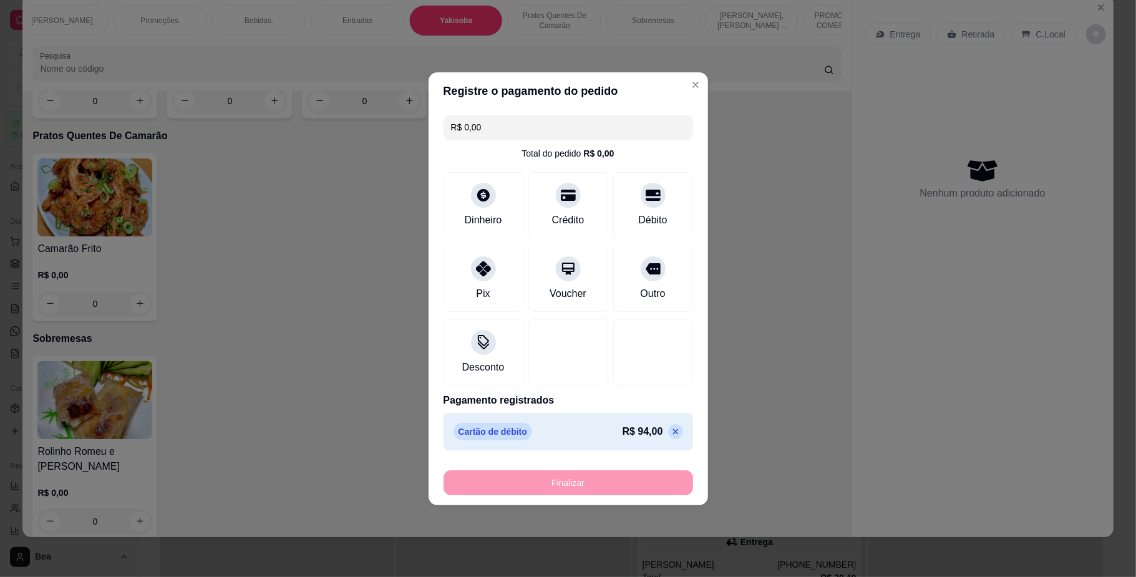
type input "-R$ 94,00"
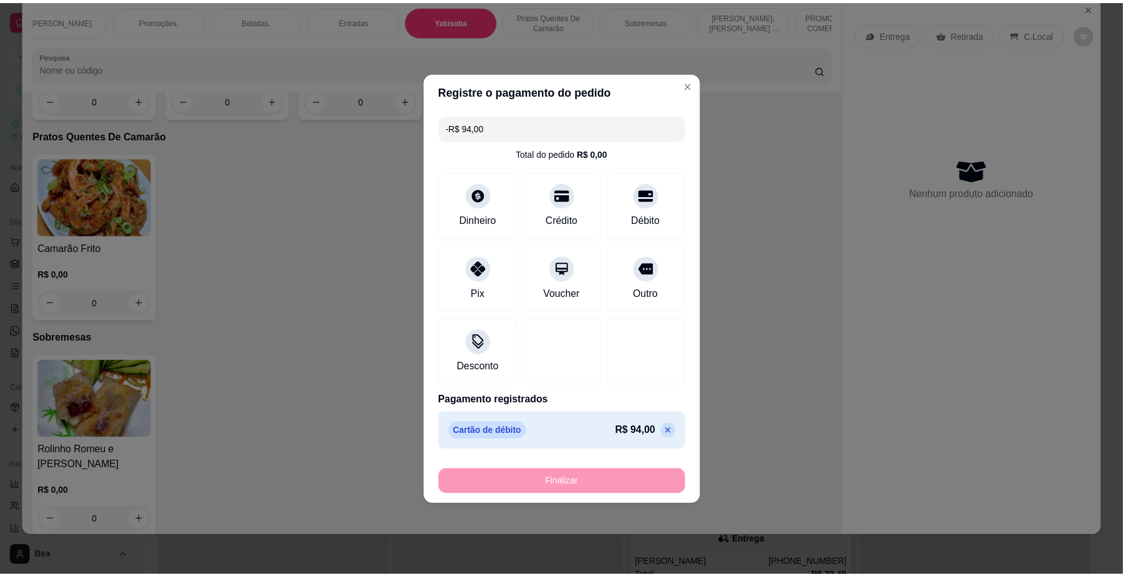
scroll to position [3650, 0]
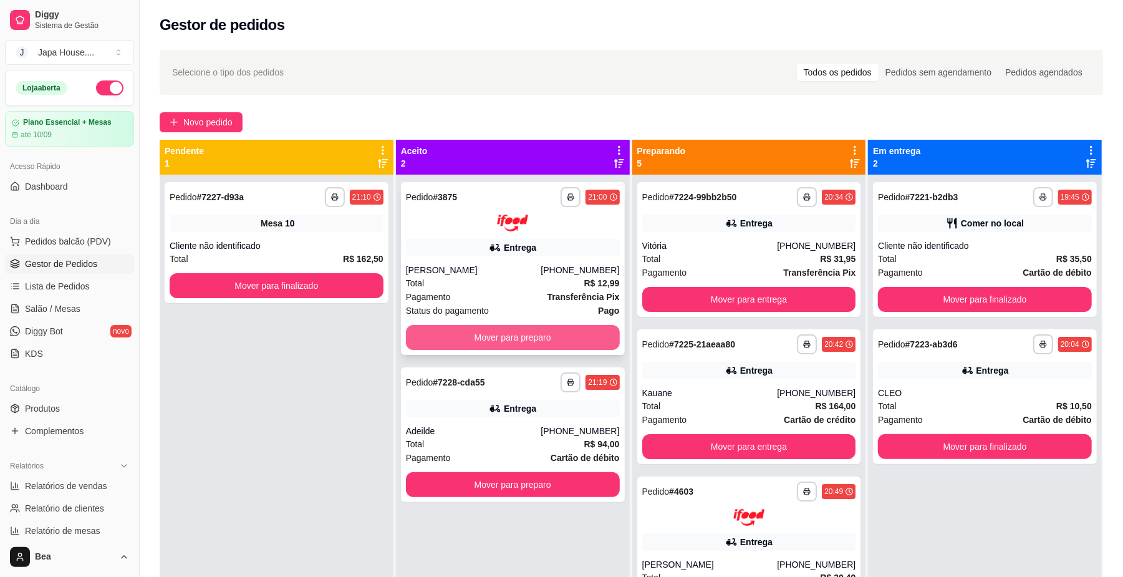
click at [579, 328] on button "Mover para preparo" at bounding box center [513, 337] width 214 height 25
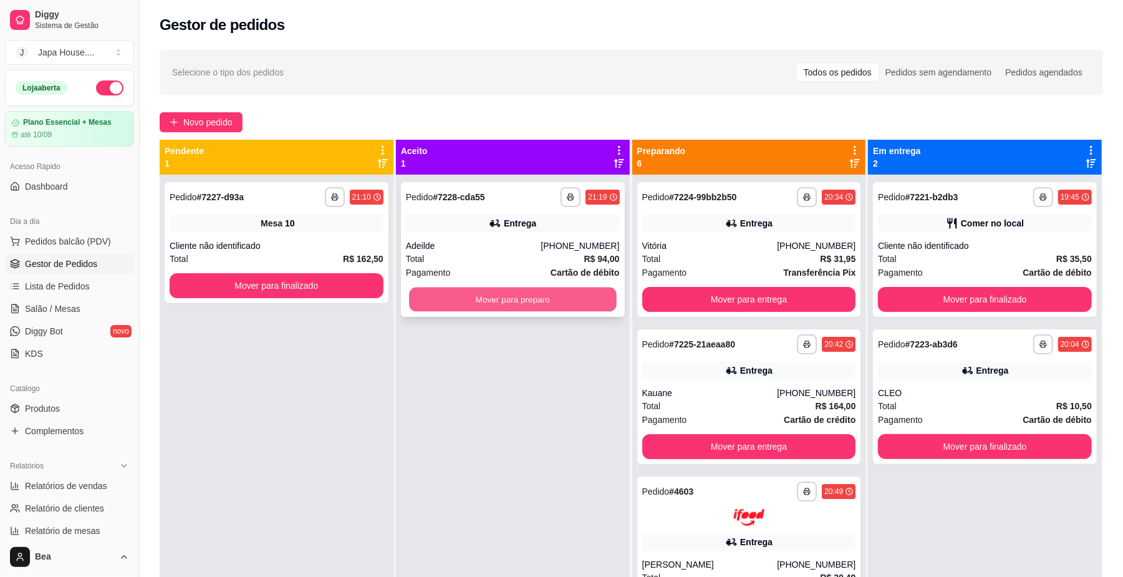
click at [589, 303] on button "Mover para preparo" at bounding box center [512, 299] width 207 height 24
